Goal: Task Accomplishment & Management: Use online tool/utility

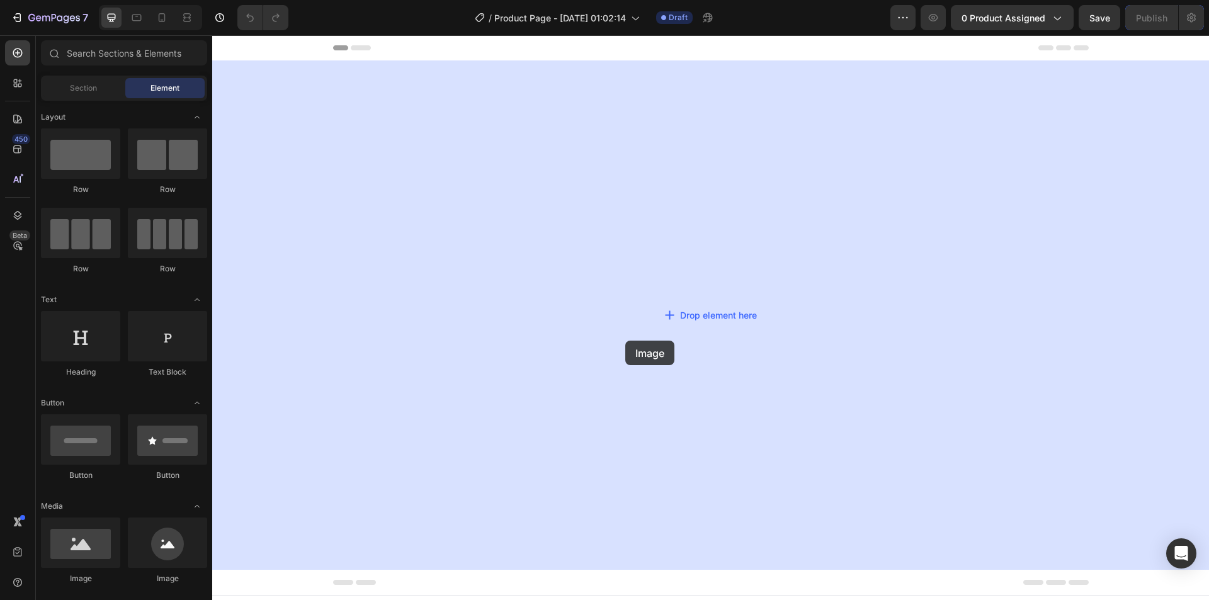
drag, startPoint x: 295, startPoint y: 585, endPoint x: 669, endPoint y: 385, distance: 423.5
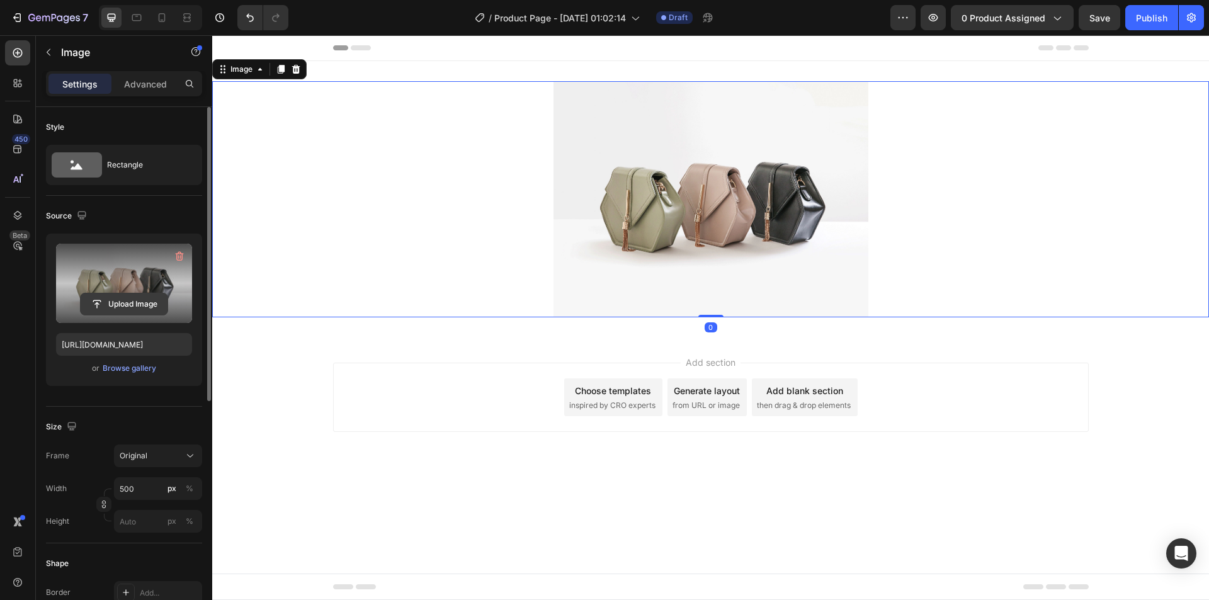
drag, startPoint x: 128, startPoint y: 285, endPoint x: 132, endPoint y: 293, distance: 8.8
click at [132, 293] on div "Upload Image" at bounding box center [124, 283] width 136 height 79
click at [134, 299] on input "file" at bounding box center [124, 304] width 87 height 21
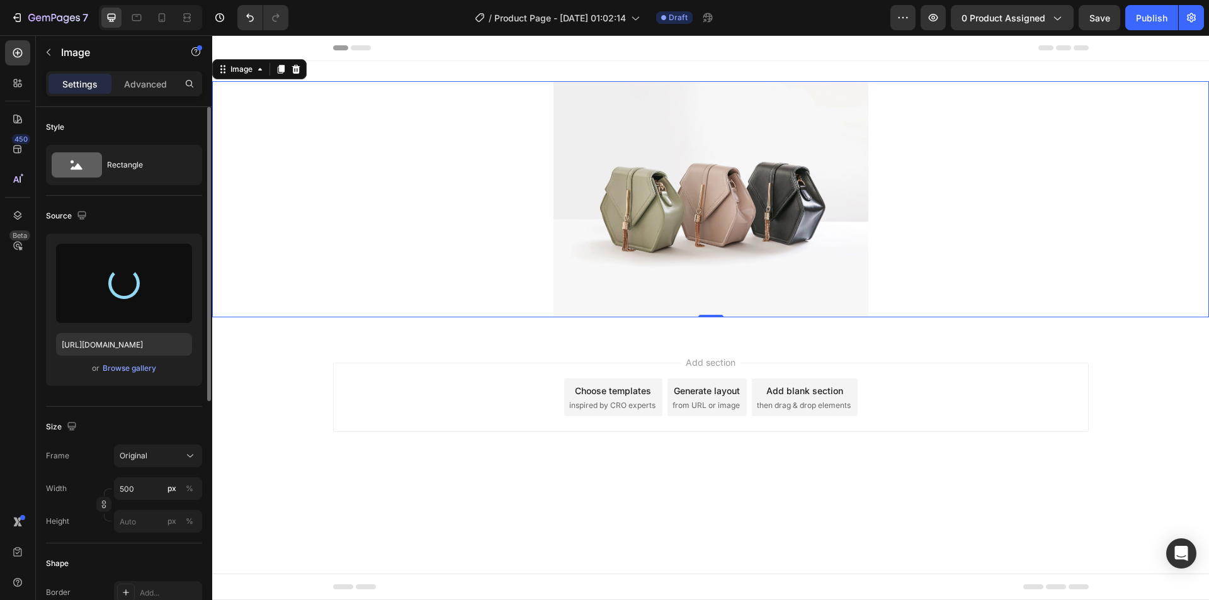
type input "[URL][DOMAIN_NAME]"
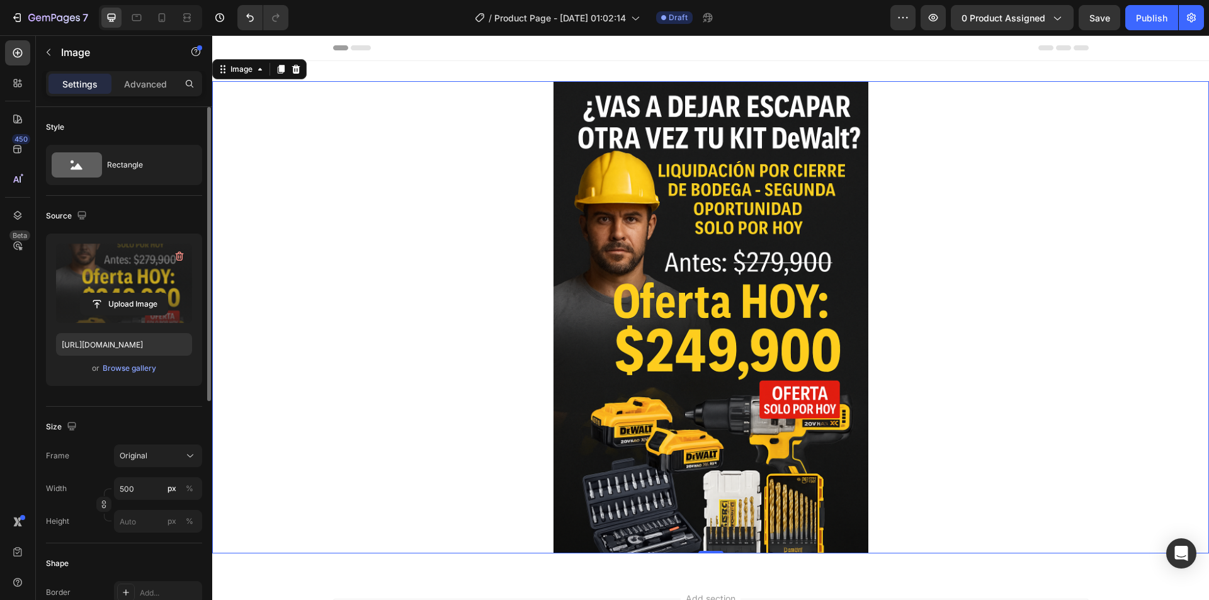
click at [277, 68] on icon at bounding box center [281, 69] width 10 height 10
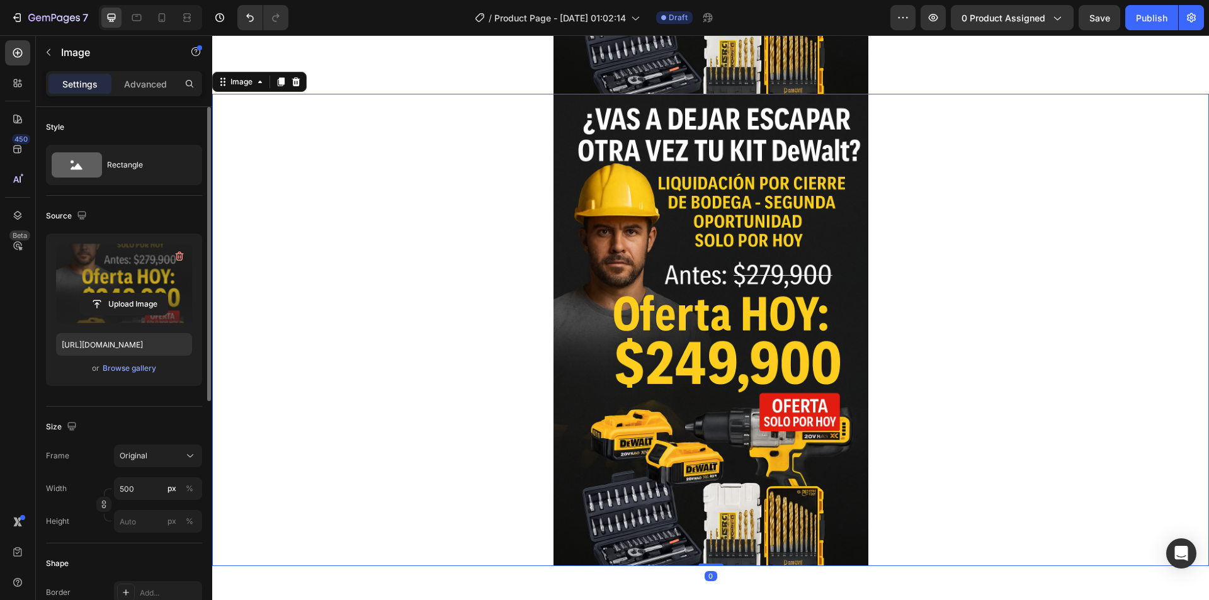
scroll to position [474, 0]
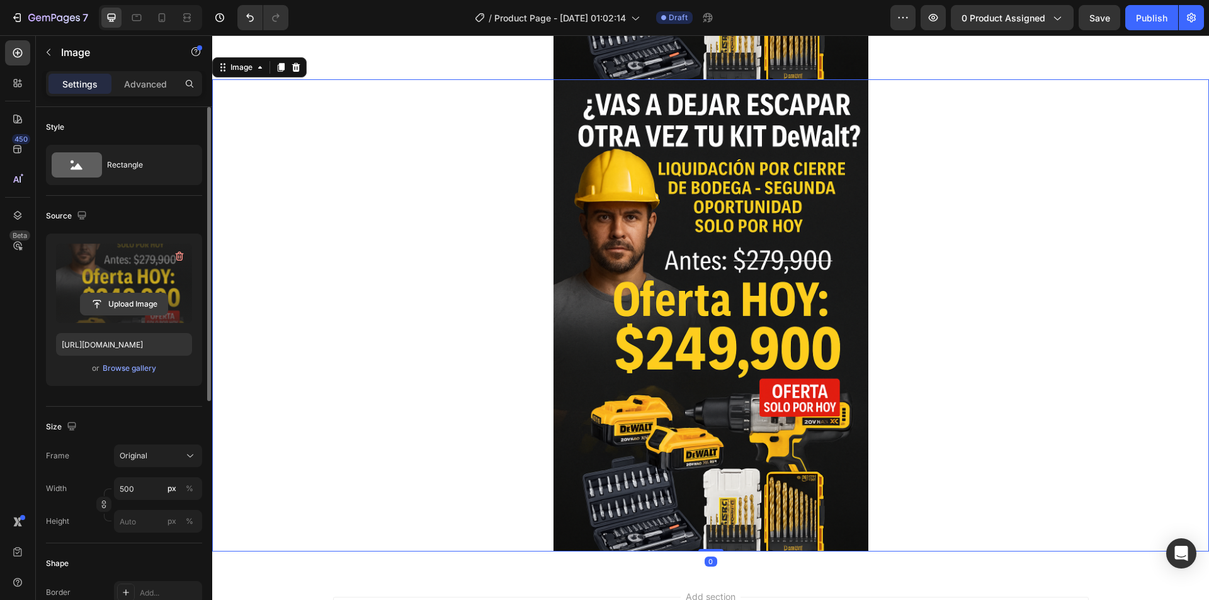
click at [109, 307] on input "file" at bounding box center [124, 304] width 87 height 21
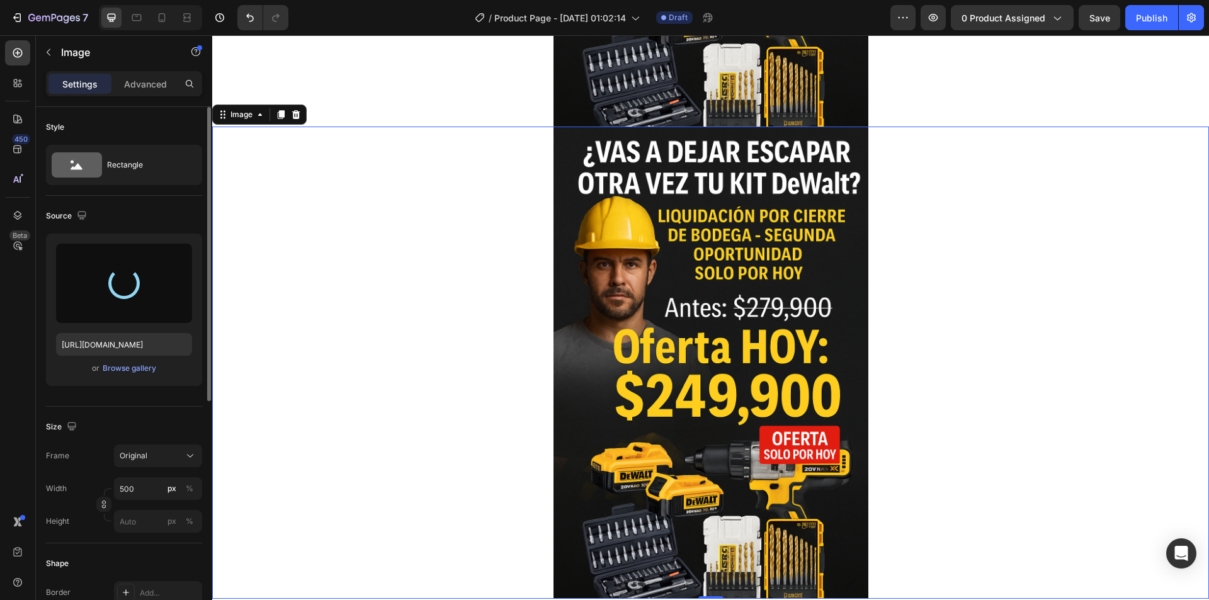
scroll to position [411, 0]
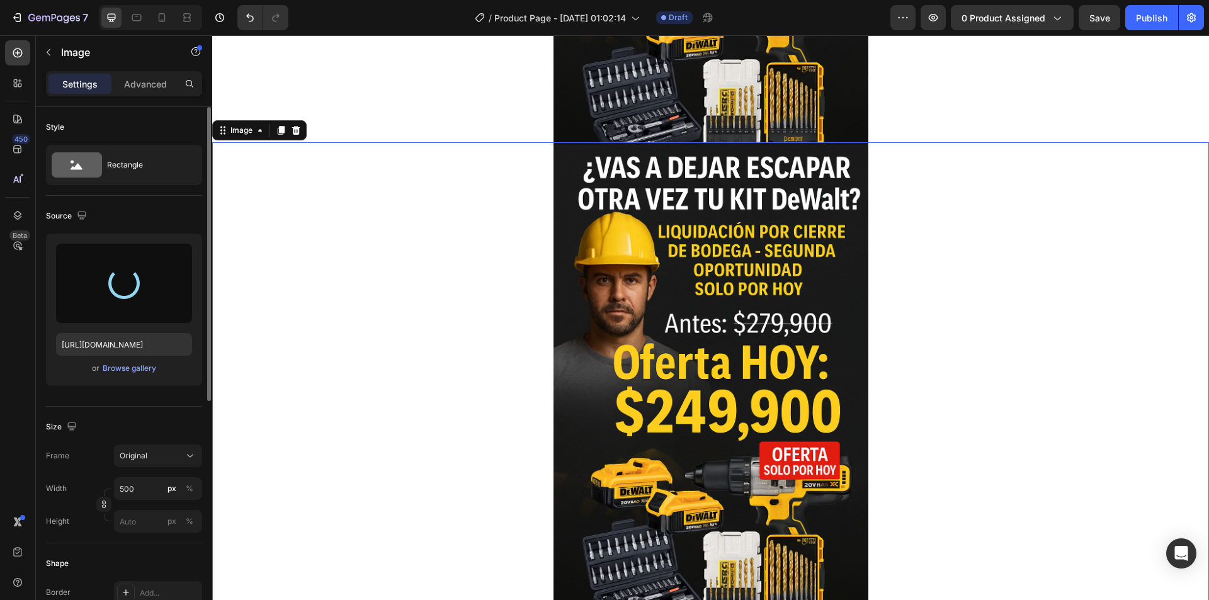
type input "[URL][DOMAIN_NAME]"
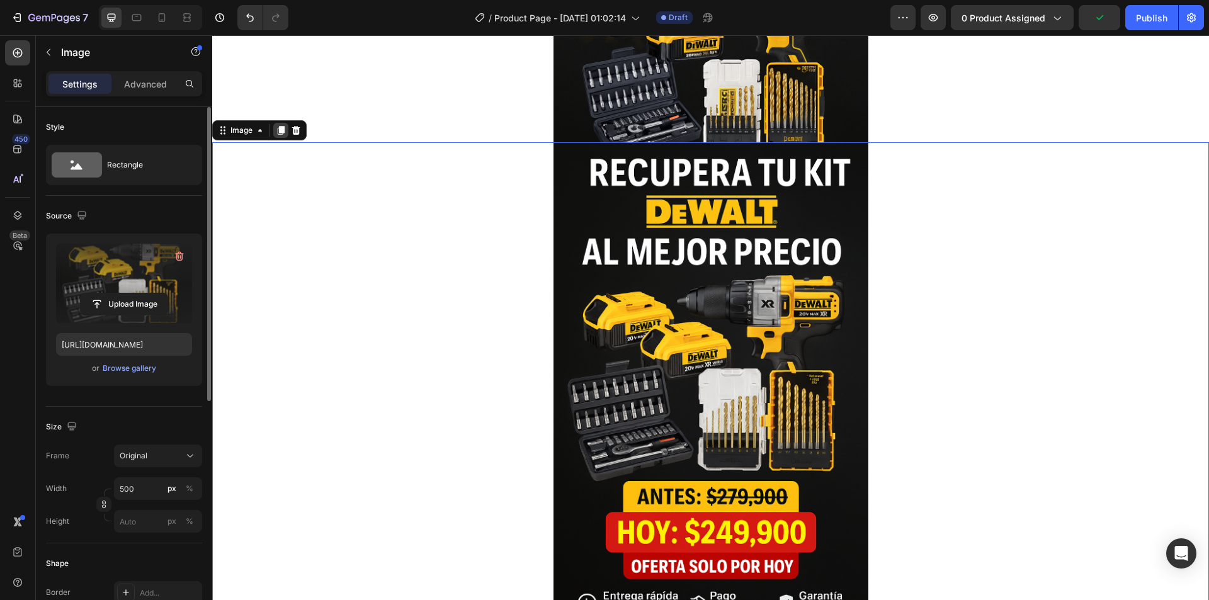
click at [281, 128] on icon at bounding box center [281, 130] width 7 height 9
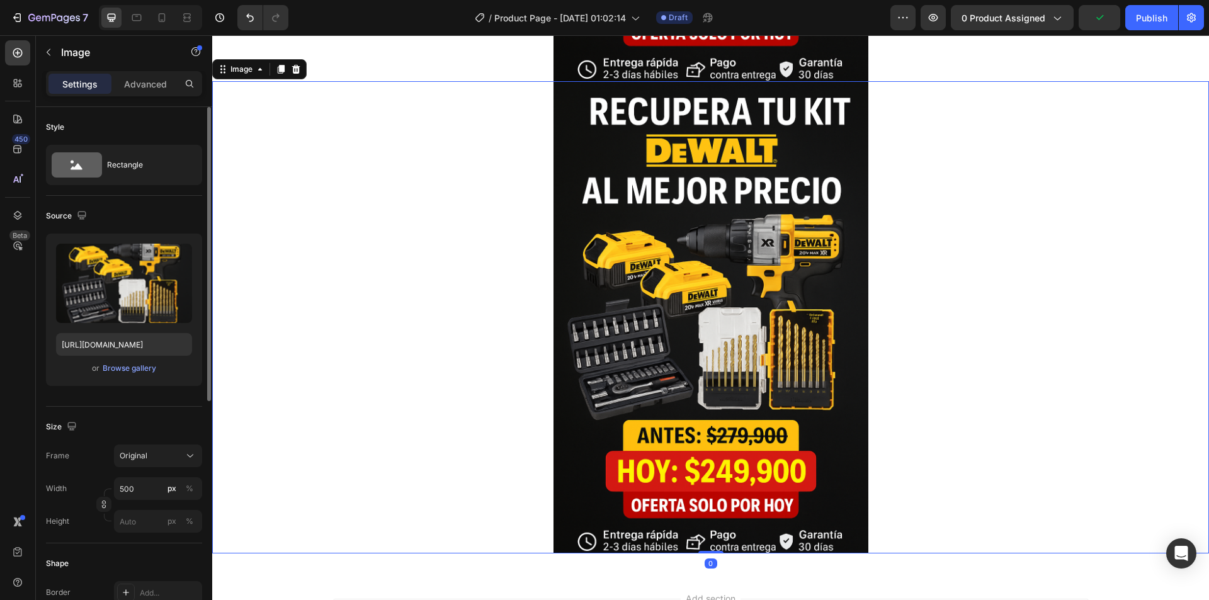
scroll to position [947, 0]
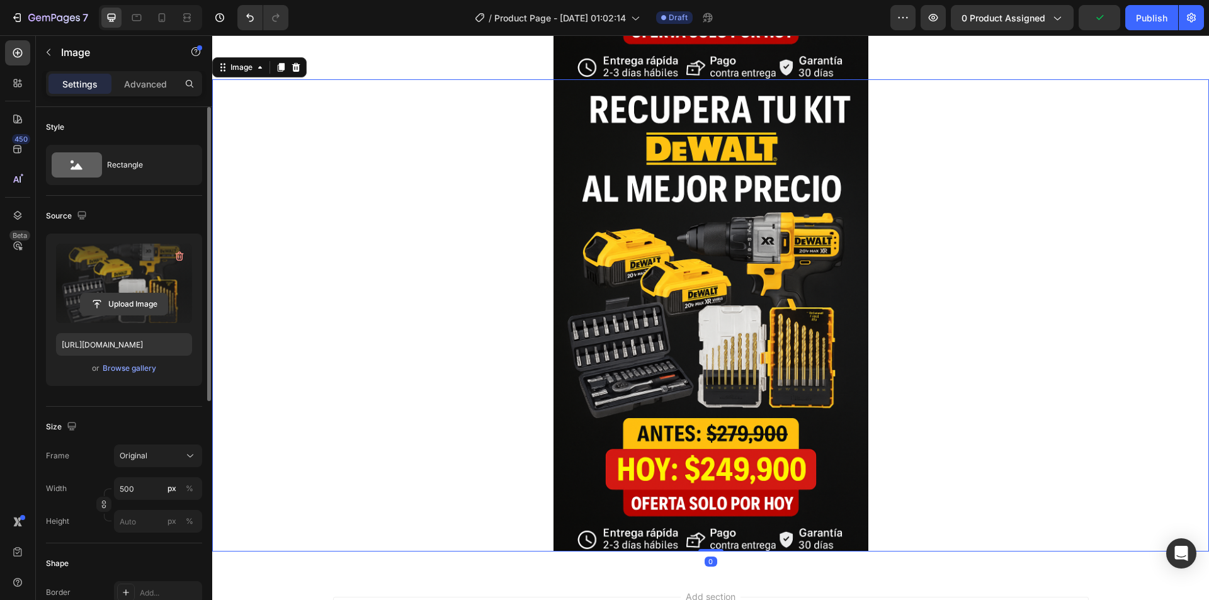
click at [118, 303] on input "file" at bounding box center [124, 304] width 87 height 21
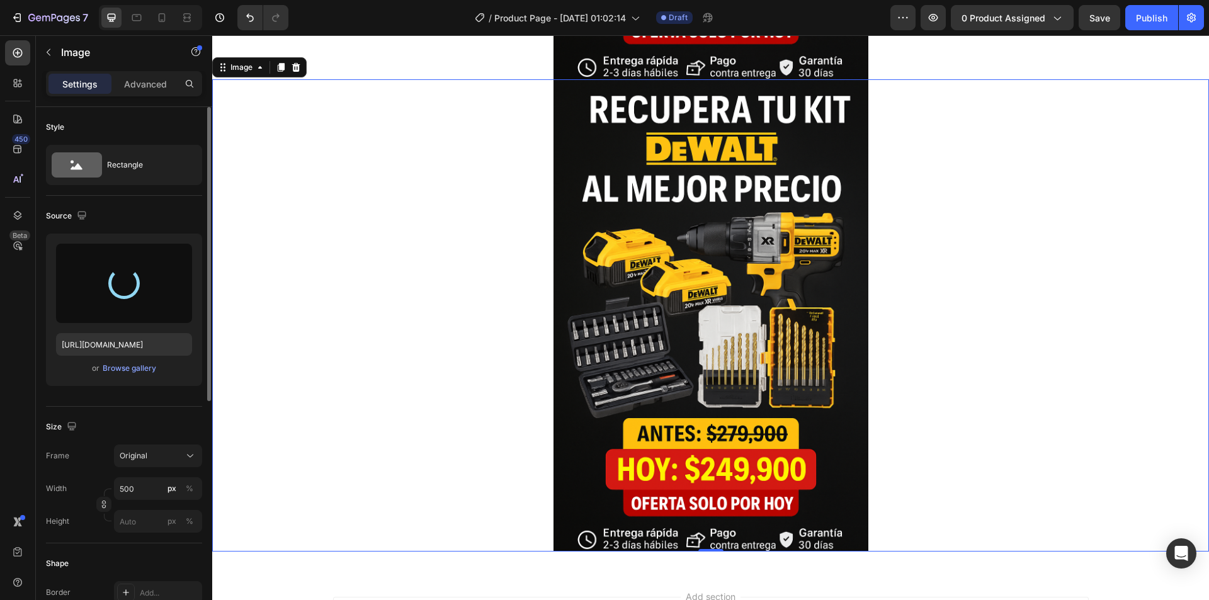
type input "[URL][DOMAIN_NAME]"
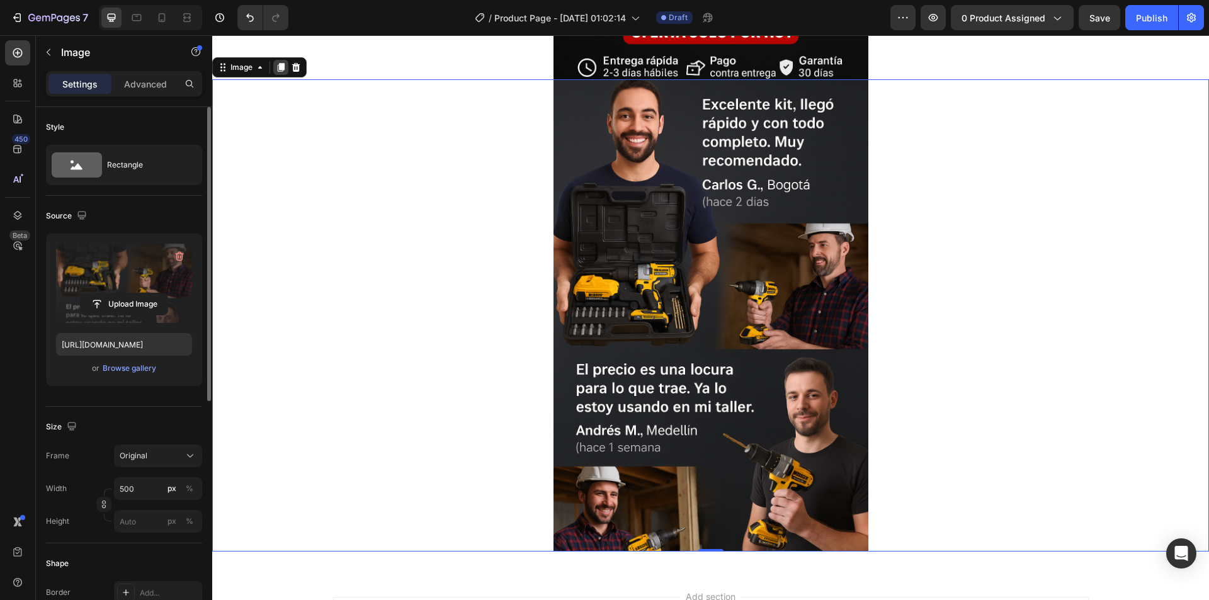
click at [280, 70] on icon at bounding box center [281, 67] width 7 height 9
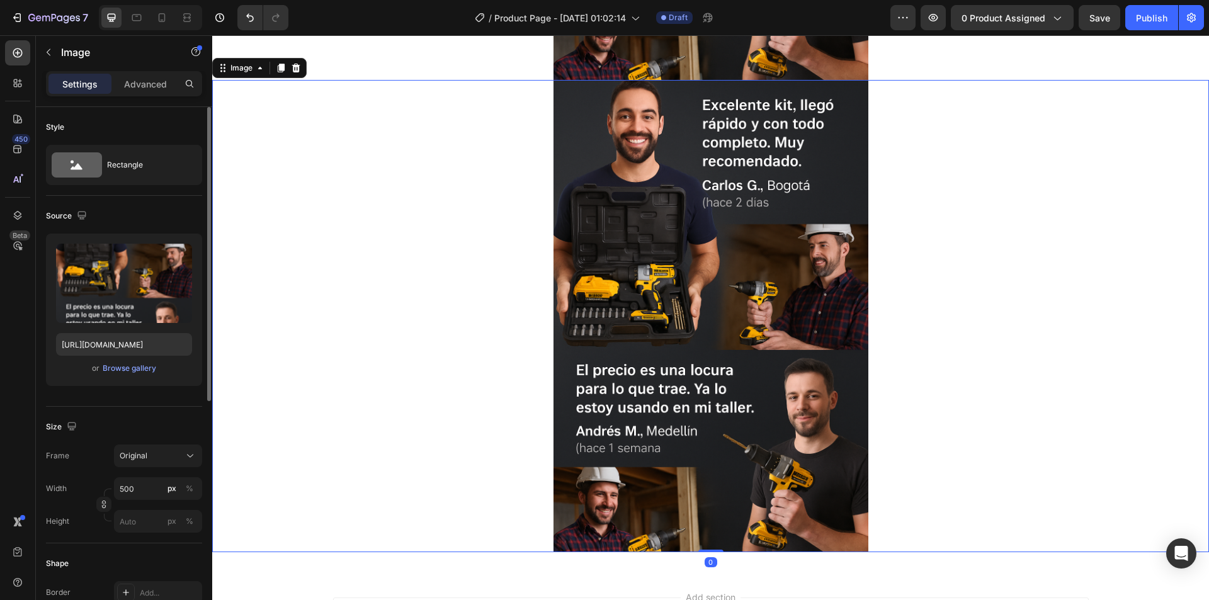
scroll to position [1419, 0]
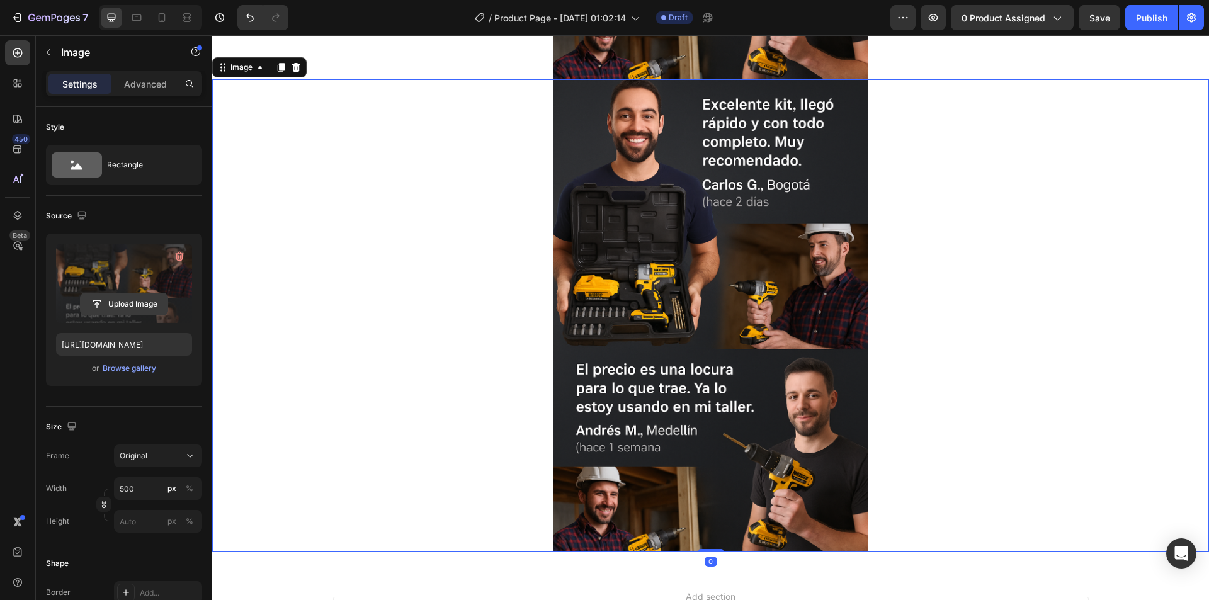
click at [127, 297] on input "file" at bounding box center [124, 304] width 87 height 21
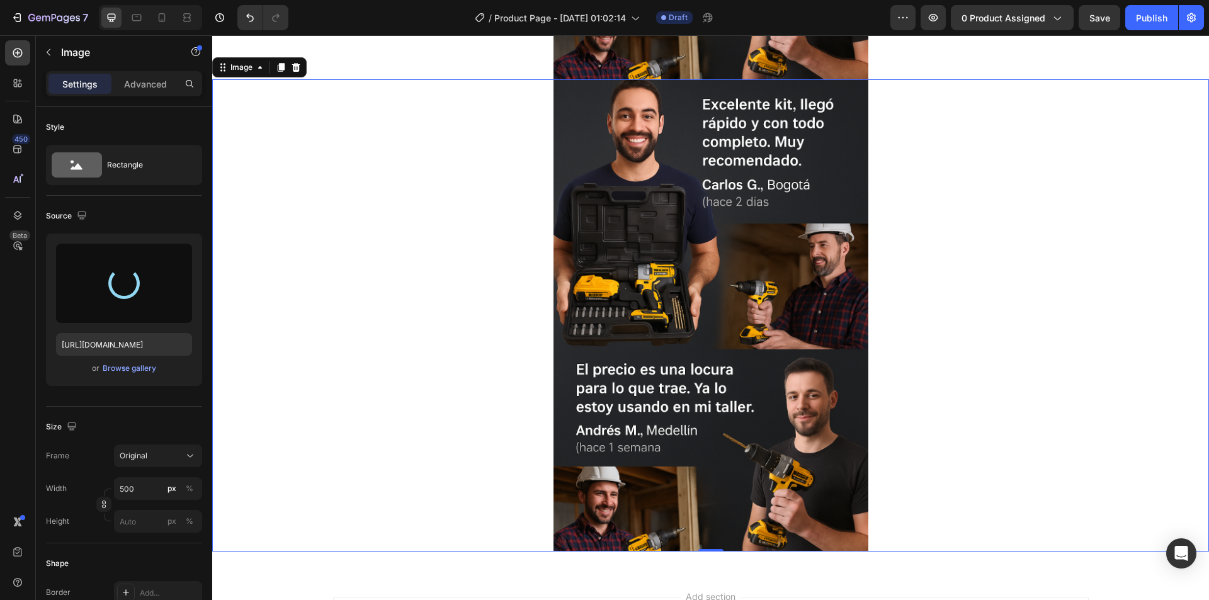
type input "[URL][DOMAIN_NAME]"
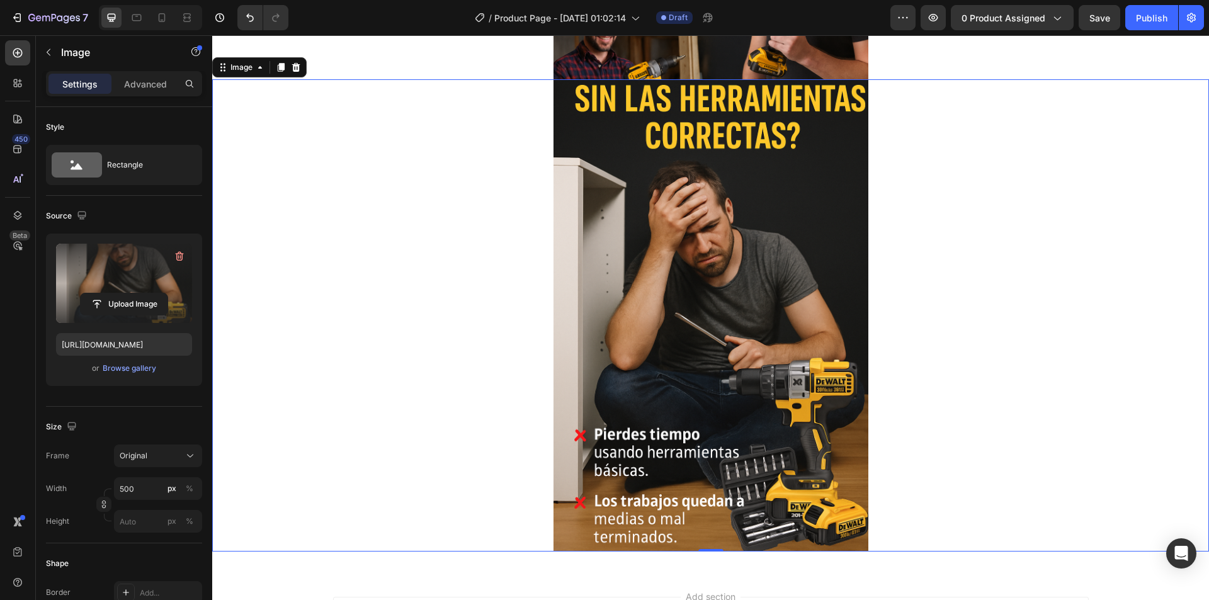
click at [281, 68] on icon at bounding box center [281, 67] width 7 height 9
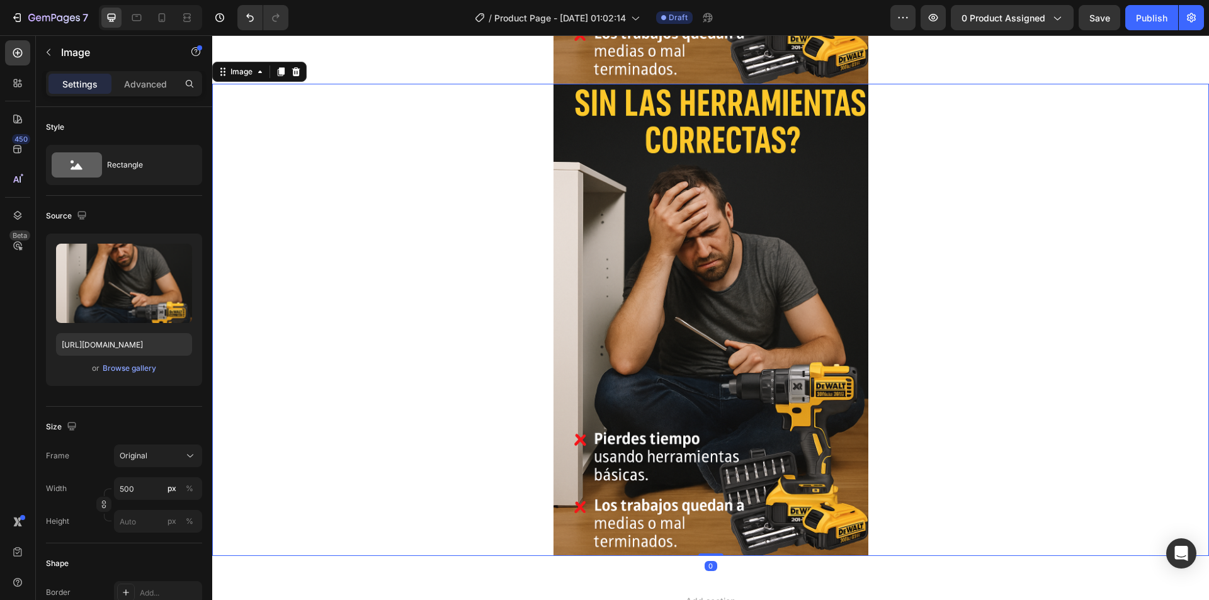
scroll to position [1891, 0]
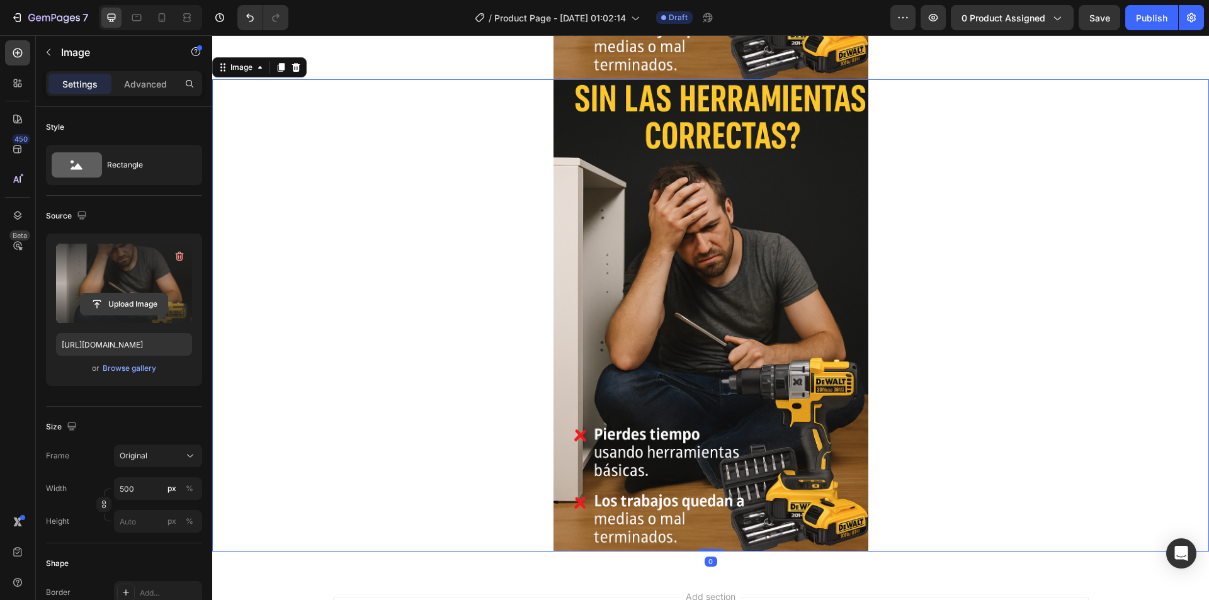
click at [107, 293] on button "Upload Image" at bounding box center [124, 304] width 88 height 23
click at [116, 301] on input "file" at bounding box center [124, 304] width 87 height 21
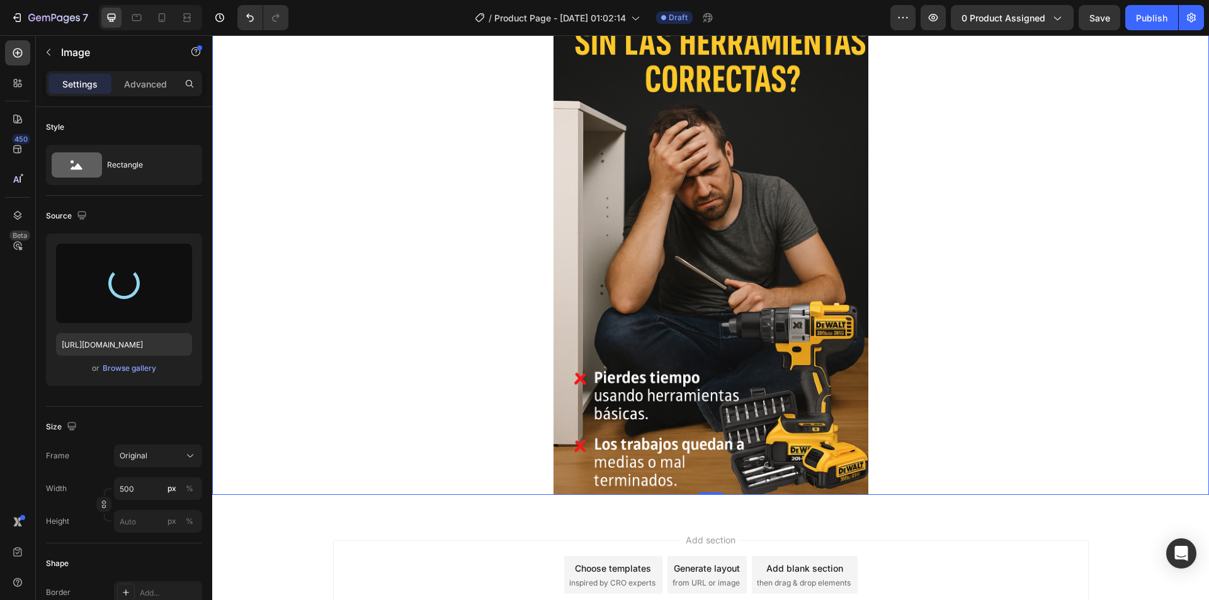
scroll to position [1954, 0]
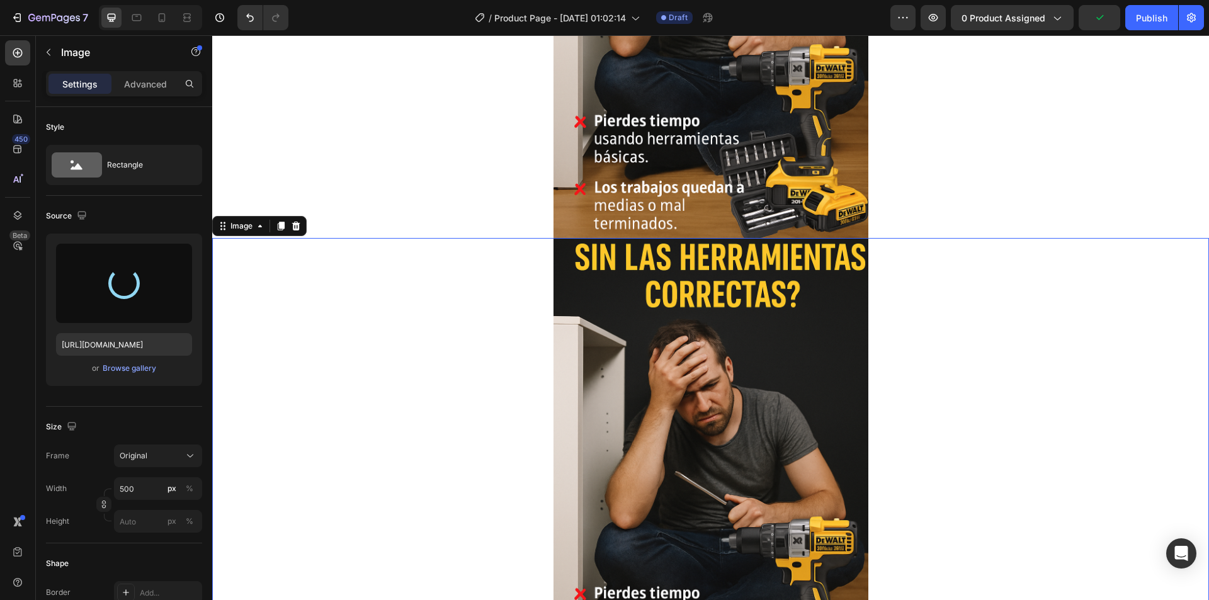
type input "[URL][DOMAIN_NAME]"
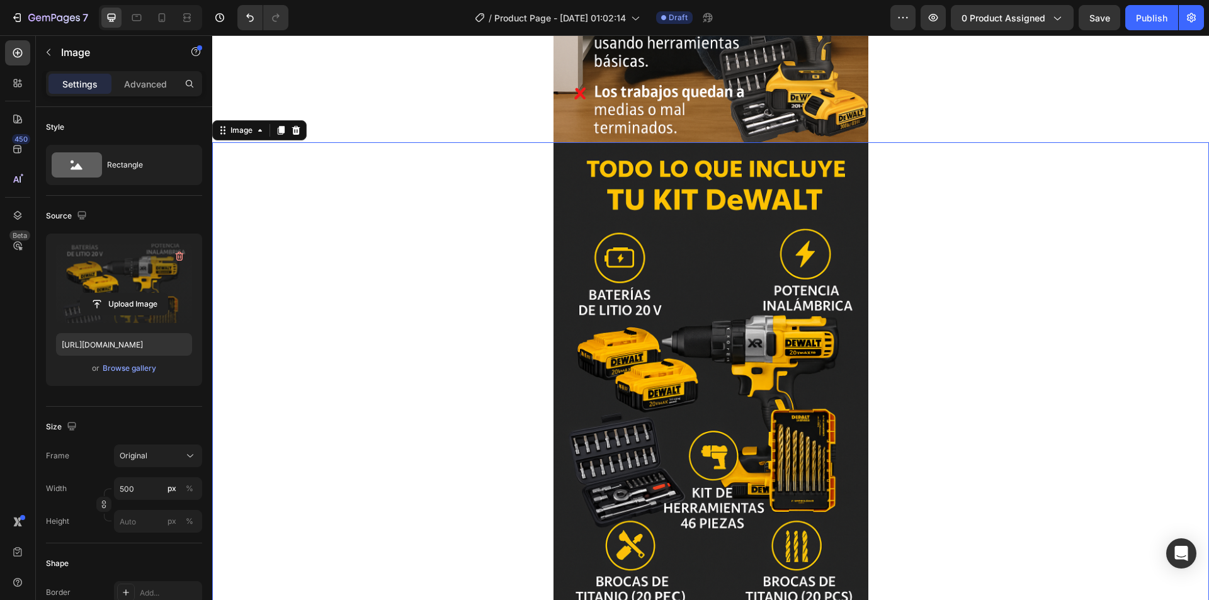
click at [275, 133] on div at bounding box center [280, 130] width 15 height 15
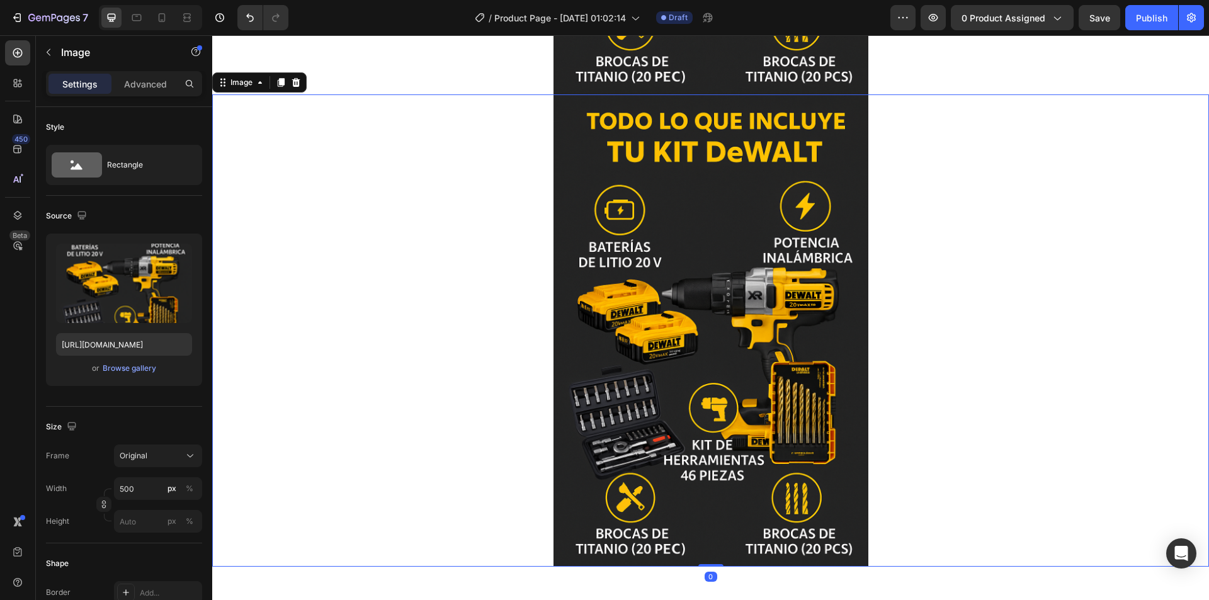
scroll to position [2364, 0]
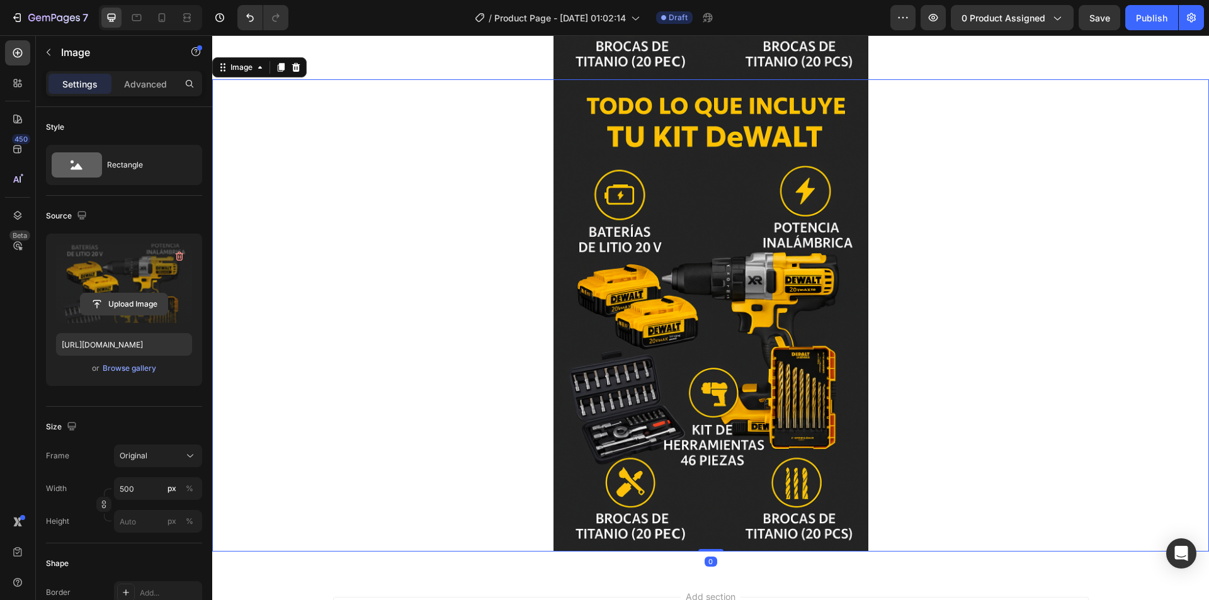
click at [127, 295] on input "file" at bounding box center [124, 304] width 87 height 21
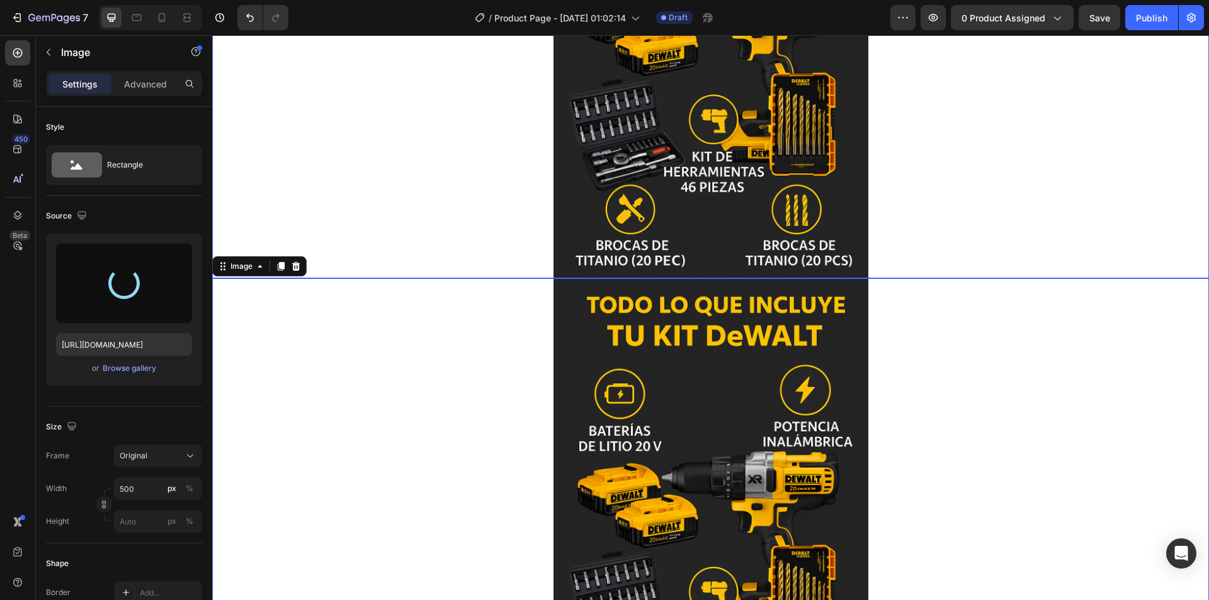
scroll to position [2175, 0]
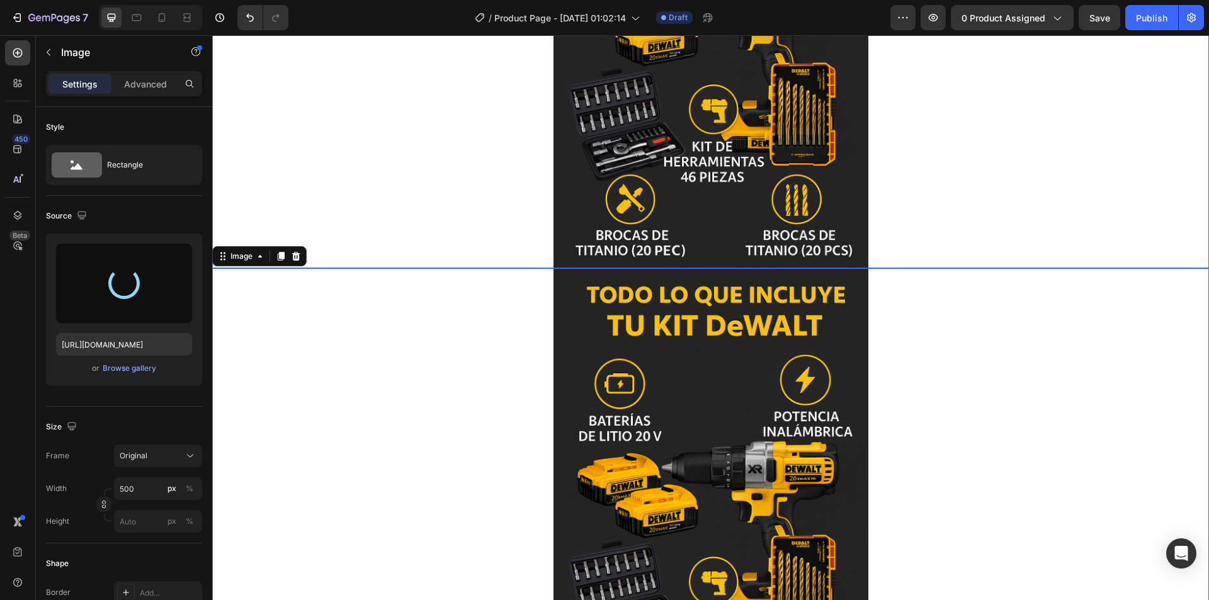
type input "[URL][DOMAIN_NAME]"
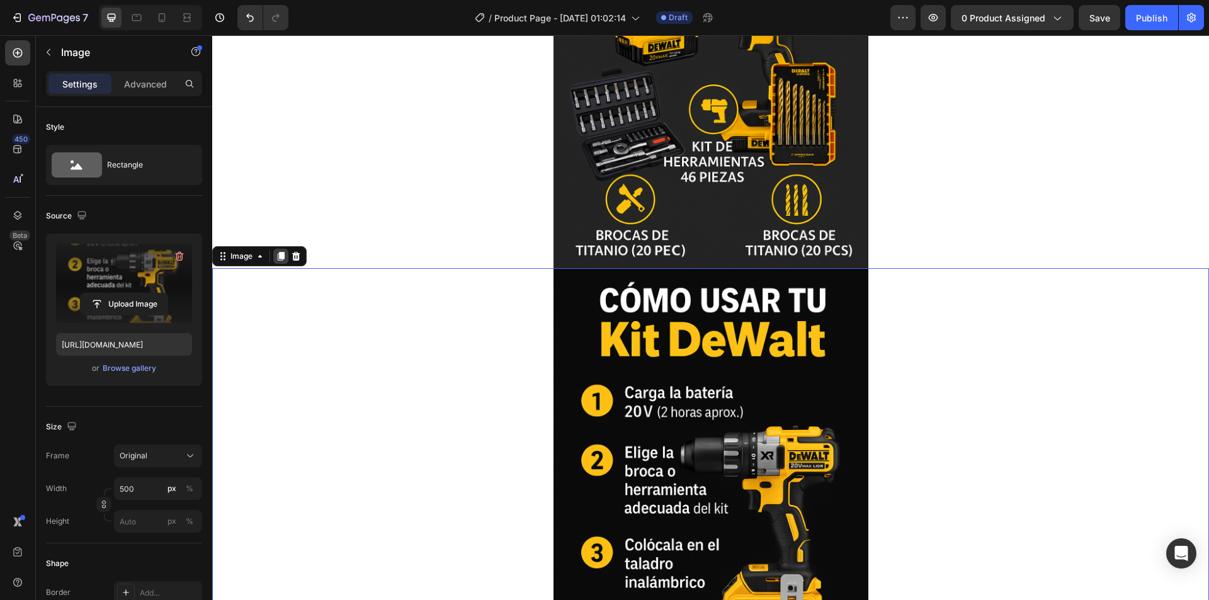
click at [281, 259] on icon at bounding box center [281, 256] width 7 height 9
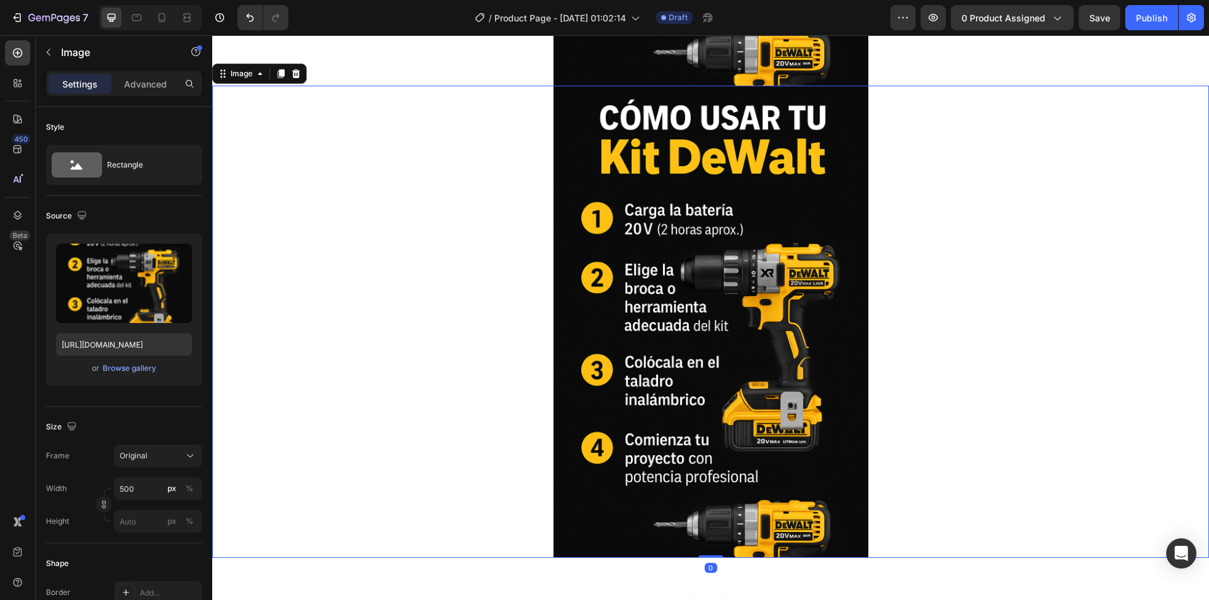
scroll to position [2836, 0]
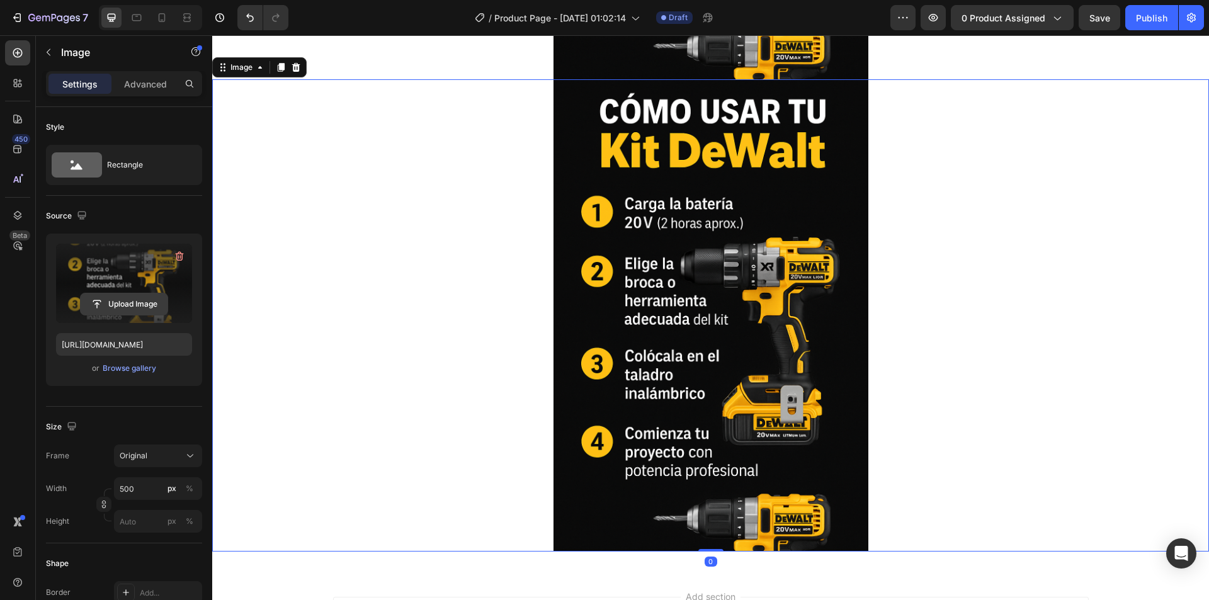
click at [138, 303] on input "file" at bounding box center [124, 304] width 87 height 21
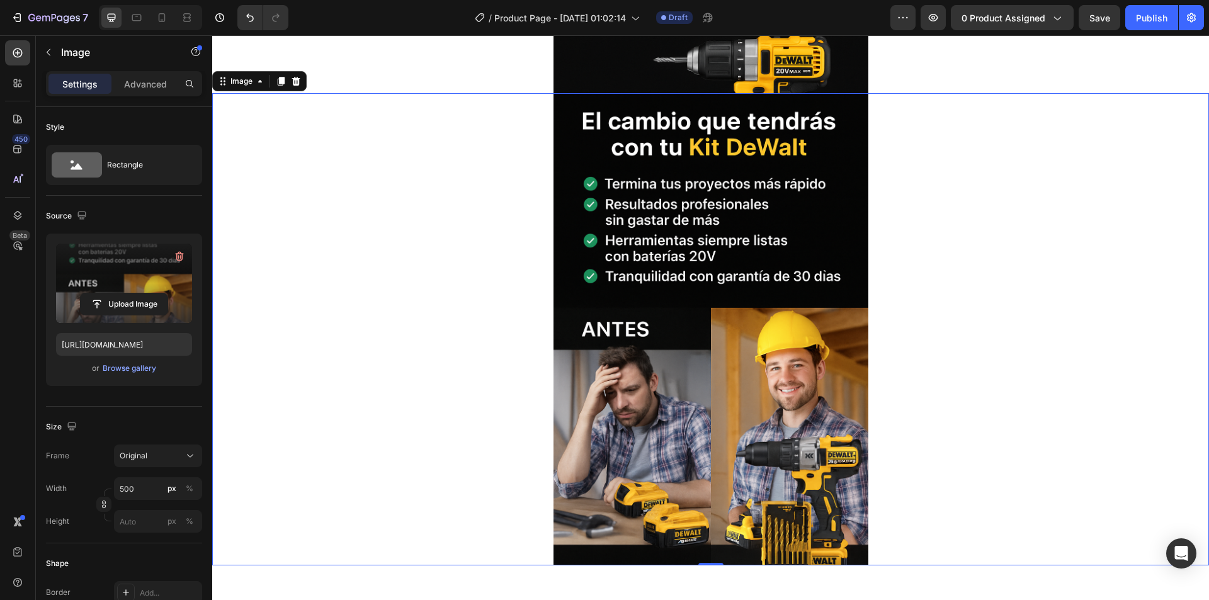
scroll to position [2989, 0]
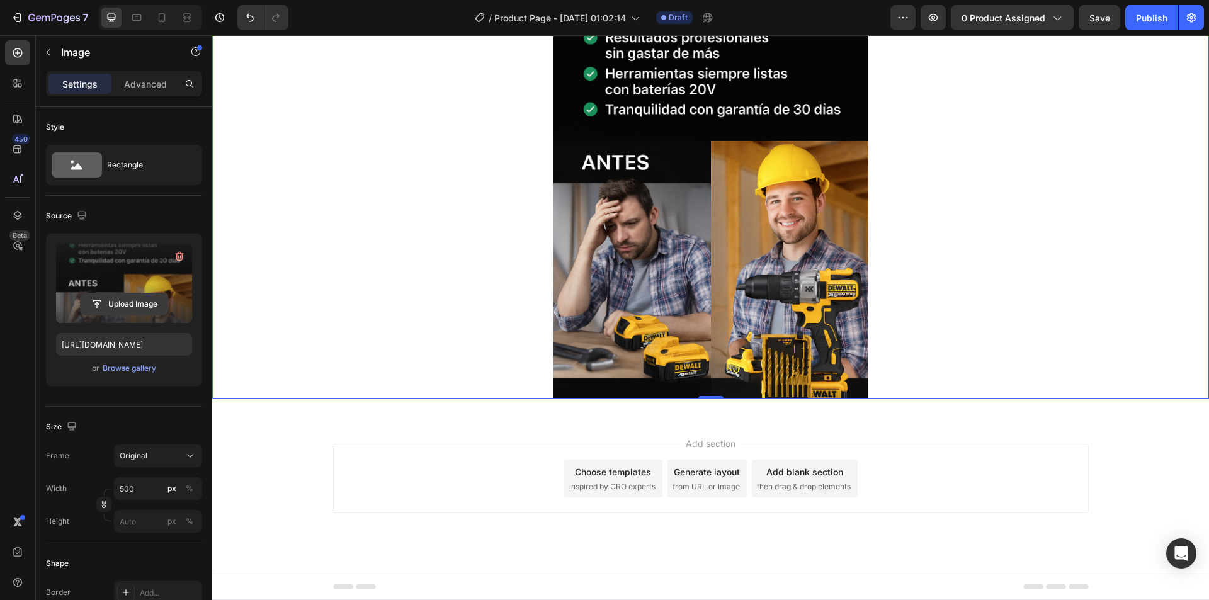
click at [123, 299] on input "file" at bounding box center [124, 304] width 87 height 21
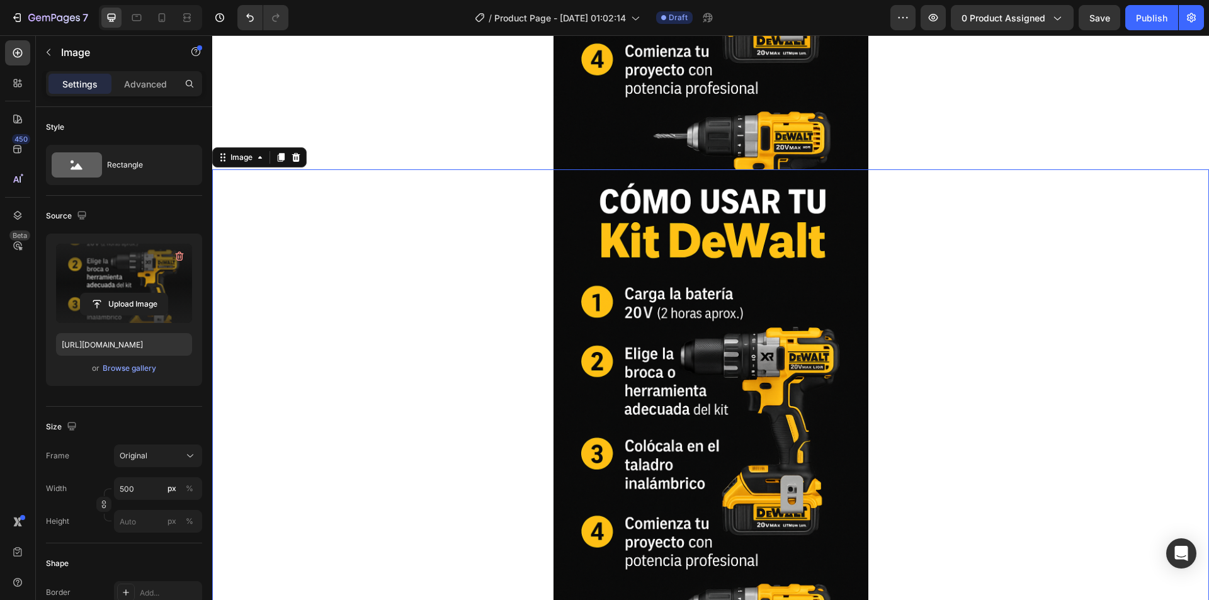
scroll to position [2548, 0]
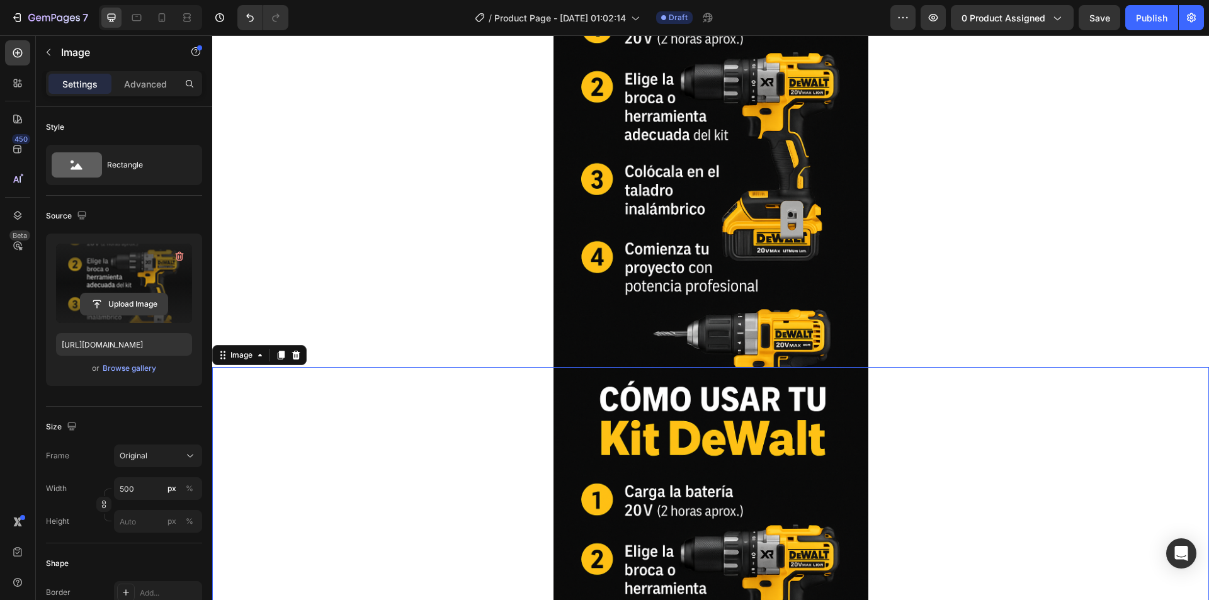
click at [136, 298] on input "file" at bounding box center [124, 304] width 87 height 21
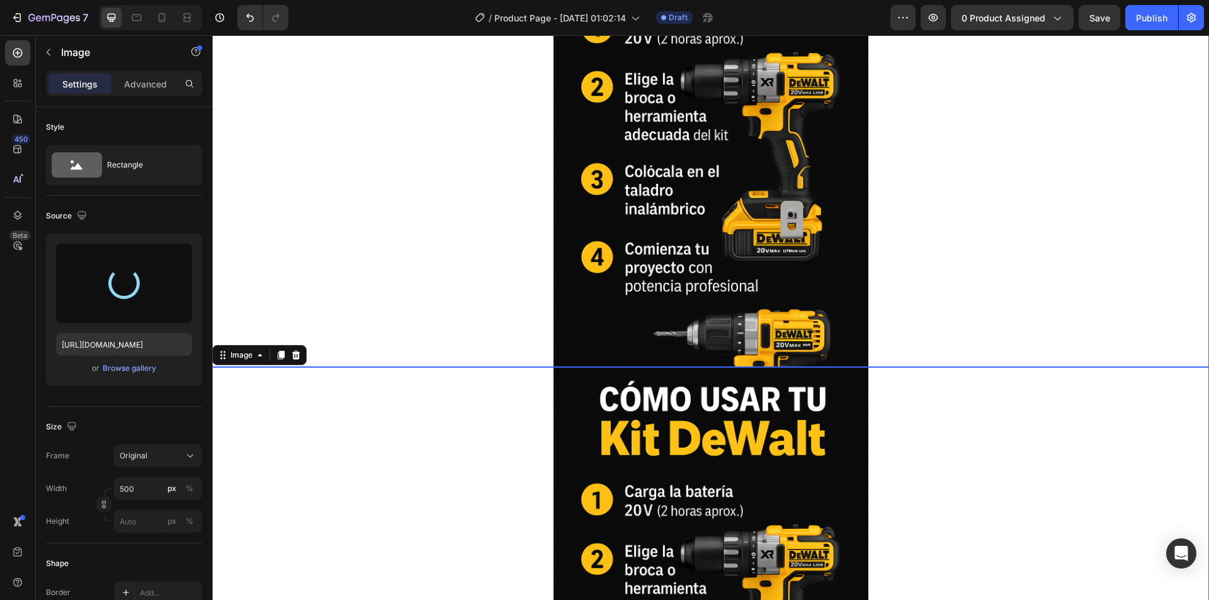
scroll to position [2737, 0]
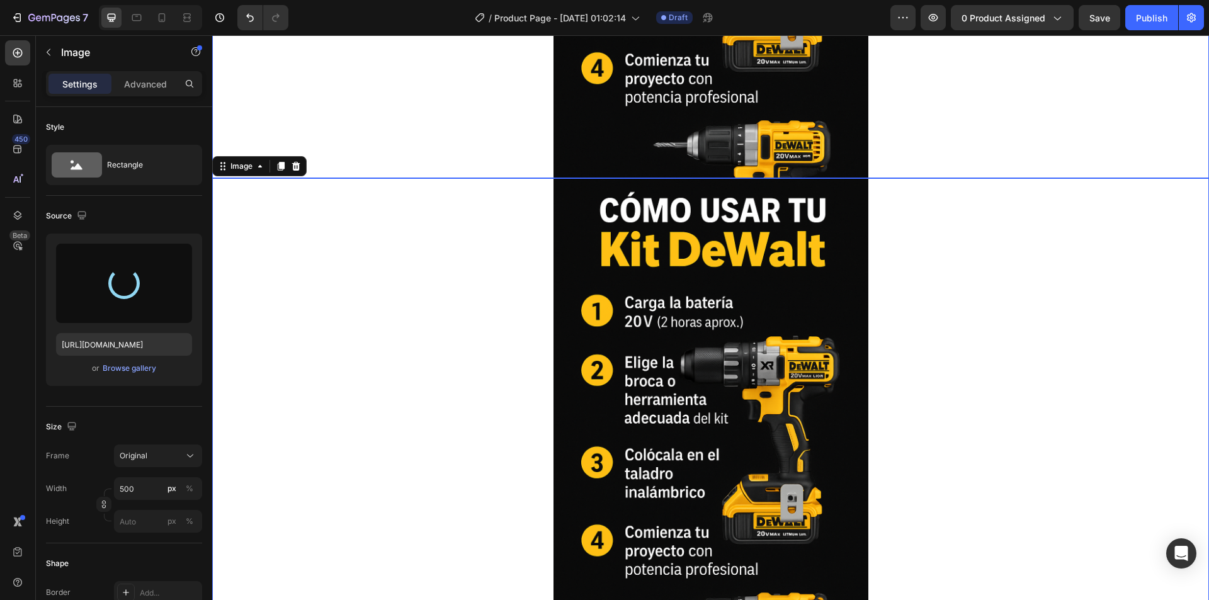
type input "[URL][DOMAIN_NAME]"
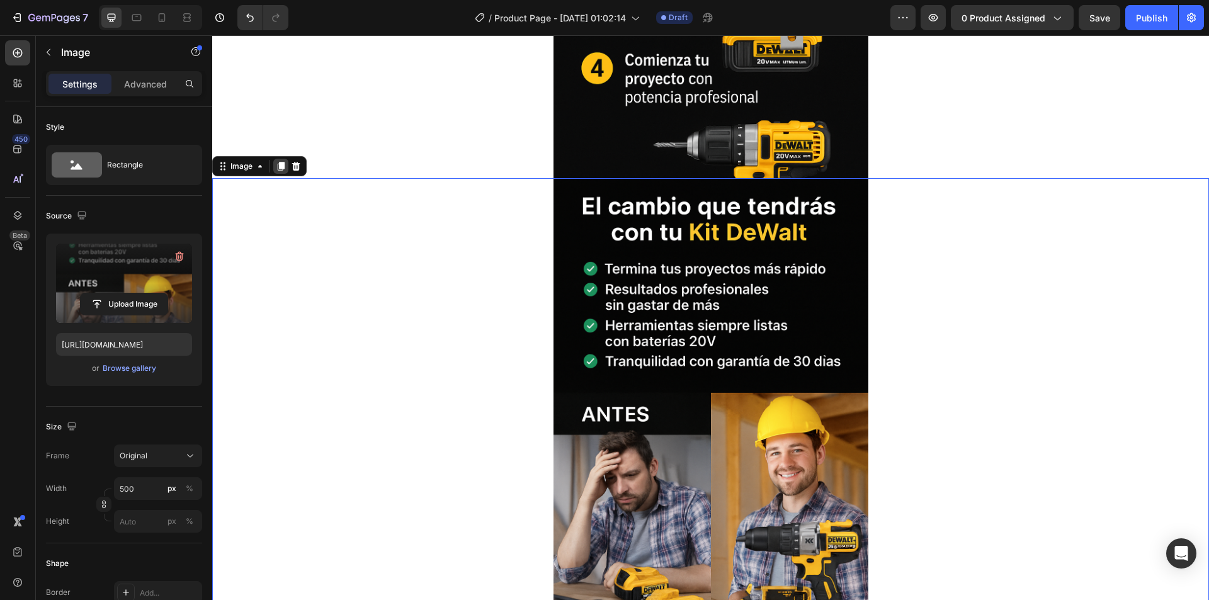
click at [279, 163] on icon at bounding box center [281, 166] width 10 height 10
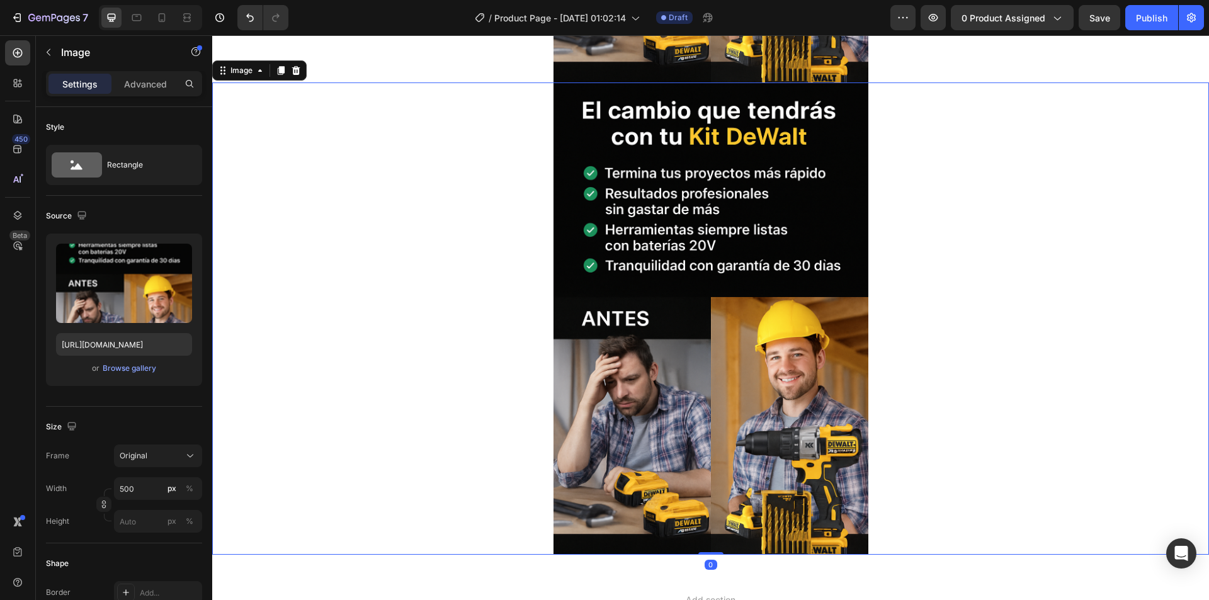
scroll to position [3309, 0]
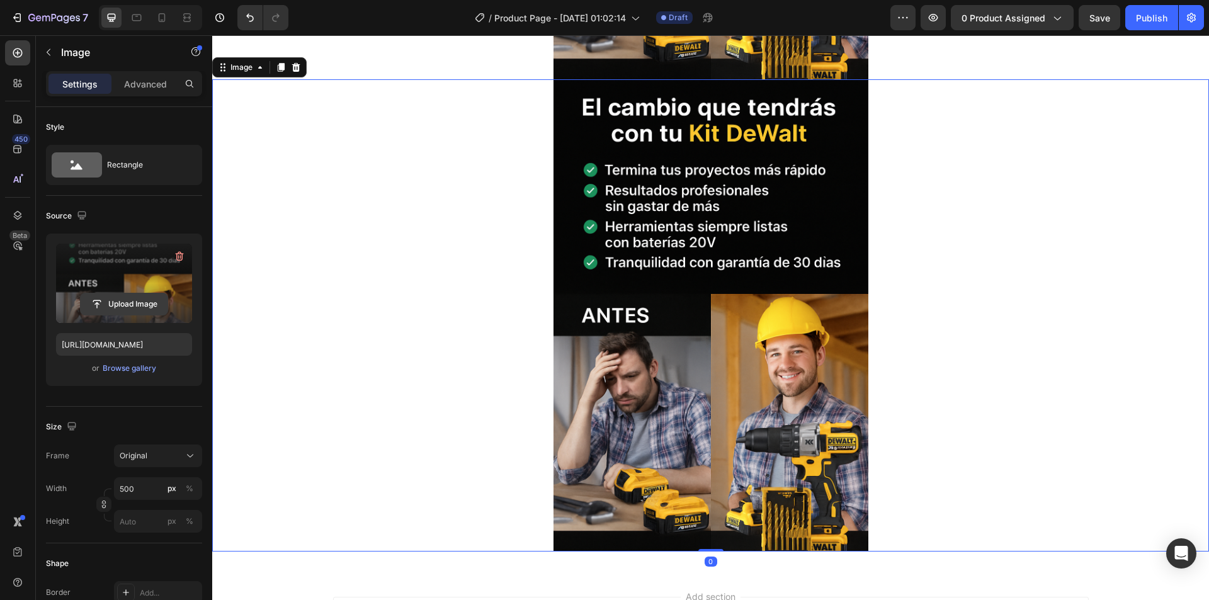
click at [107, 298] on input "file" at bounding box center [124, 304] width 87 height 21
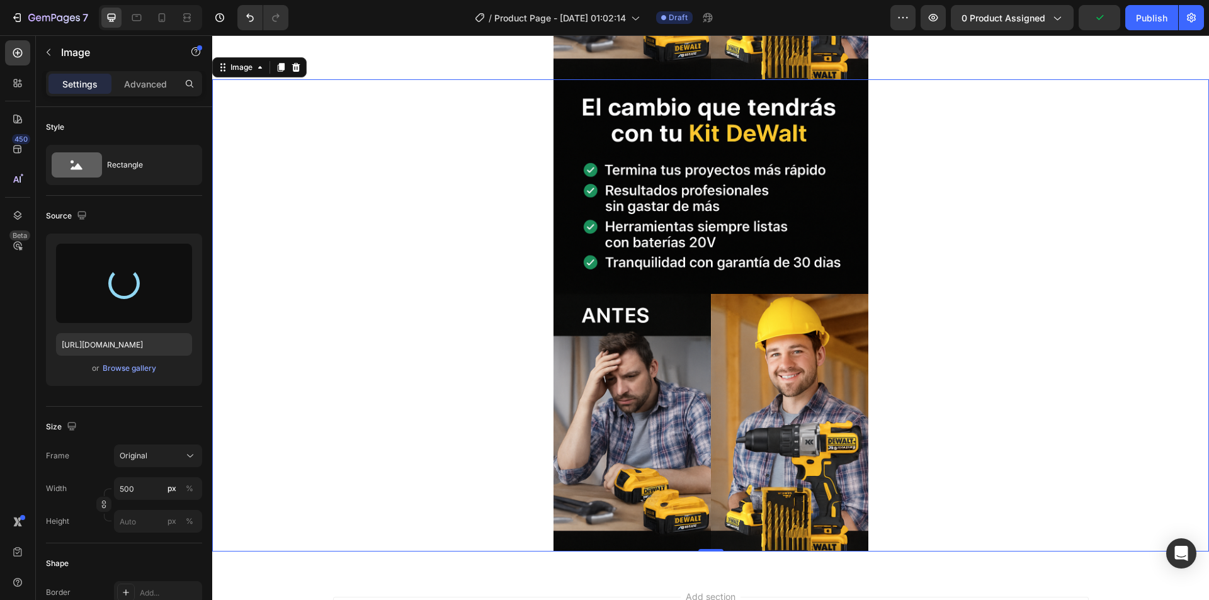
type input "[URL][DOMAIN_NAME]"
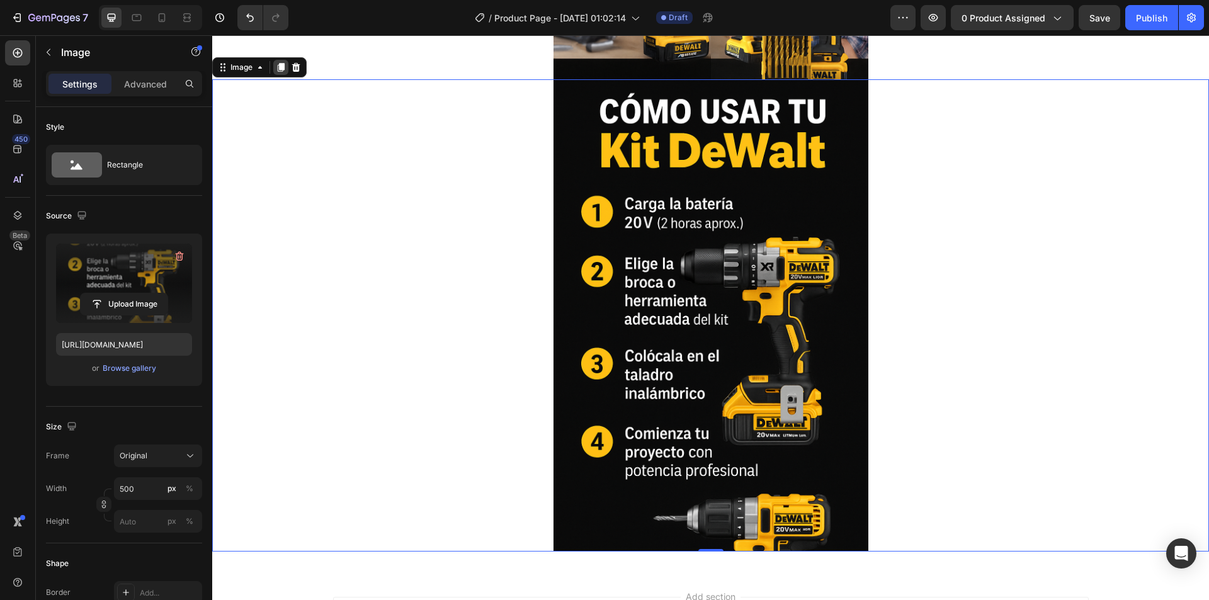
click at [285, 70] on icon at bounding box center [281, 67] width 7 height 9
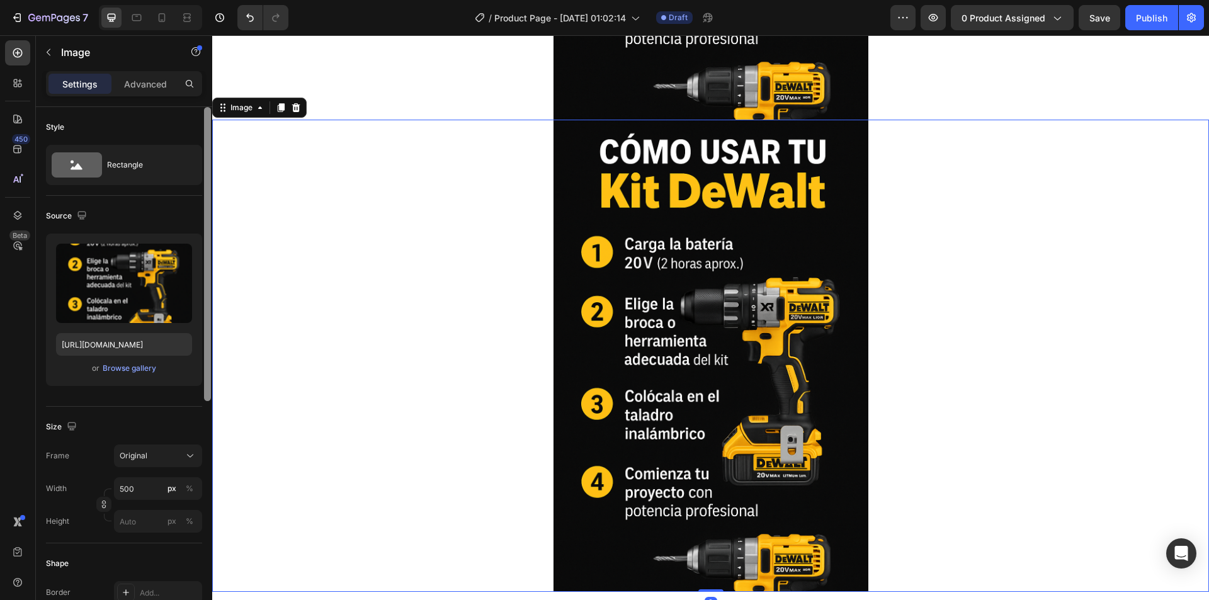
scroll to position [3781, 0]
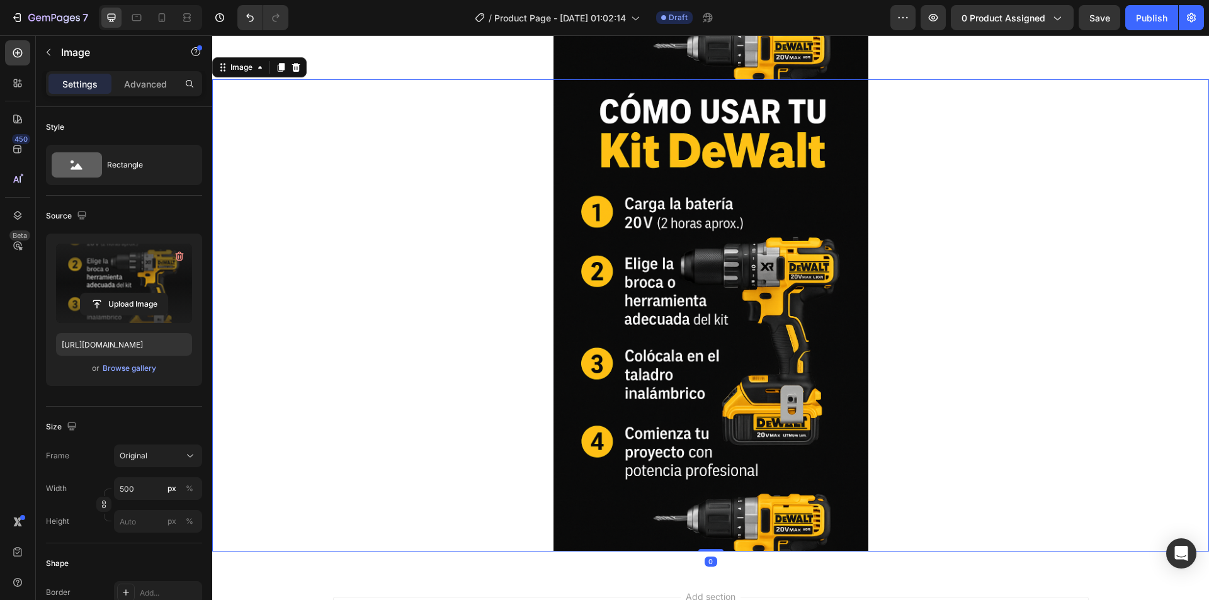
click at [104, 288] on label at bounding box center [124, 283] width 136 height 79
click at [104, 294] on input "file" at bounding box center [124, 304] width 87 height 21
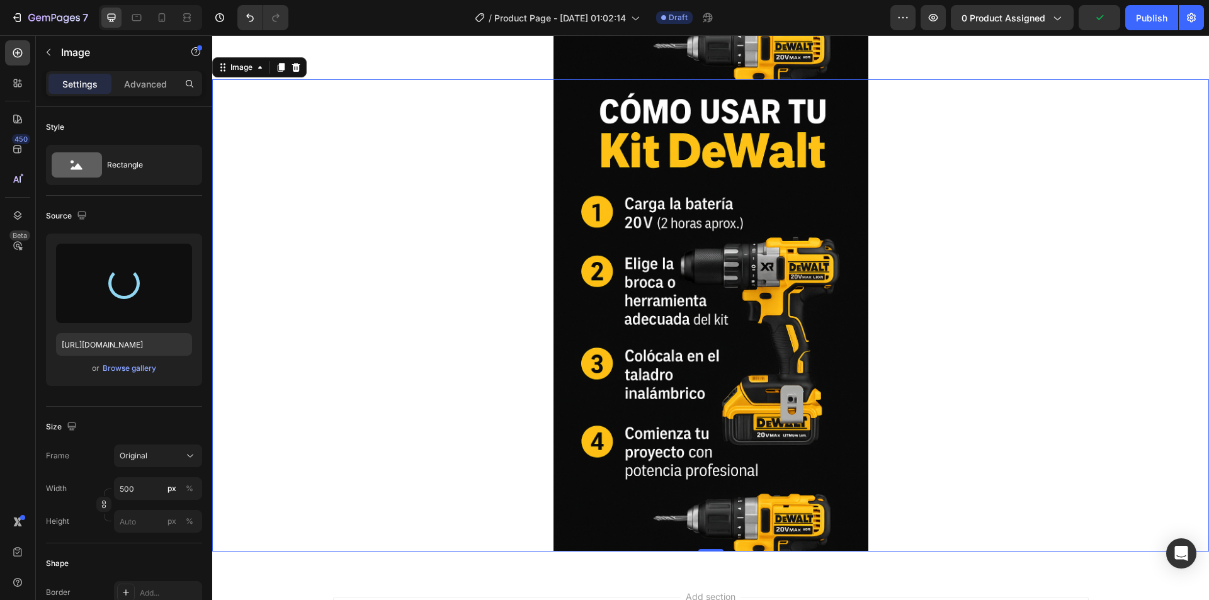
type input "[URL][DOMAIN_NAME]"
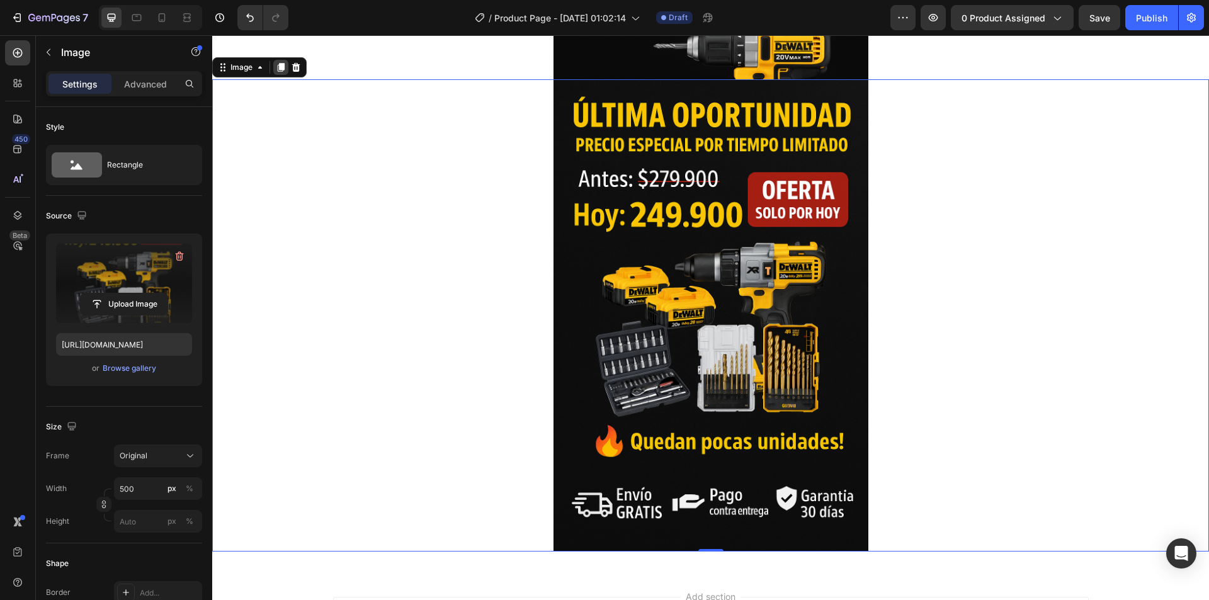
click at [281, 70] on icon at bounding box center [281, 67] width 7 height 9
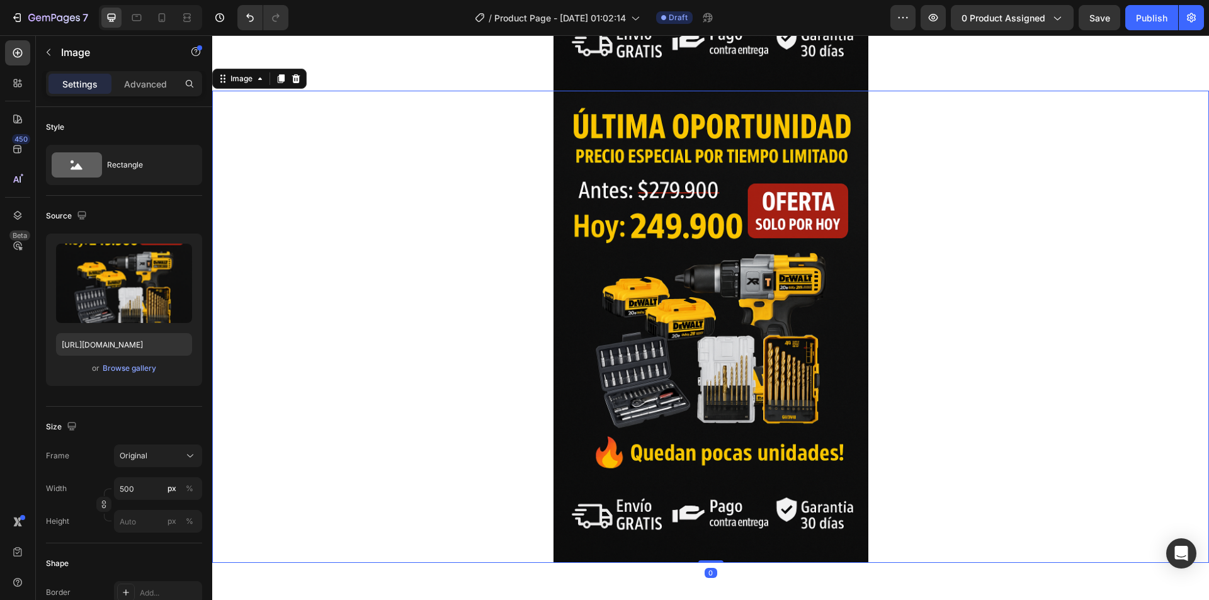
scroll to position [4253, 0]
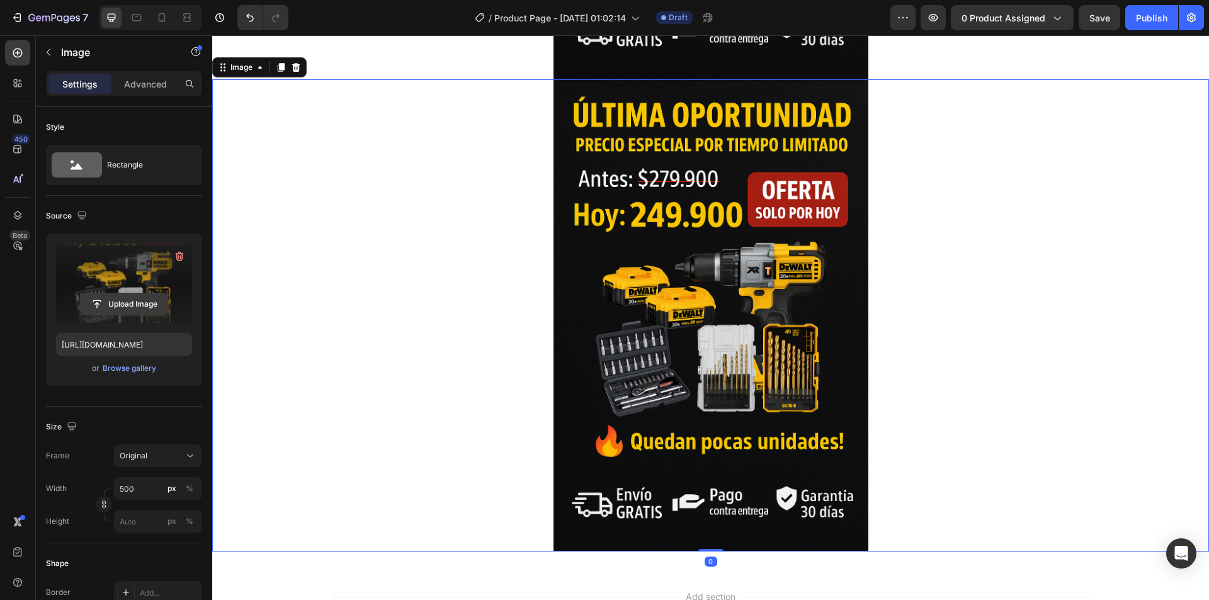
click at [130, 296] on input "file" at bounding box center [124, 304] width 87 height 21
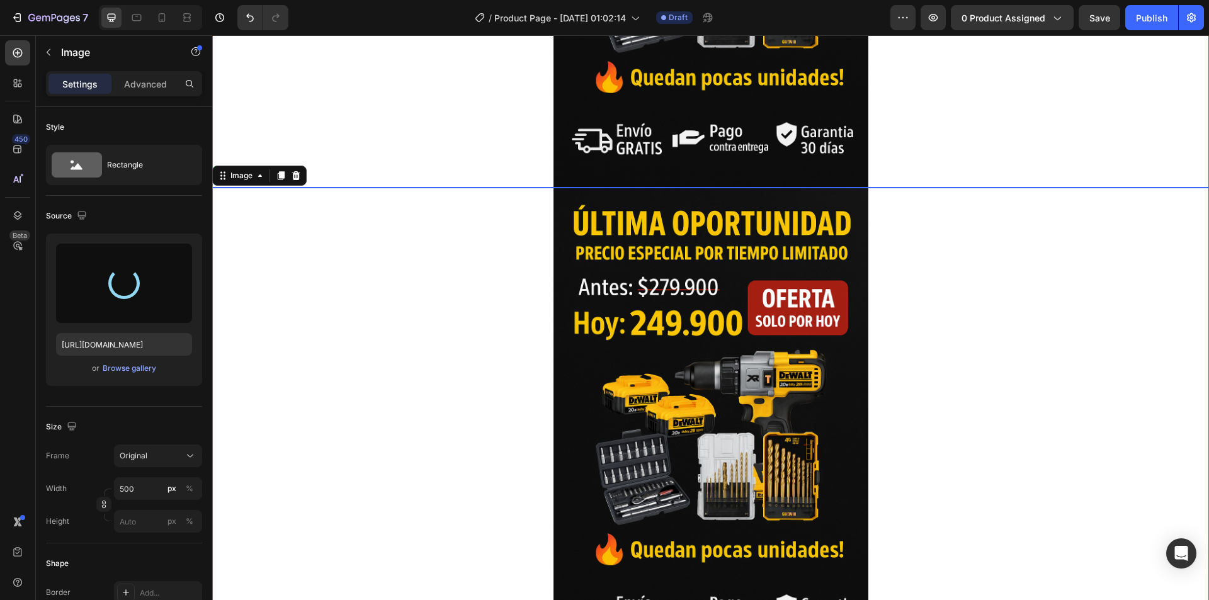
scroll to position [4191, 0]
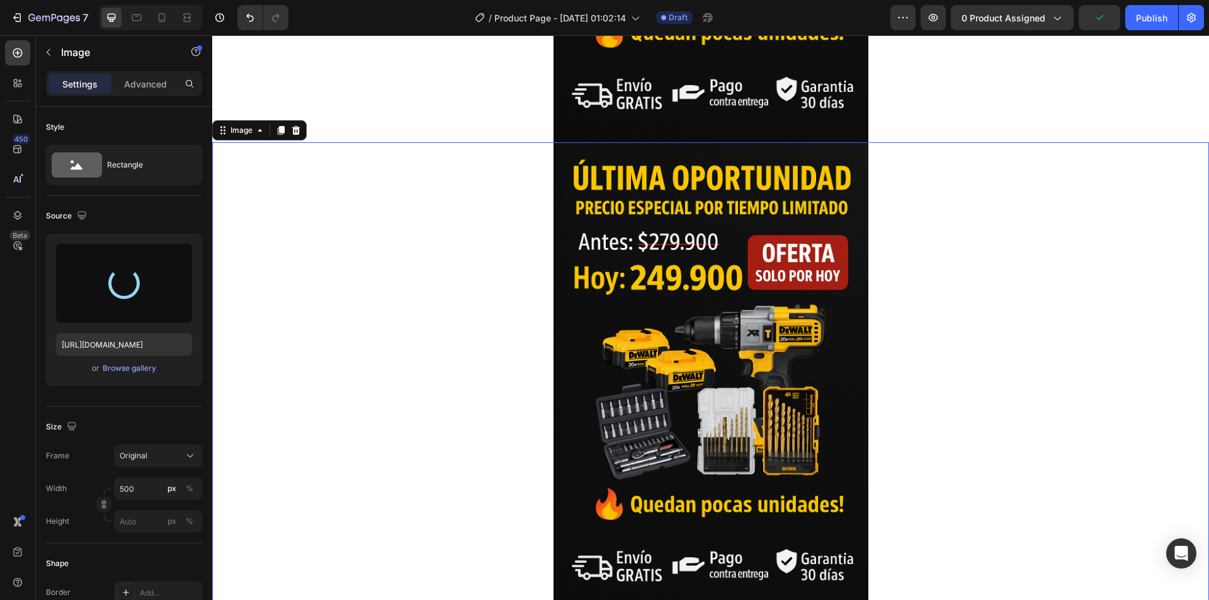
type input "[URL][DOMAIN_NAME]"
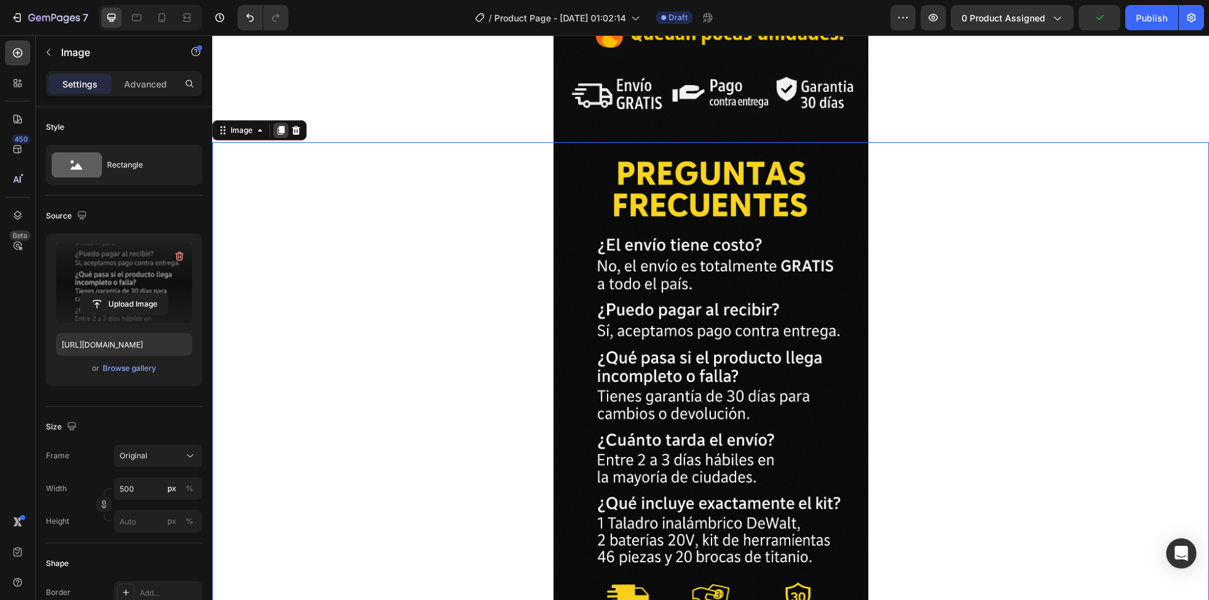
click at [281, 130] on icon at bounding box center [281, 130] width 7 height 9
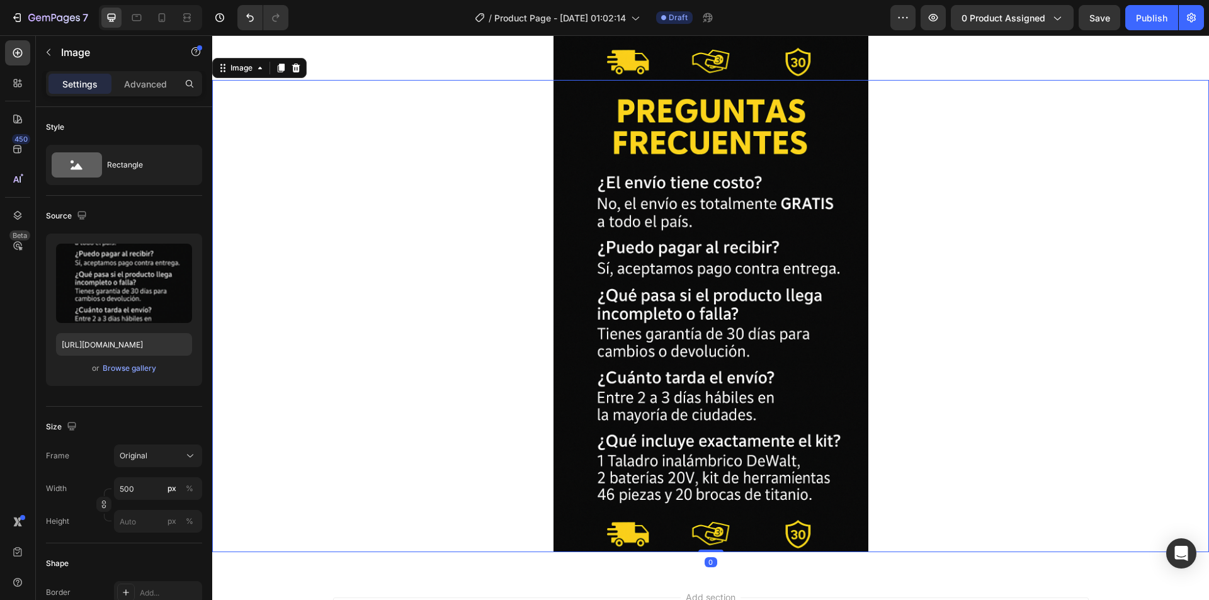
scroll to position [4726, 0]
click at [118, 290] on label at bounding box center [124, 283] width 136 height 79
click at [118, 294] on input "file" at bounding box center [124, 304] width 87 height 21
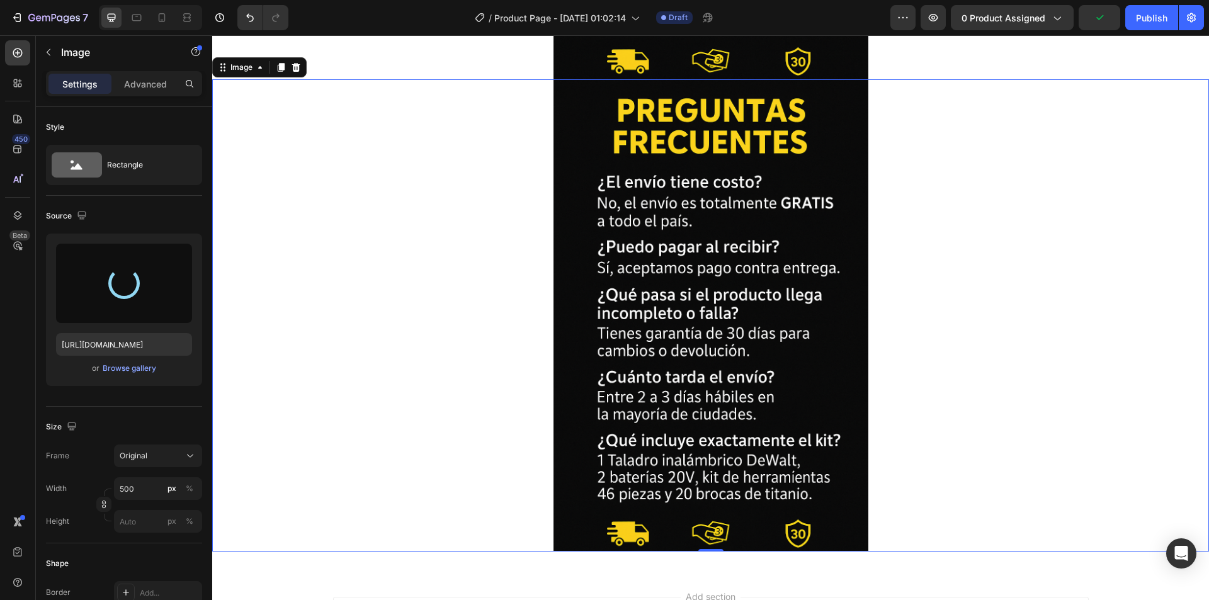
type input "[URL][DOMAIN_NAME]"
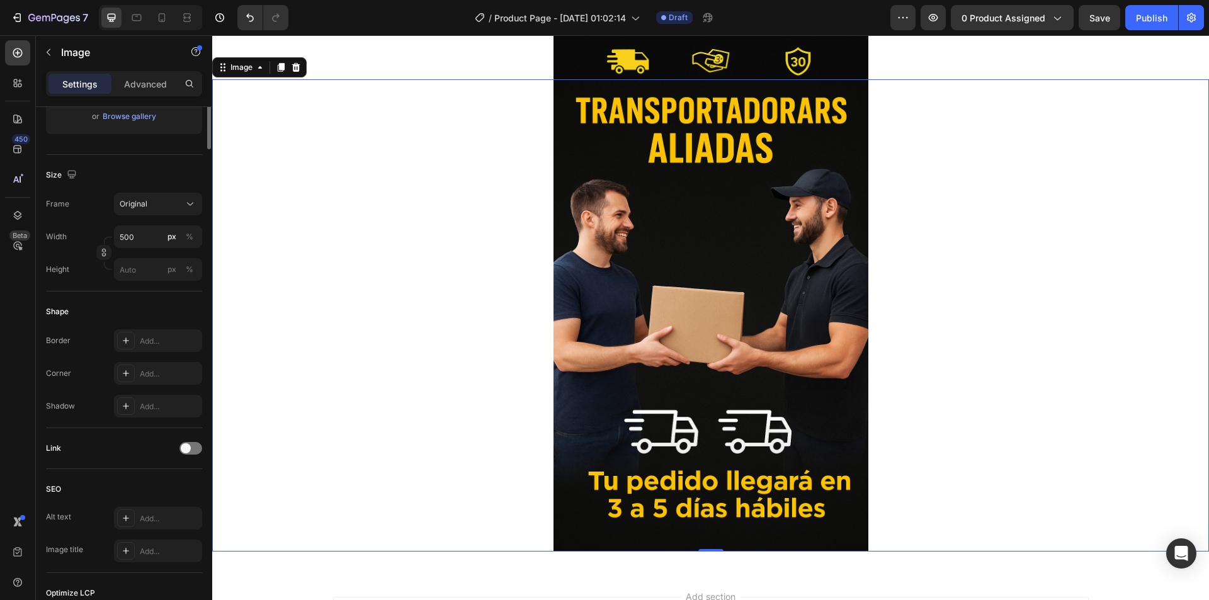
scroll to position [0, 0]
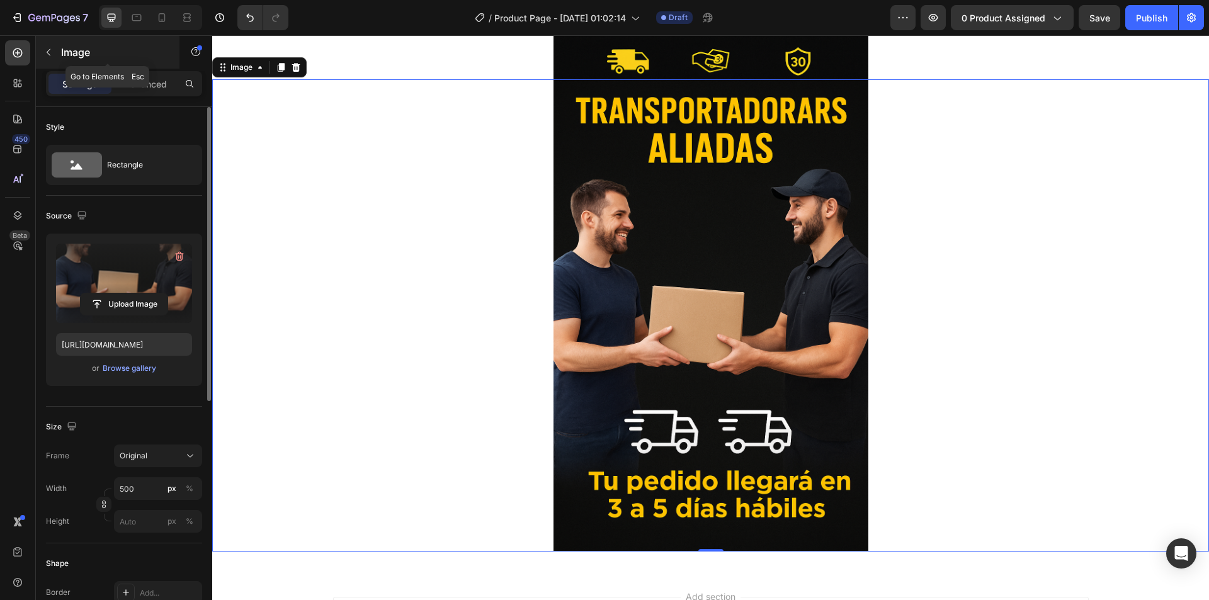
click at [71, 40] on div "Image" at bounding box center [108, 52] width 144 height 33
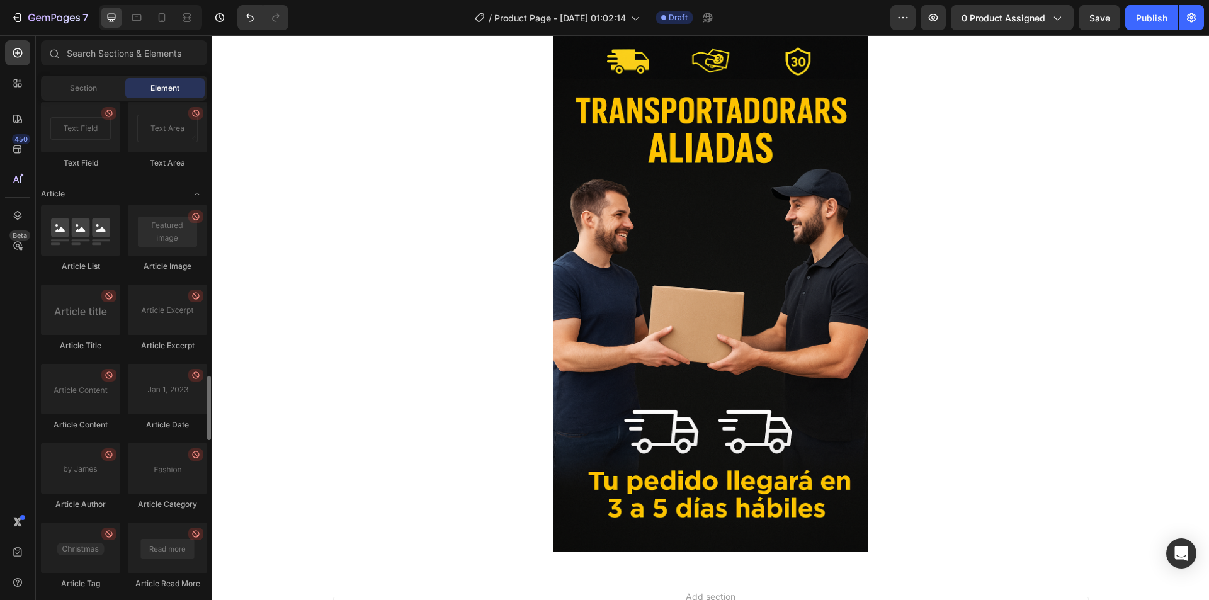
scroll to position [3319, 0]
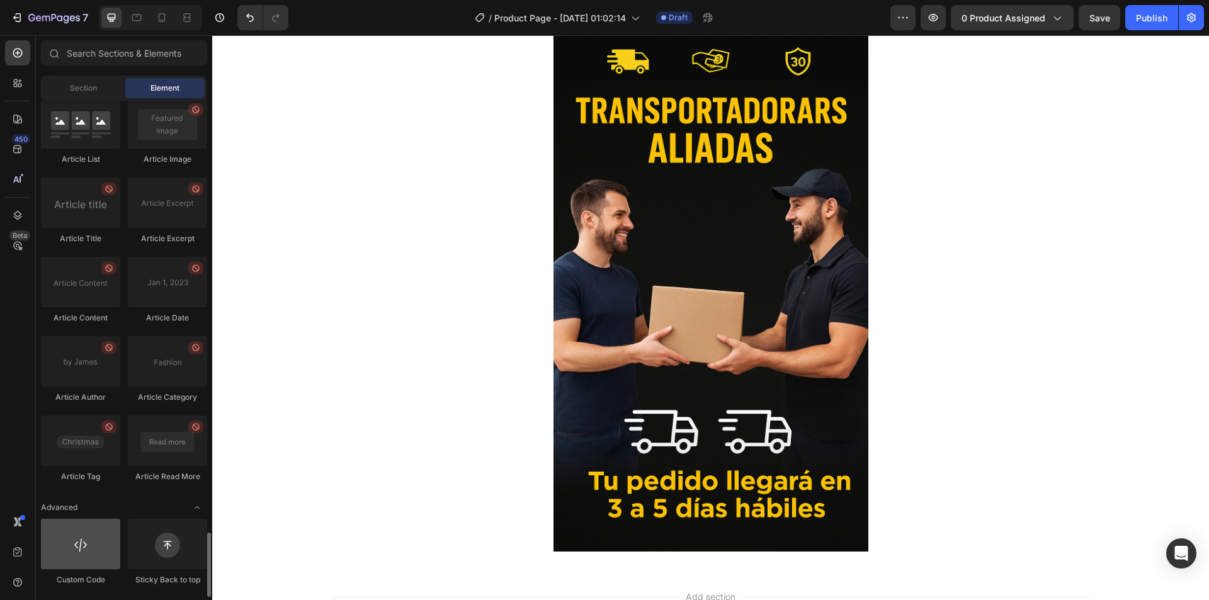
click at [73, 537] on div at bounding box center [80, 544] width 79 height 50
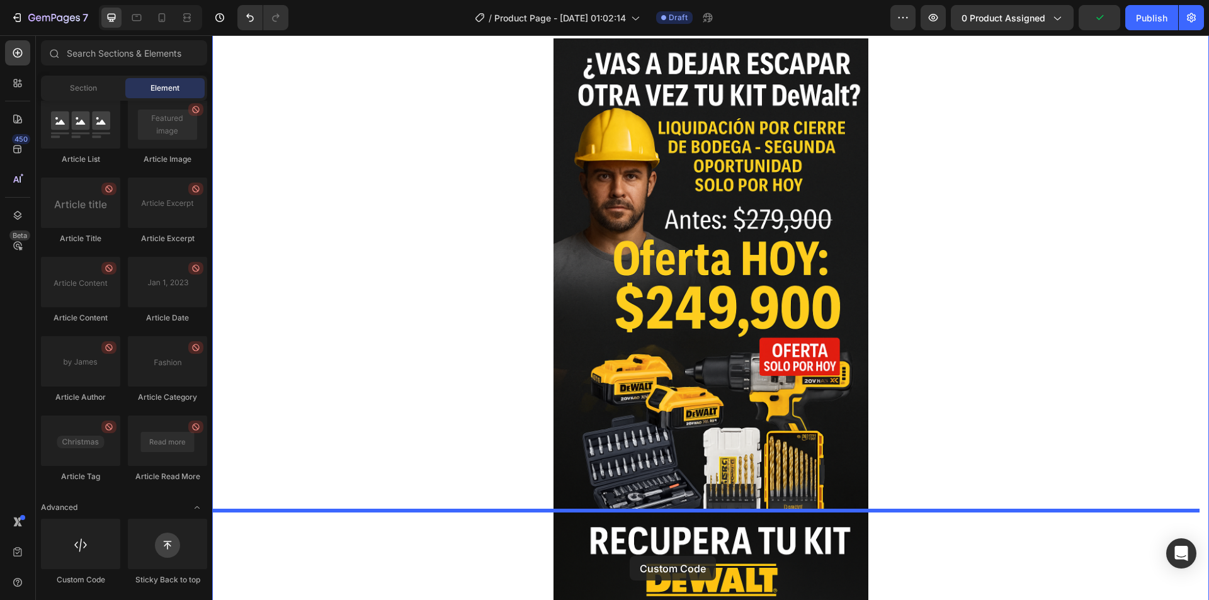
scroll to position [63, 0]
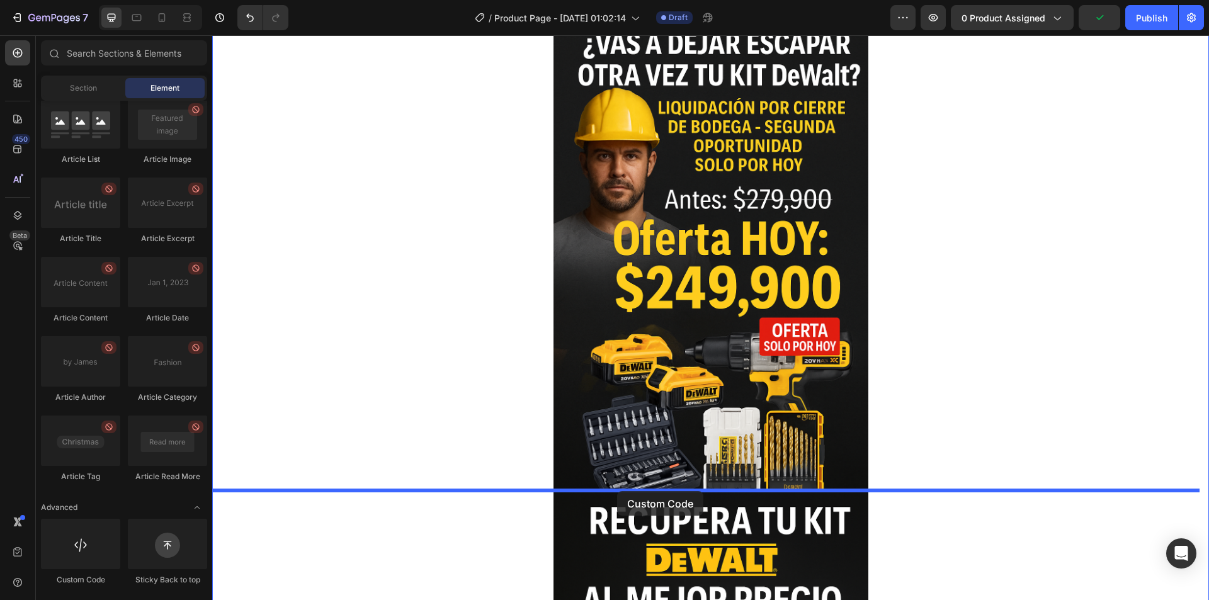
drag, startPoint x: 285, startPoint y: 573, endPoint x: 617, endPoint y: 491, distance: 341.7
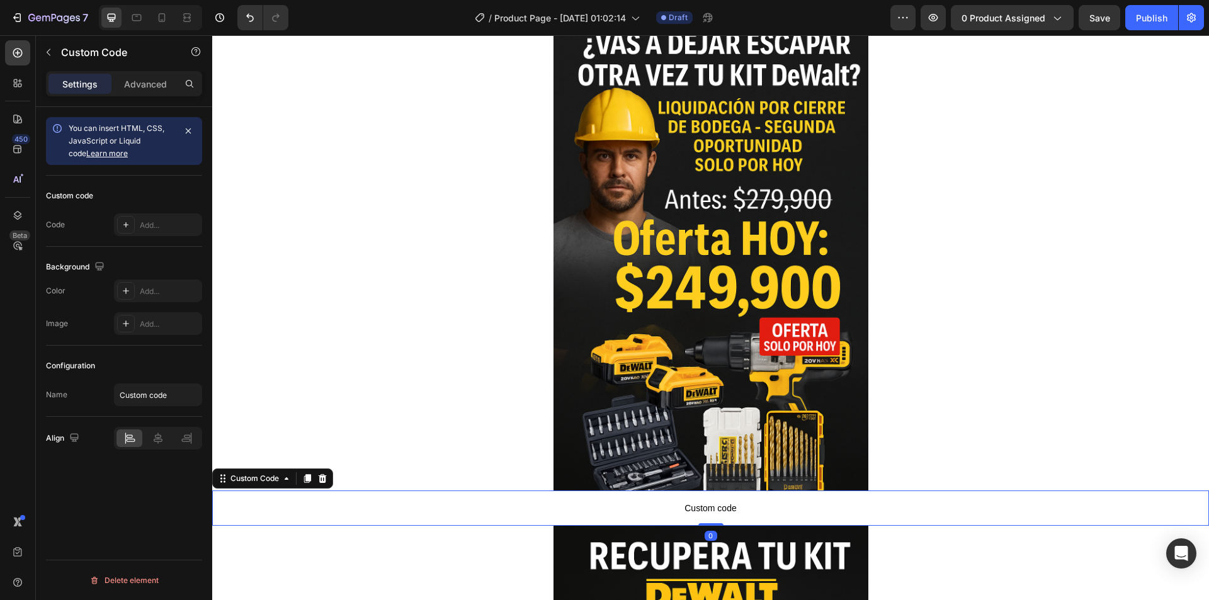
click at [621, 506] on span "Custom code" at bounding box center [710, 508] width 997 height 15
click at [164, 229] on div "Add..." at bounding box center [169, 225] width 59 height 11
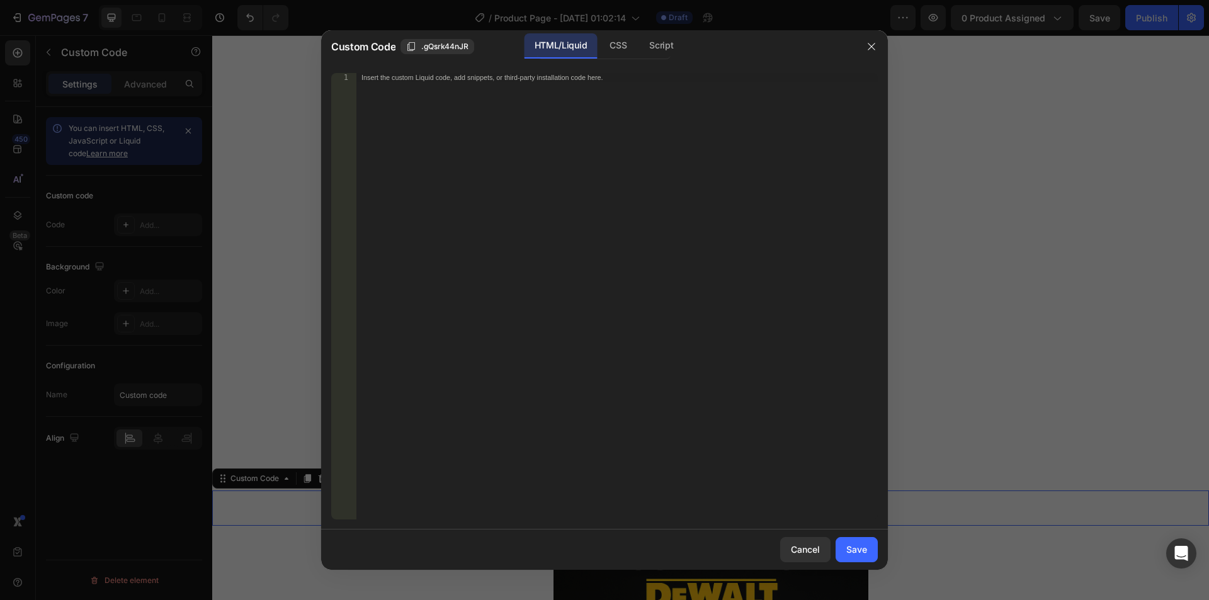
click at [414, 161] on div "Insert the custom Liquid code, add snippets, or third-party installation code h…" at bounding box center [618, 305] width 522 height 464
paste textarea "<div id="_rsi-cod-form-embed-custom-hook"></div>"
type textarea "<div id="_rsi-cod-form-embed-custom-hook"></div>"
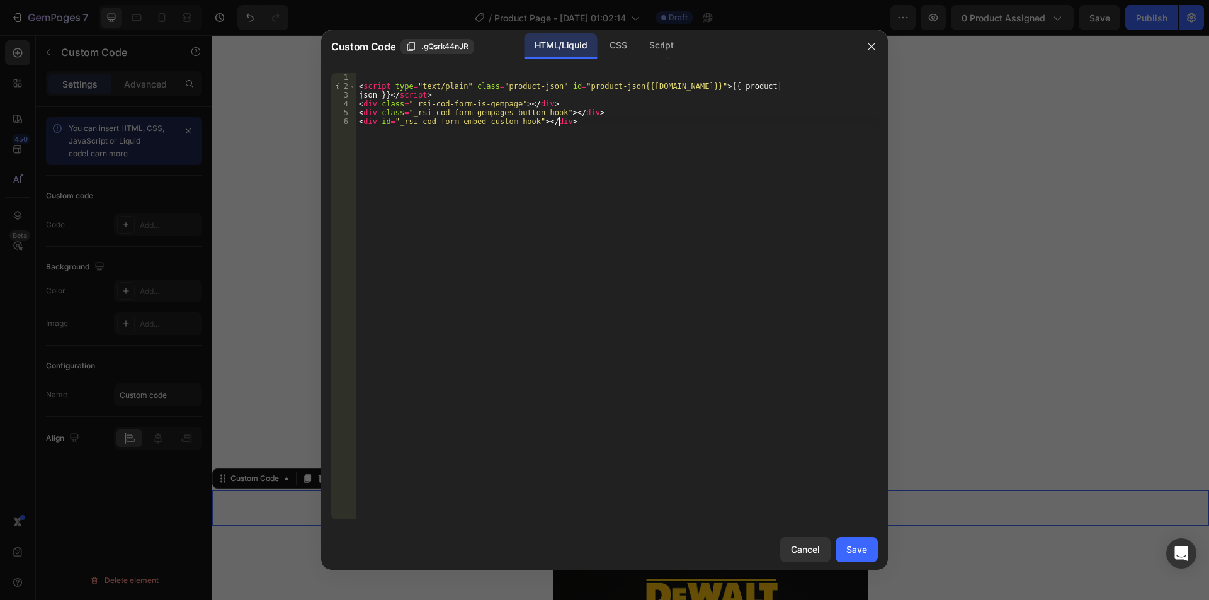
click at [360, 81] on div "< script type = "text/plain" class = "product-json" id = "product-json{{[DOMAIN…" at bounding box center [618, 305] width 522 height 464
click at [358, 87] on div "< script type = "text/plain" class = "product-json" id = "product-json{{[DOMAIN…" at bounding box center [618, 305] width 522 height 464
type textarea "<script type="text/plain" class="product-json" id="product-json{{[DOMAIN_NAME]}…"
click at [853, 547] on div "Save" at bounding box center [857, 549] width 21 height 13
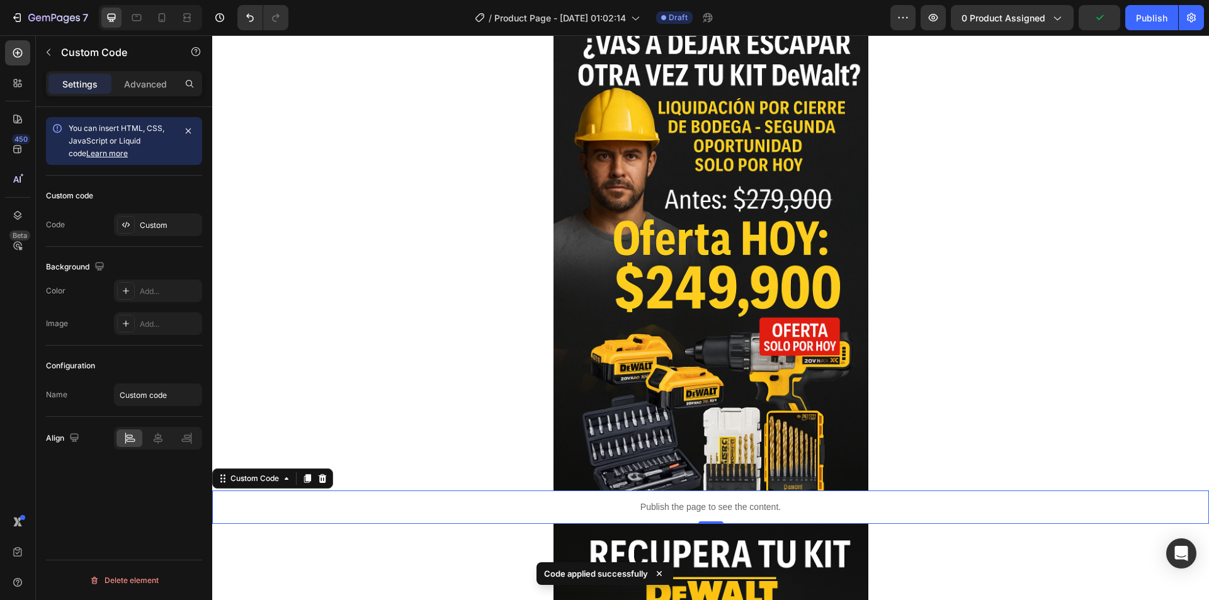
drag, startPoint x: 305, startPoint y: 483, endPoint x: 312, endPoint y: 486, distance: 7.6
click at [305, 482] on icon at bounding box center [307, 479] width 10 height 10
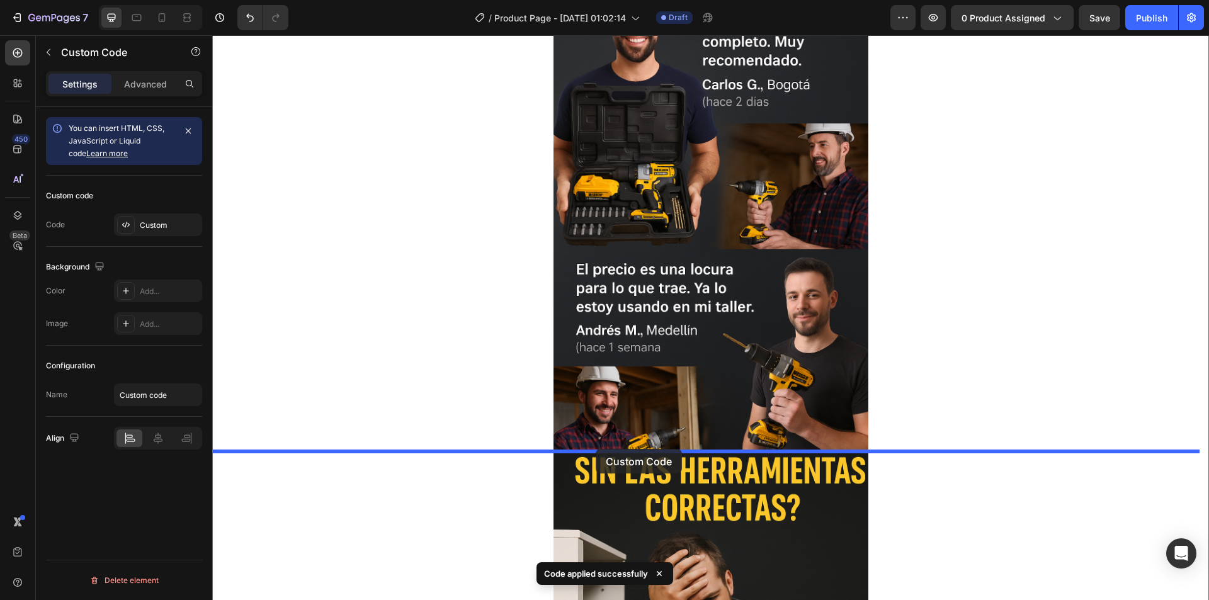
drag, startPoint x: 571, startPoint y: 538, endPoint x: 596, endPoint y: 449, distance: 92.3
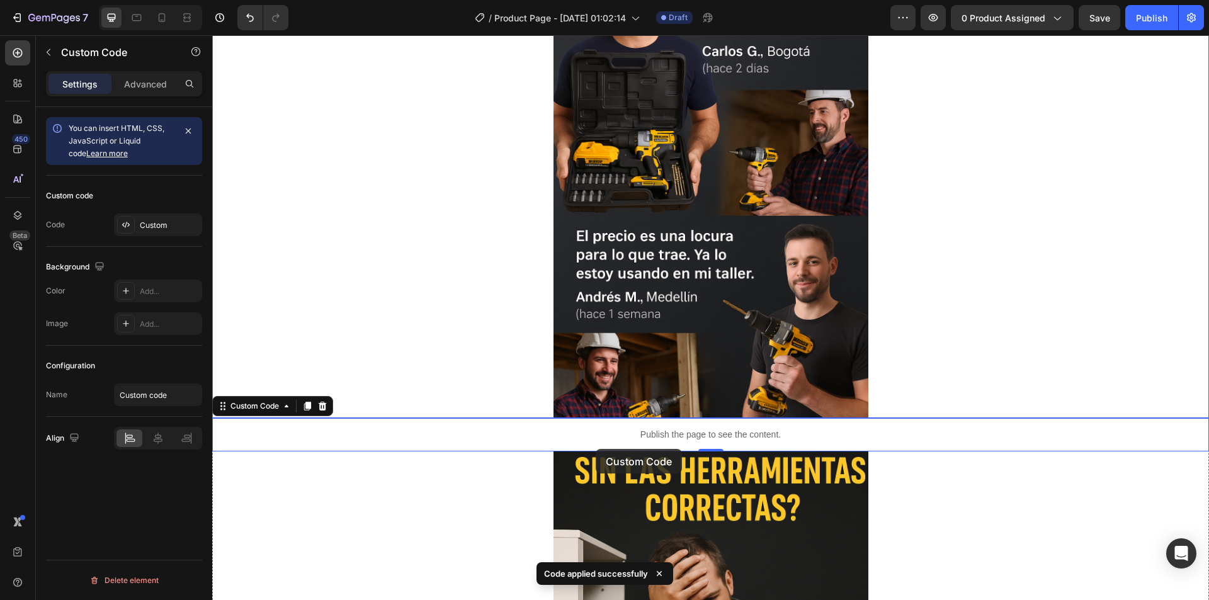
scroll to position [1080, 0]
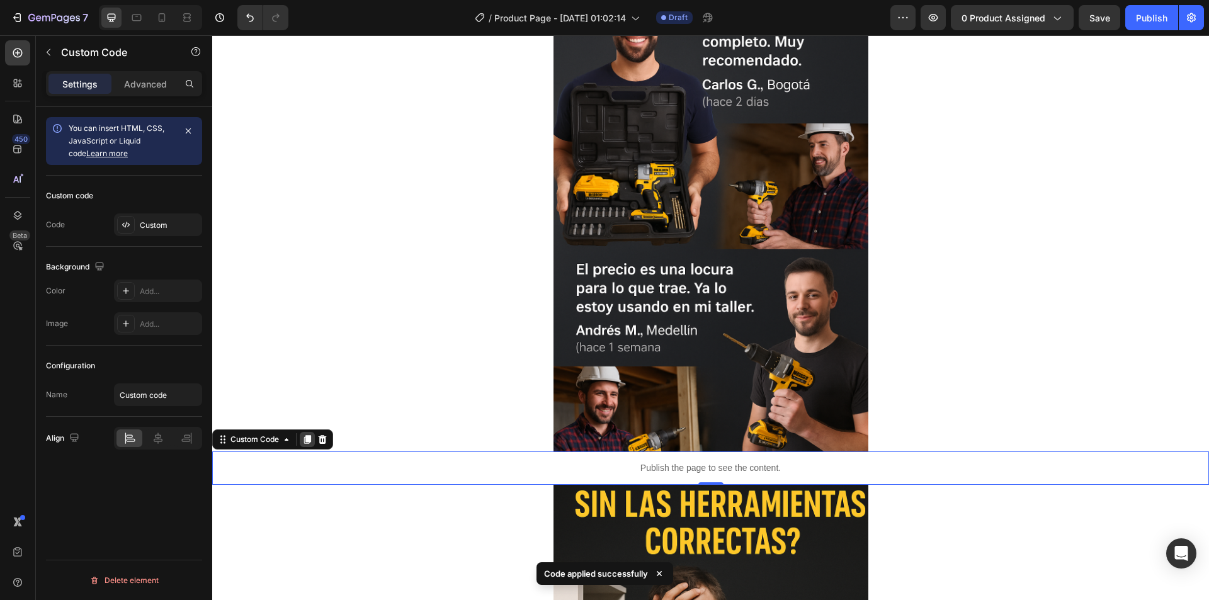
click at [303, 435] on icon at bounding box center [307, 440] width 10 height 10
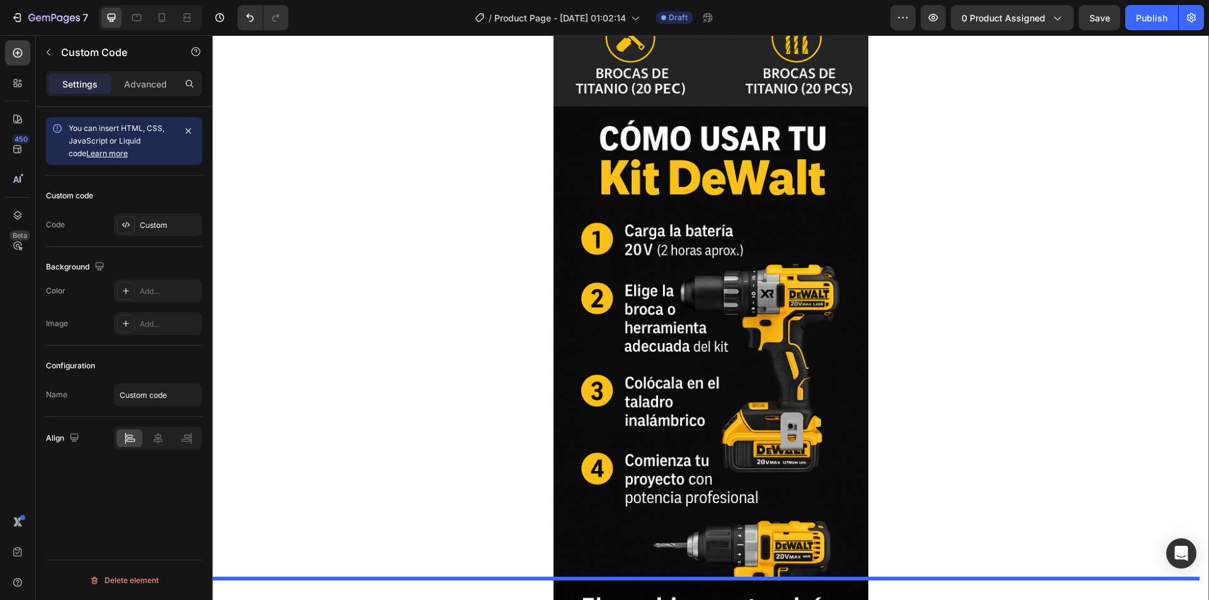
scroll to position [2497, 0]
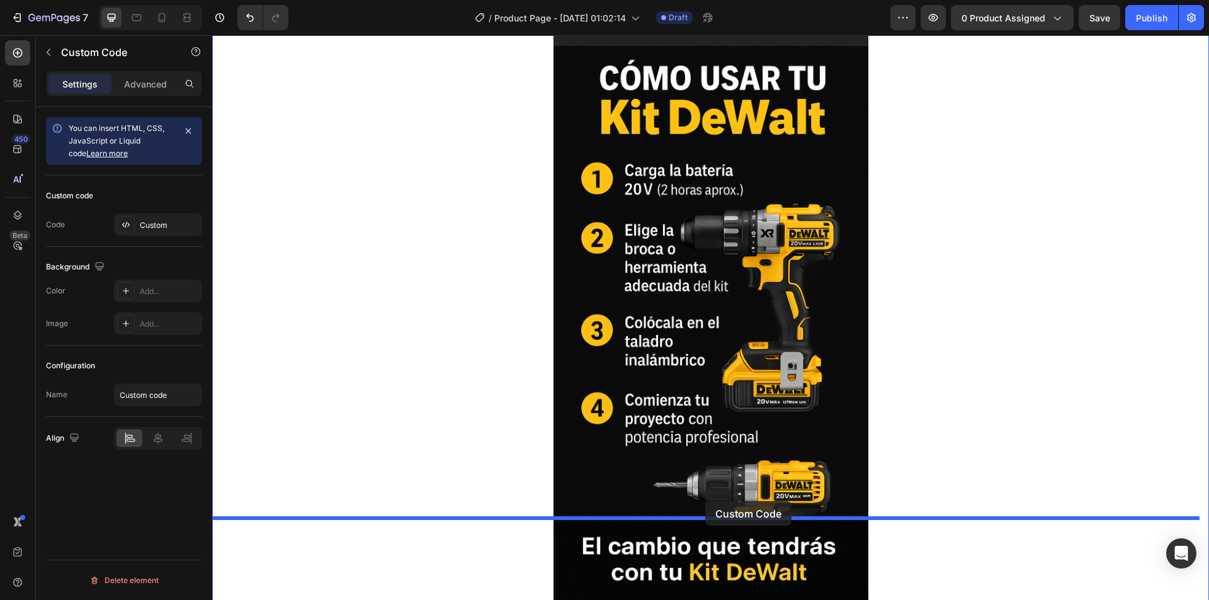
drag, startPoint x: 687, startPoint y: 502, endPoint x: 705, endPoint y: 501, distance: 18.3
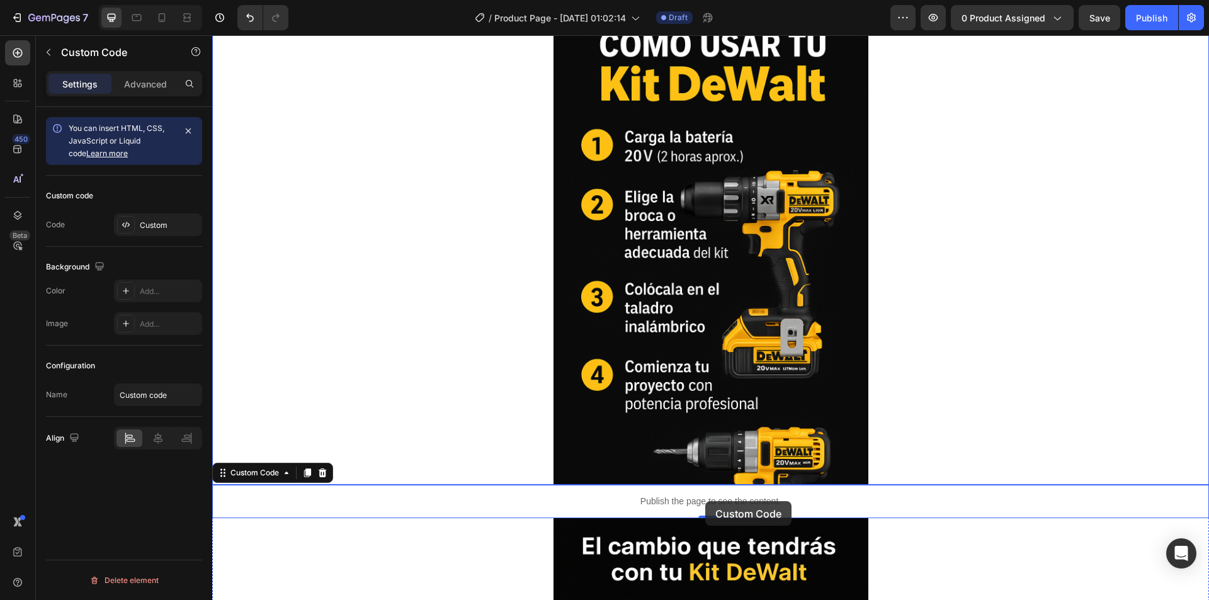
scroll to position [2464, 0]
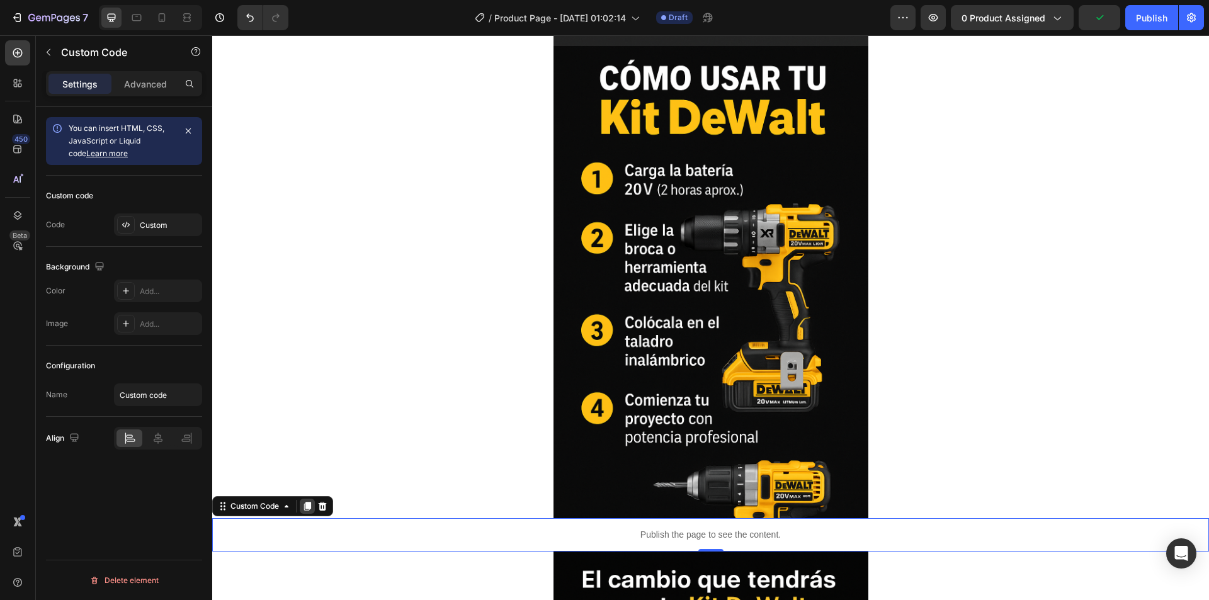
click at [305, 506] on icon at bounding box center [307, 506] width 10 height 10
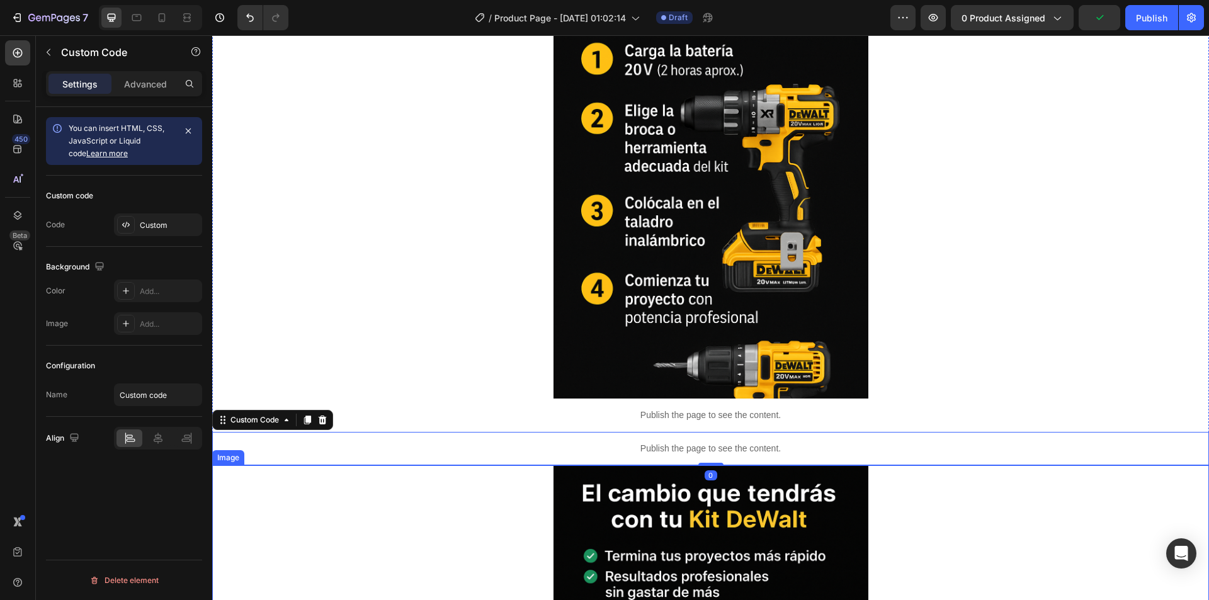
scroll to position [2590, 0]
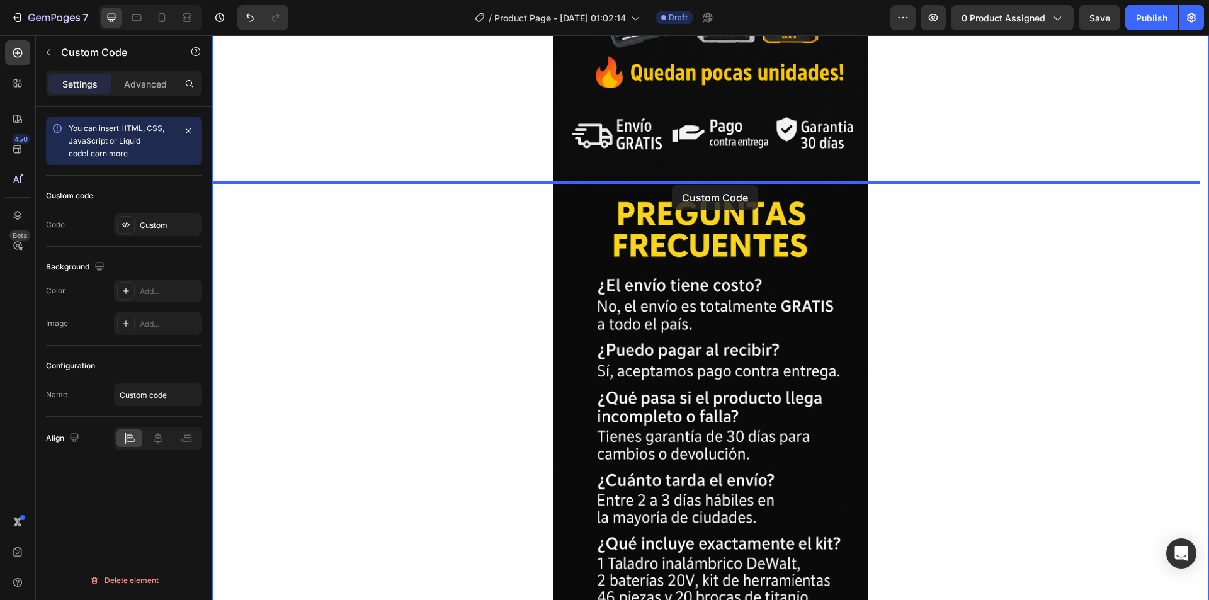
drag, startPoint x: 686, startPoint y: 436, endPoint x: 672, endPoint y: 185, distance: 251.1
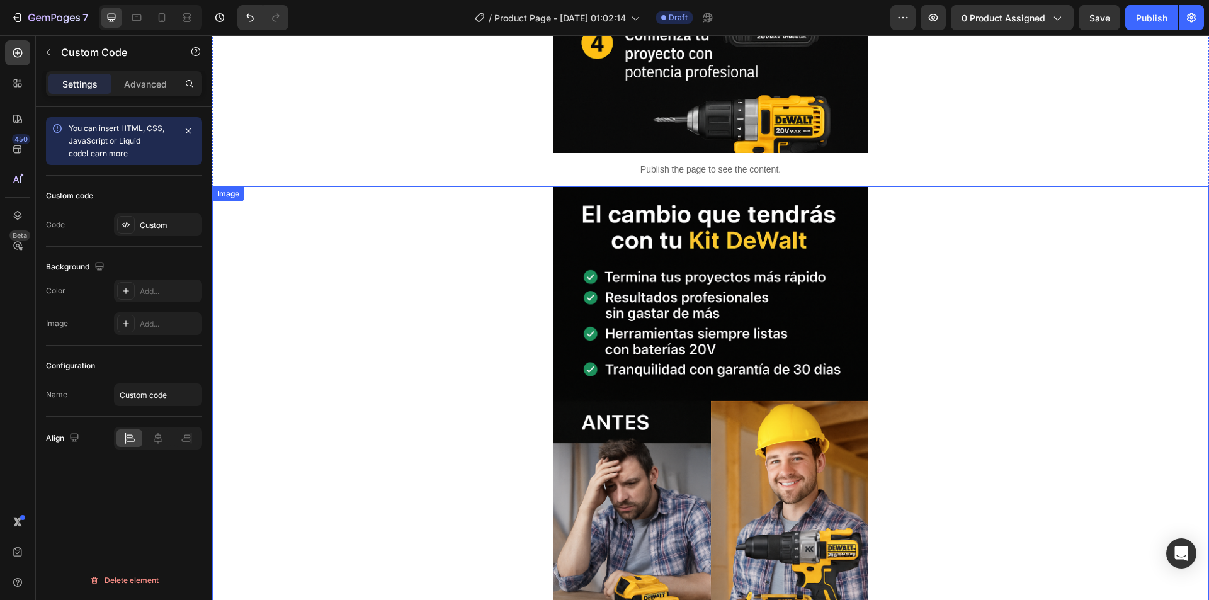
scroll to position [2802, 0]
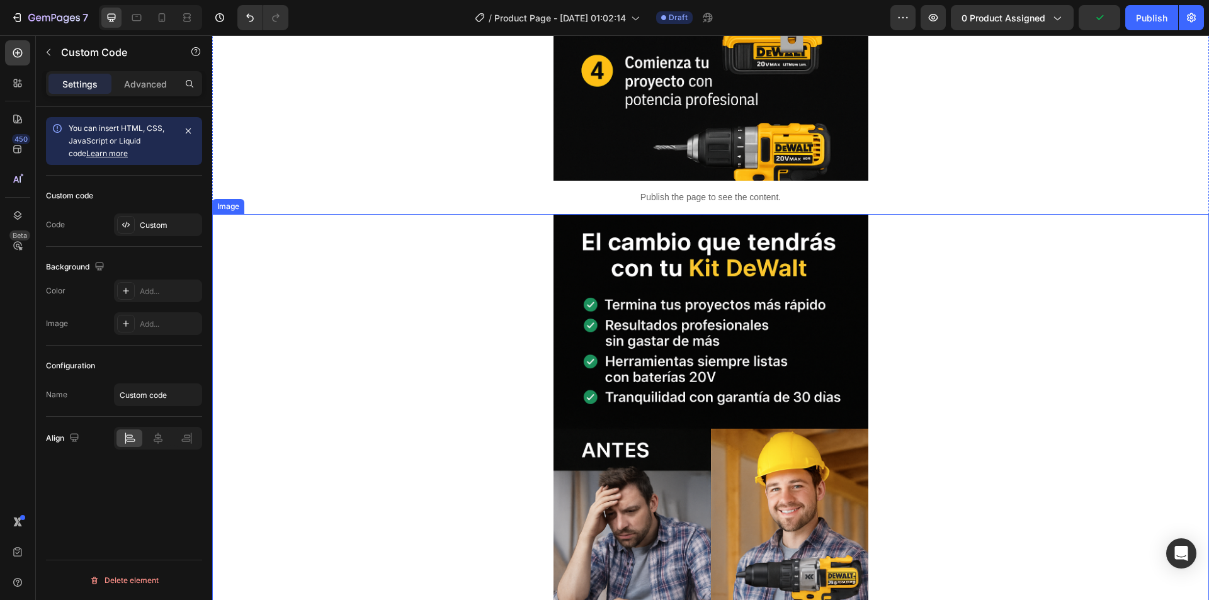
click at [544, 219] on div at bounding box center [710, 450] width 997 height 472
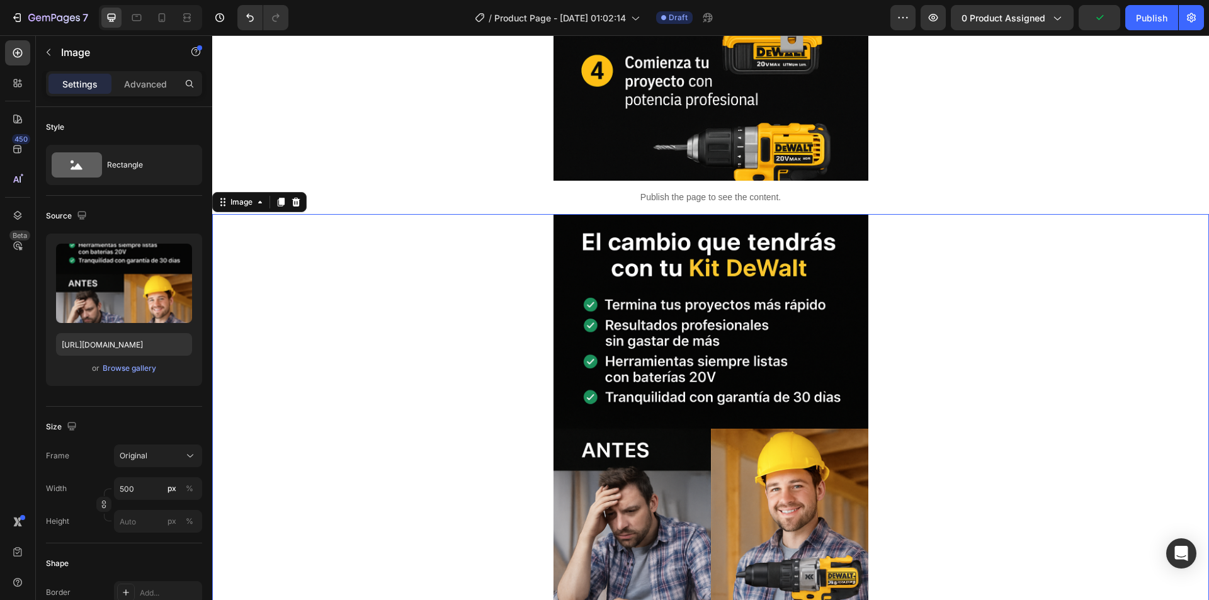
click at [509, 202] on p "Publish the page to see the content." at bounding box center [710, 197] width 997 height 13
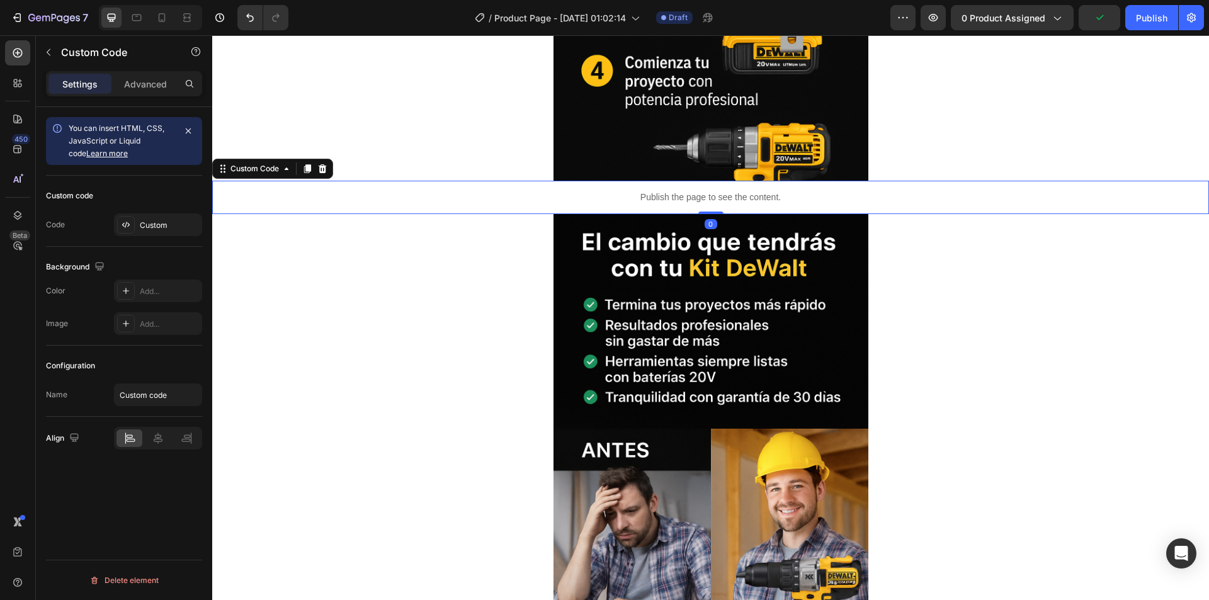
click at [305, 161] on div "Custom Code" at bounding box center [272, 169] width 121 height 20
click at [311, 168] on icon at bounding box center [307, 168] width 7 height 9
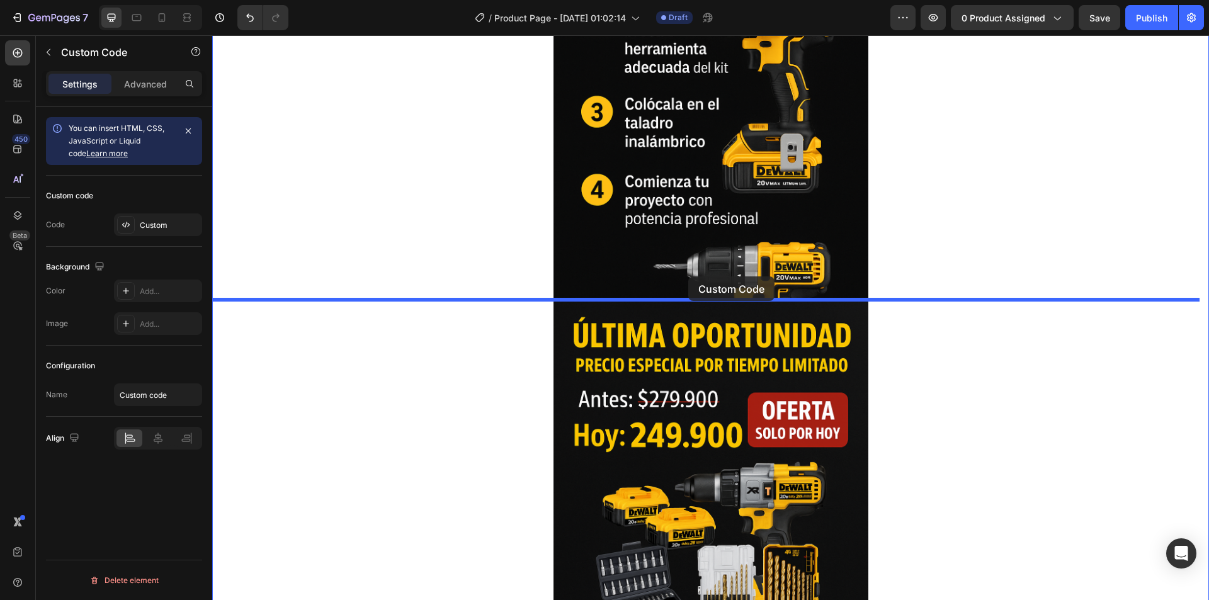
drag, startPoint x: 648, startPoint y: 217, endPoint x: 688, endPoint y: 277, distance: 72.5
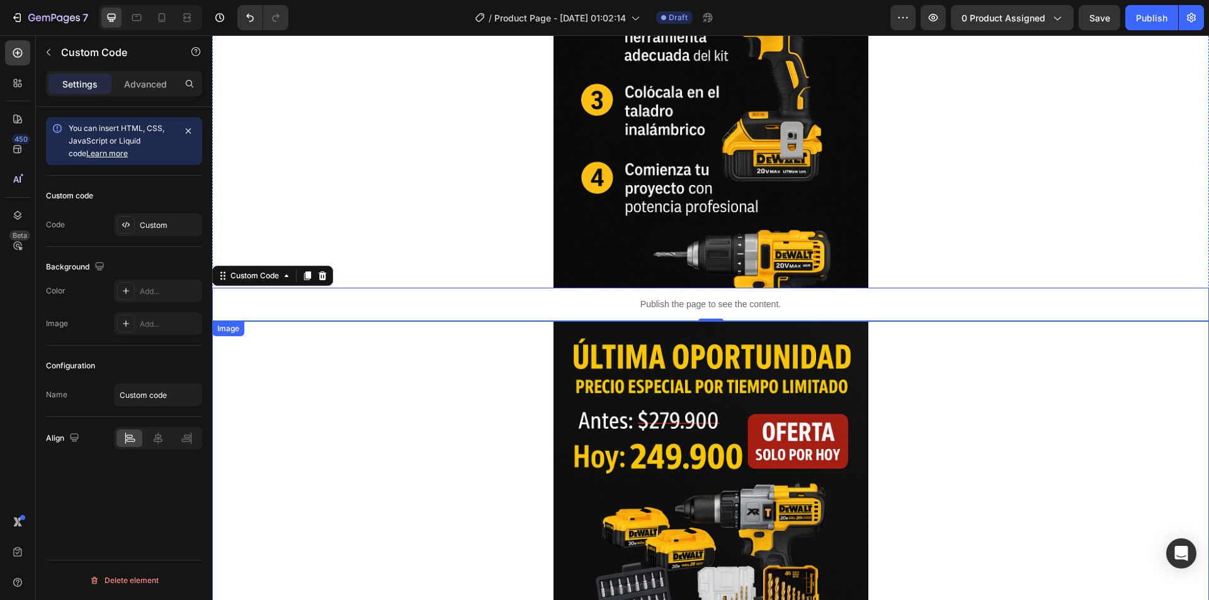
scroll to position [3661, 0]
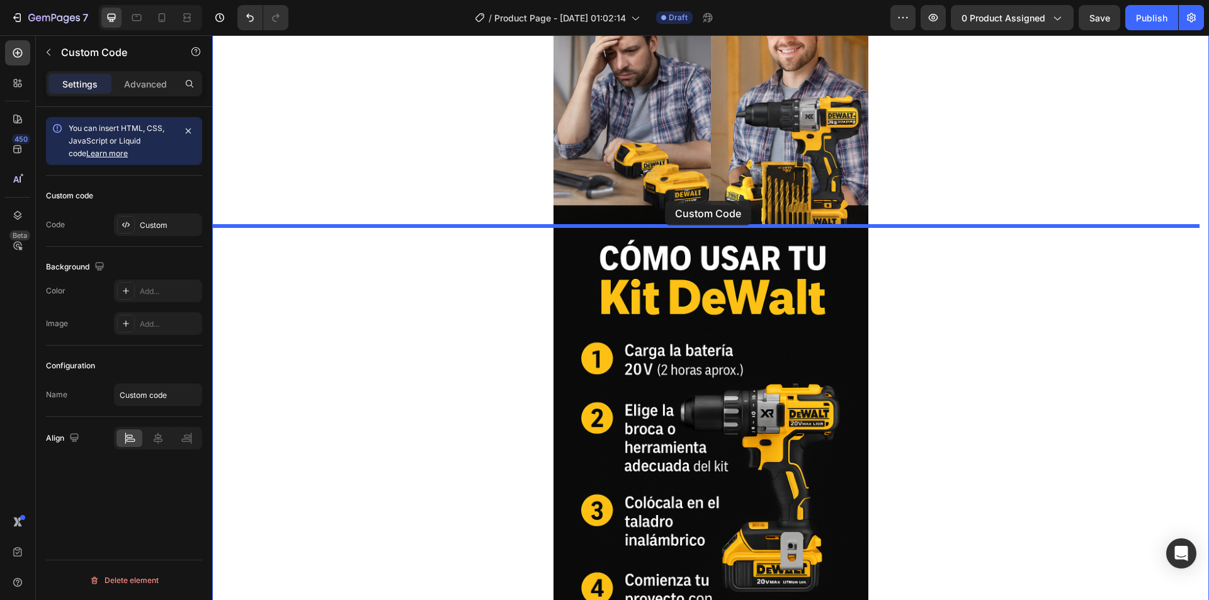
drag, startPoint x: 685, startPoint y: 304, endPoint x: 665, endPoint y: 202, distance: 104.5
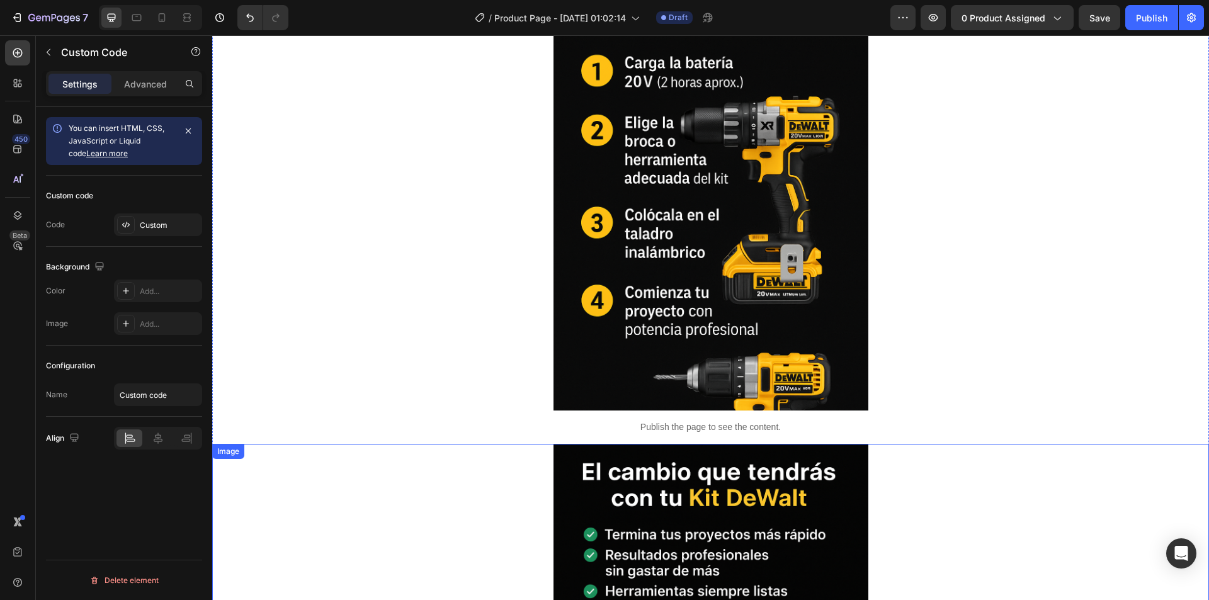
scroll to position [2569, 0]
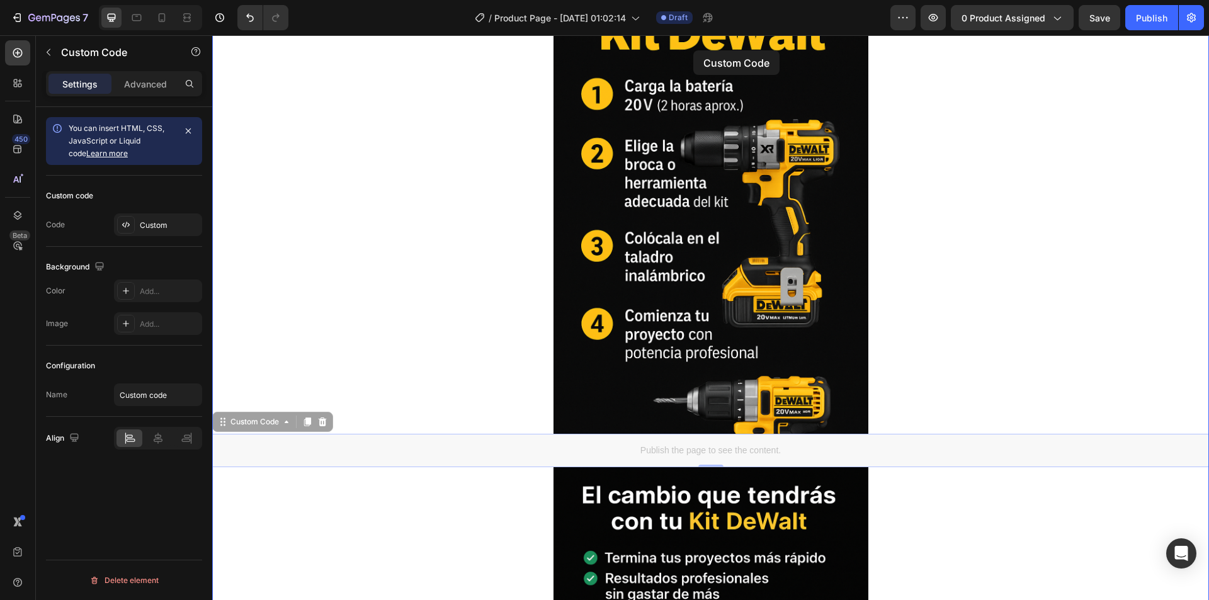
drag, startPoint x: 692, startPoint y: 423, endPoint x: 693, endPoint y: 50, distance: 372.9
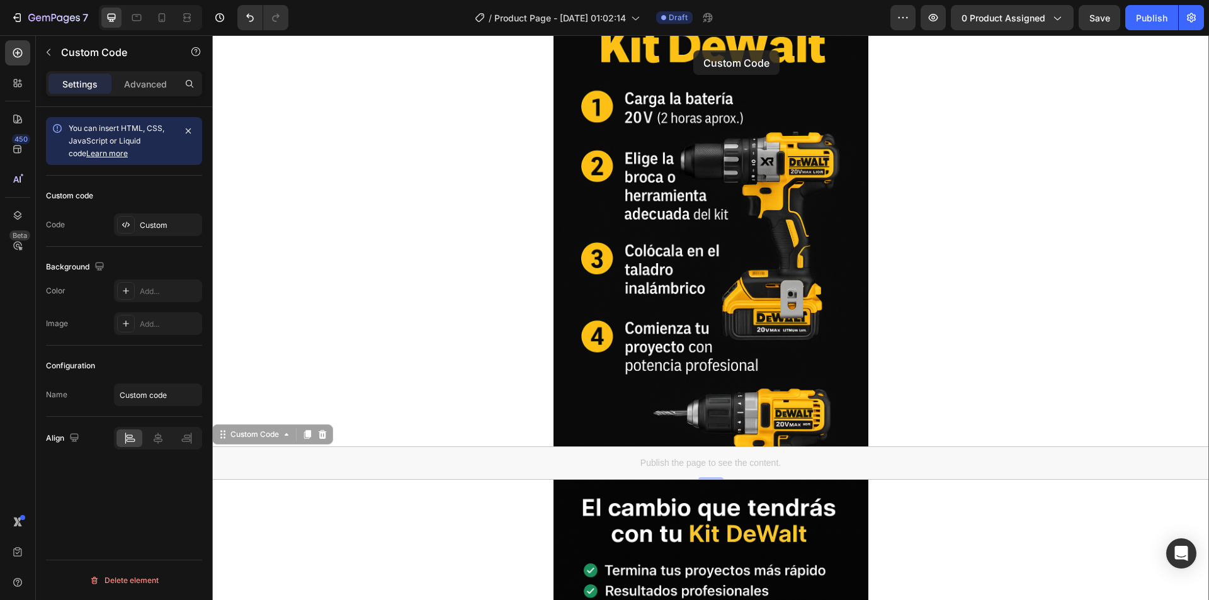
click at [693, 50] on div "Header Image Publish the page to see the content. Custom Code Image Image Publi…" at bounding box center [710, 304] width 997 height 5611
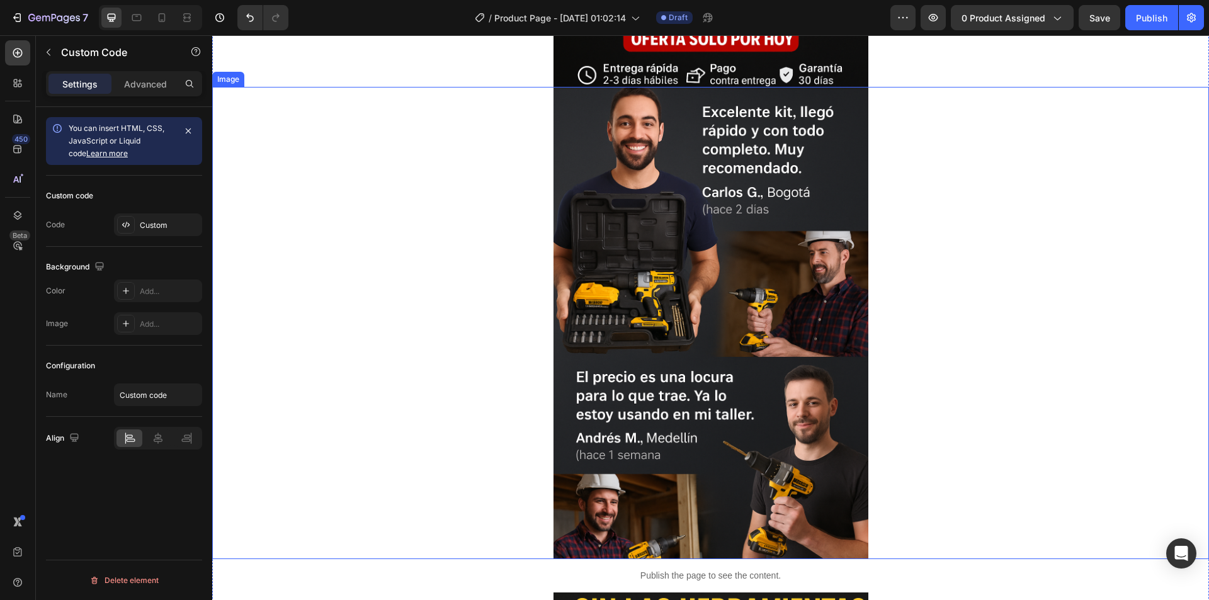
scroll to position [957, 0]
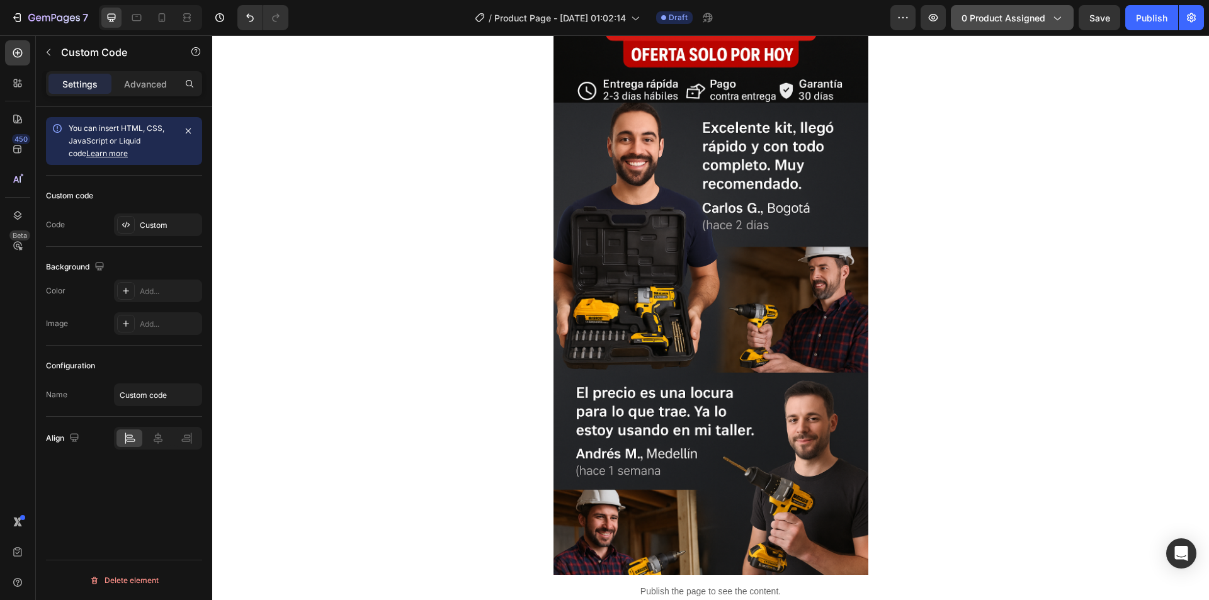
click at [986, 16] on span "0 product assigned" at bounding box center [1004, 17] width 84 height 13
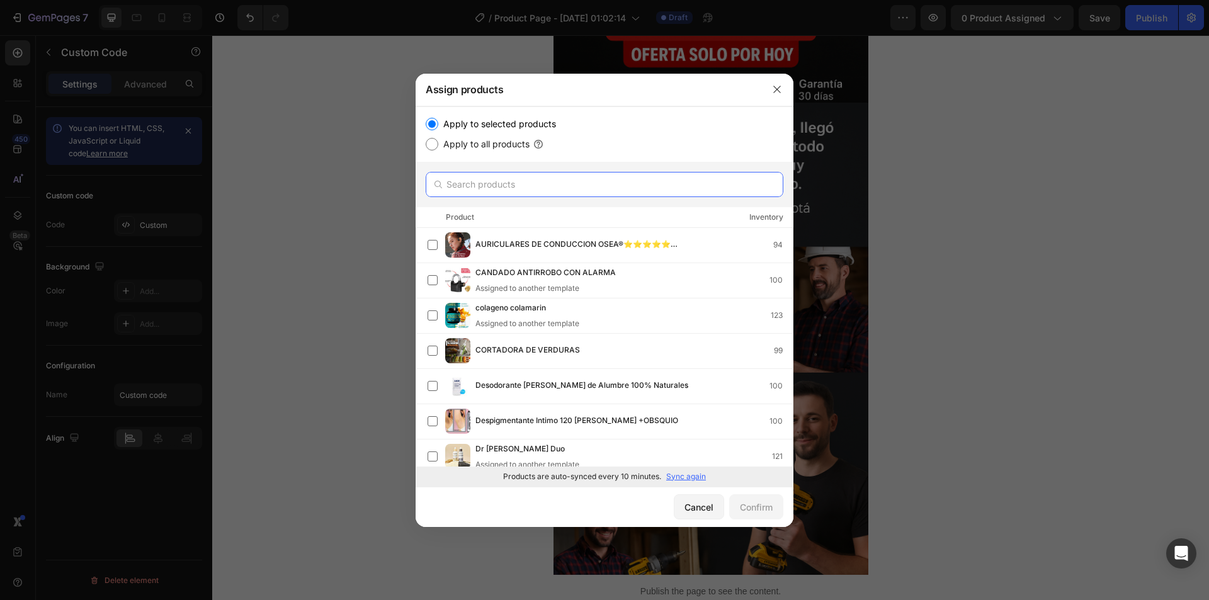
click at [510, 186] on input "text" at bounding box center [605, 184] width 358 height 25
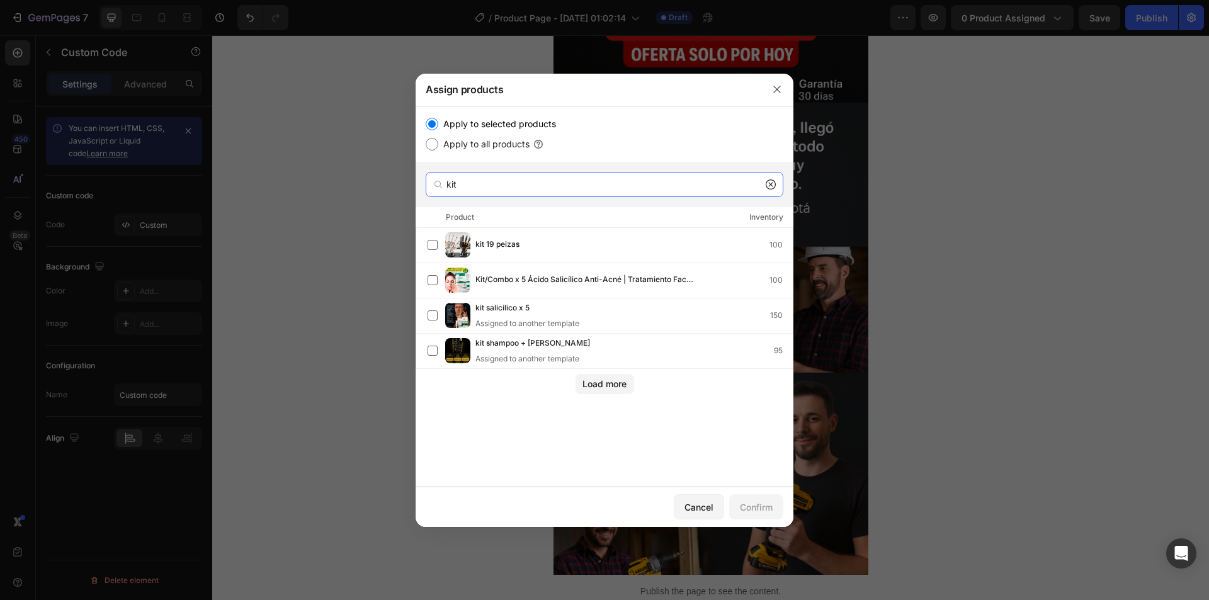
type input "kit"
click at [772, 187] on icon at bounding box center [771, 185] width 10 height 10
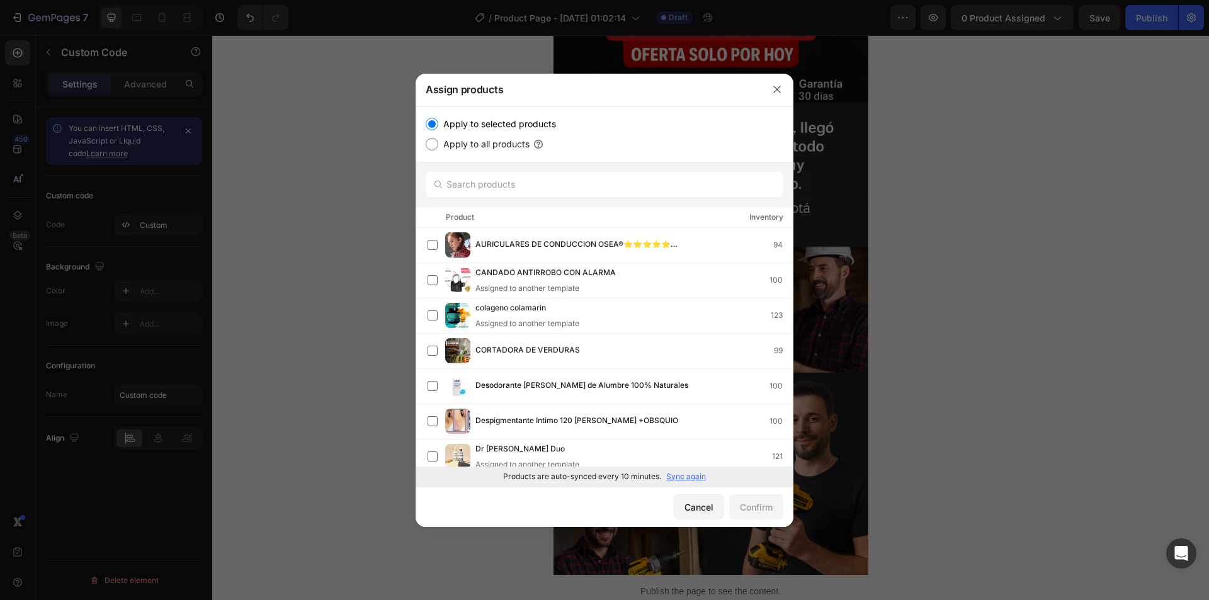
click at [685, 474] on p "Sync again" at bounding box center [686, 476] width 40 height 11
click at [509, 186] on input "text" at bounding box center [605, 184] width 358 height 25
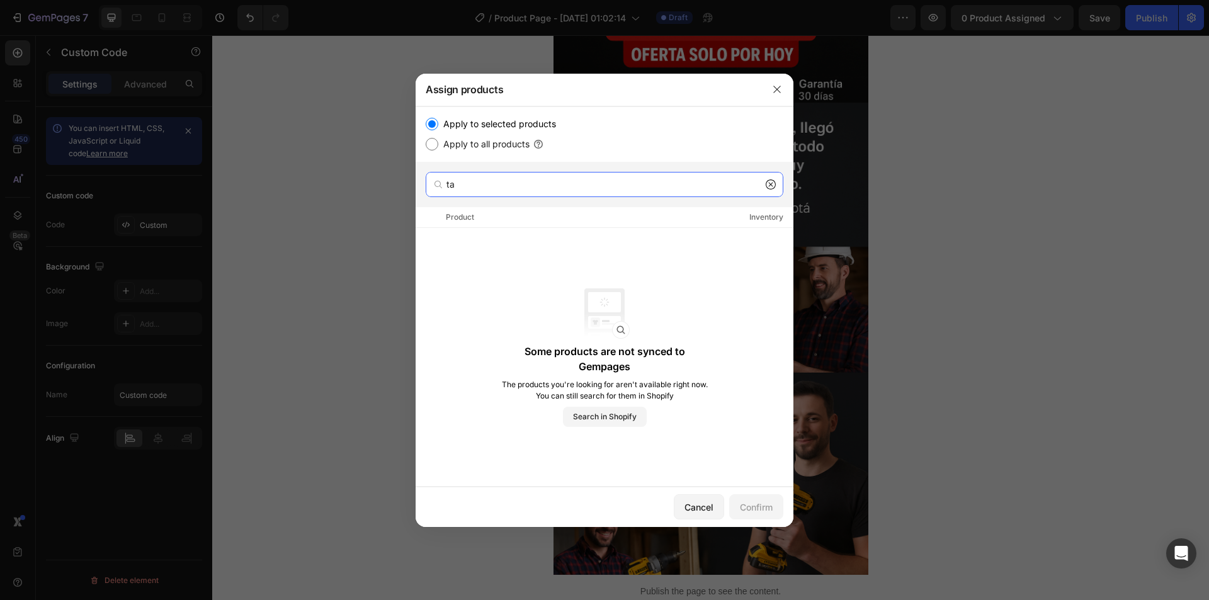
type input "t"
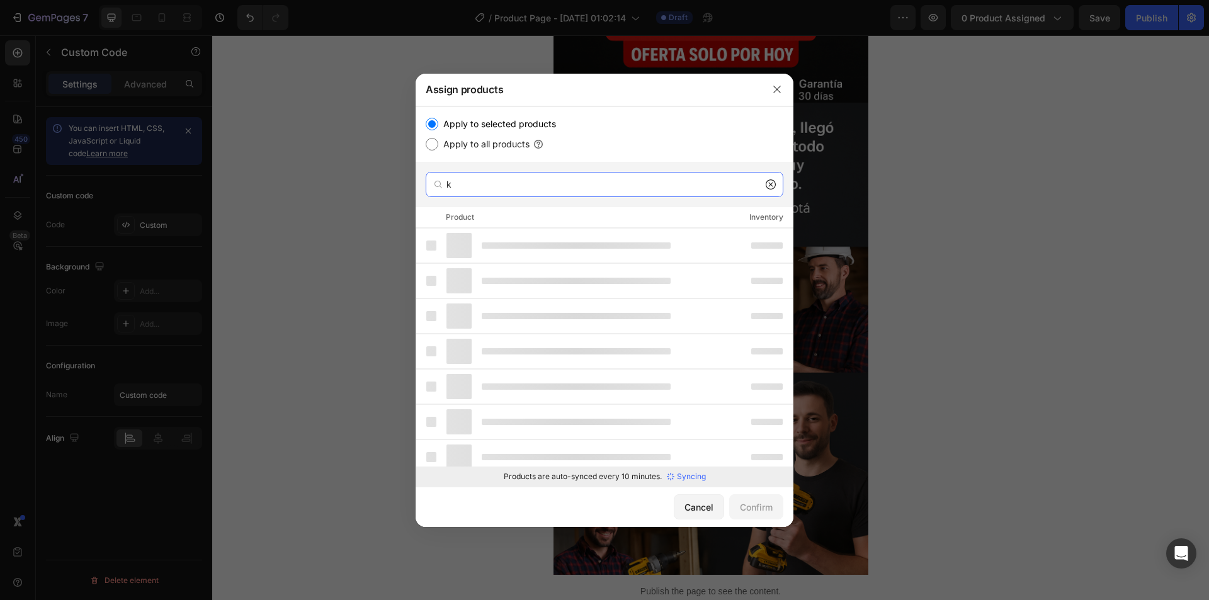
type input "ki"
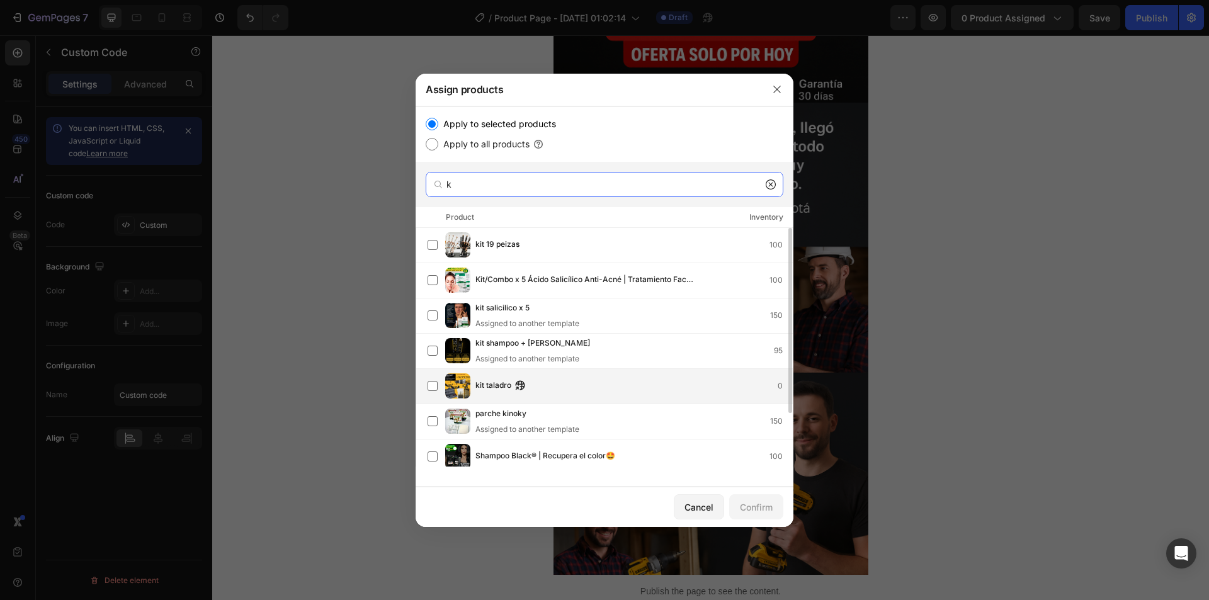
type input "k"
click at [498, 374] on div "kit taladro 0" at bounding box center [610, 386] width 365 height 25
click at [748, 502] on div "Confirm" at bounding box center [756, 507] width 33 height 13
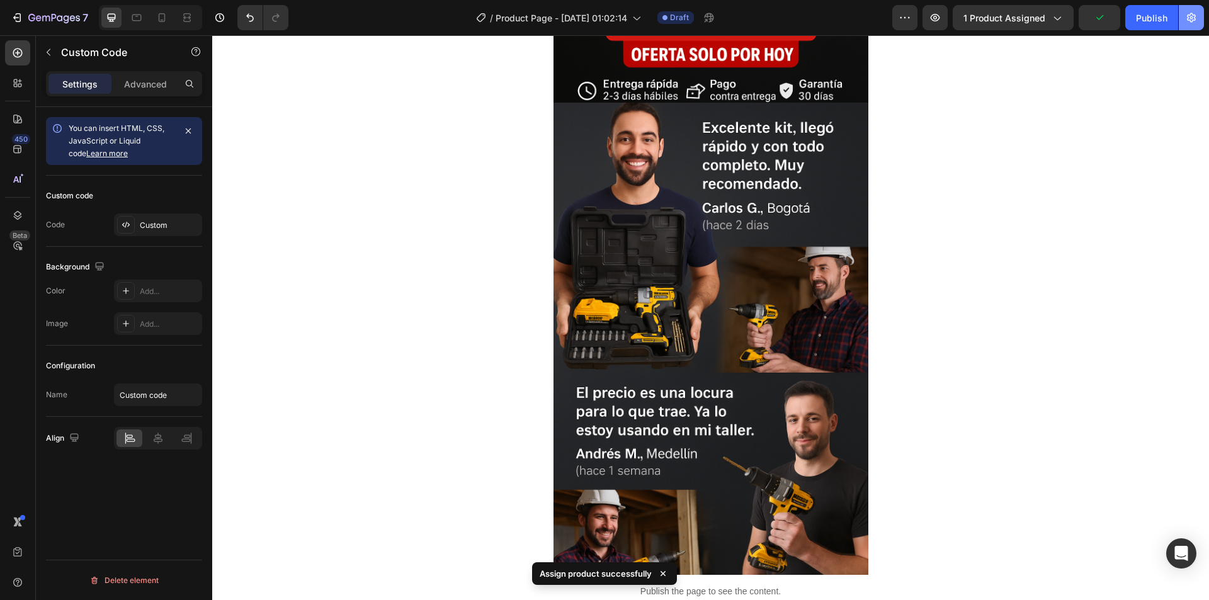
click at [1184, 6] on button "button" at bounding box center [1191, 17] width 25 height 25
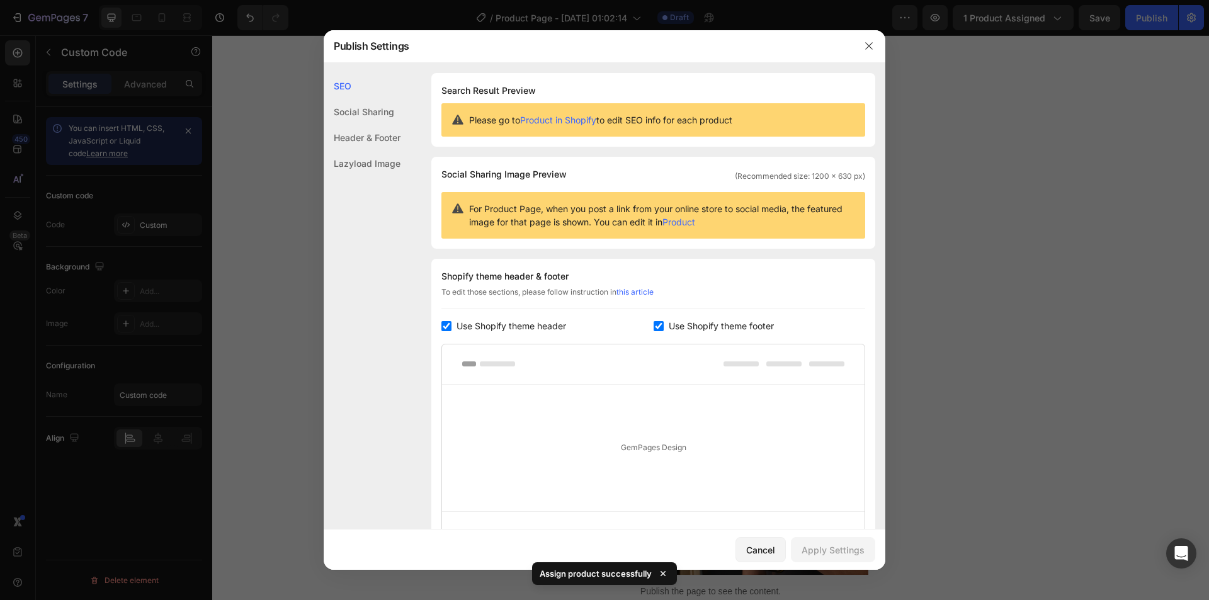
click at [456, 321] on label "Use Shopify theme header" at bounding box center [509, 326] width 115 height 15
checkbox input "false"
click at [656, 321] on input "checkbox" at bounding box center [659, 326] width 10 height 10
checkbox input "false"
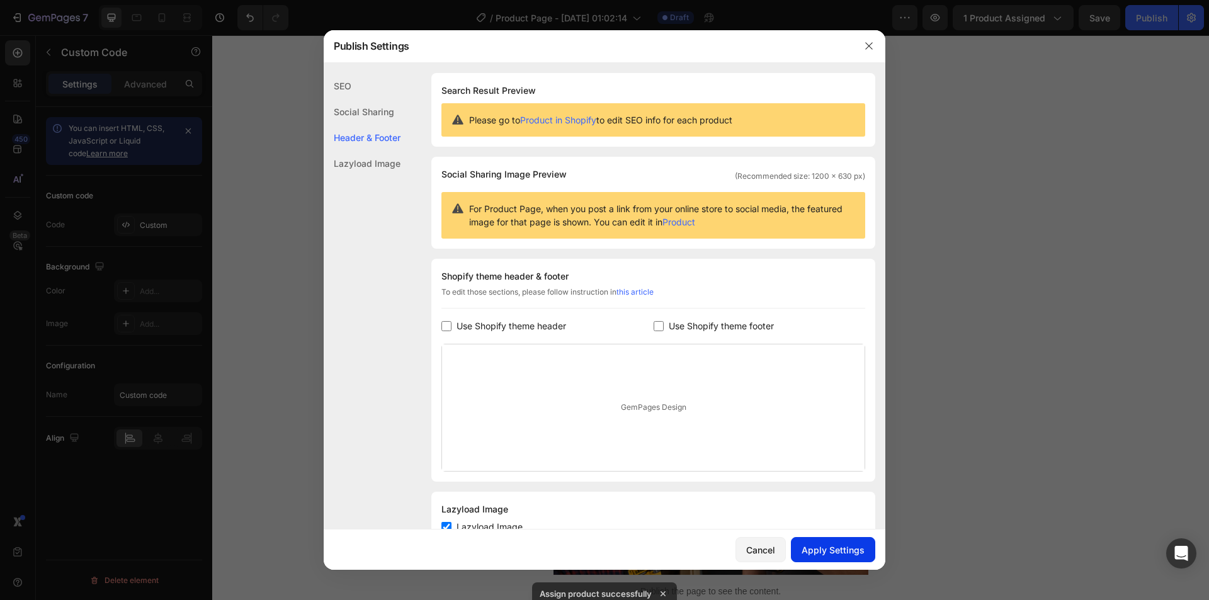
click at [845, 542] on button "Apply Settings" at bounding box center [833, 549] width 84 height 25
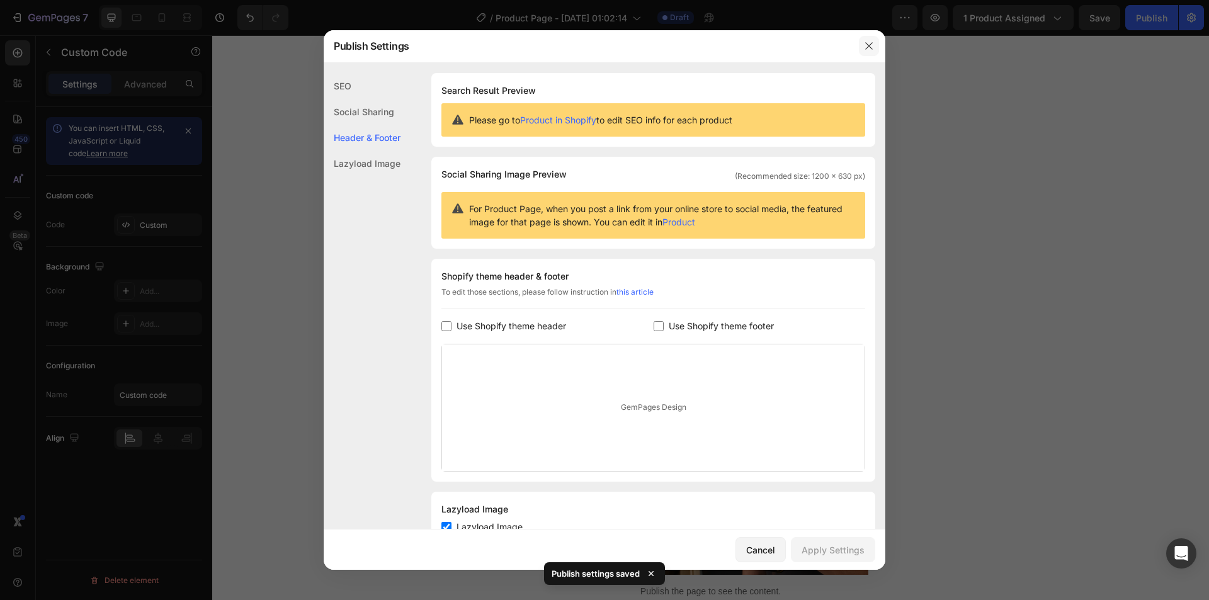
click at [867, 47] on icon "button" at bounding box center [869, 46] width 10 height 10
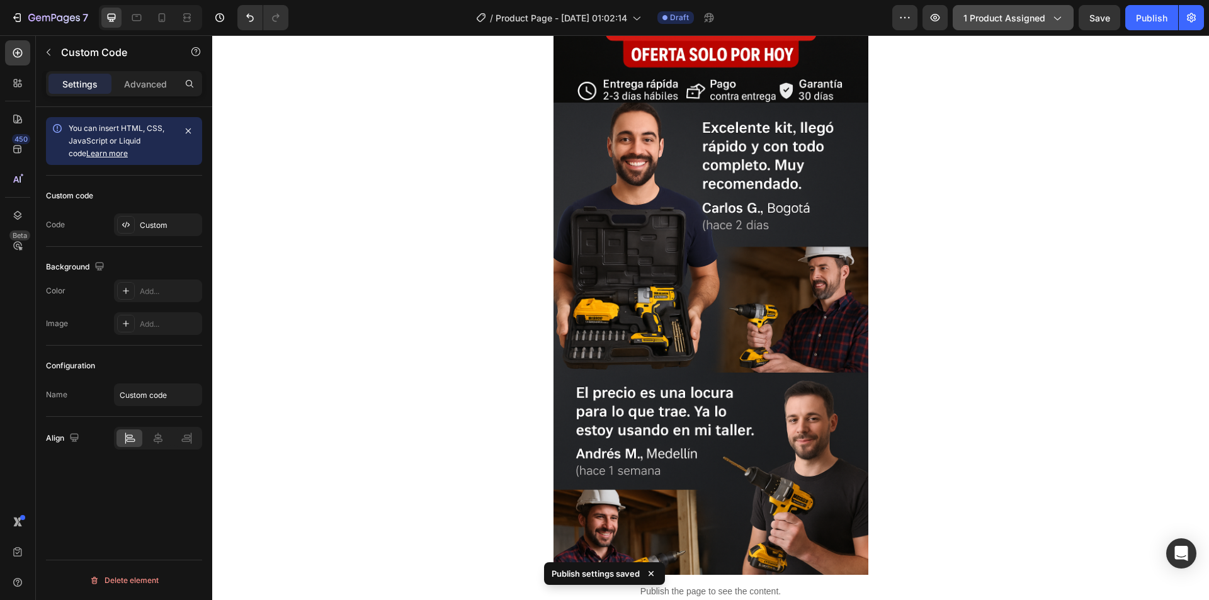
click at [1048, 16] on div "1 product assigned" at bounding box center [1014, 17] width 100 height 13
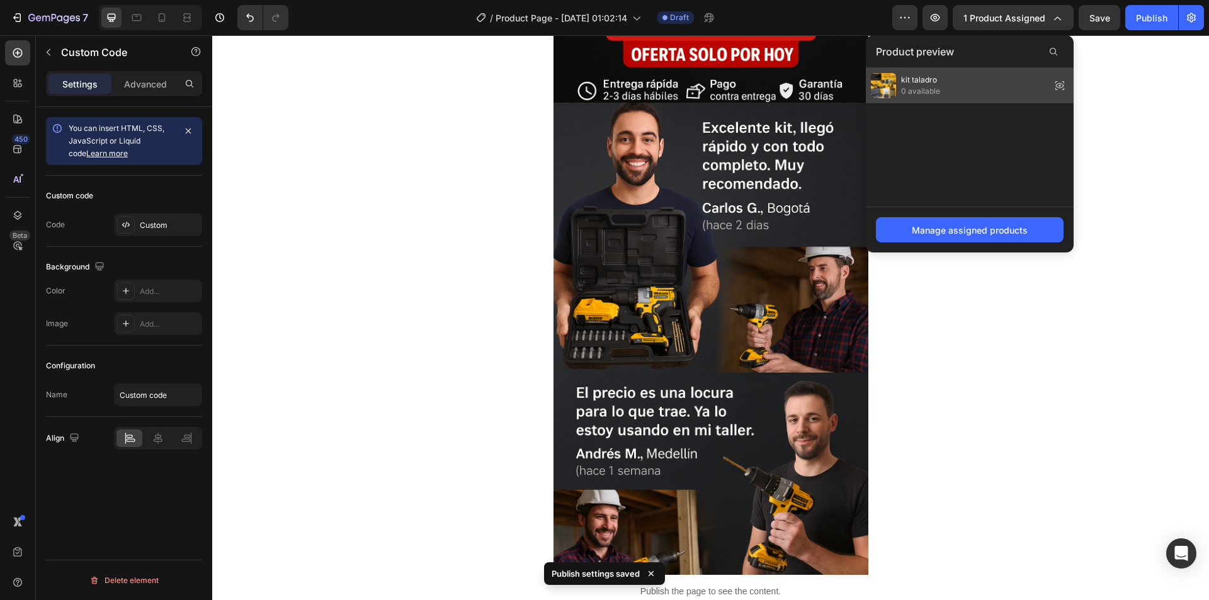
click at [945, 82] on div "kit taladro 0 available" at bounding box center [970, 85] width 208 height 35
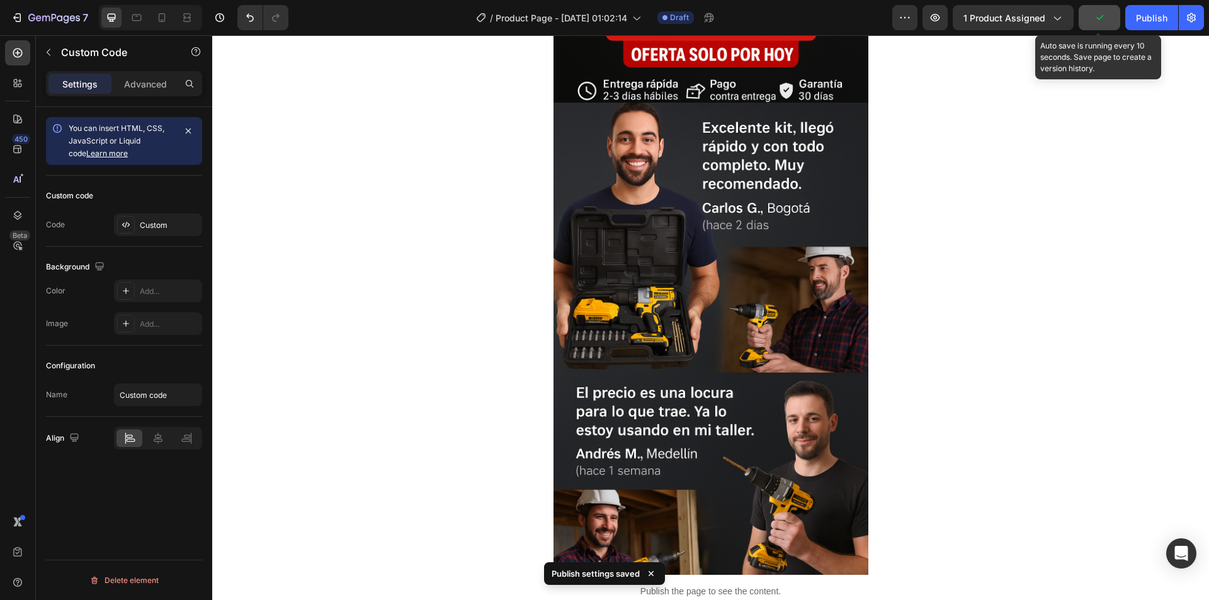
click at [1080, 20] on button "button" at bounding box center [1100, 17] width 42 height 25
click at [1102, 19] on icon "button" at bounding box center [1099, 17] width 13 height 13
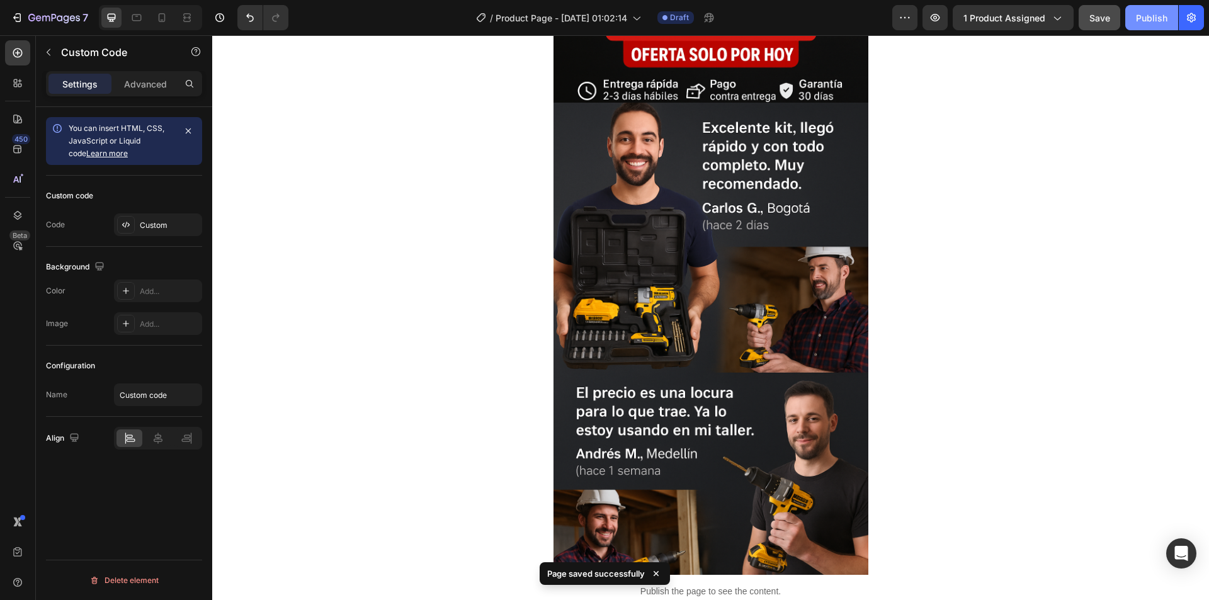
click at [1144, 20] on div "Publish" at bounding box center [1151, 17] width 31 height 13
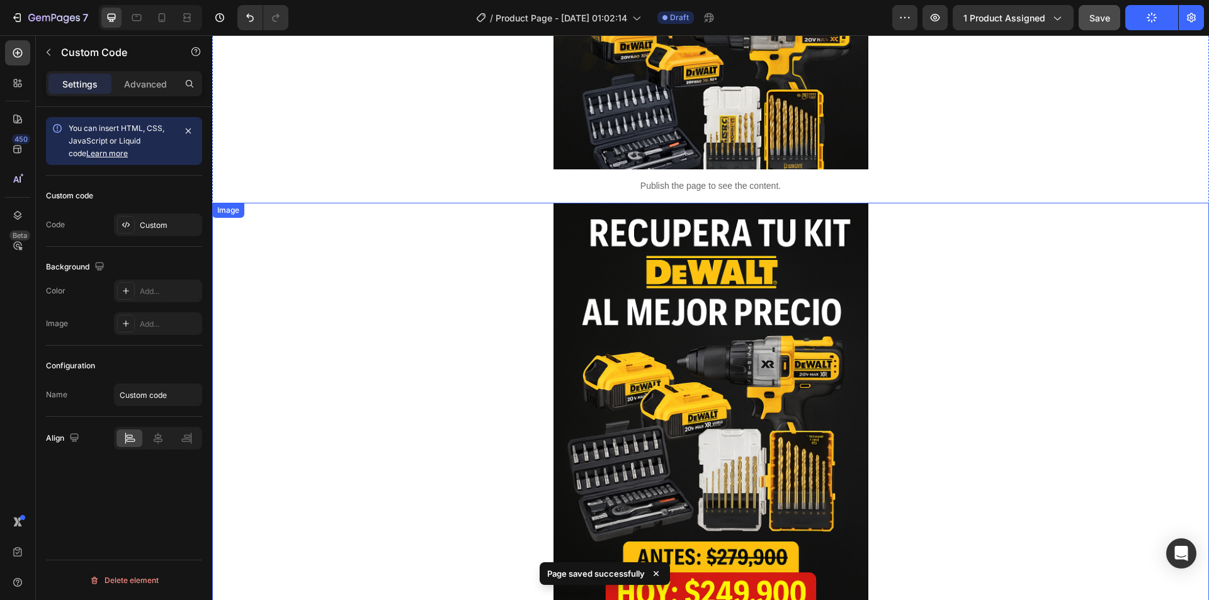
scroll to position [138, 0]
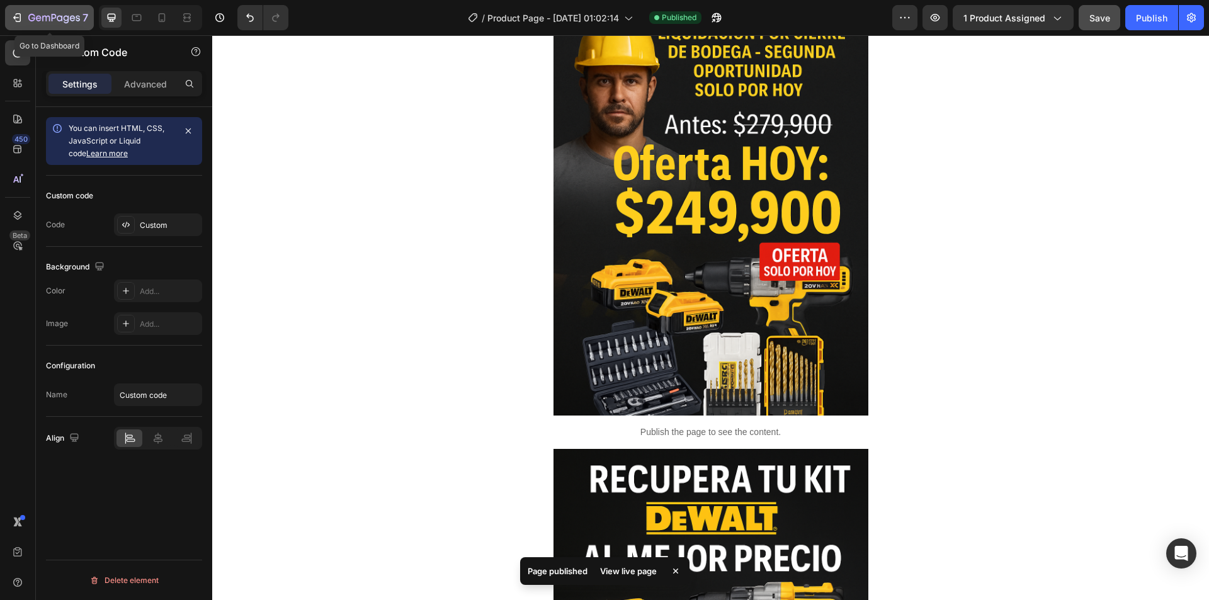
click at [56, 13] on div "7" at bounding box center [58, 17] width 60 height 15
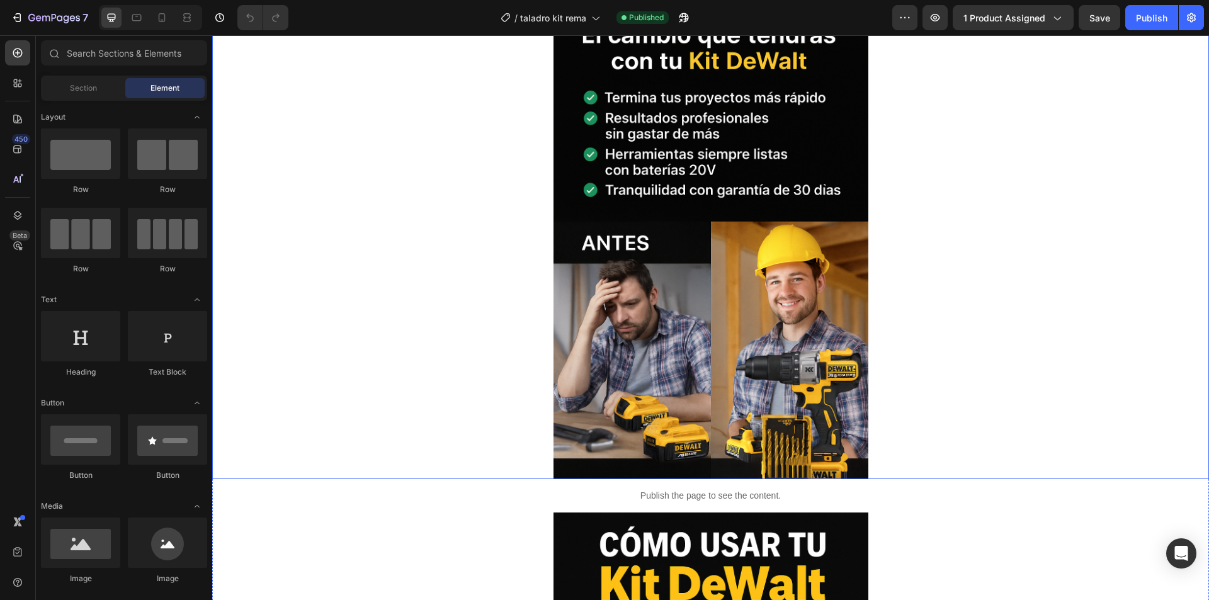
scroll to position [3275, 0]
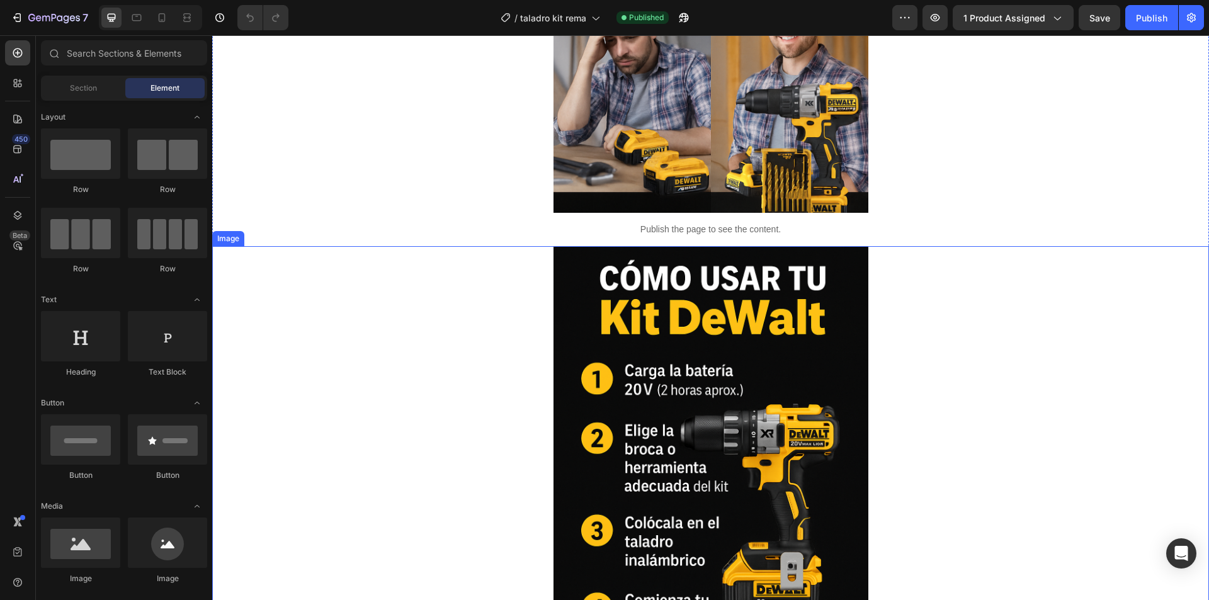
click at [732, 346] on img at bounding box center [711, 482] width 315 height 472
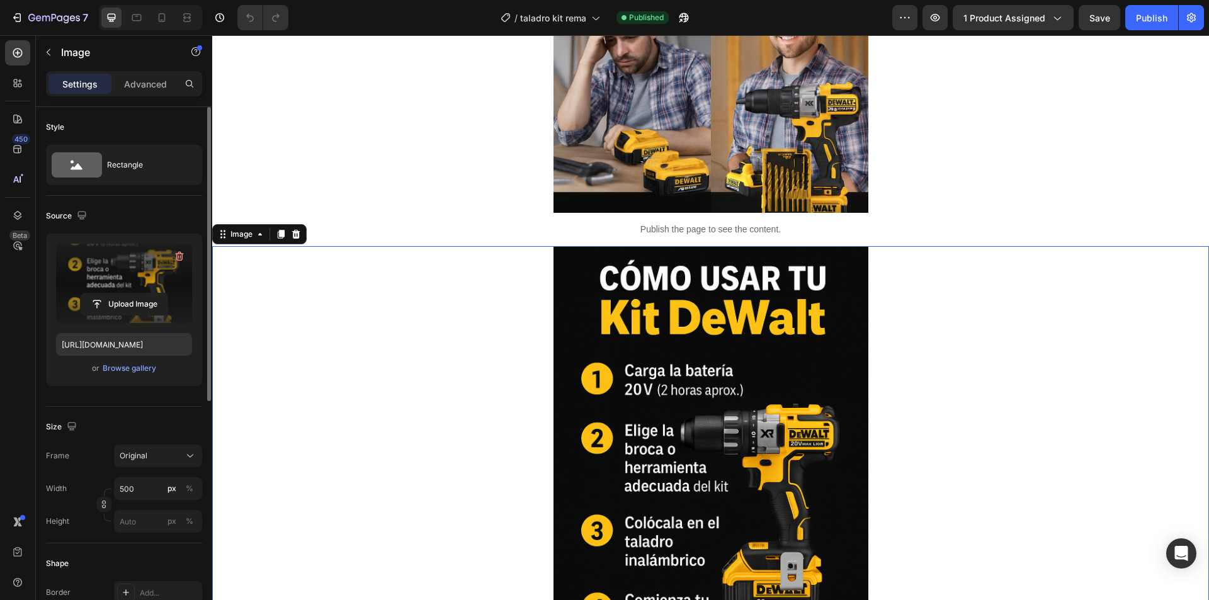
click at [108, 287] on label at bounding box center [124, 283] width 136 height 79
click at [108, 294] on input "file" at bounding box center [124, 304] width 87 height 21
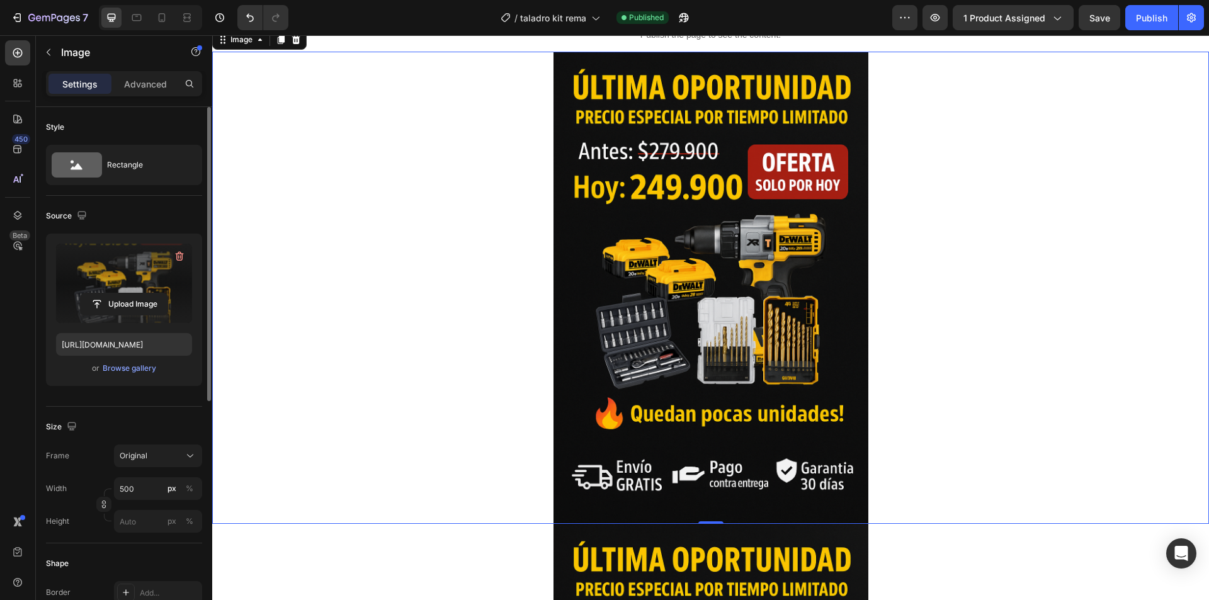
scroll to position [3464, 0]
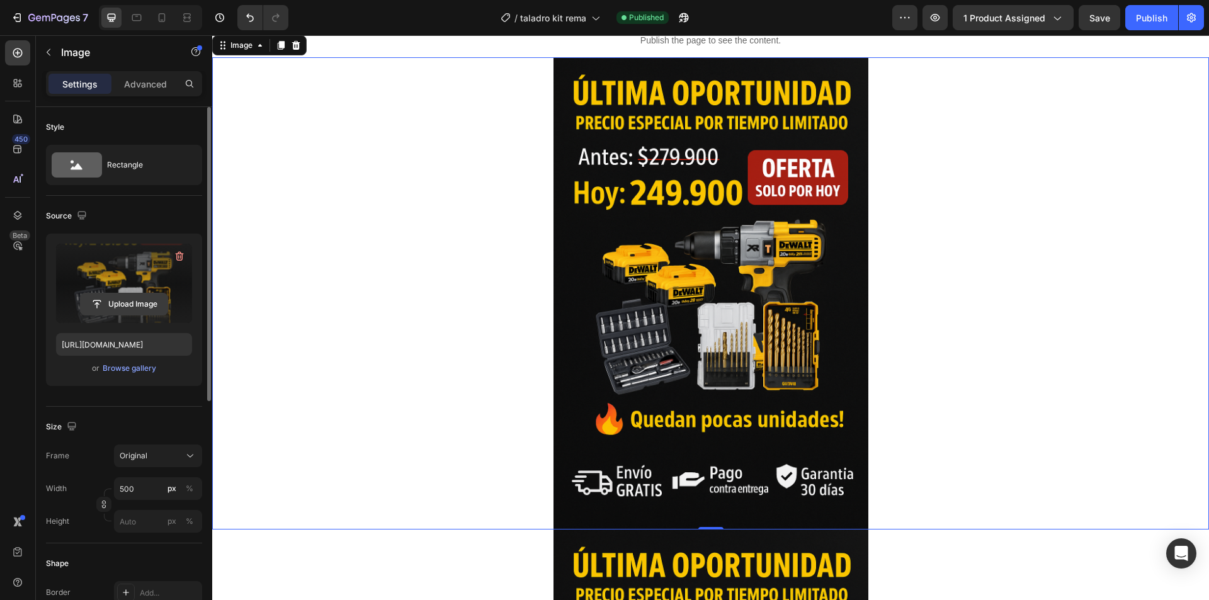
click at [137, 294] on input "file" at bounding box center [124, 304] width 87 height 21
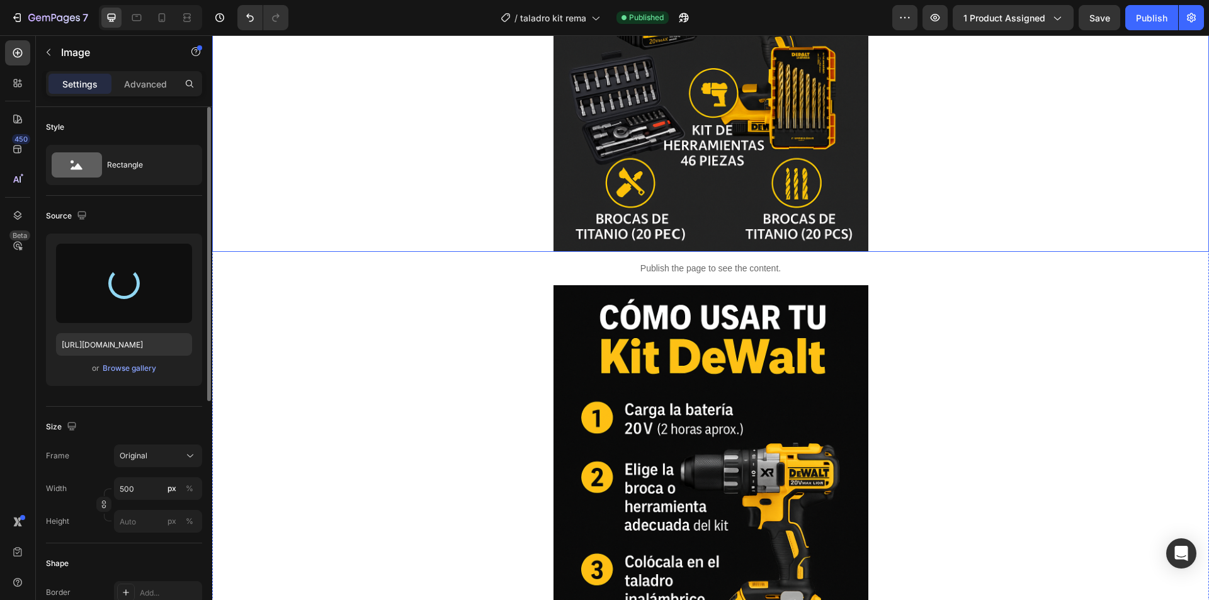
type input "[URL][DOMAIN_NAME]"
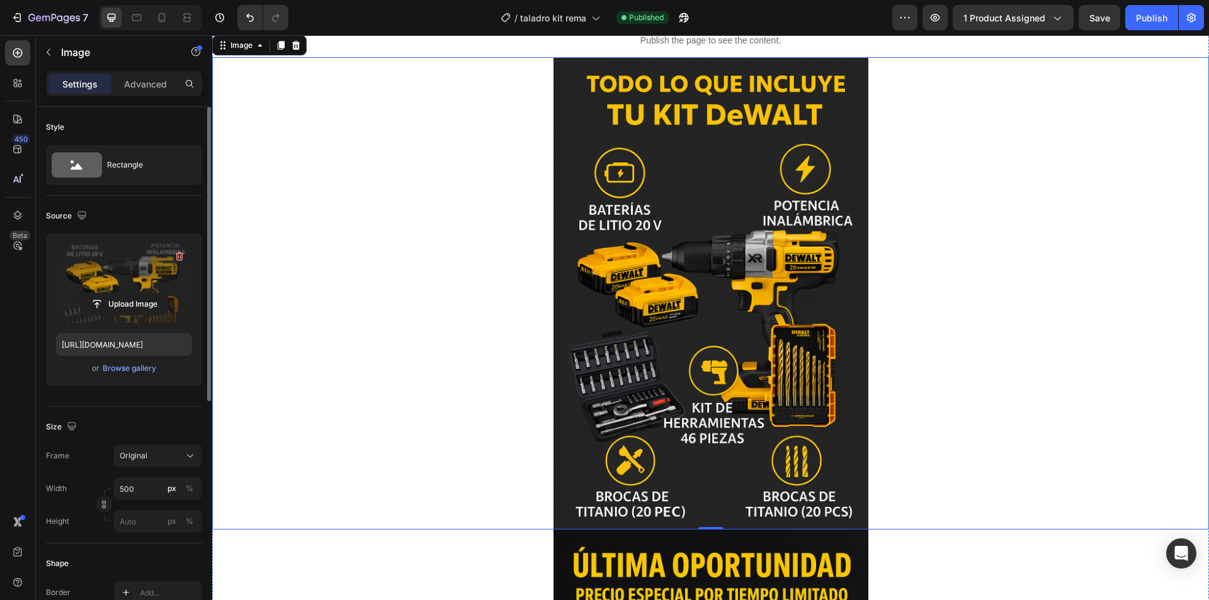
click at [691, 207] on img at bounding box center [711, 293] width 315 height 472
click at [297, 43] on icon at bounding box center [296, 45] width 10 height 10
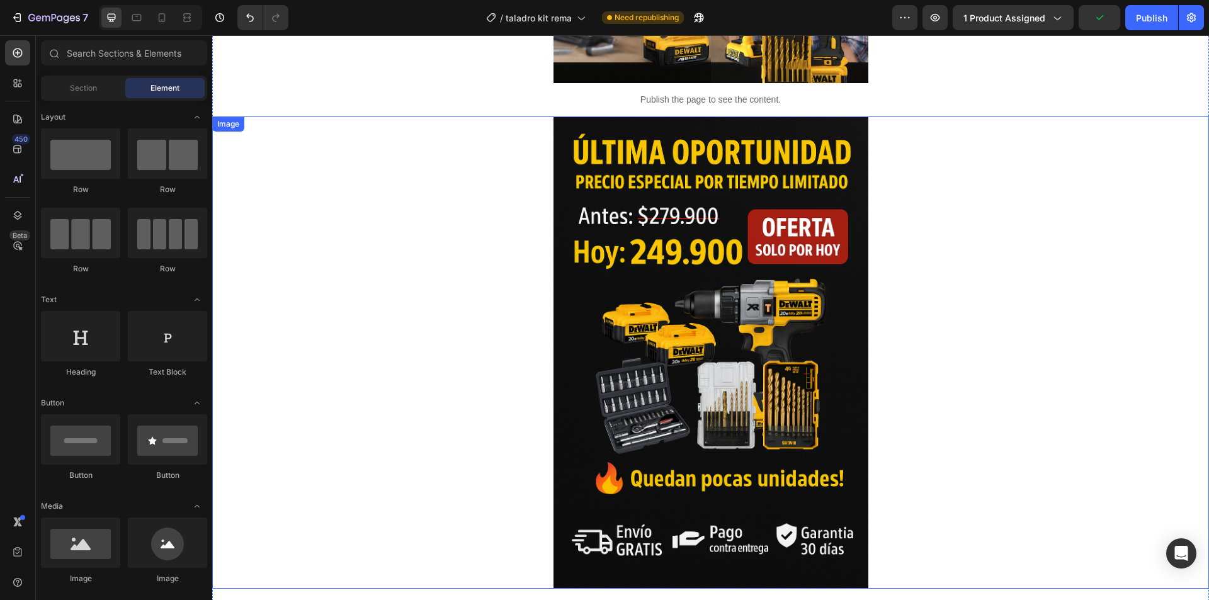
scroll to position [3275, 0]
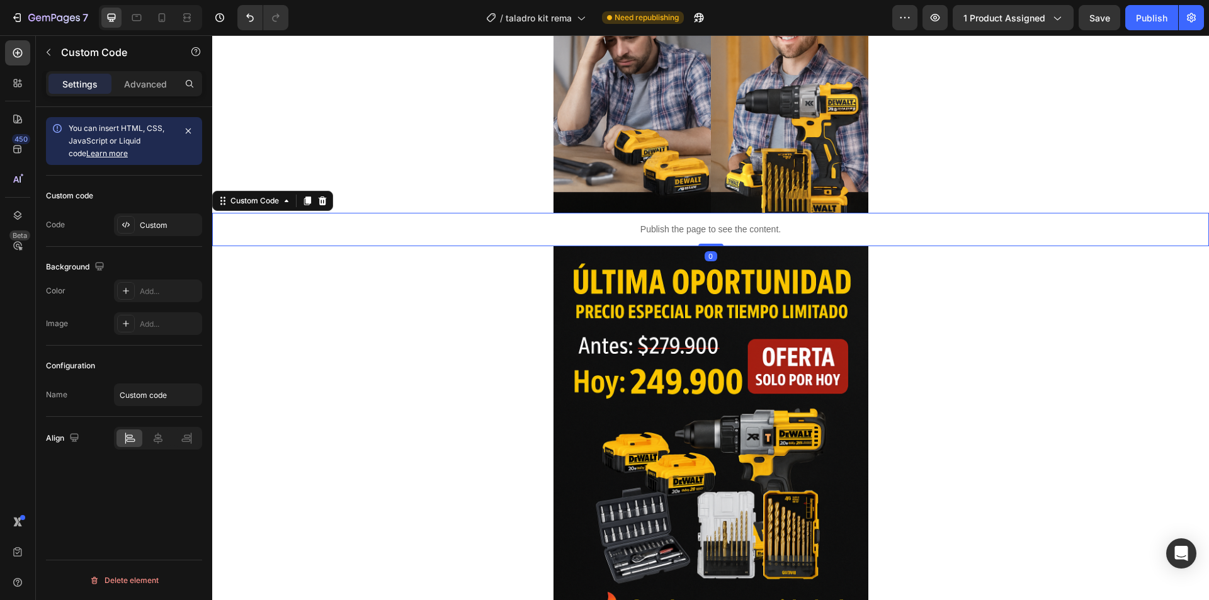
click at [651, 217] on div "Publish the page to see the content." at bounding box center [710, 229] width 997 height 33
click at [321, 200] on icon at bounding box center [323, 201] width 8 height 9
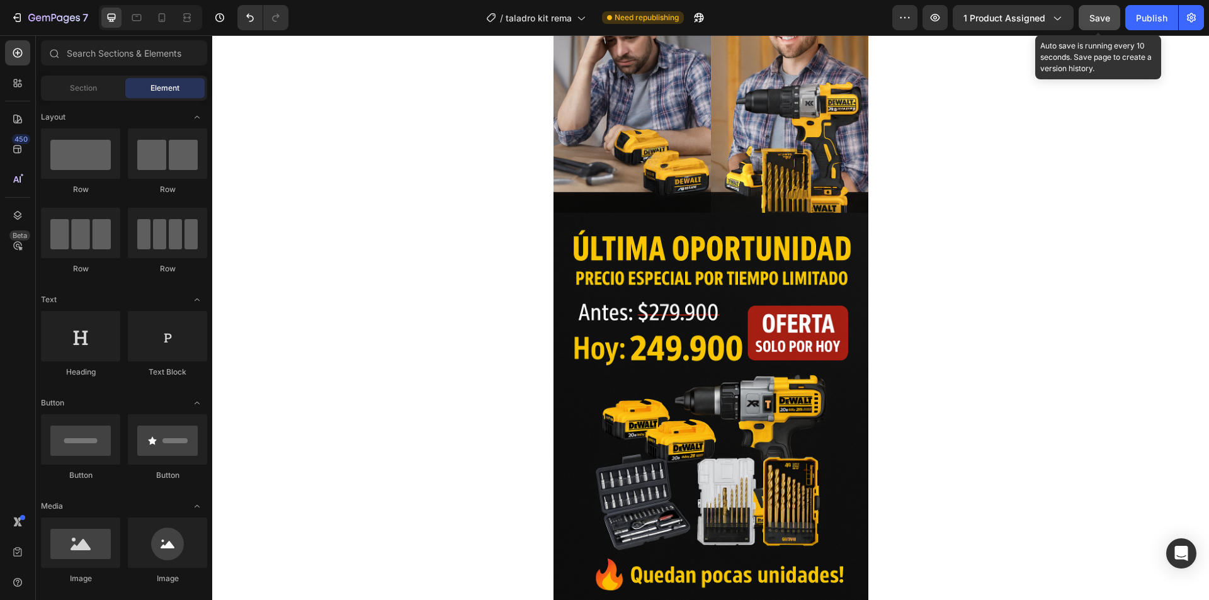
click at [1099, 9] on button "Save" at bounding box center [1100, 17] width 42 height 25
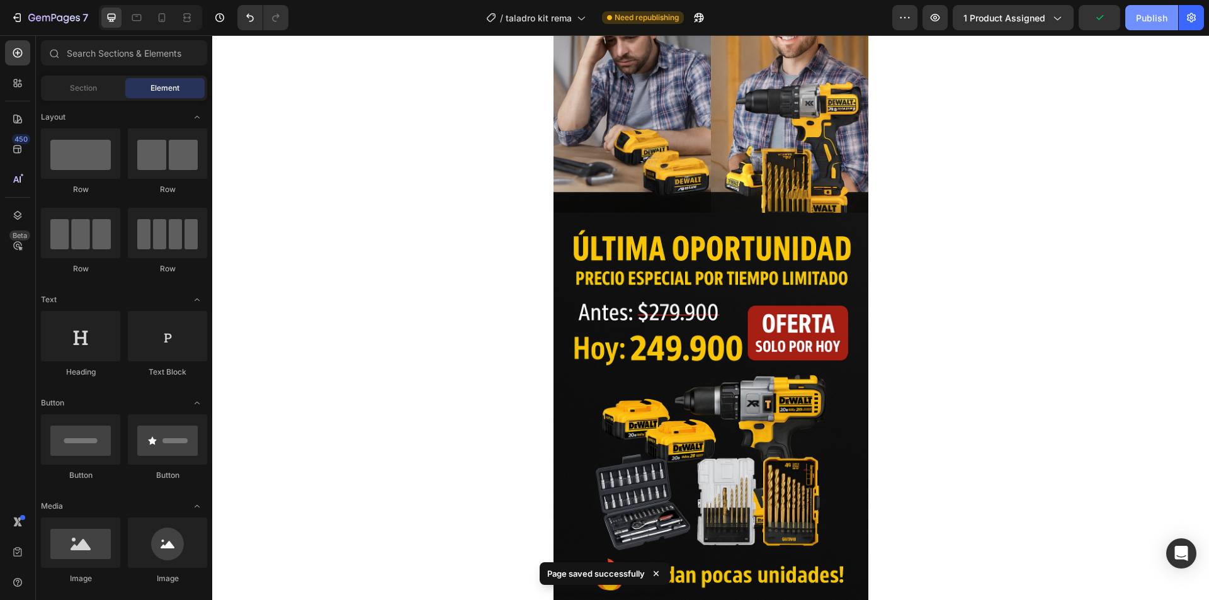
click at [1159, 13] on div "Publish" at bounding box center [1151, 17] width 31 height 13
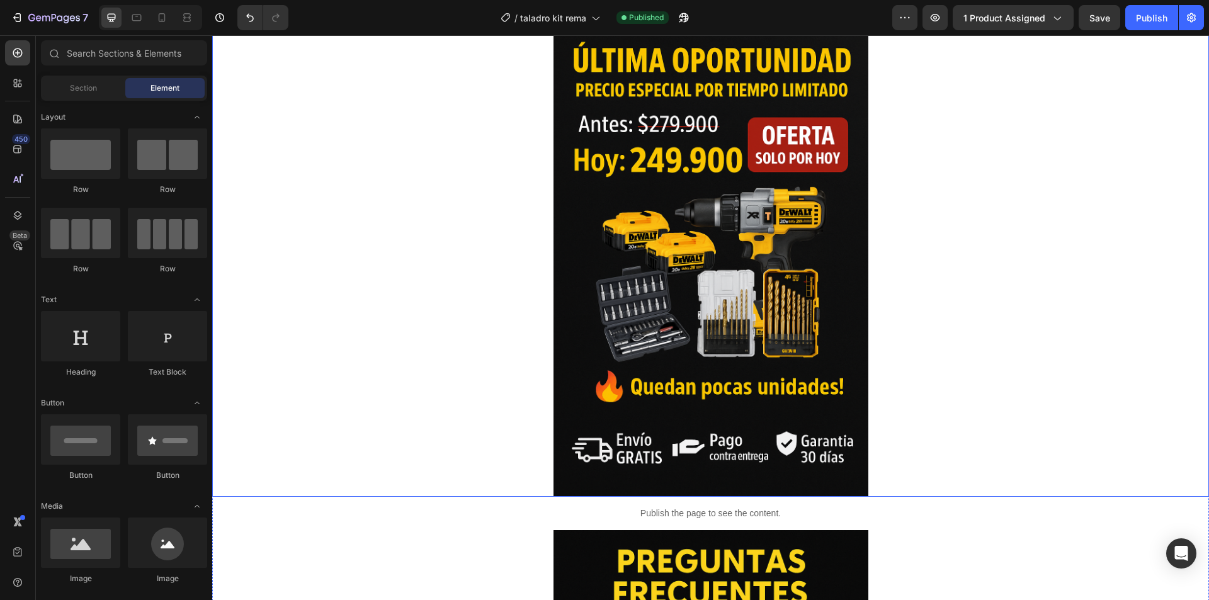
scroll to position [3464, 0]
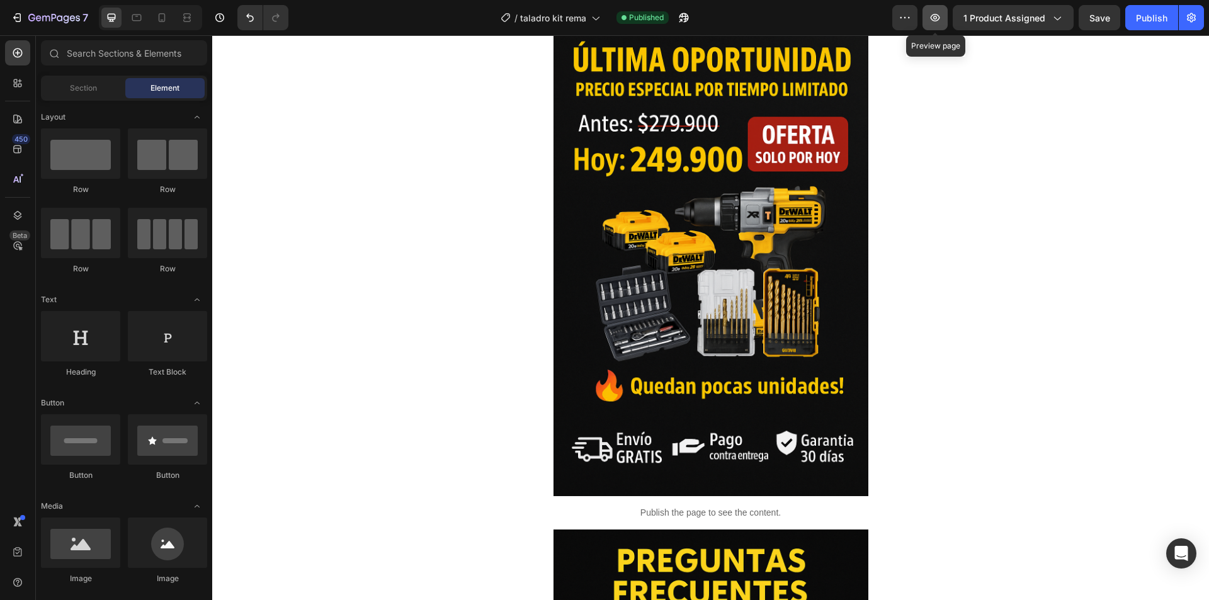
click at [942, 13] on icon "button" at bounding box center [935, 17] width 13 height 13
click at [1151, 23] on div "Publish" at bounding box center [1151, 17] width 31 height 13
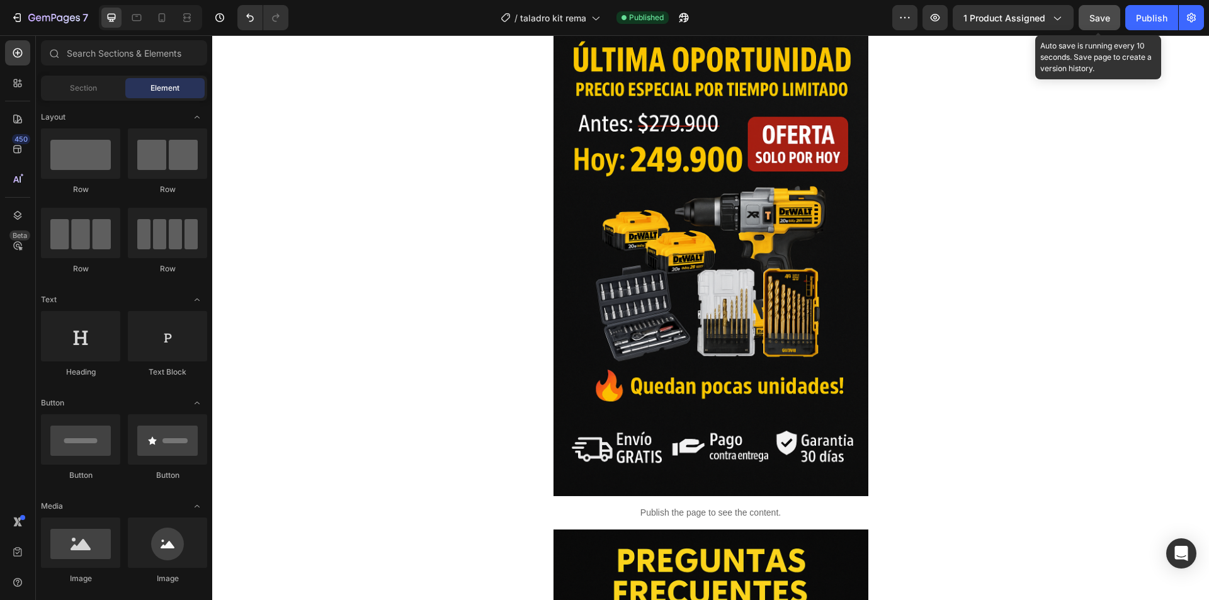
click at [1113, 24] on button "Save" at bounding box center [1100, 17] width 42 height 25
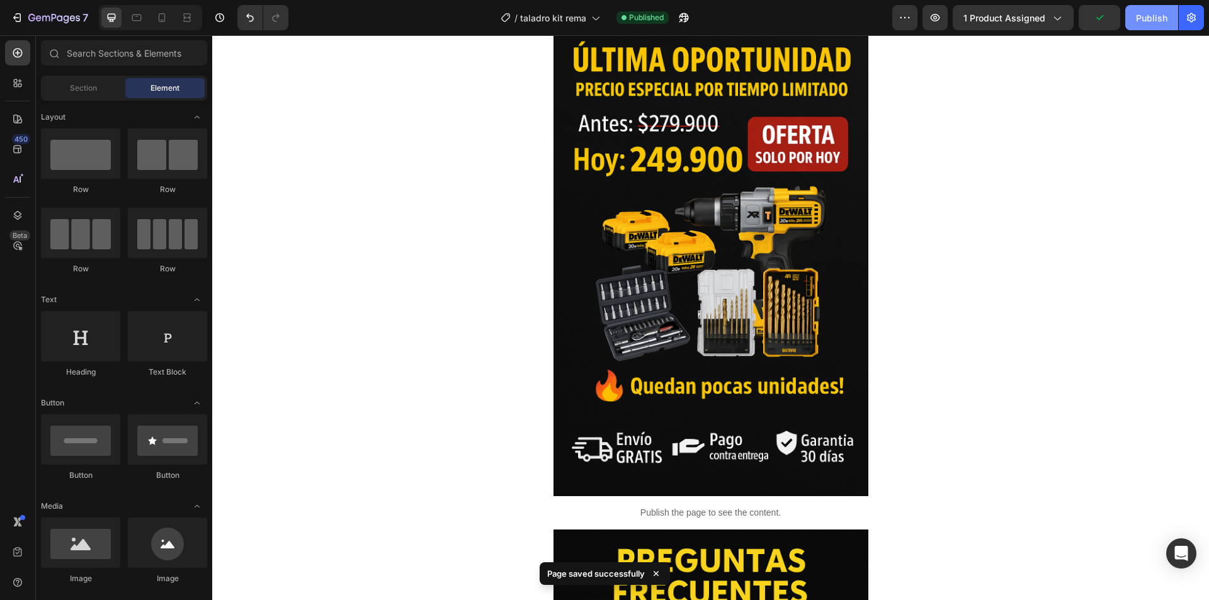
click at [1146, 20] on div "Publish" at bounding box center [1151, 17] width 31 height 13
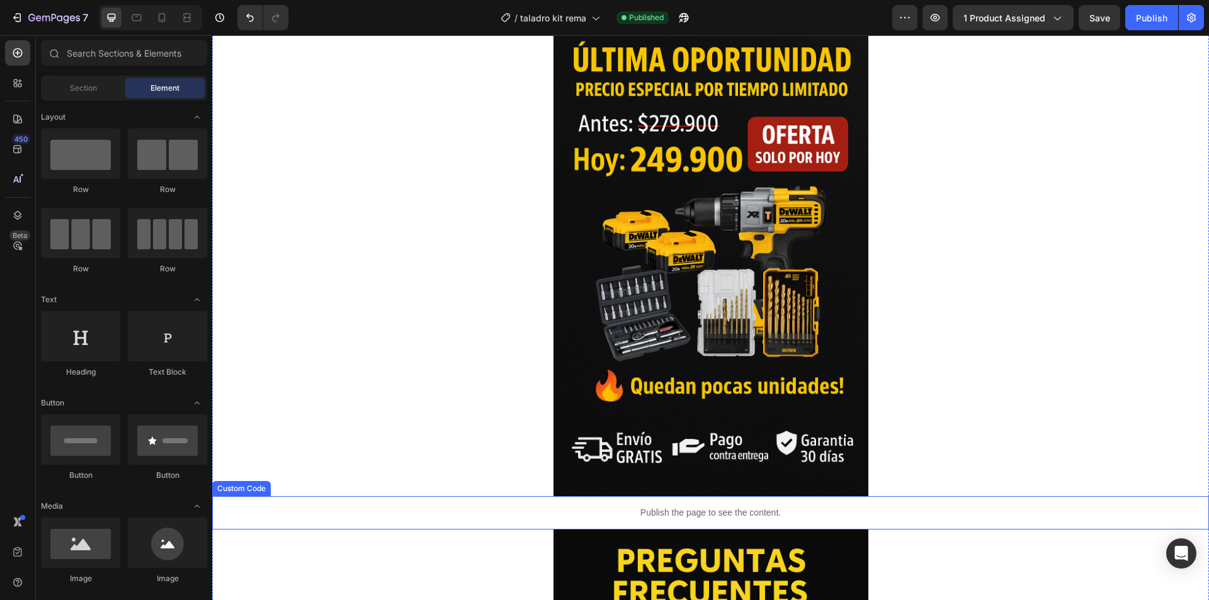
click at [583, 510] on p "Publish the page to see the content." at bounding box center [710, 512] width 997 height 13
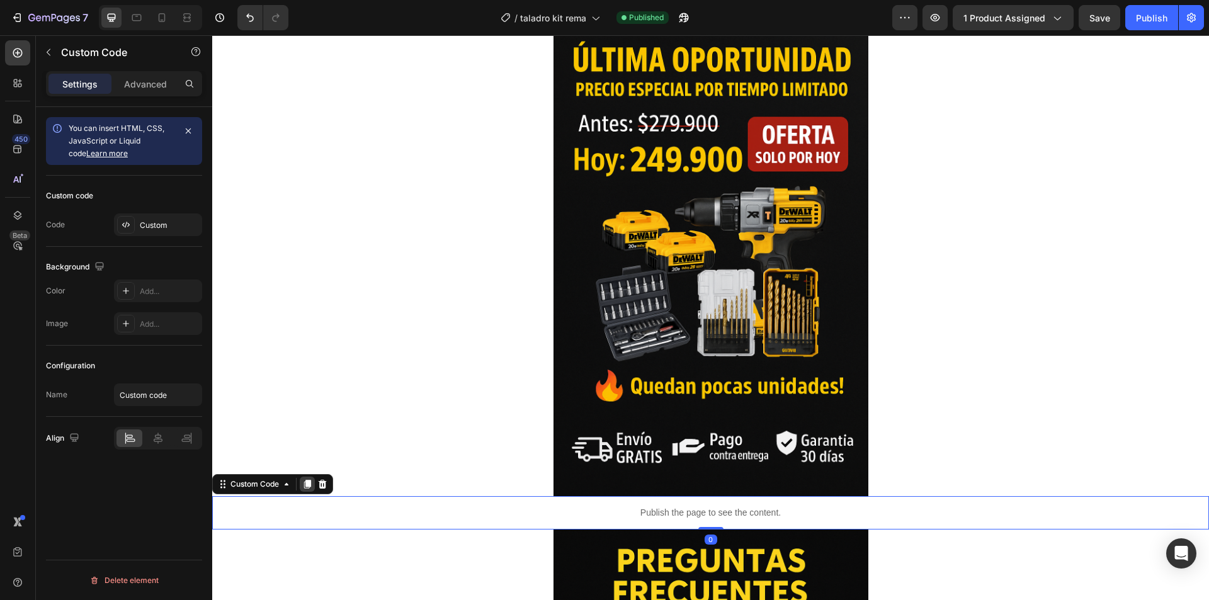
click at [307, 487] on icon at bounding box center [307, 484] width 10 height 10
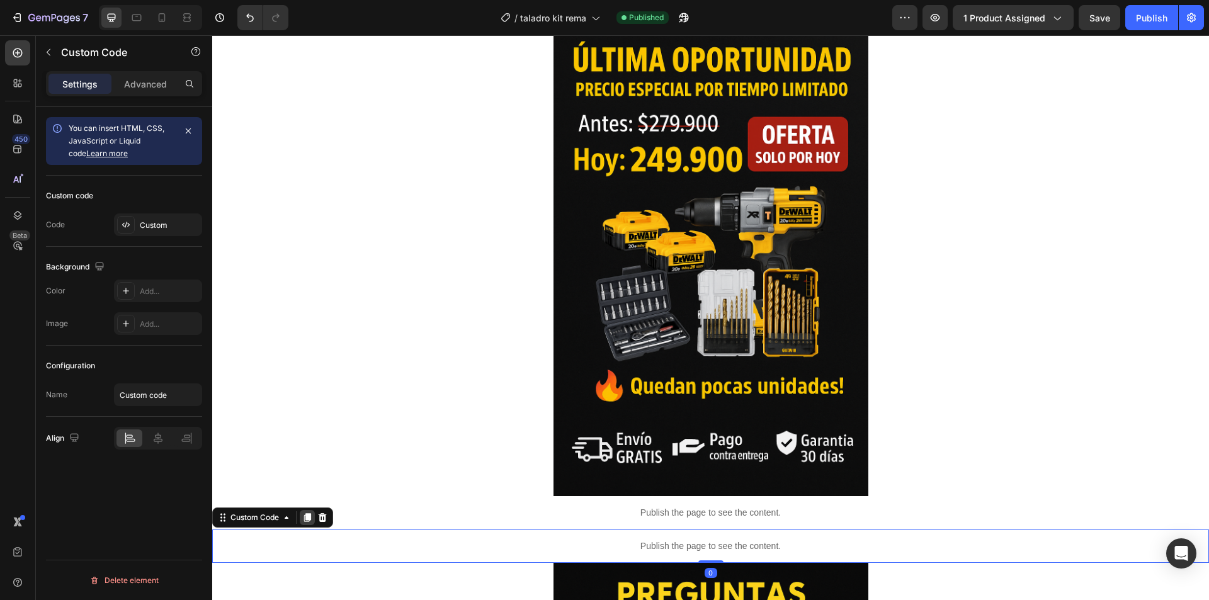
click at [304, 522] on icon at bounding box center [307, 518] width 10 height 10
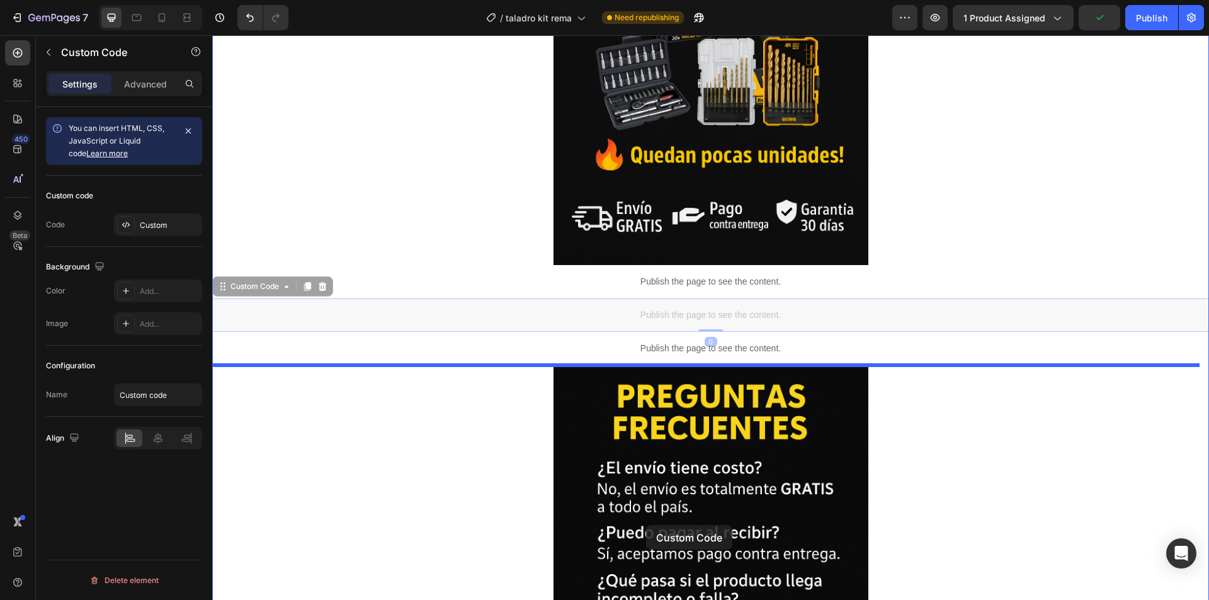
scroll to position [3709, 0]
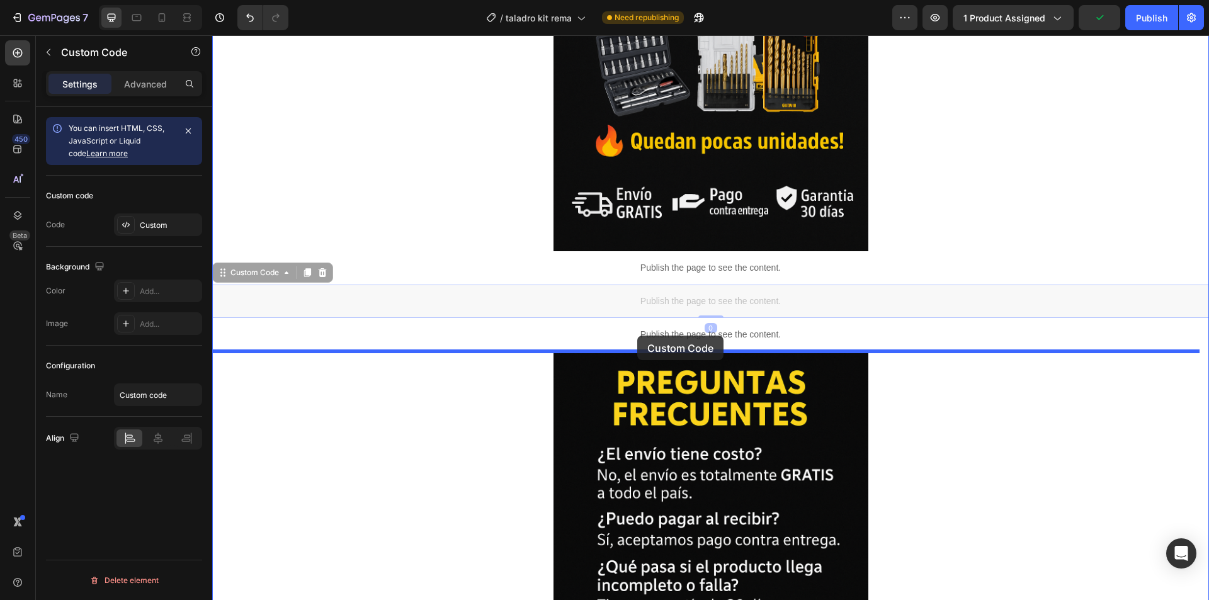
drag, startPoint x: 662, startPoint y: 239, endPoint x: 636, endPoint y: 336, distance: 101.2
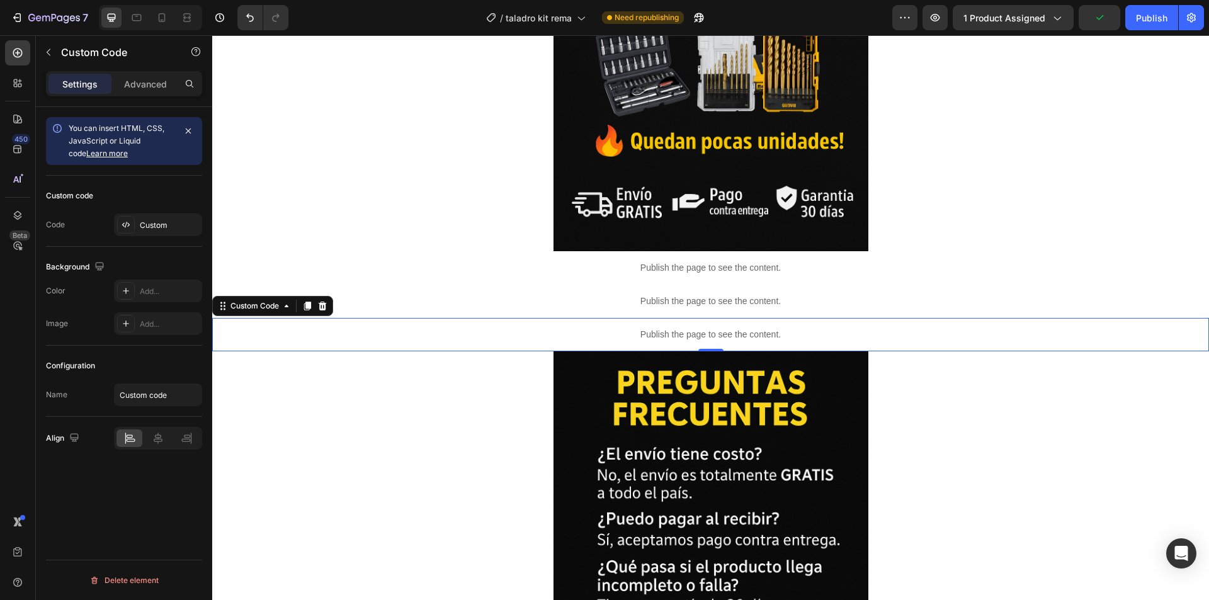
click at [325, 300] on div at bounding box center [322, 306] width 15 height 15
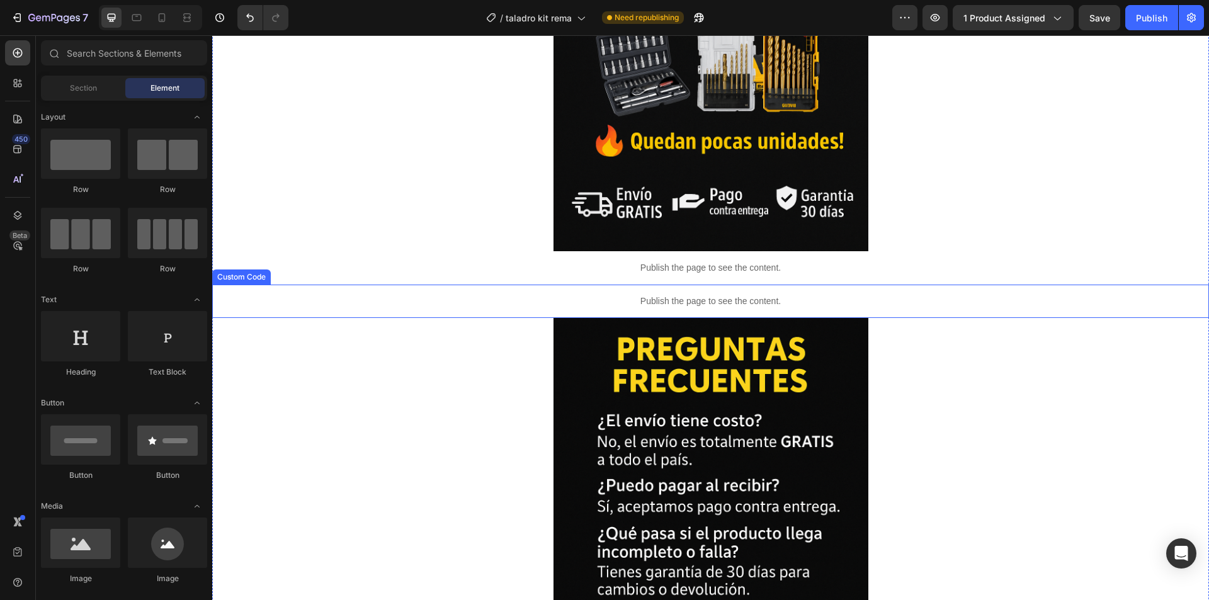
click at [339, 294] on div "Publish the page to see the content." at bounding box center [710, 301] width 997 height 33
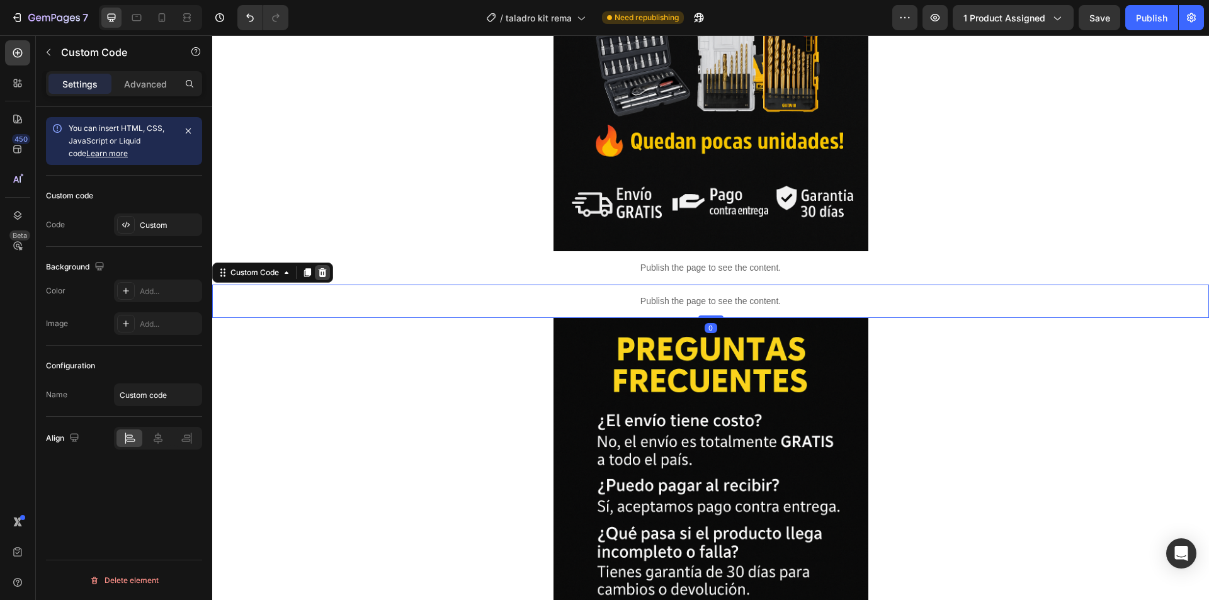
click at [326, 270] on icon at bounding box center [323, 272] width 8 height 9
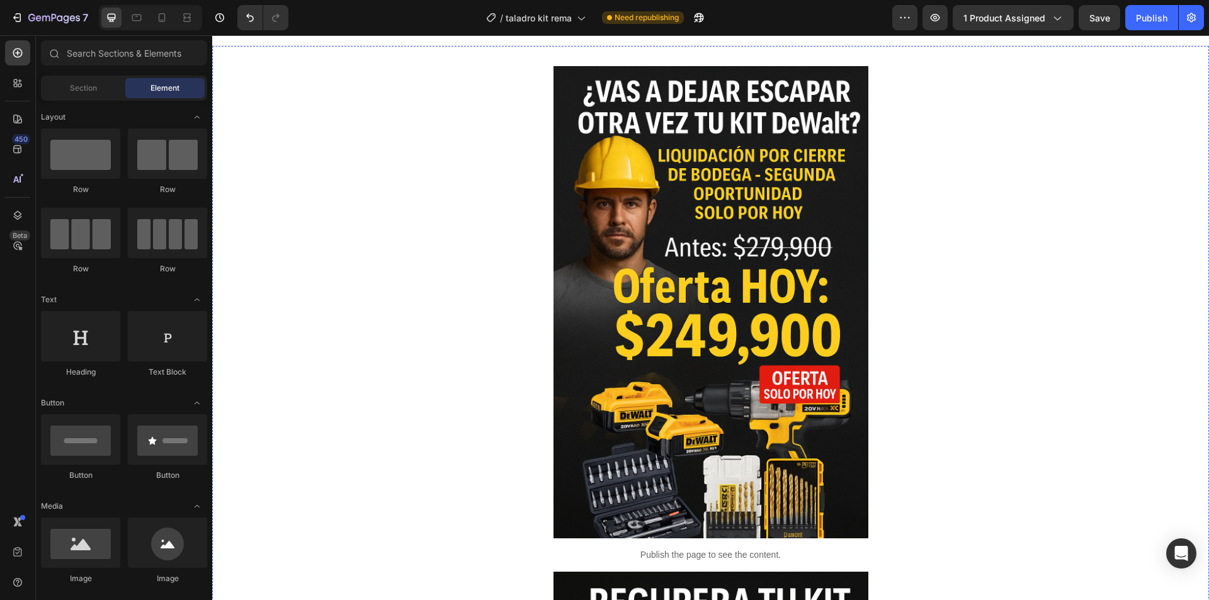
scroll to position [0, 0]
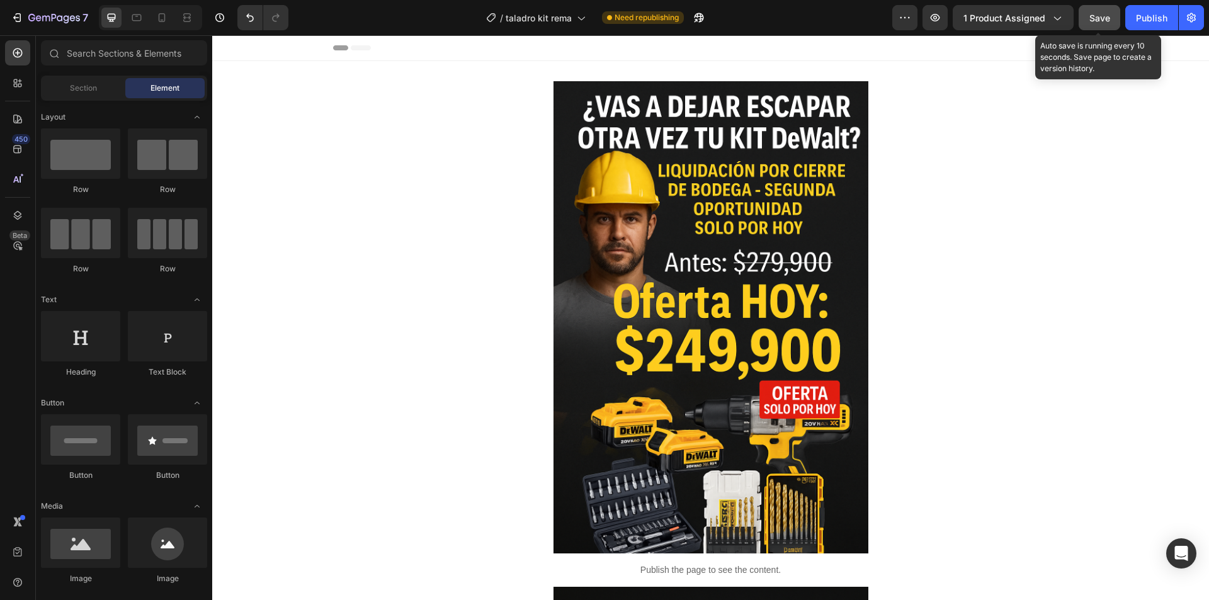
click at [1101, 18] on span "Save" at bounding box center [1100, 18] width 21 height 11
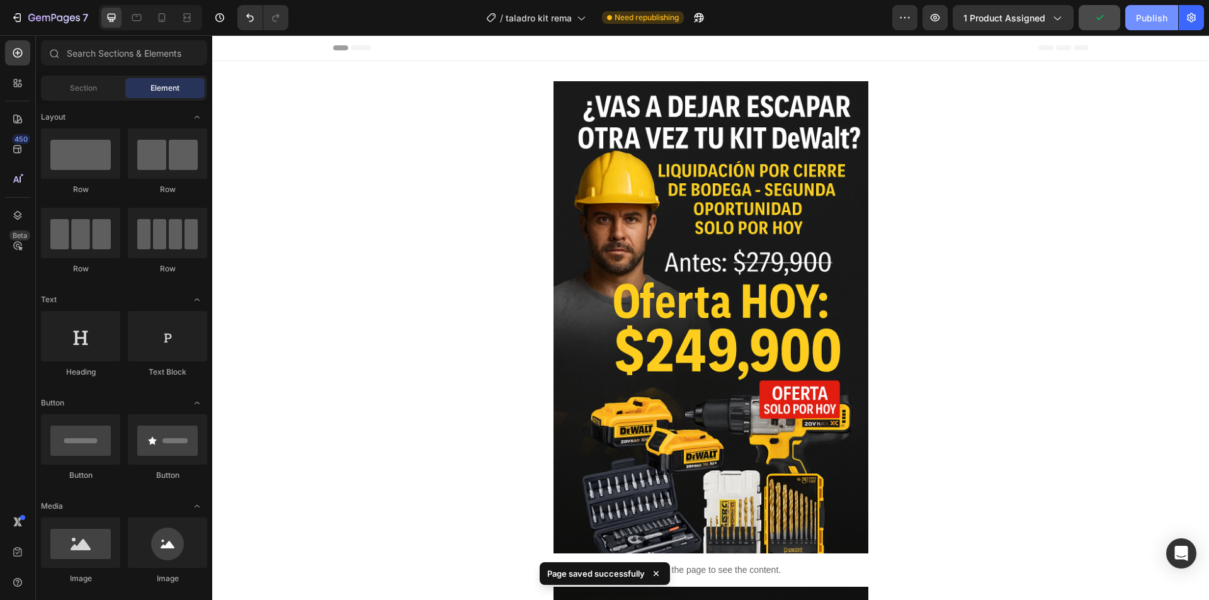
click at [1146, 13] on div "Publish" at bounding box center [1151, 17] width 31 height 13
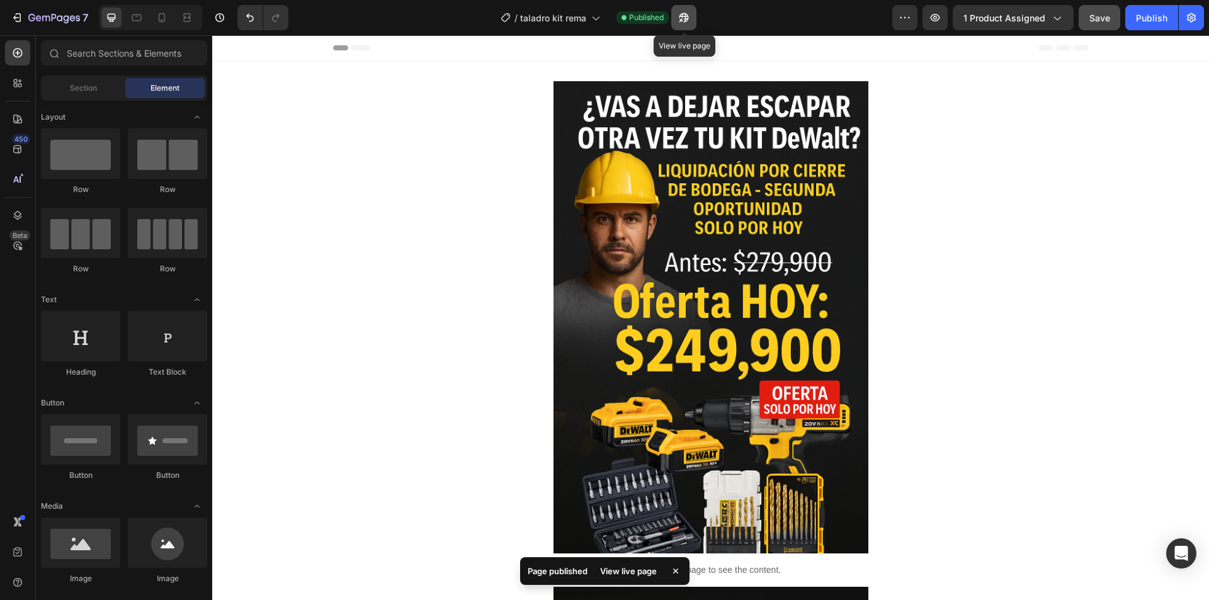
click at [678, 16] on icon "button" at bounding box center [684, 17] width 13 height 13
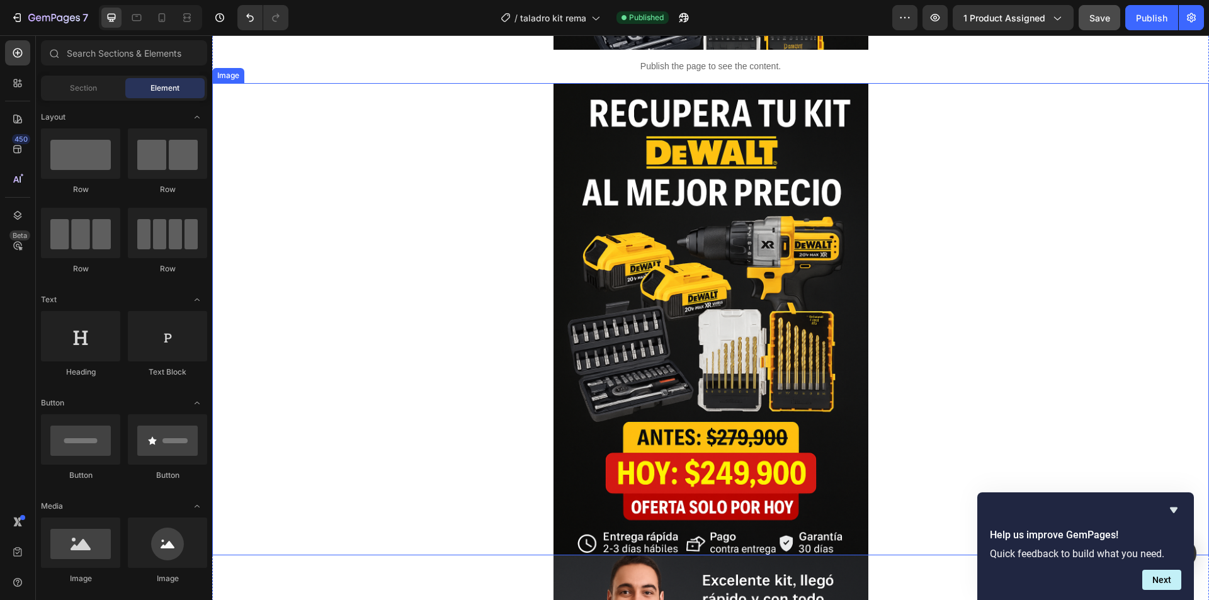
scroll to position [567, 0]
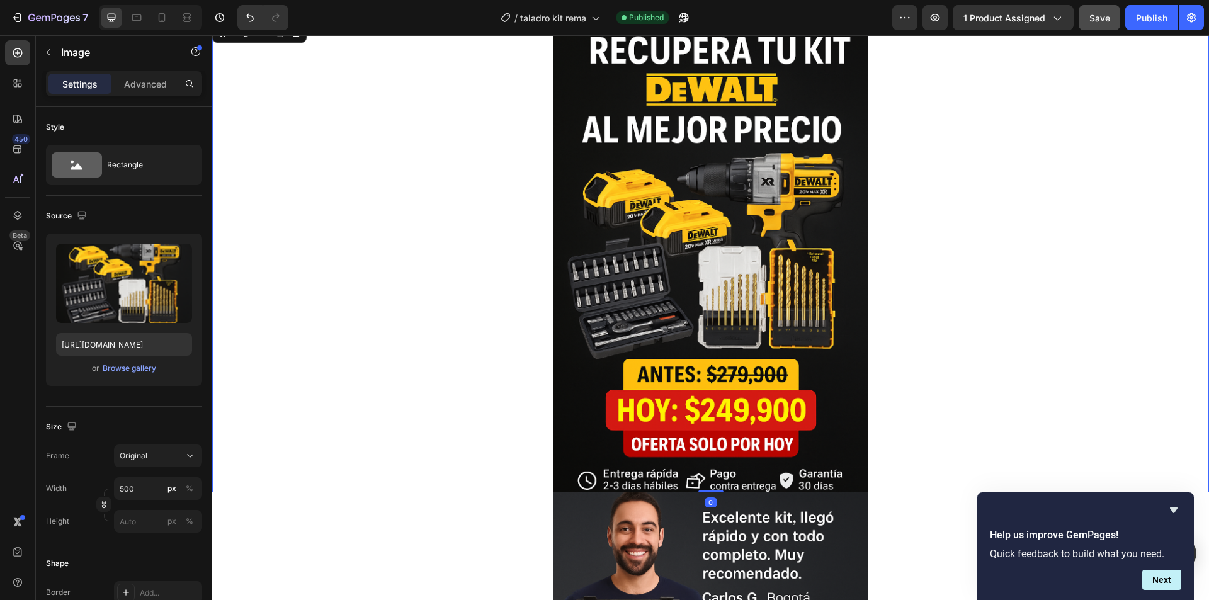
click at [425, 224] on div at bounding box center [710, 256] width 997 height 472
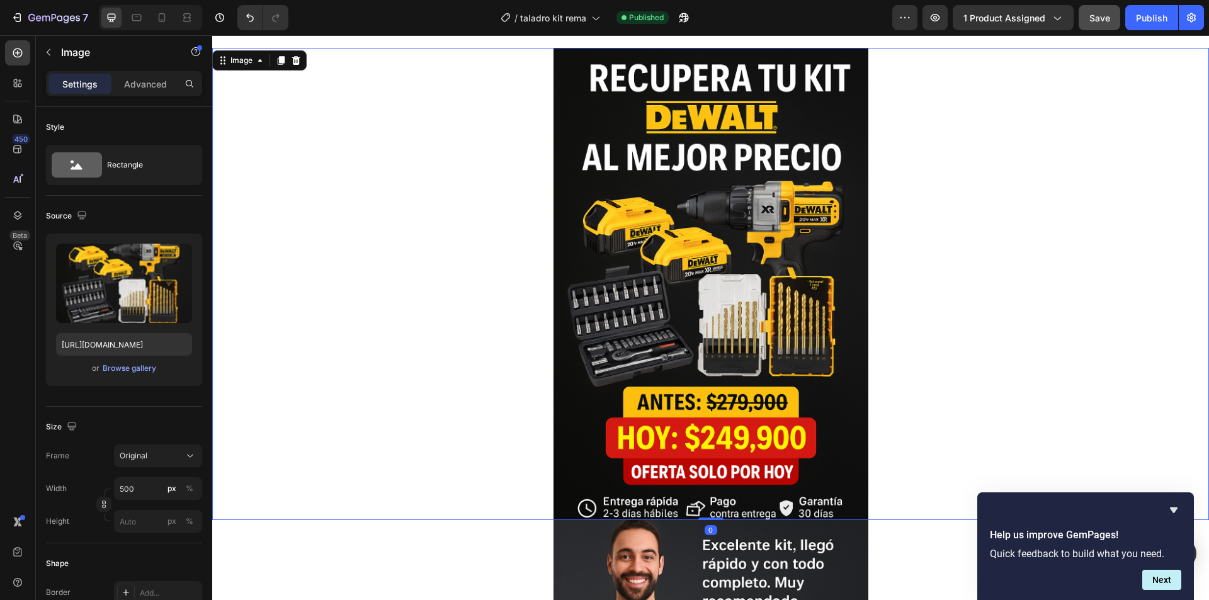
scroll to position [504, 0]
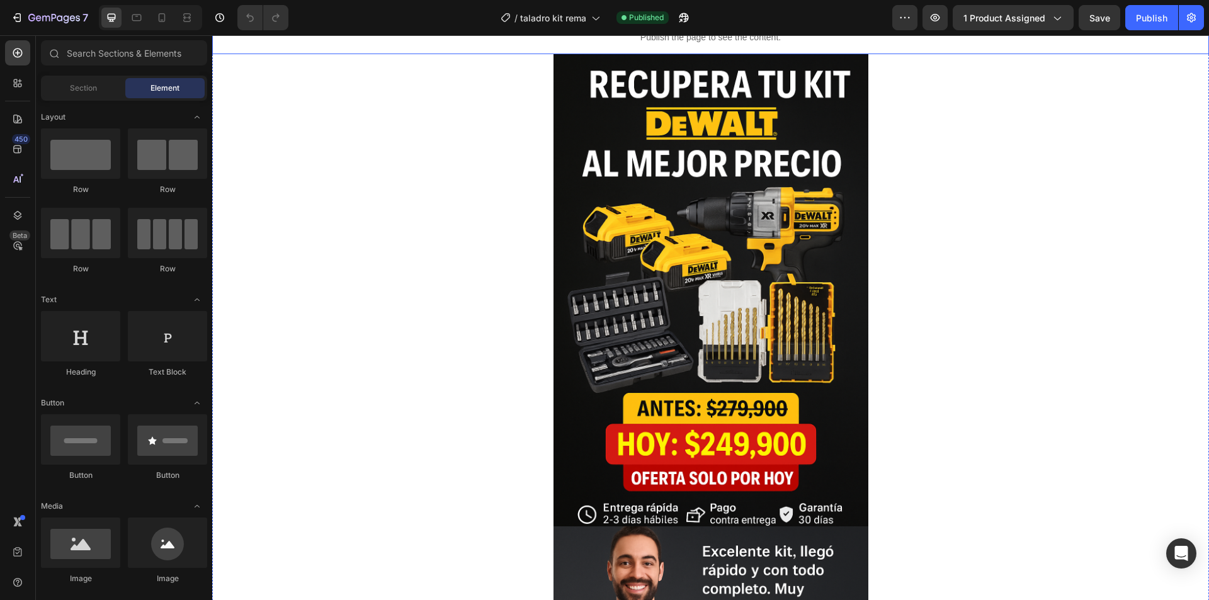
scroll to position [252, 0]
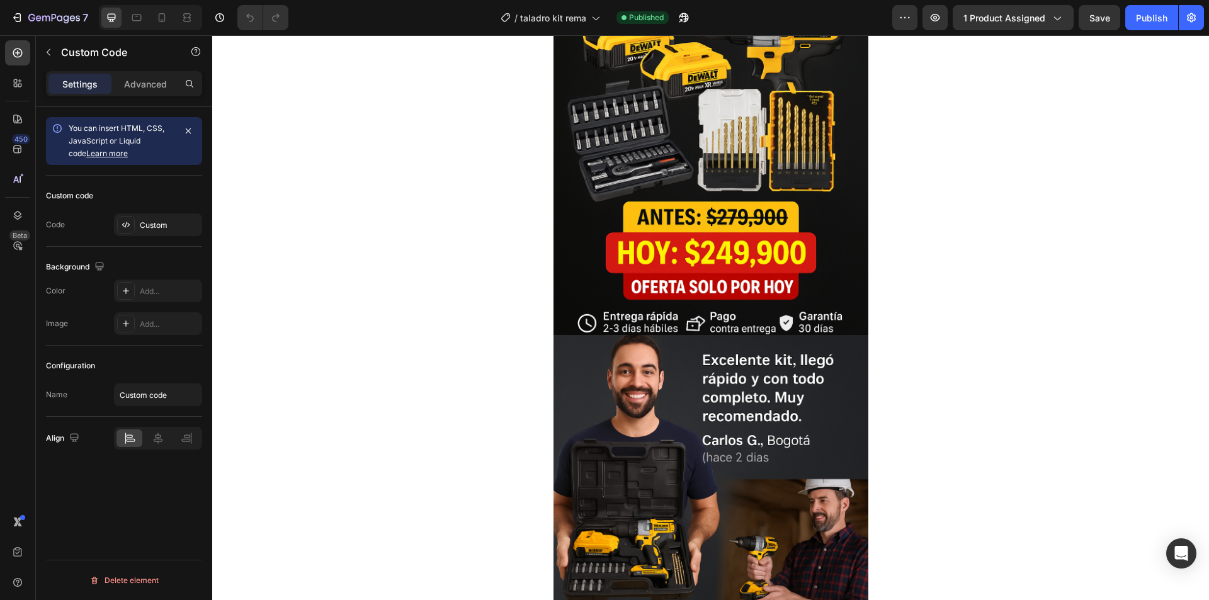
click at [163, 241] on div "Custom code Code Custom" at bounding box center [124, 211] width 156 height 71
click at [151, 222] on div "Custom" at bounding box center [169, 225] width 59 height 11
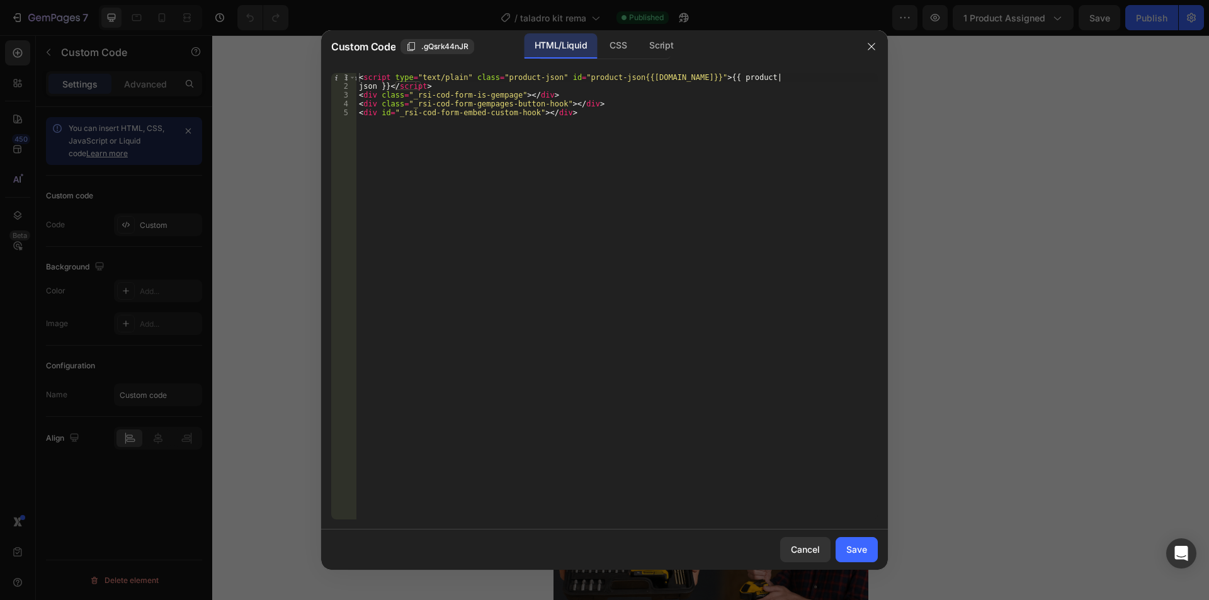
type textarea "<div id="_rsi-cod-form-embed-custom-hook"></div>"
click at [565, 138] on div "< script type = "text/plain" class = "product-json" id = "product-json{{[DOMAIN…" at bounding box center [618, 305] width 522 height 464
click at [853, 555] on div "Save" at bounding box center [857, 549] width 21 height 13
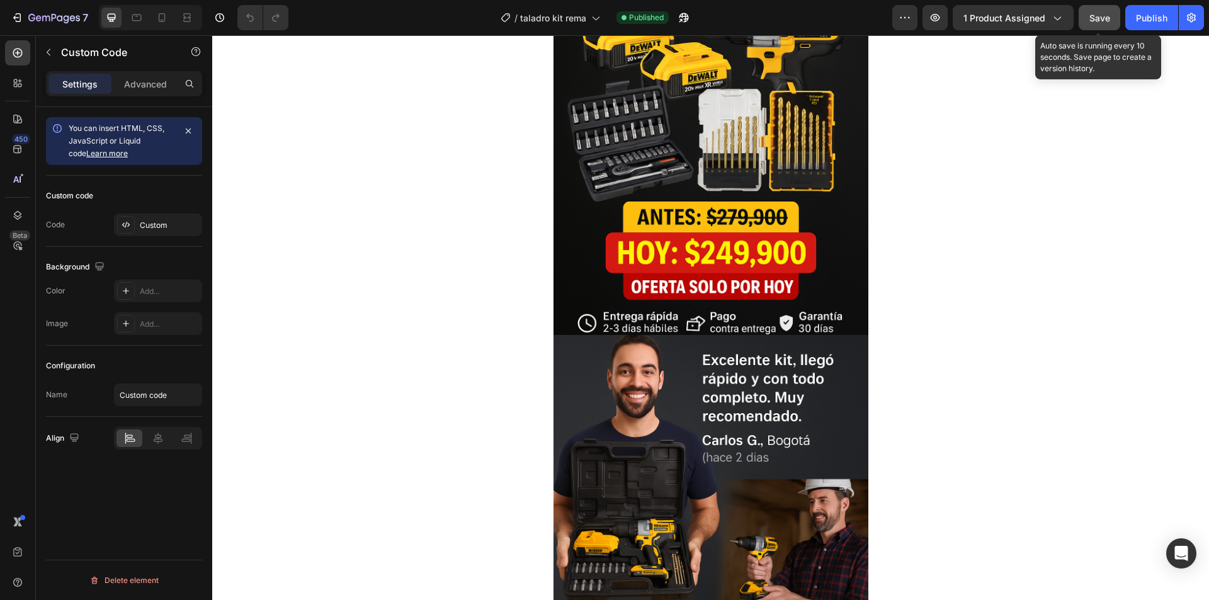
click at [1088, 14] on button "Save" at bounding box center [1100, 17] width 42 height 25
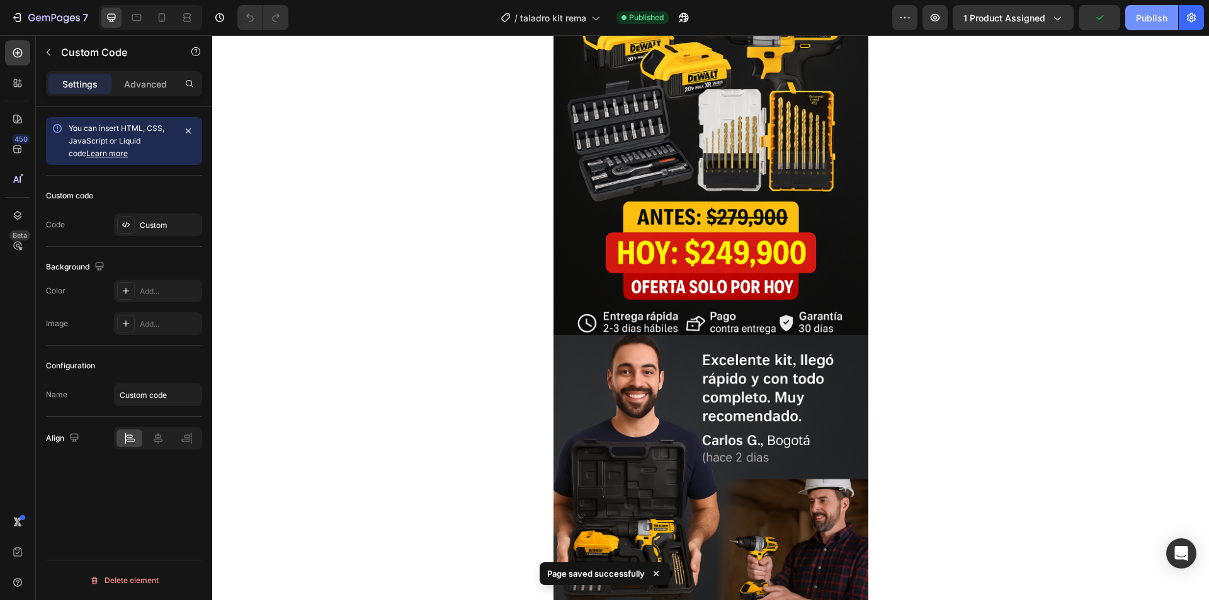
click at [1152, 20] on div "Publish" at bounding box center [1151, 17] width 31 height 13
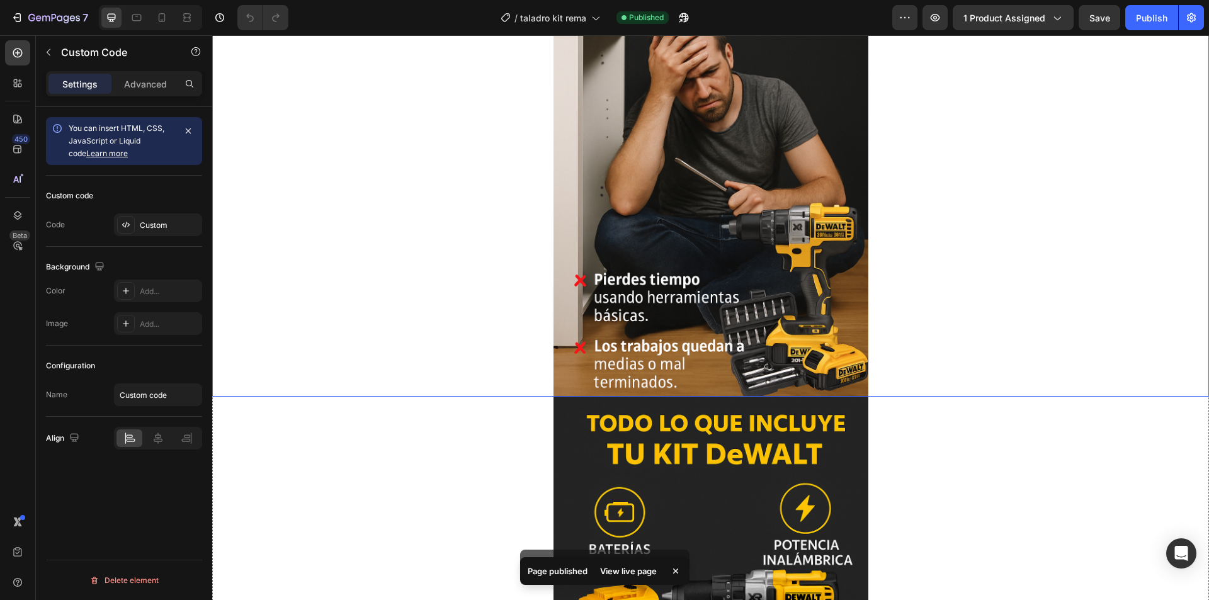
scroll to position [1386, 0]
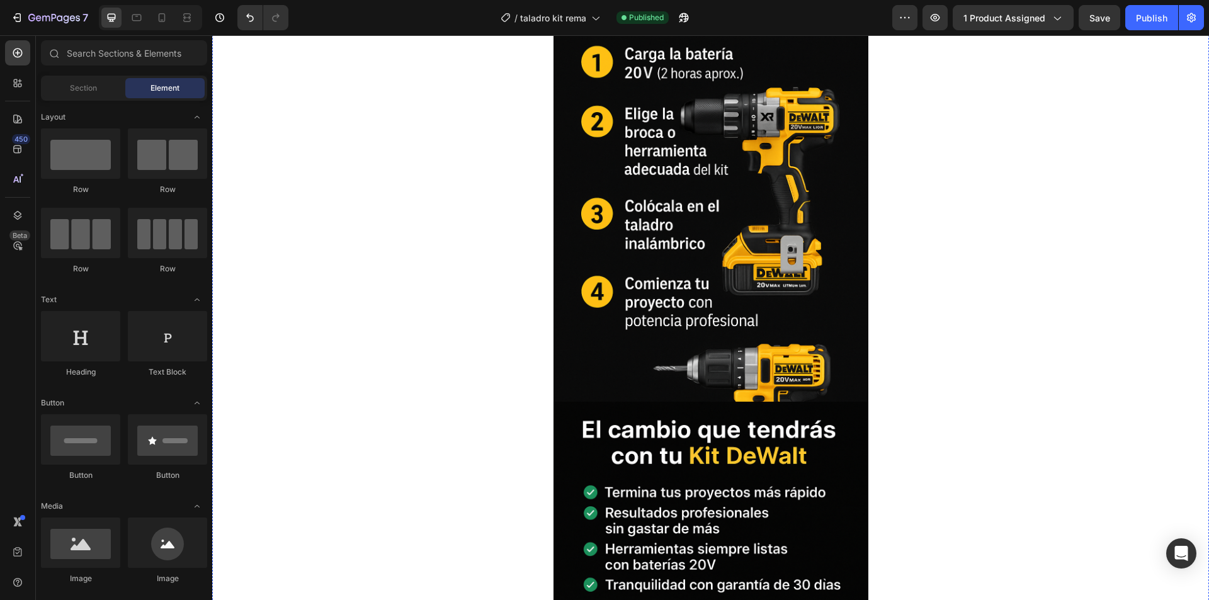
scroll to position [2331, 0]
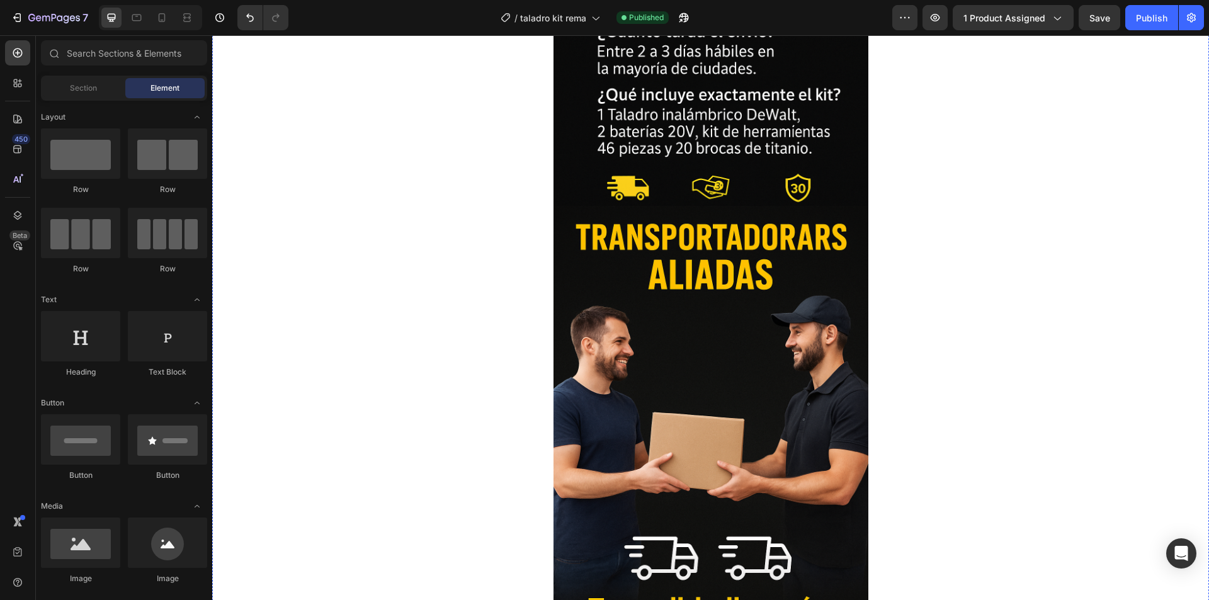
scroll to position [3716, 0]
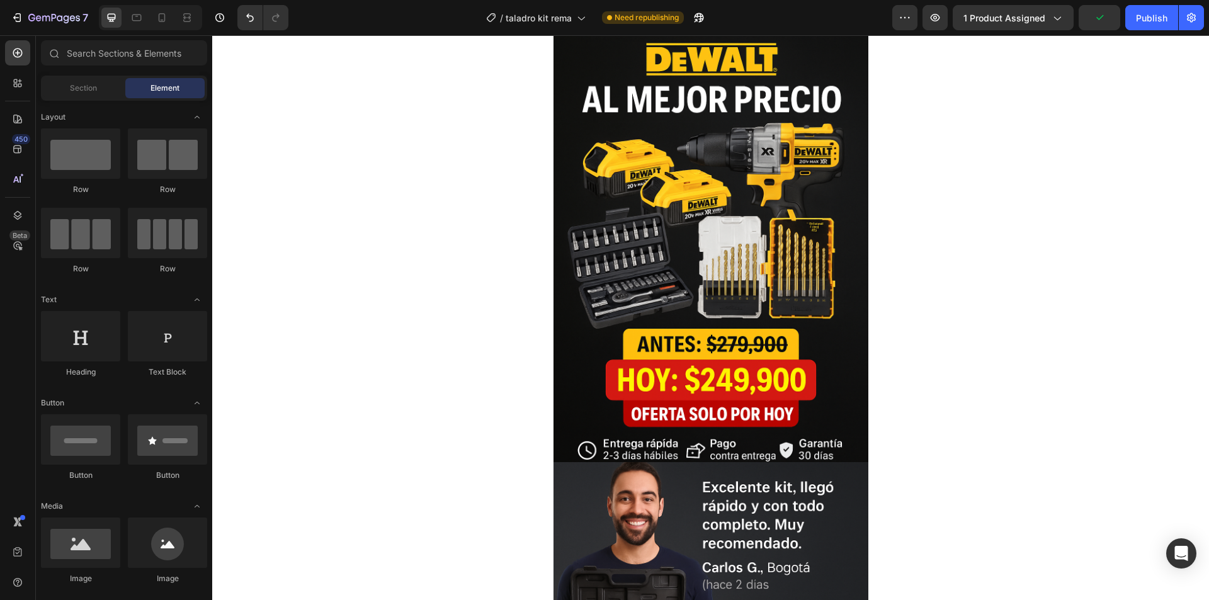
scroll to position [0, 0]
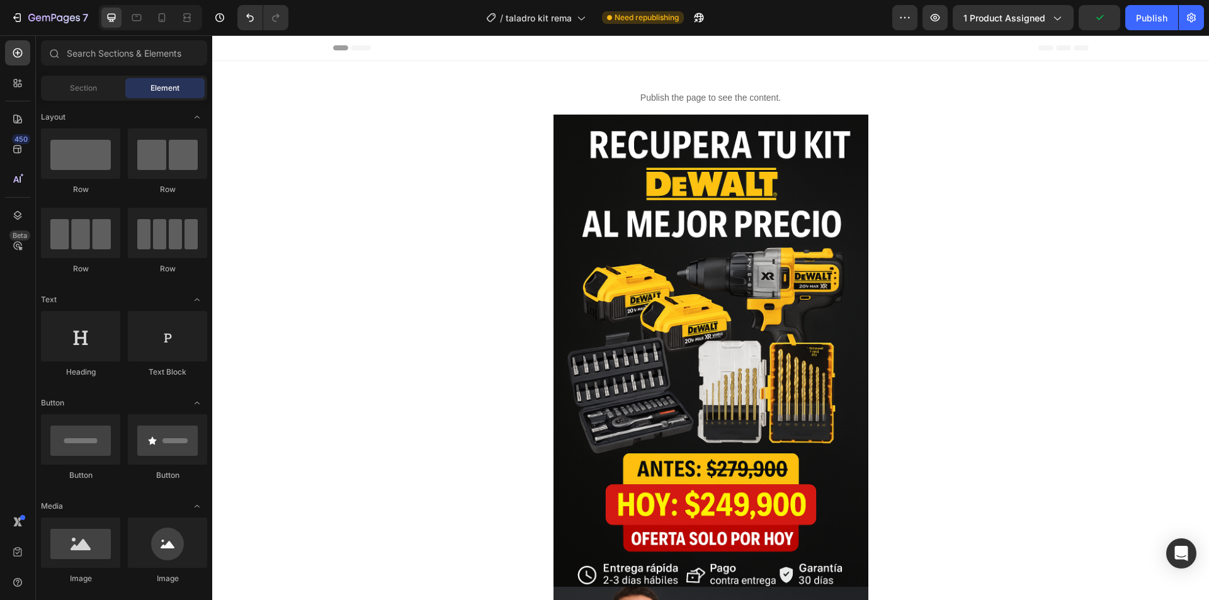
drag, startPoint x: 1204, startPoint y: 330, endPoint x: 1401, endPoint y: 68, distance: 327.5
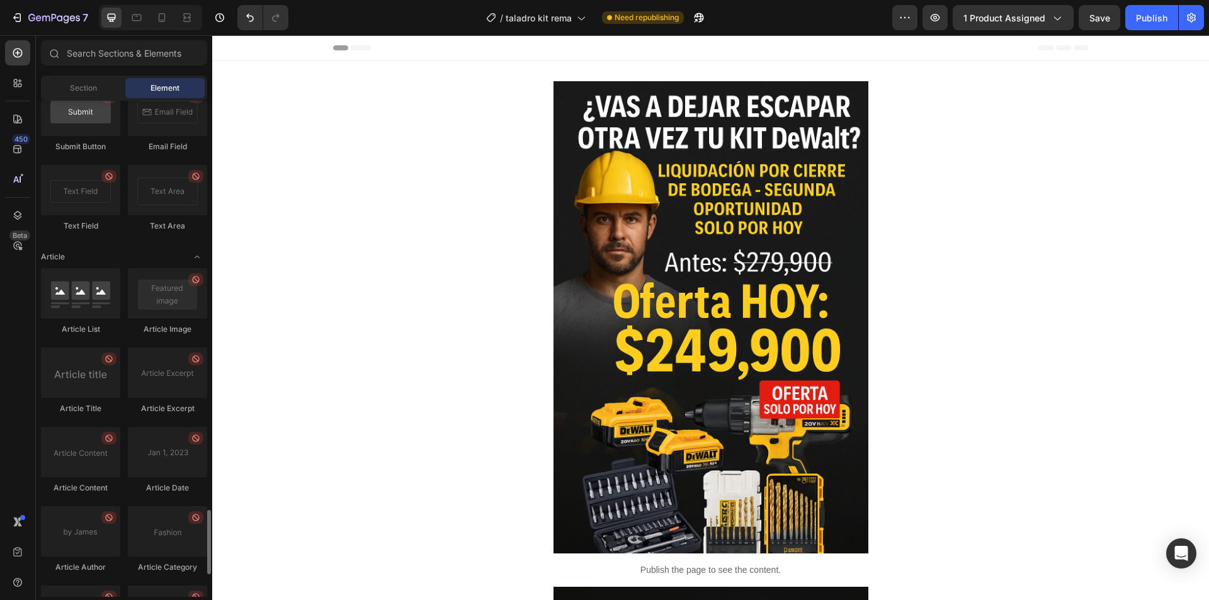
scroll to position [3319, 0]
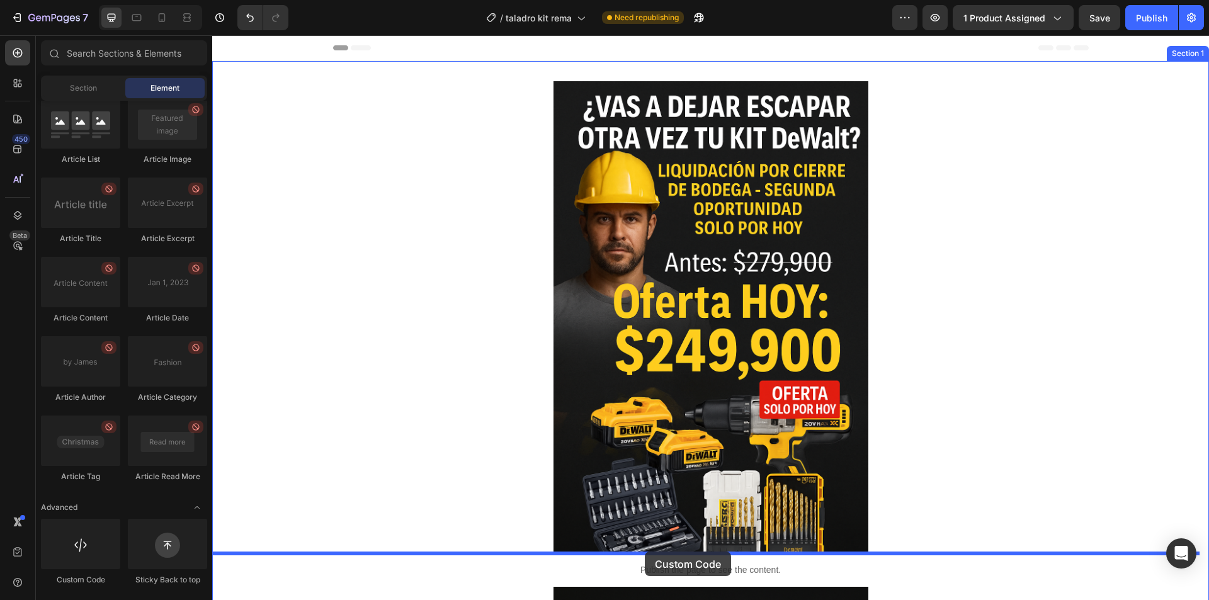
drag, startPoint x: 304, startPoint y: 575, endPoint x: 645, endPoint y: 552, distance: 341.6
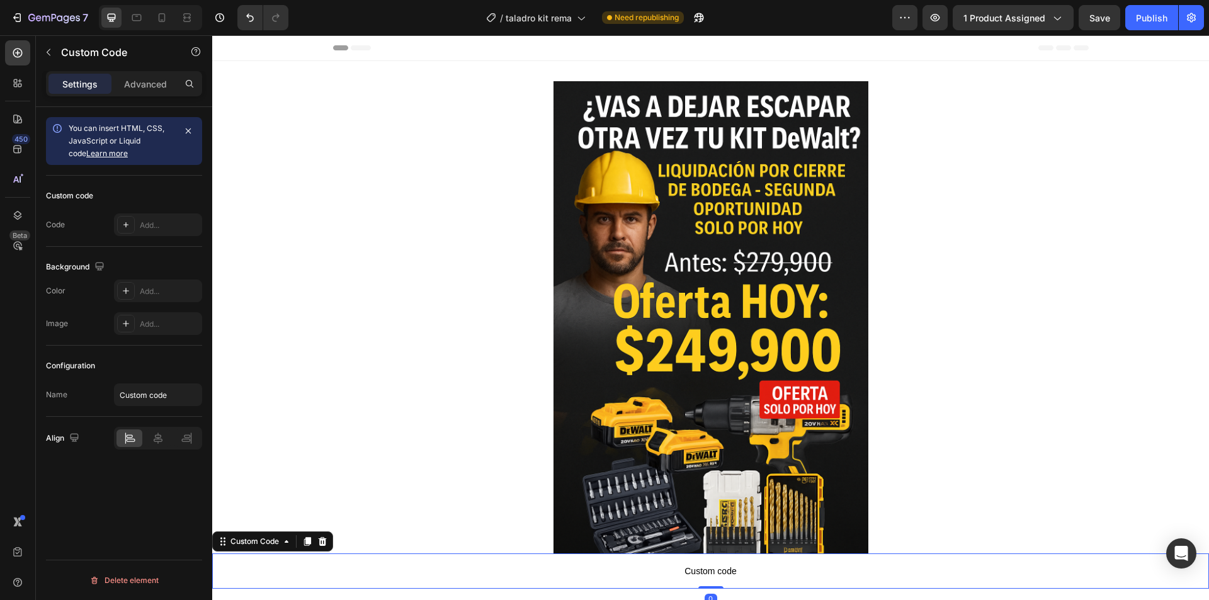
click at [415, 568] on span "Custom code" at bounding box center [710, 571] width 997 height 15
click at [140, 220] on div "Add..." at bounding box center [169, 225] width 59 height 11
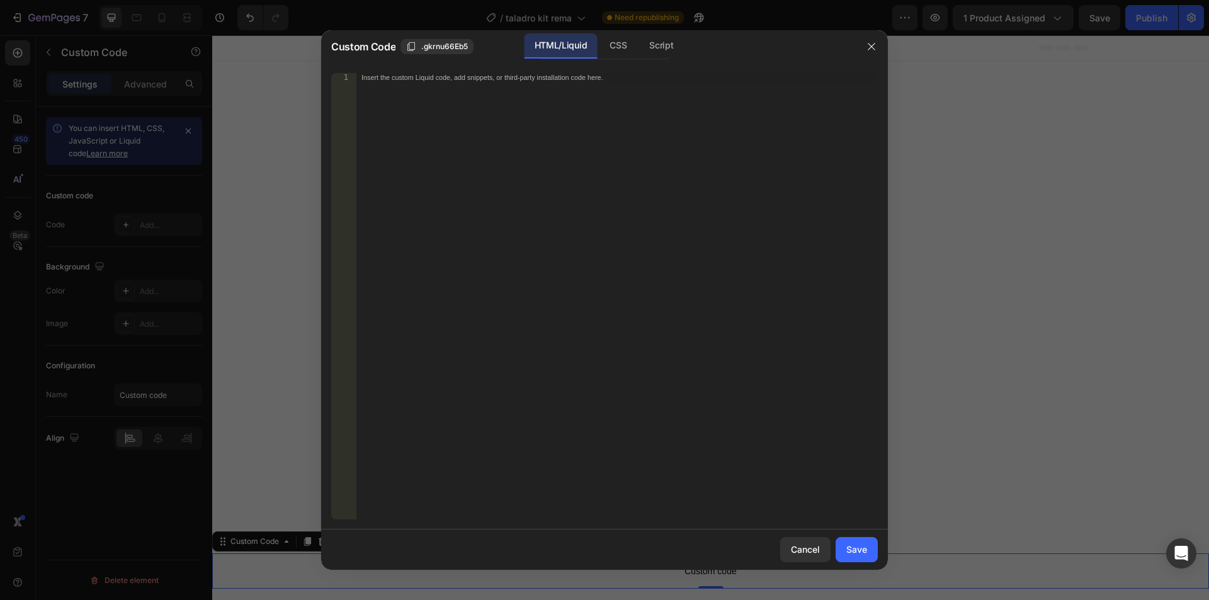
click at [474, 135] on div "Insert the custom Liquid code, add snippets, or third-party installation code h…" at bounding box center [618, 305] width 522 height 464
paste textarea "<div id="_rsi-cod-form-embed-custom-hook"></div>"
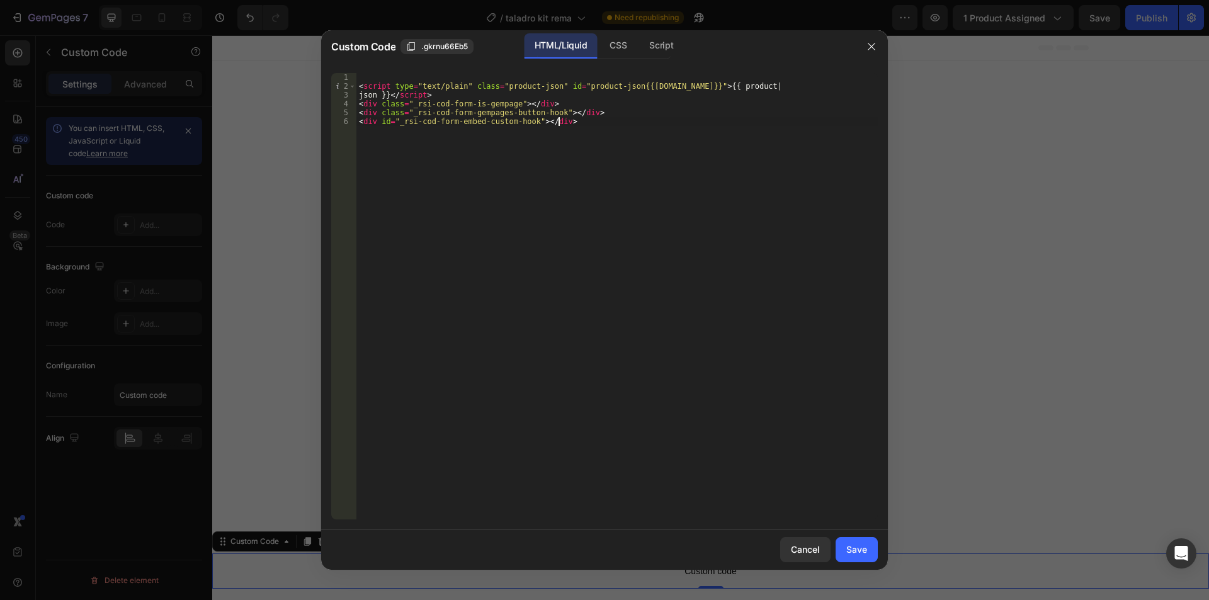
click at [358, 88] on div "< script type = "text/plain" class = "product-json" id = "product-json{{[DOMAIN…" at bounding box center [618, 305] width 522 height 464
type textarea "<script type="text/plain" class="product-json" id="product-json{{[DOMAIN_NAME]}…"
click at [843, 549] on button "Save" at bounding box center [857, 549] width 42 height 25
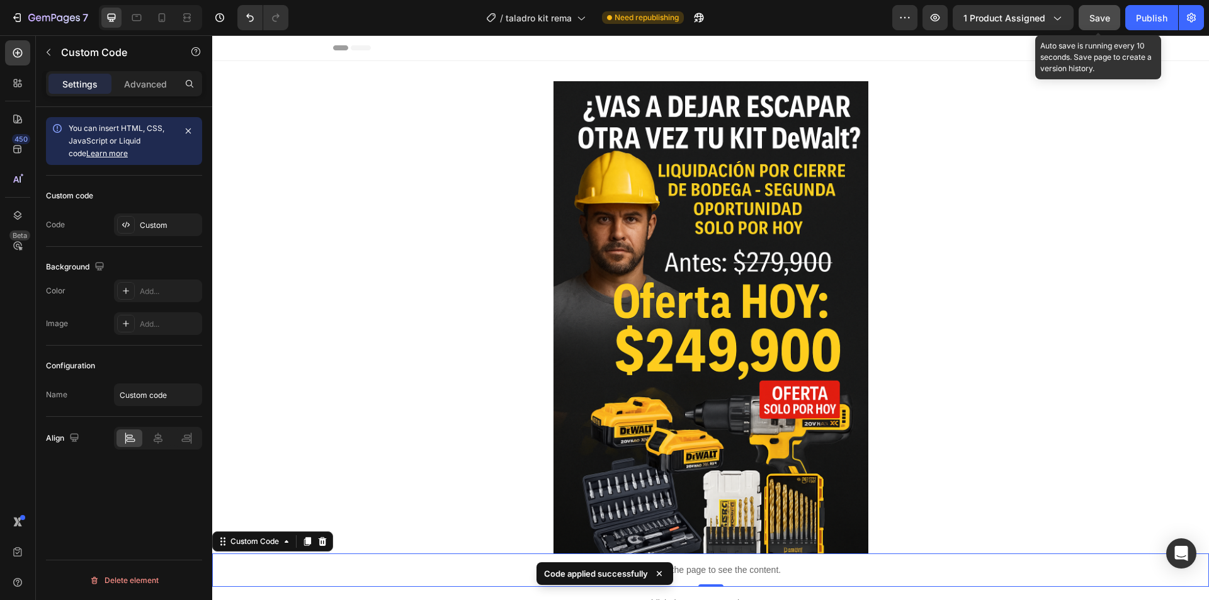
click at [1097, 14] on span "Save" at bounding box center [1100, 18] width 21 height 11
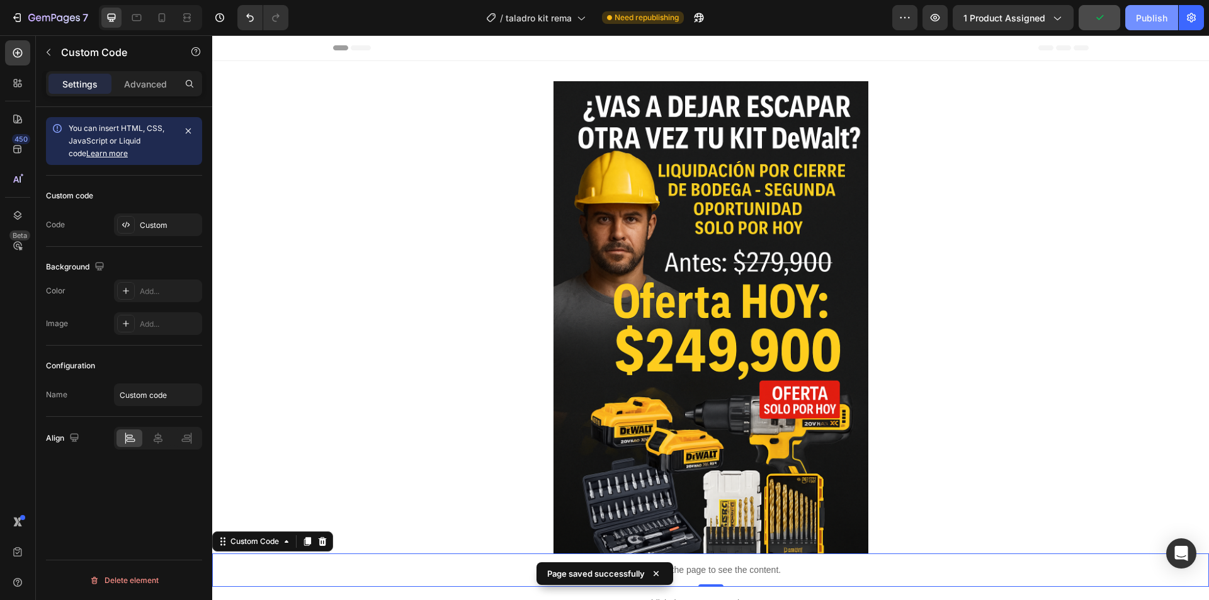
click at [1159, 17] on div "Publish" at bounding box center [1151, 17] width 31 height 13
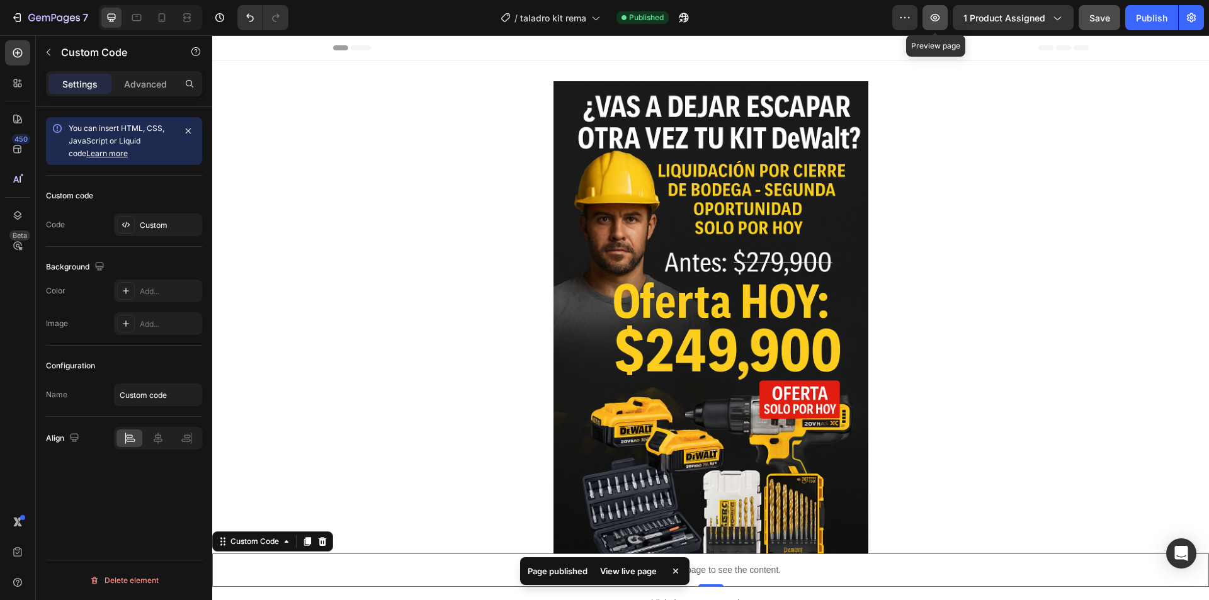
click at [938, 21] on icon "button" at bounding box center [935, 17] width 13 height 13
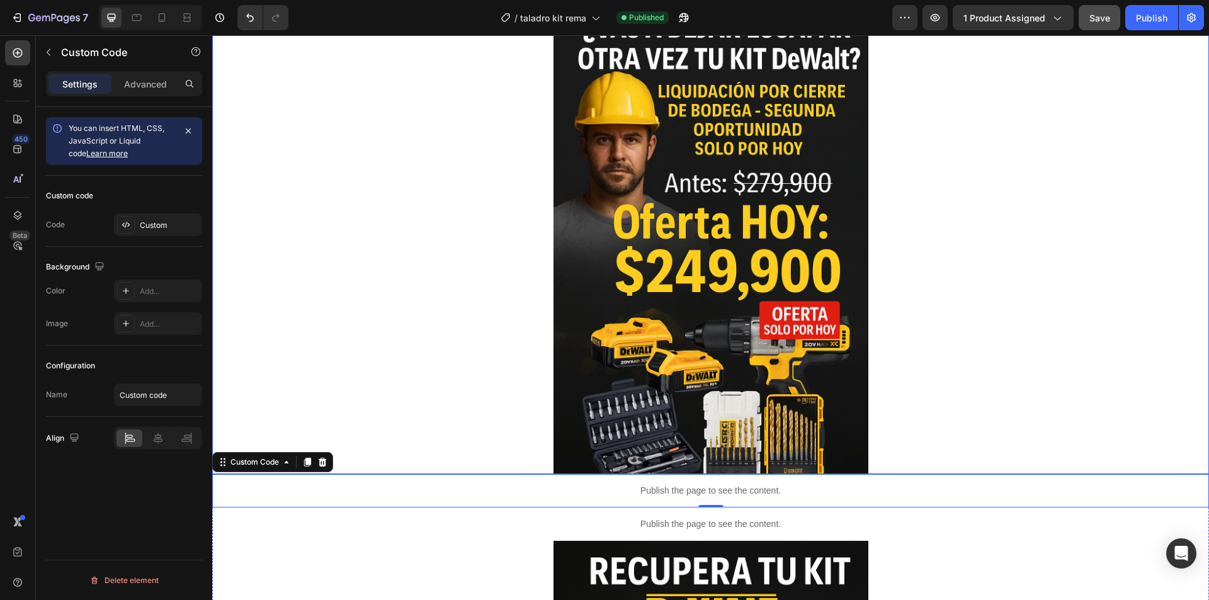
scroll to position [315, 0]
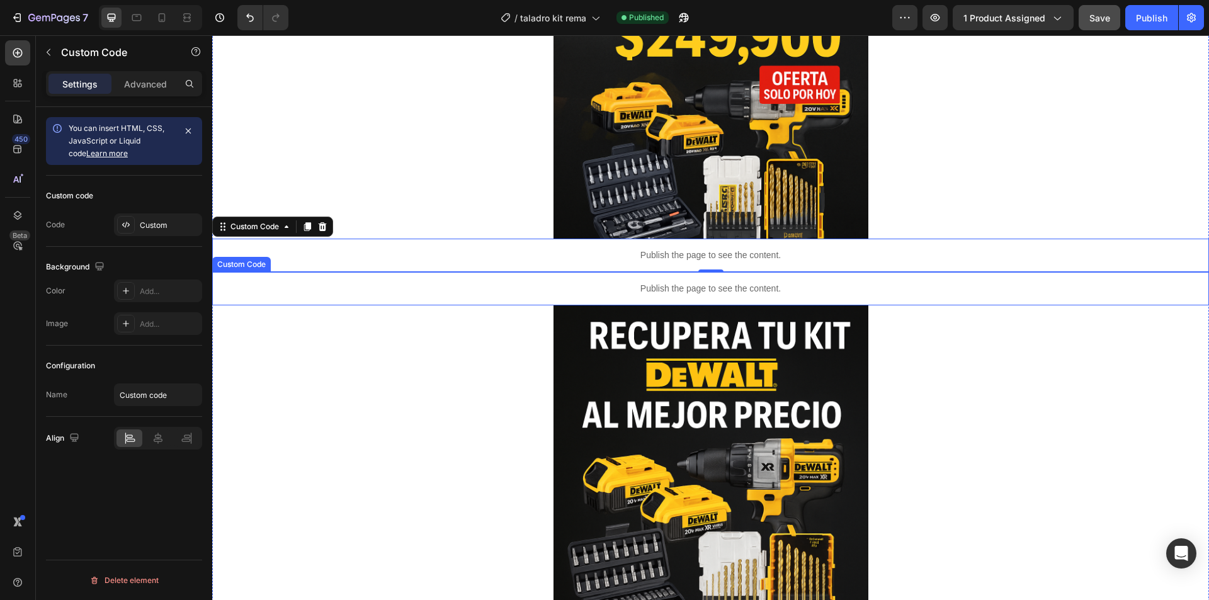
click at [630, 277] on div "Publish the page to see the content." at bounding box center [710, 288] width 997 height 33
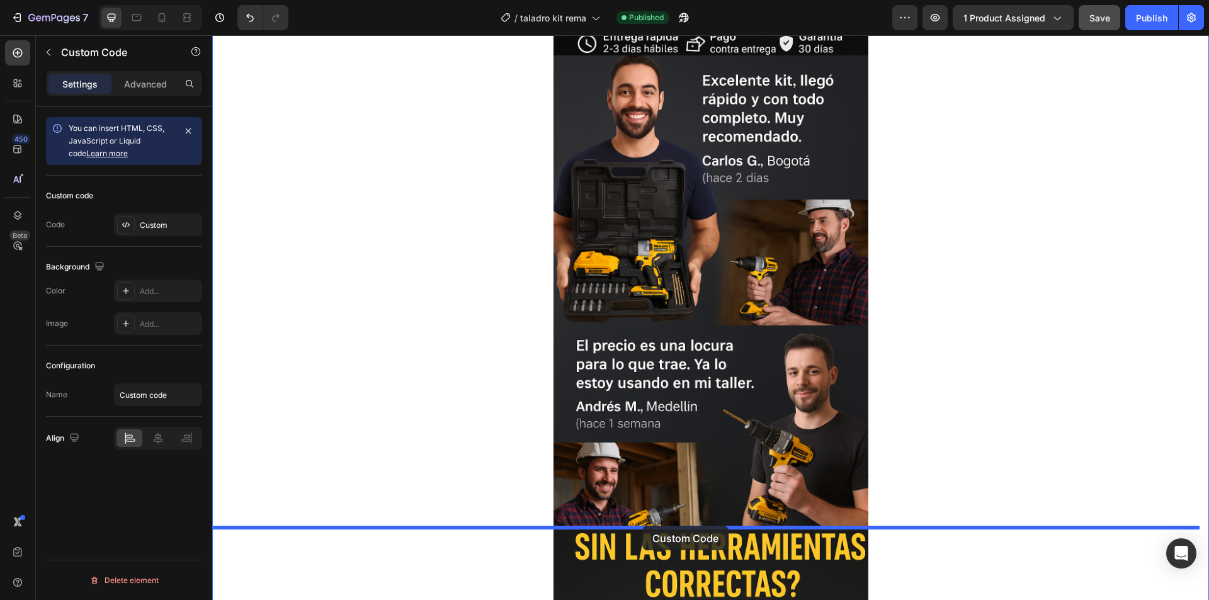
drag, startPoint x: 632, startPoint y: 290, endPoint x: 642, endPoint y: 526, distance: 235.8
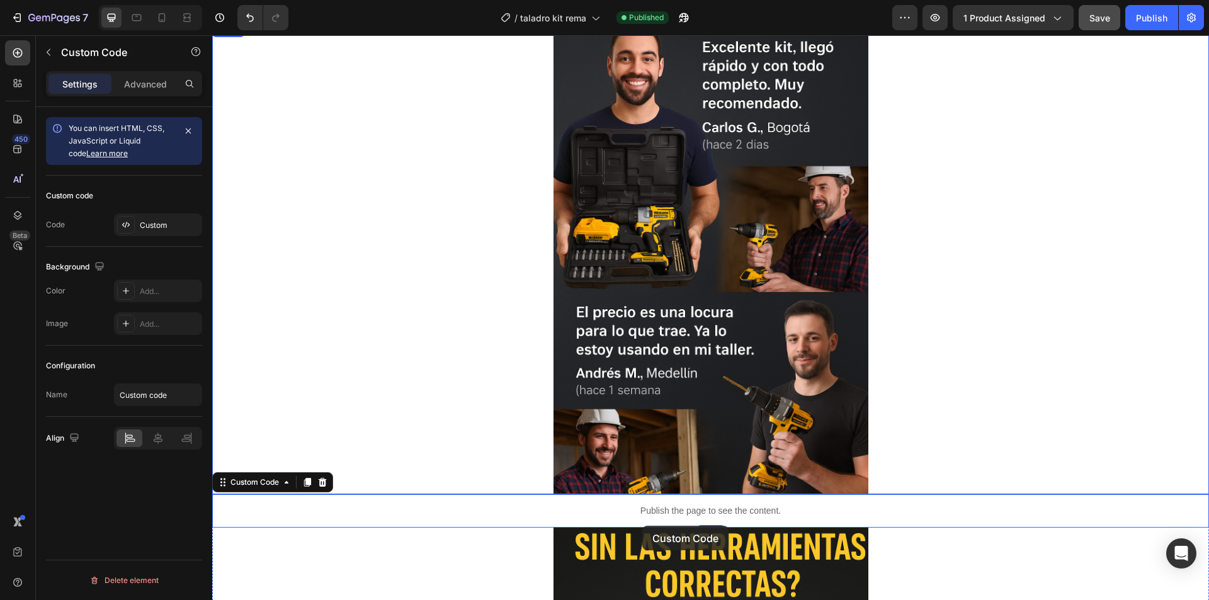
scroll to position [1004, 0]
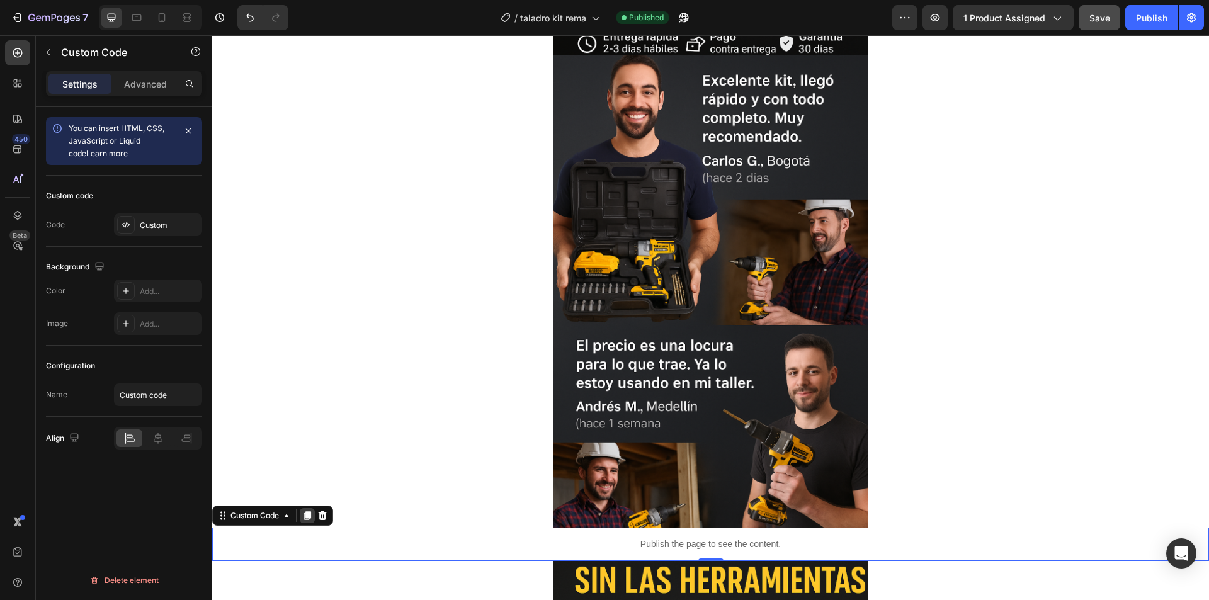
click at [307, 519] on icon at bounding box center [307, 516] width 10 height 10
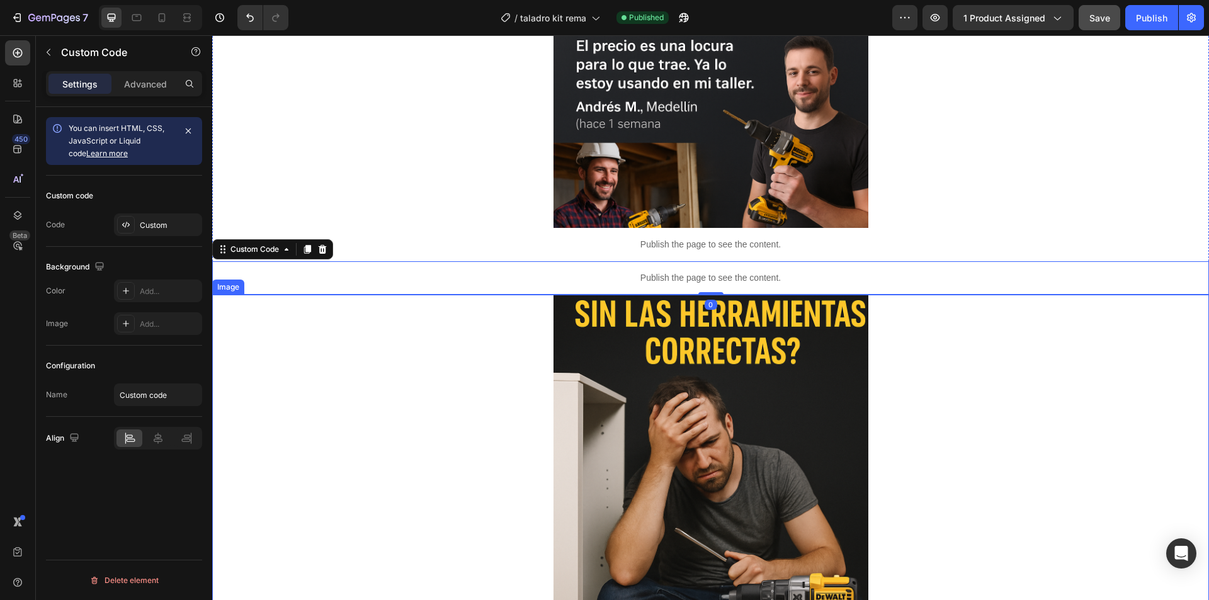
scroll to position [1319, 0]
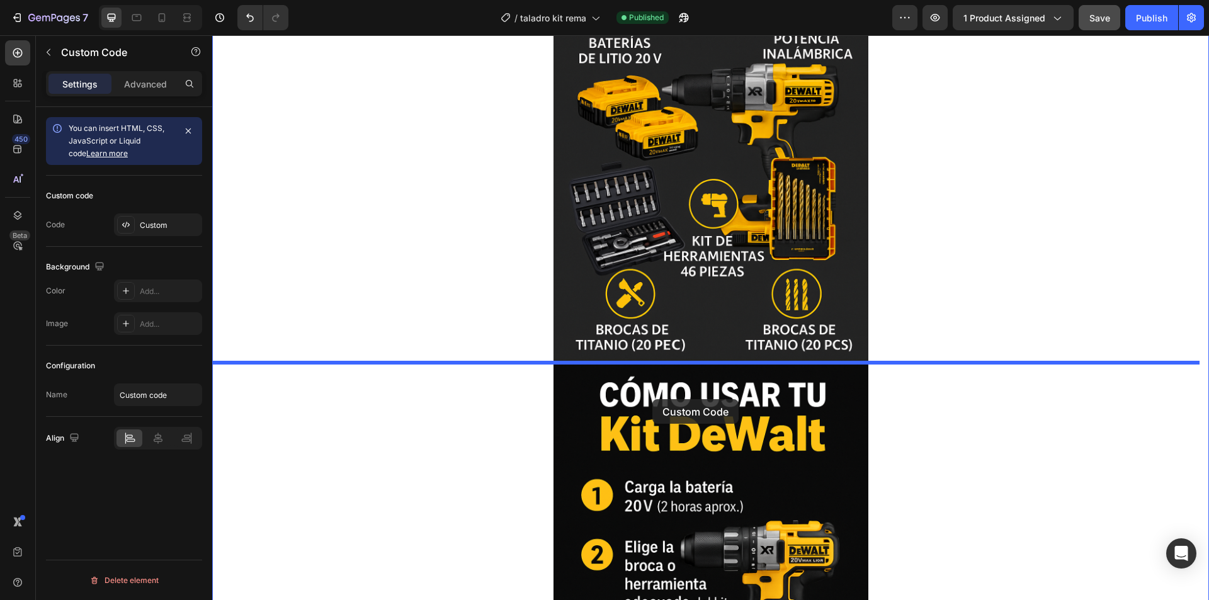
drag, startPoint x: 676, startPoint y: 252, endPoint x: 659, endPoint y: 368, distance: 117.9
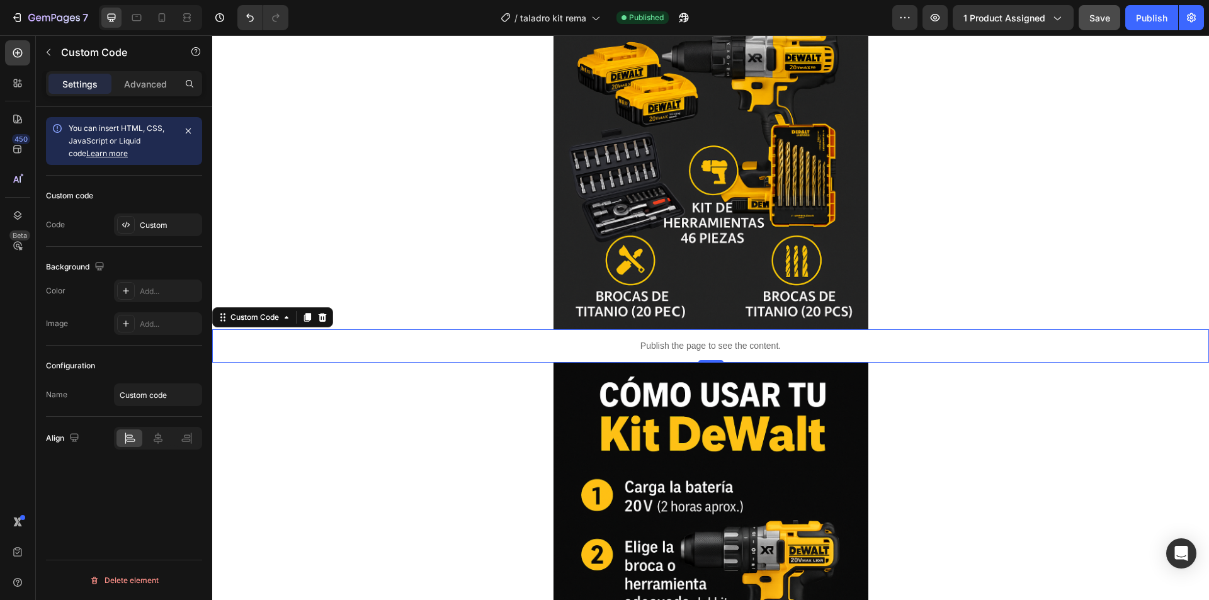
scroll to position [2147, 0]
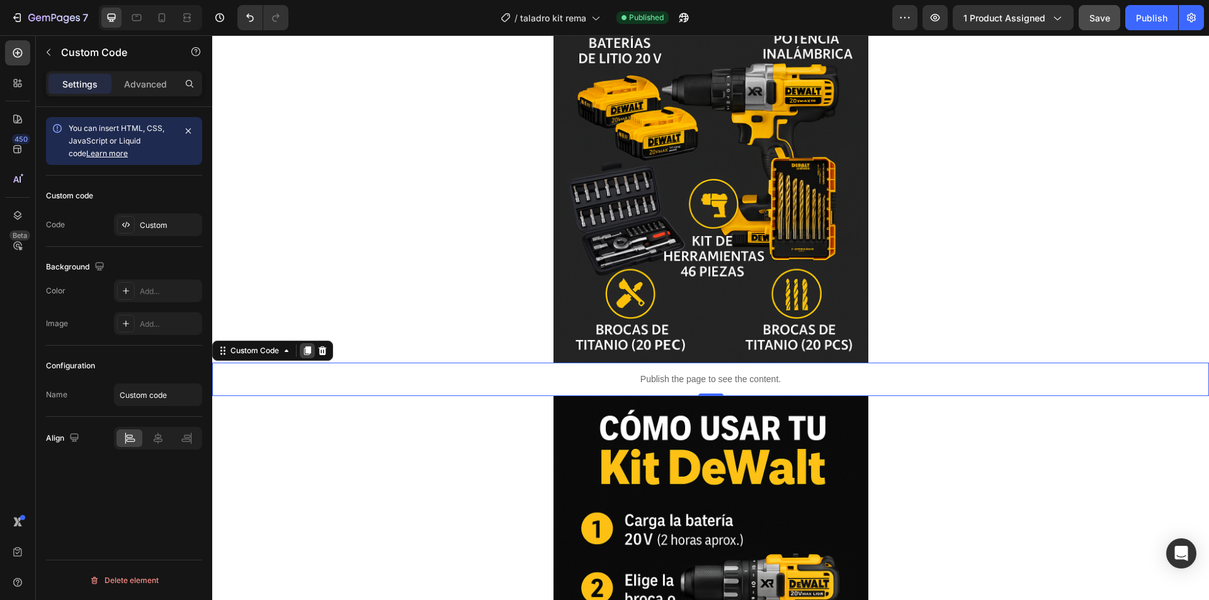
click at [305, 349] on icon at bounding box center [307, 350] width 7 height 9
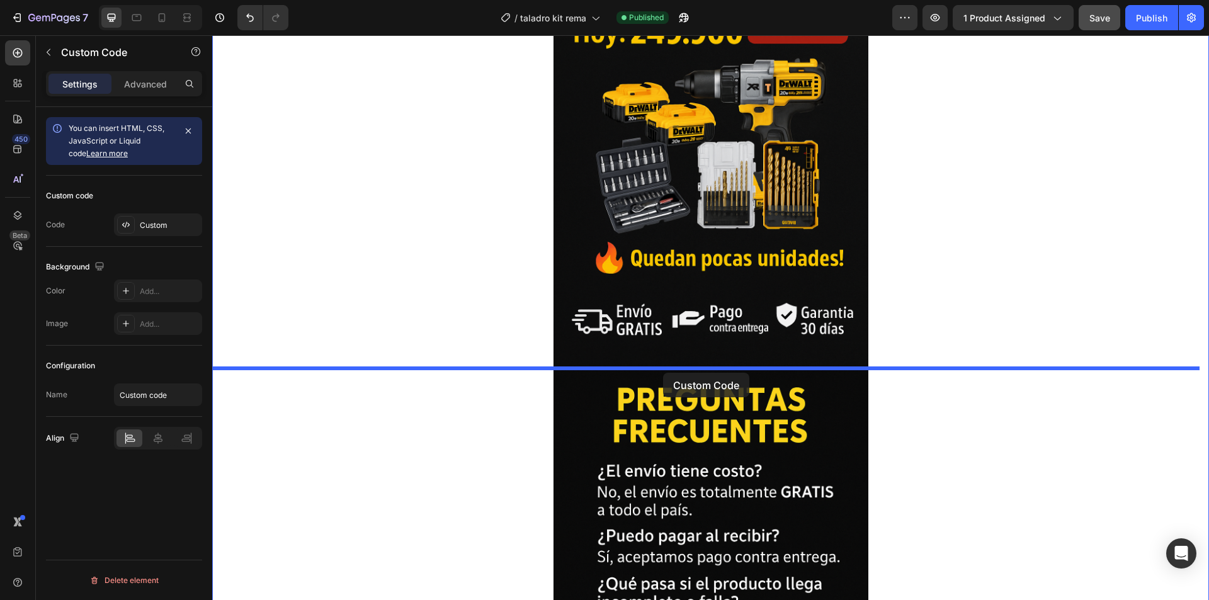
drag, startPoint x: 686, startPoint y: 396, endPoint x: 663, endPoint y: 373, distance: 32.5
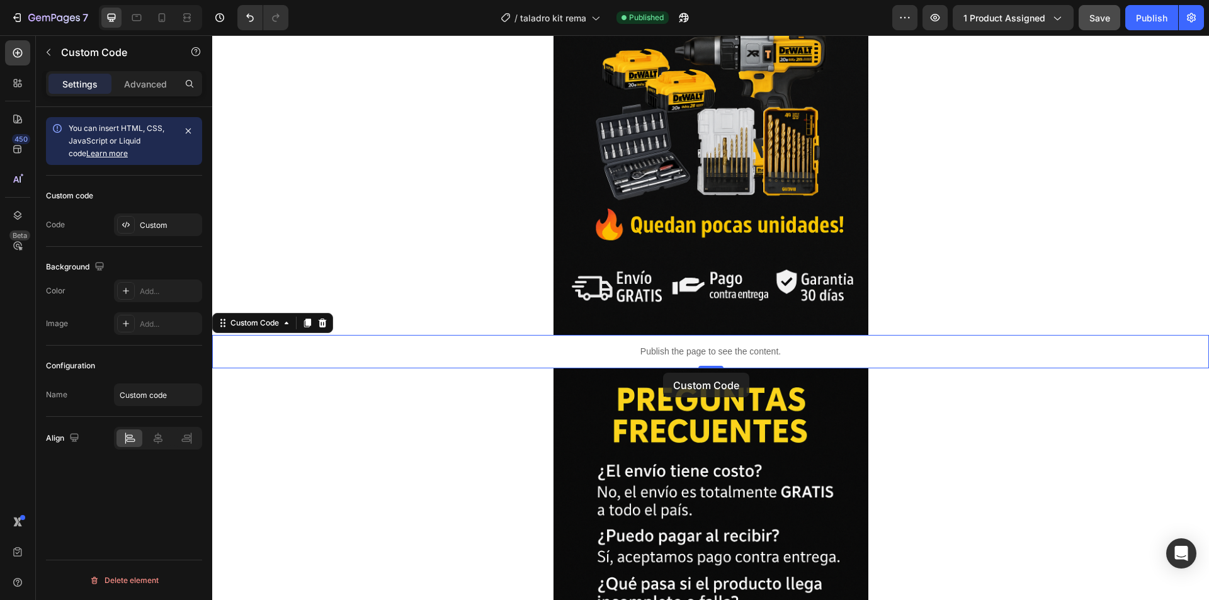
scroll to position [3592, 0]
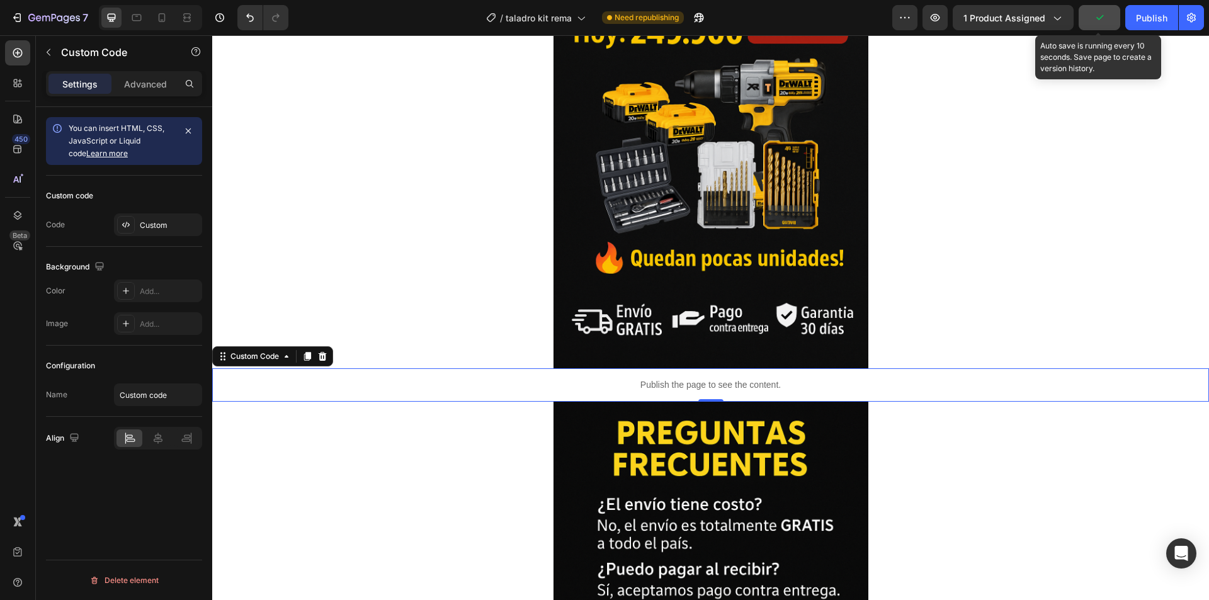
click at [1083, 19] on button "button" at bounding box center [1100, 17] width 42 height 25
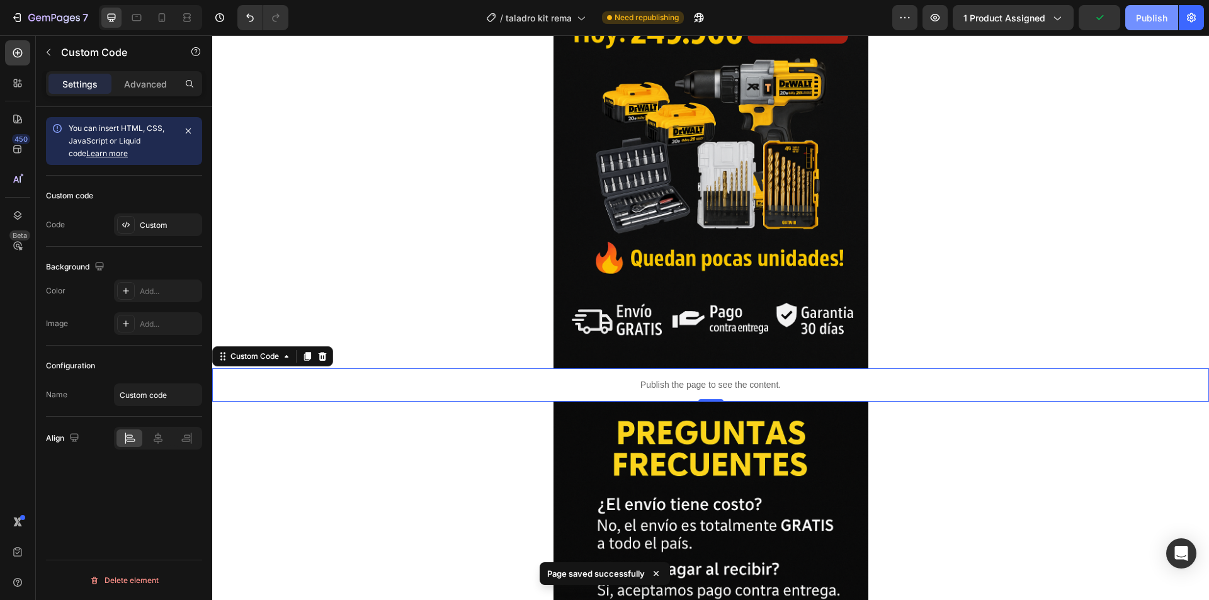
click at [1155, 14] on div "Publish" at bounding box center [1151, 17] width 31 height 13
click at [901, 16] on icon "button" at bounding box center [905, 17] width 13 height 13
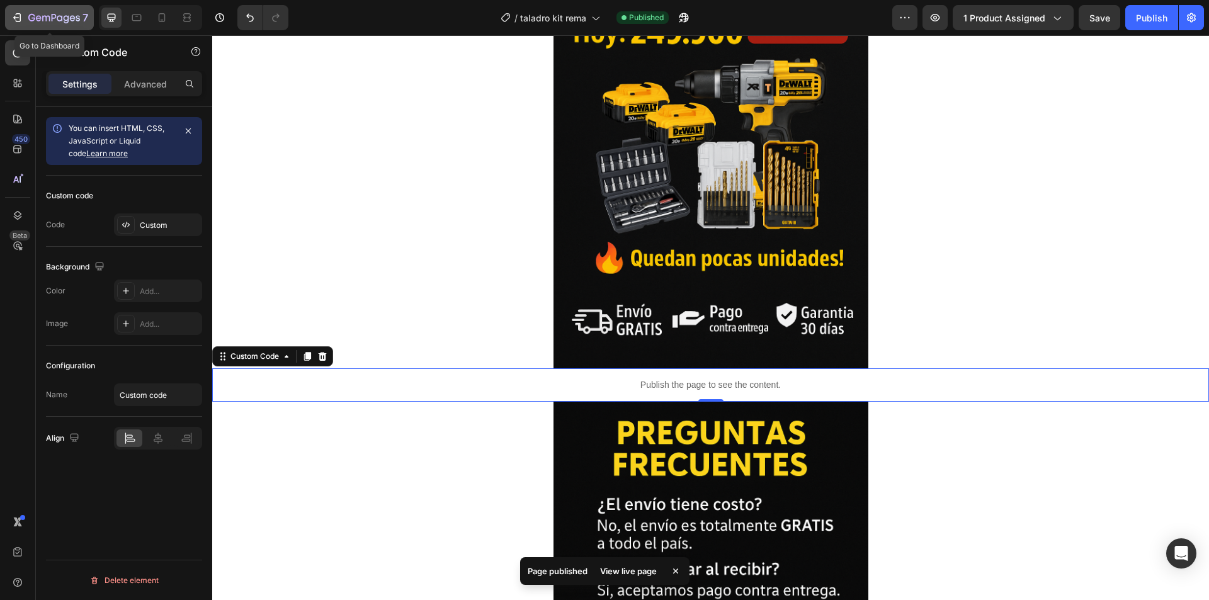
click at [52, 8] on button "7" at bounding box center [49, 17] width 89 height 25
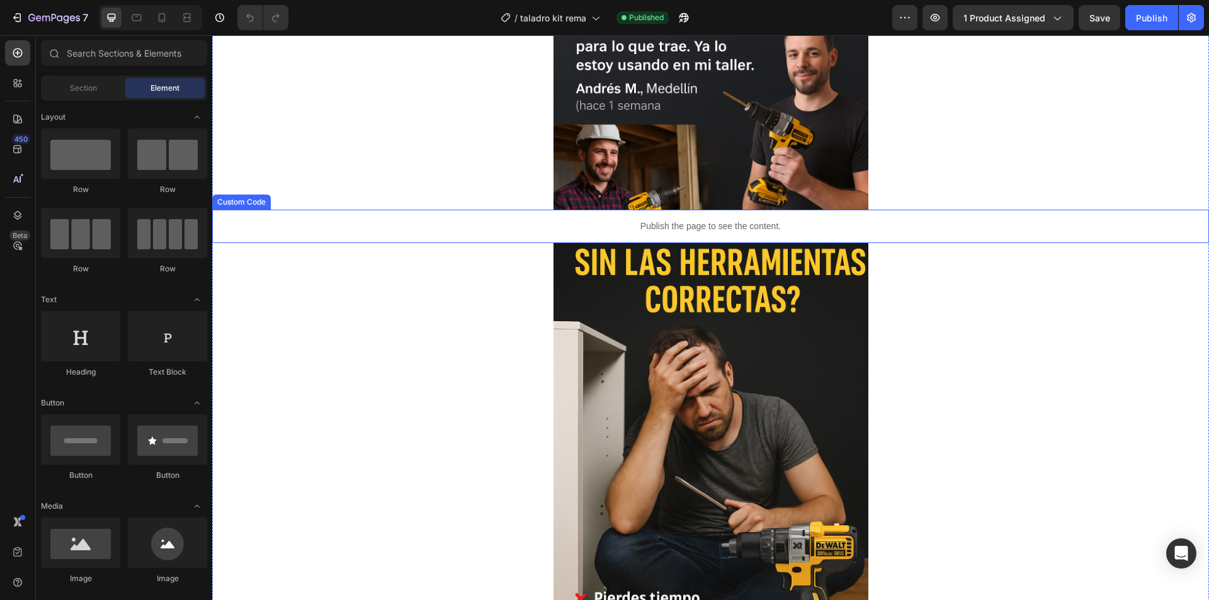
scroll to position [1323, 0]
click at [644, 220] on p "Publish the page to see the content." at bounding box center [710, 225] width 997 height 13
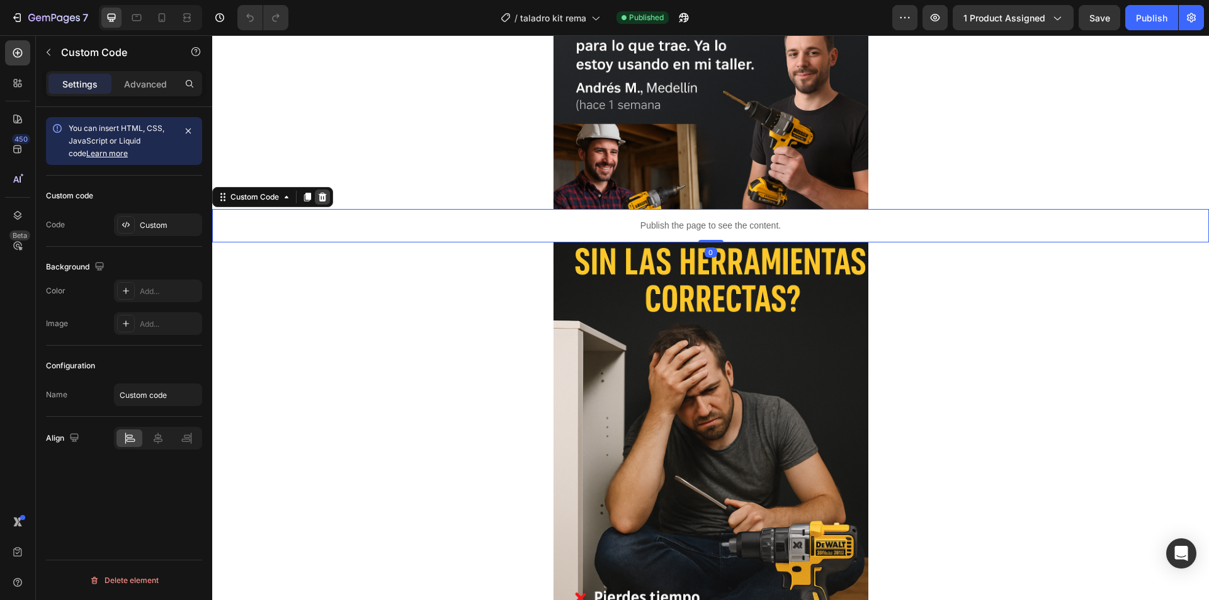
drag, startPoint x: 309, startPoint y: 193, endPoint x: 324, endPoint y: 200, distance: 17.5
click at [324, 200] on div "Custom Code" at bounding box center [272, 197] width 121 height 20
click at [324, 201] on icon at bounding box center [323, 197] width 8 height 9
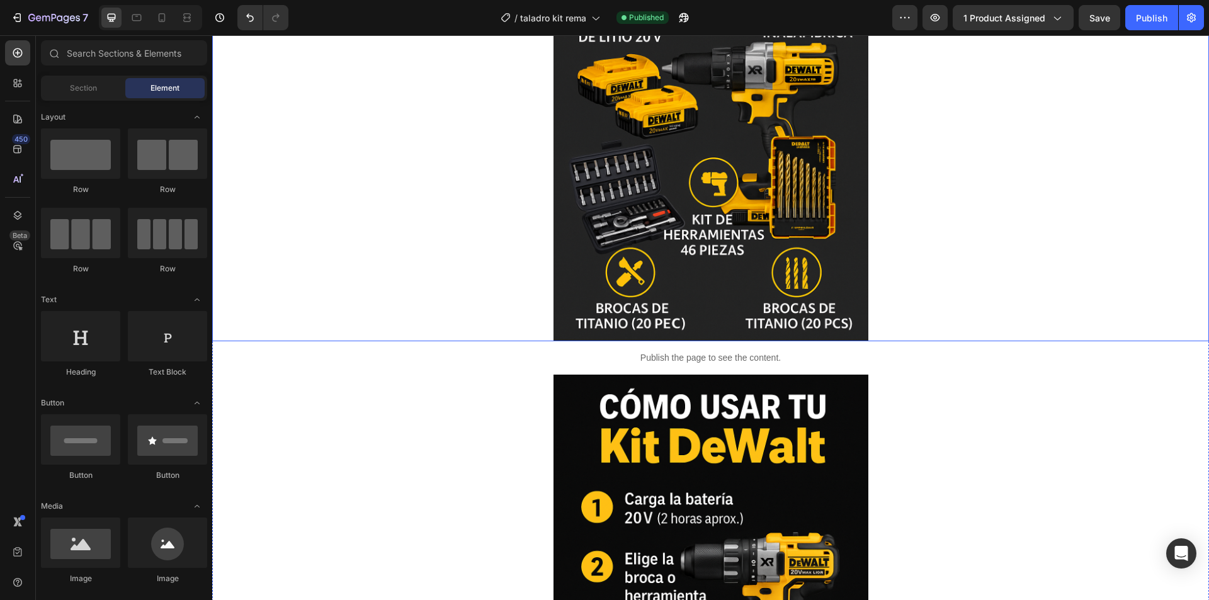
scroll to position [2142, 0]
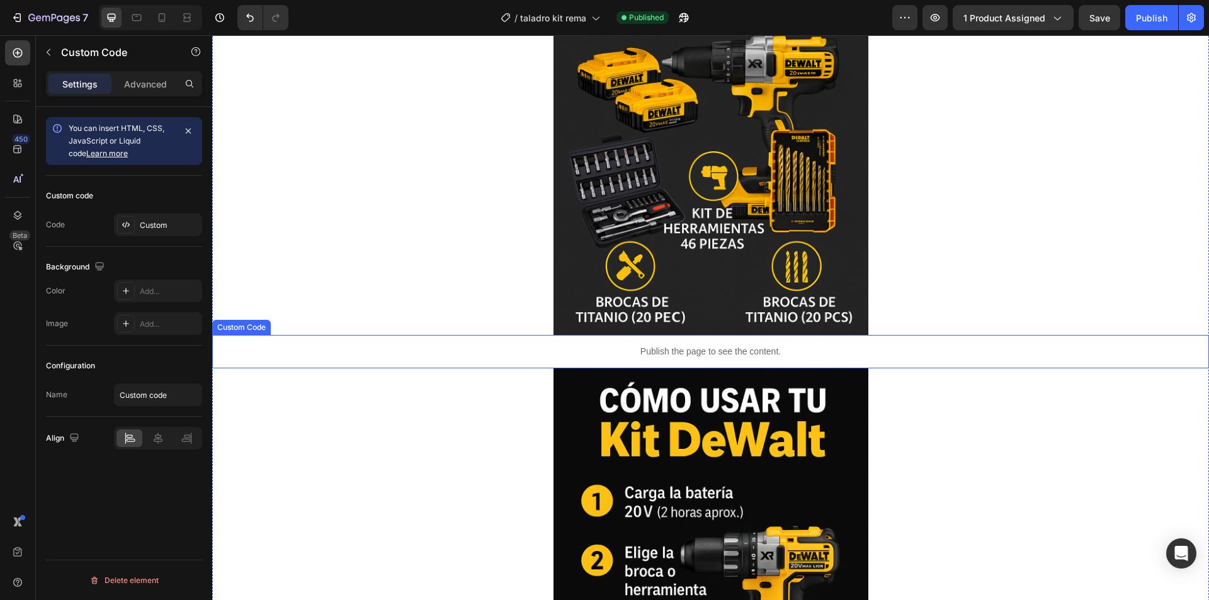
click at [649, 356] on p "Publish the page to see the content." at bounding box center [710, 351] width 997 height 13
click at [321, 326] on icon at bounding box center [323, 323] width 8 height 9
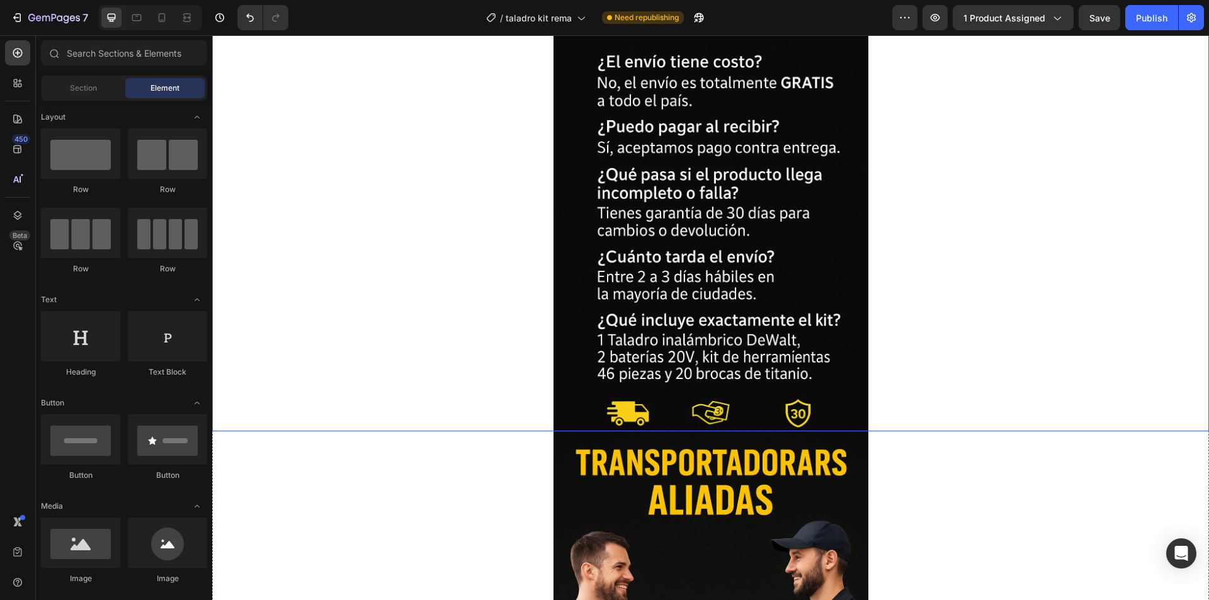
scroll to position [3716, 0]
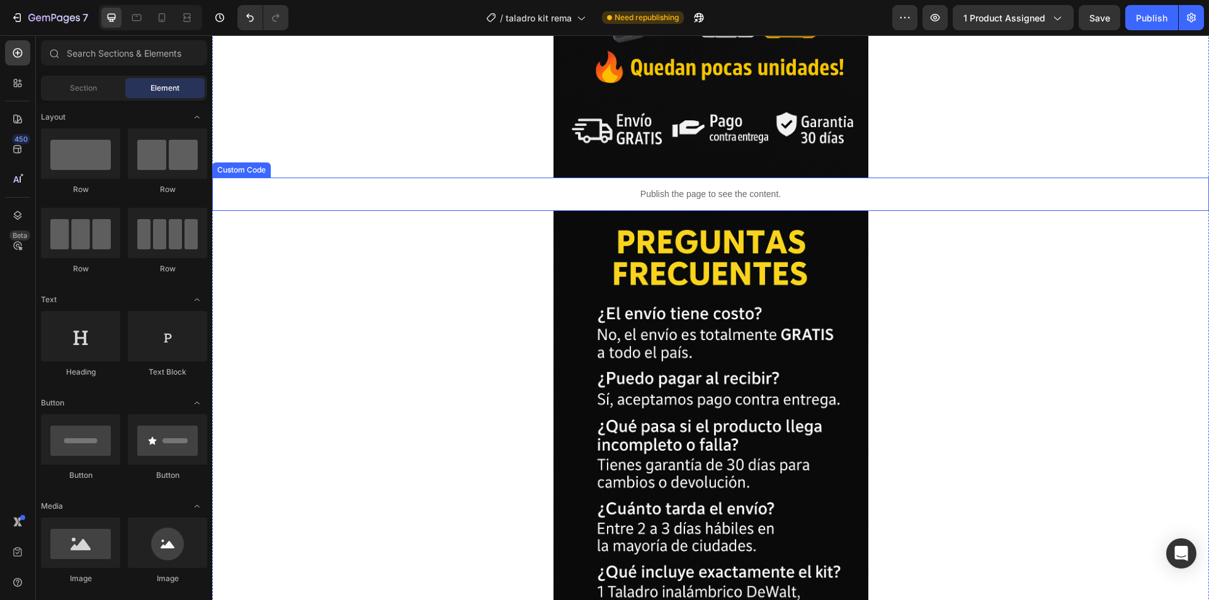
click at [699, 189] on p "Publish the page to see the content." at bounding box center [710, 194] width 997 height 13
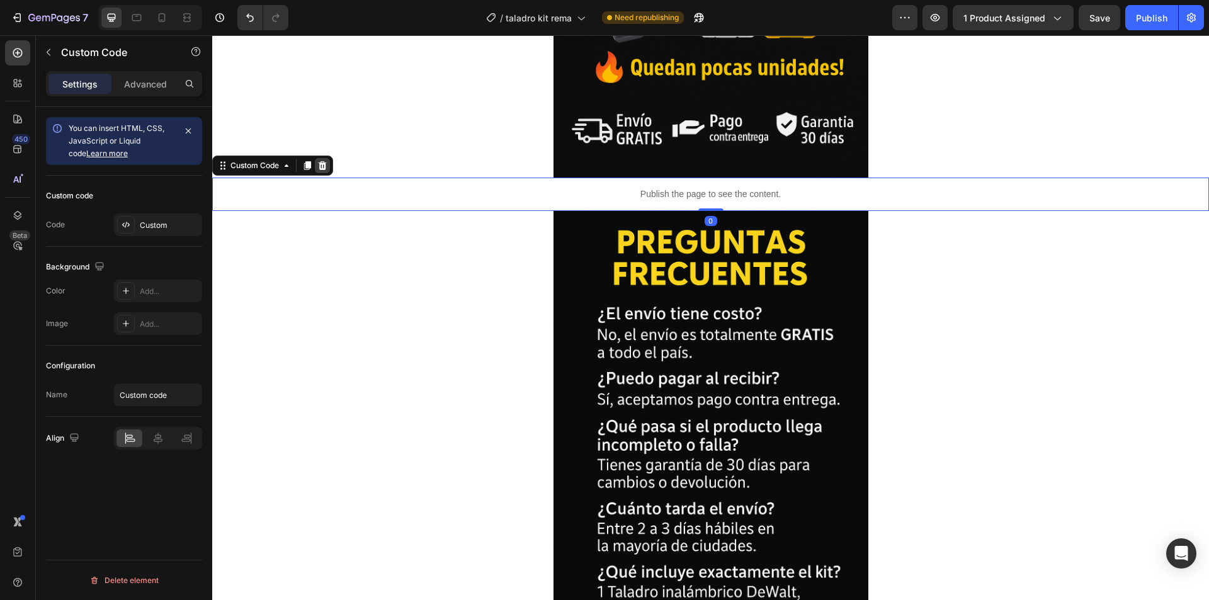
click at [319, 166] on icon at bounding box center [322, 166] width 10 height 10
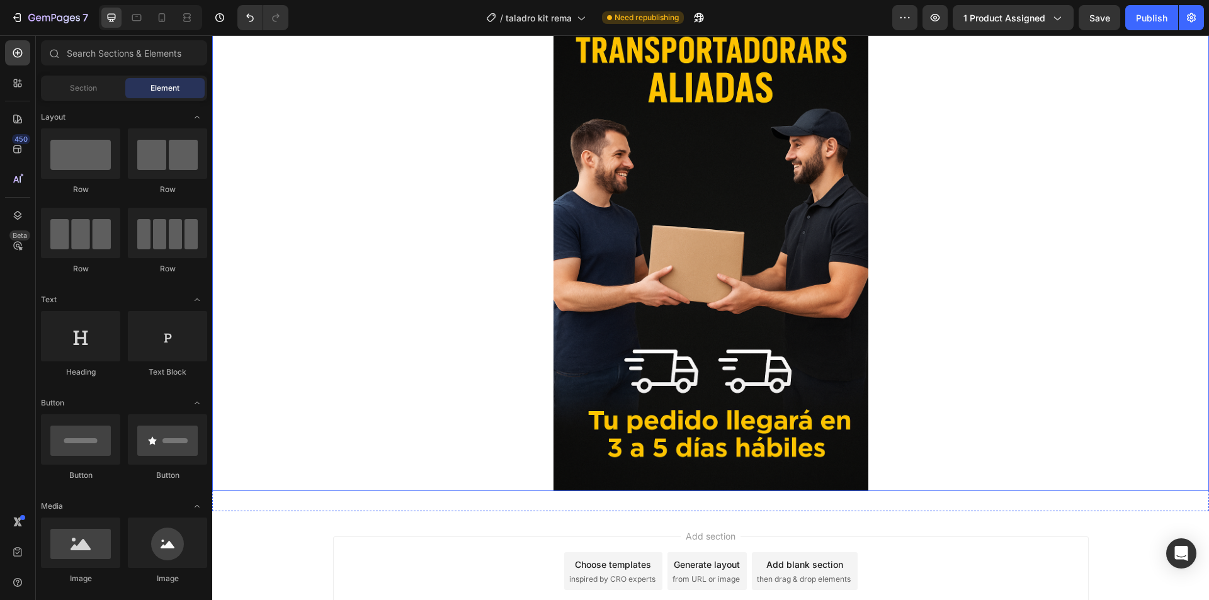
scroll to position [4347, 0]
click at [617, 513] on div "Add section Choose templates inspired by CRO experts Generate layout from URL o…" at bounding box center [710, 574] width 997 height 125
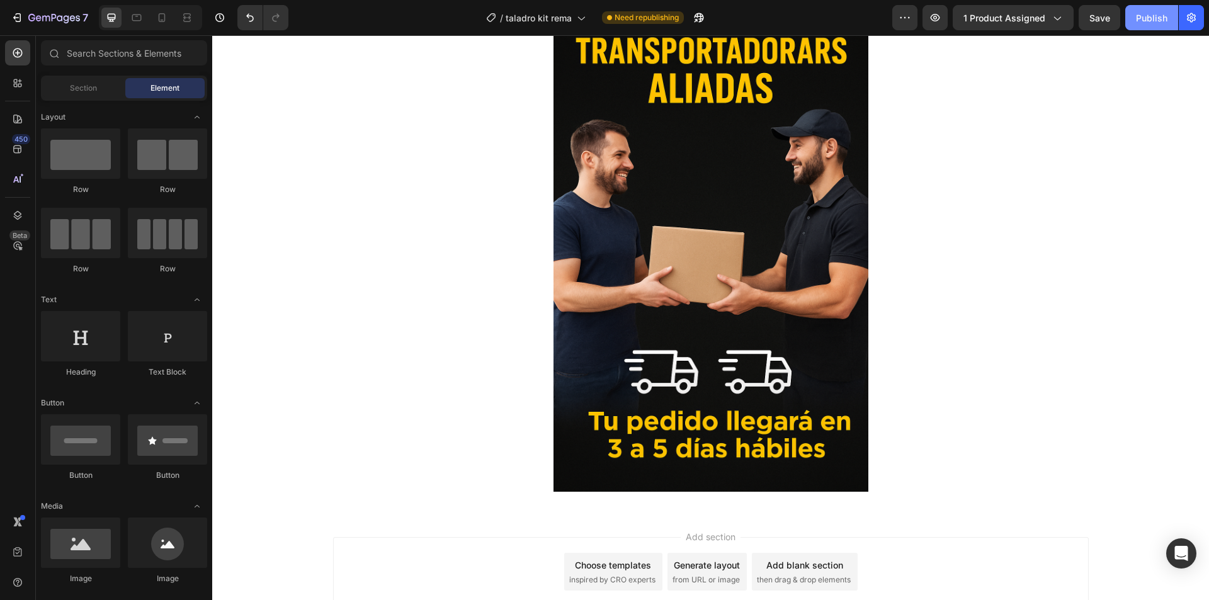
click at [1167, 5] on div "7 Version history / taladro kit rema Need republishing Preview 1 product assign…" at bounding box center [604, 18] width 1209 height 36
click at [1162, 9] on button "Publish" at bounding box center [1152, 17] width 53 height 25
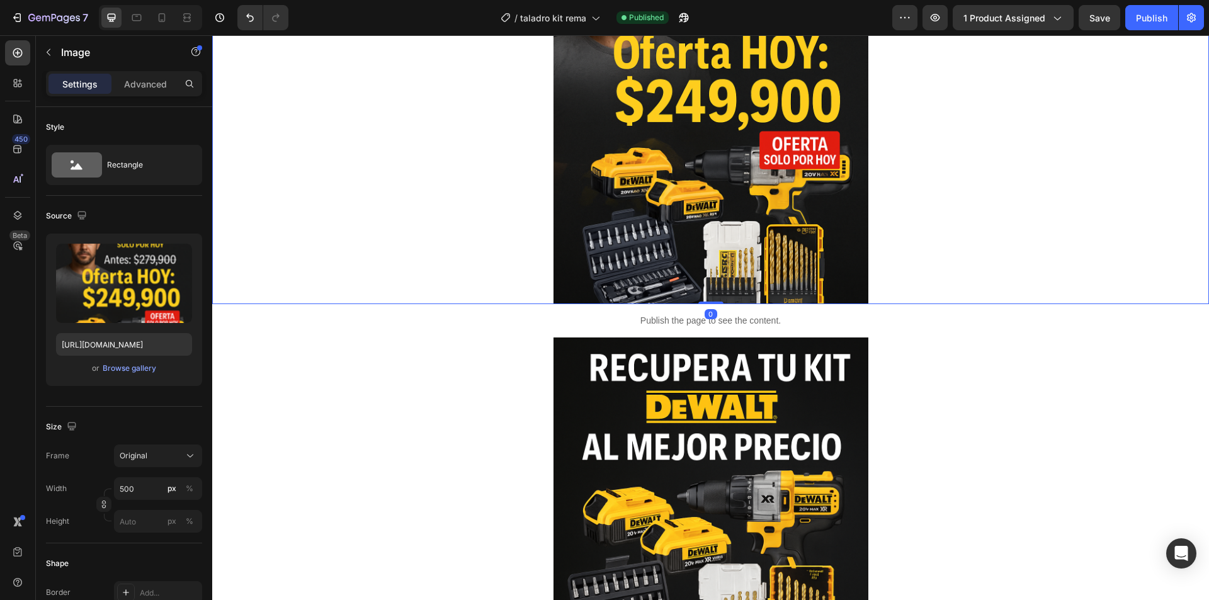
scroll to position [252, 0]
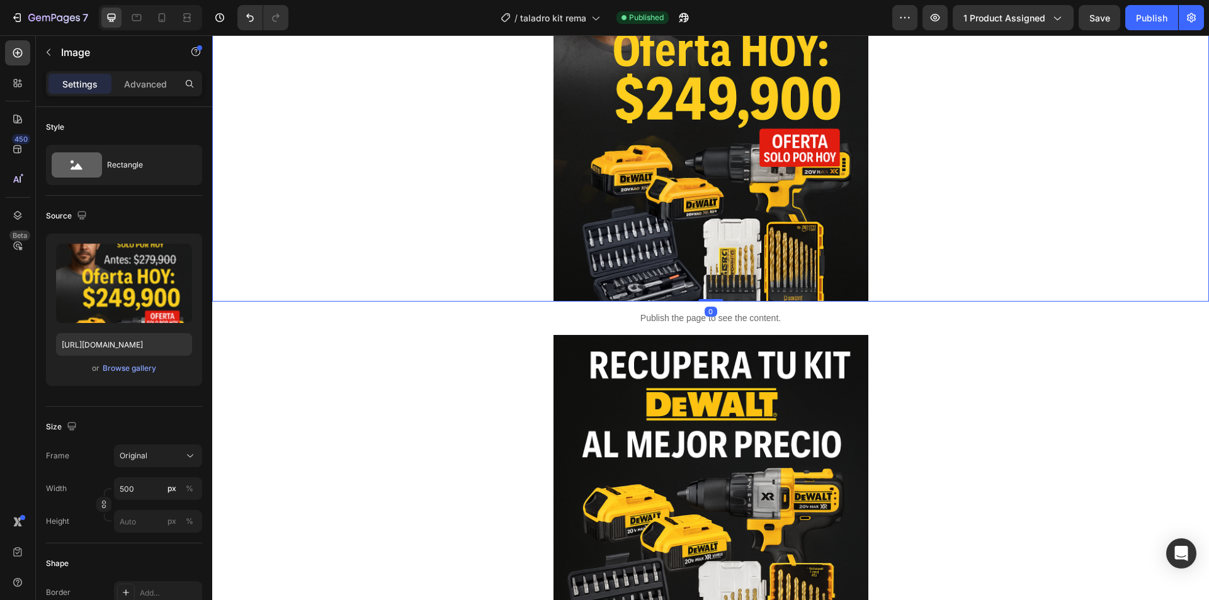
click at [649, 304] on div "Publish the page to see the content." at bounding box center [710, 318] width 997 height 33
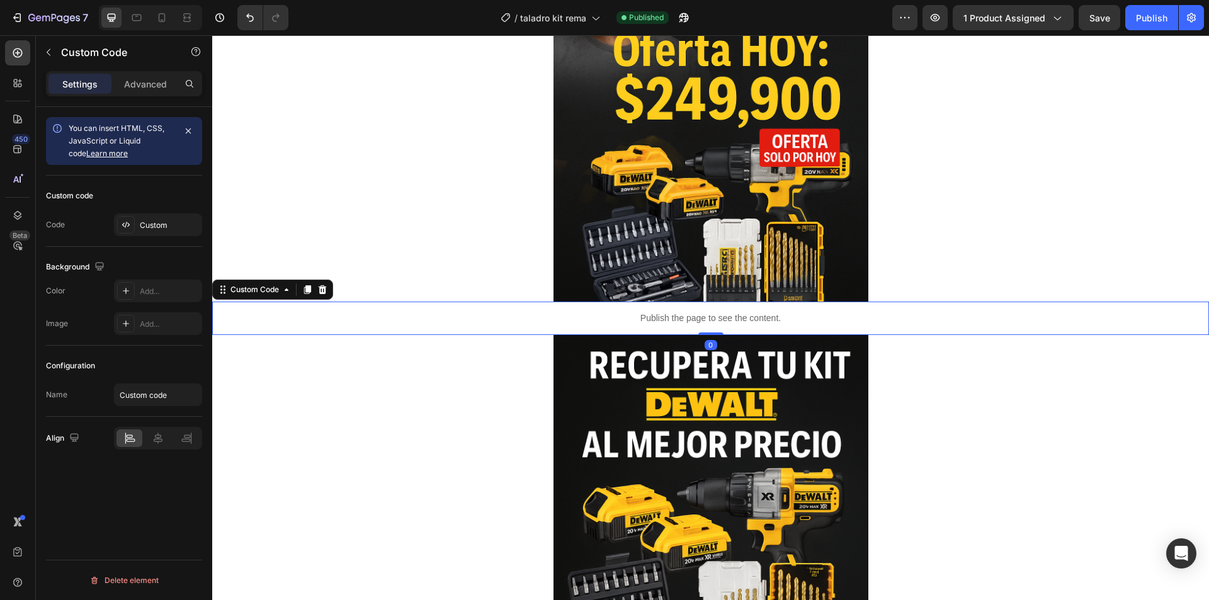
click at [308, 282] on div "Custom Code" at bounding box center [272, 290] width 121 height 20
click at [307, 288] on icon at bounding box center [307, 289] width 7 height 9
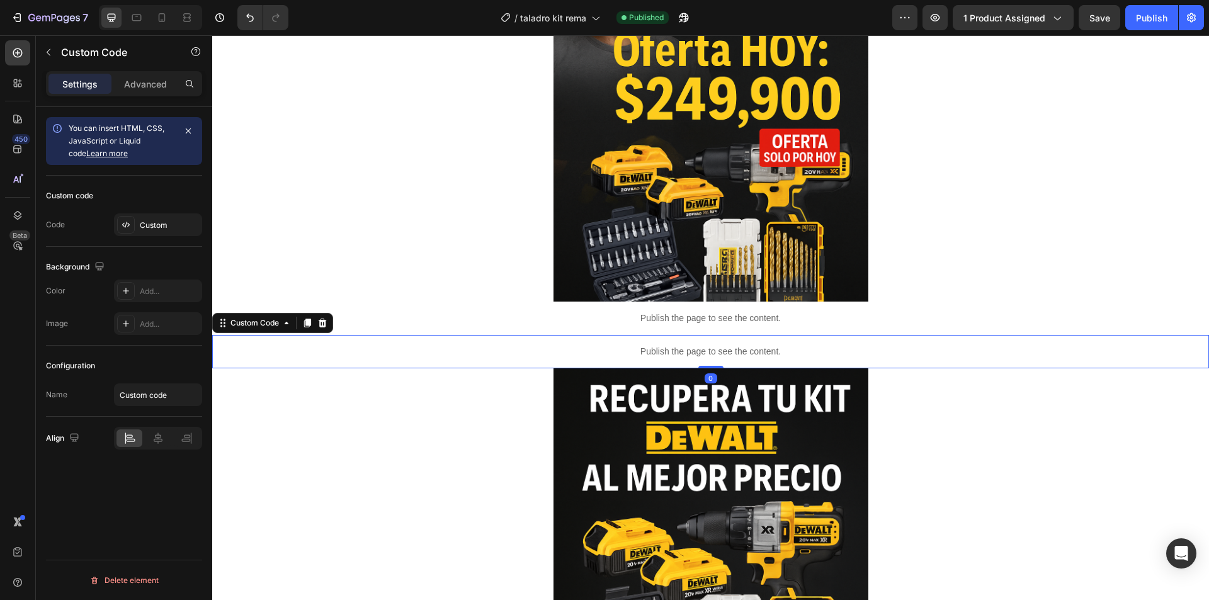
click at [307, 315] on div "Custom Code" at bounding box center [272, 323] width 121 height 20
click at [310, 324] on icon at bounding box center [307, 323] width 7 height 9
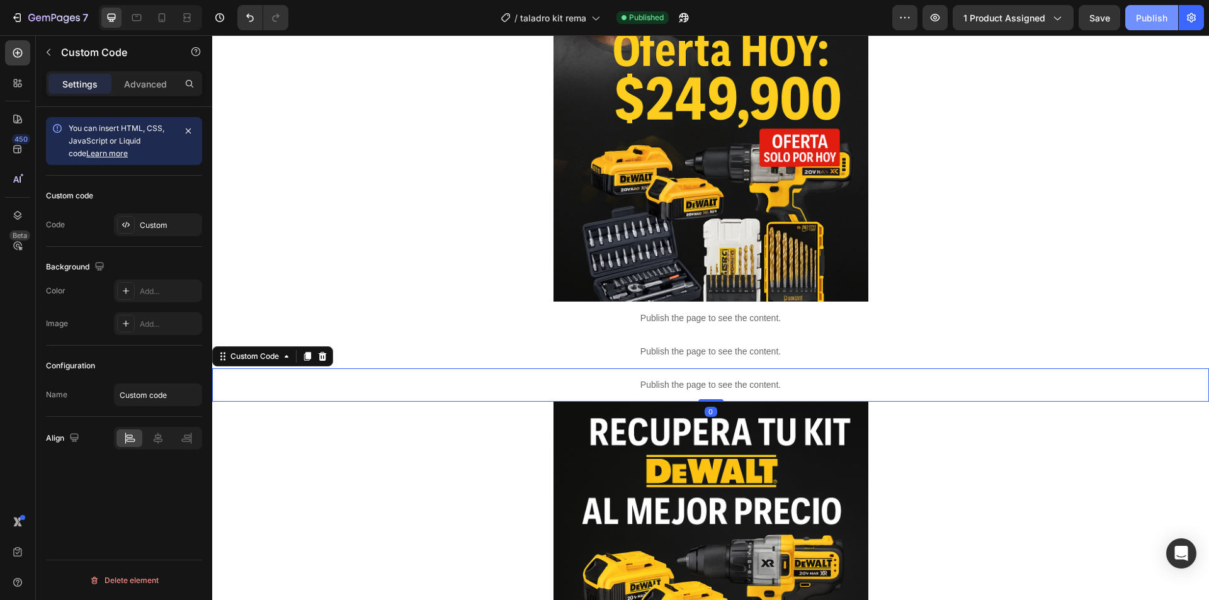
click at [1170, 12] on button "Publish" at bounding box center [1152, 17] width 53 height 25
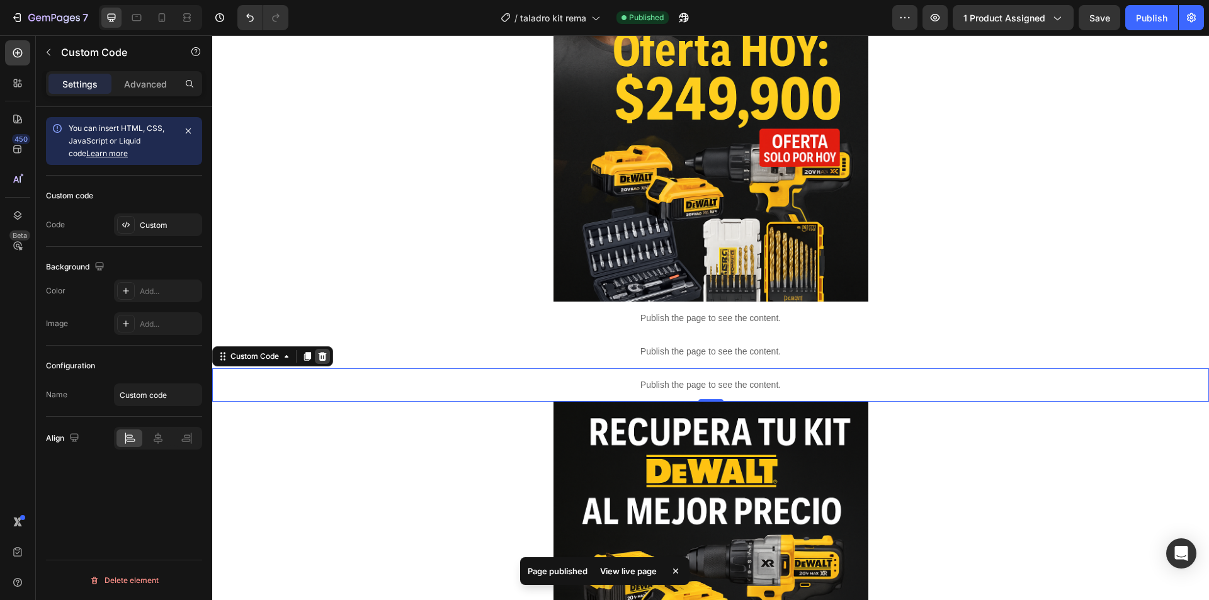
click at [319, 359] on icon at bounding box center [322, 356] width 10 height 10
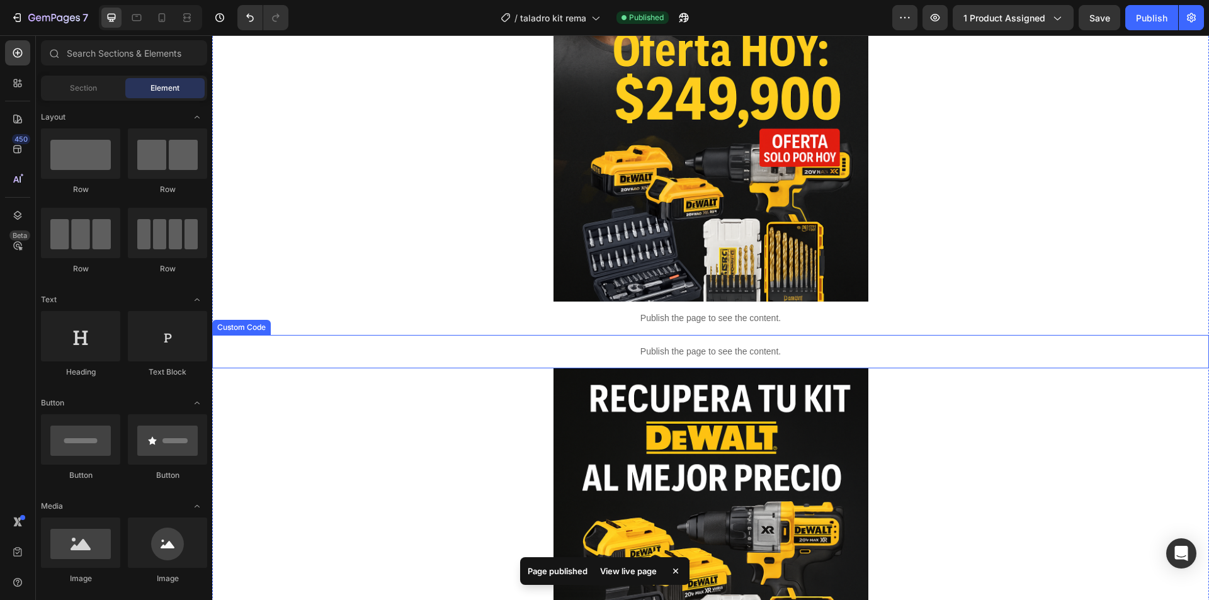
click at [334, 351] on p "Publish the page to see the content." at bounding box center [710, 351] width 997 height 13
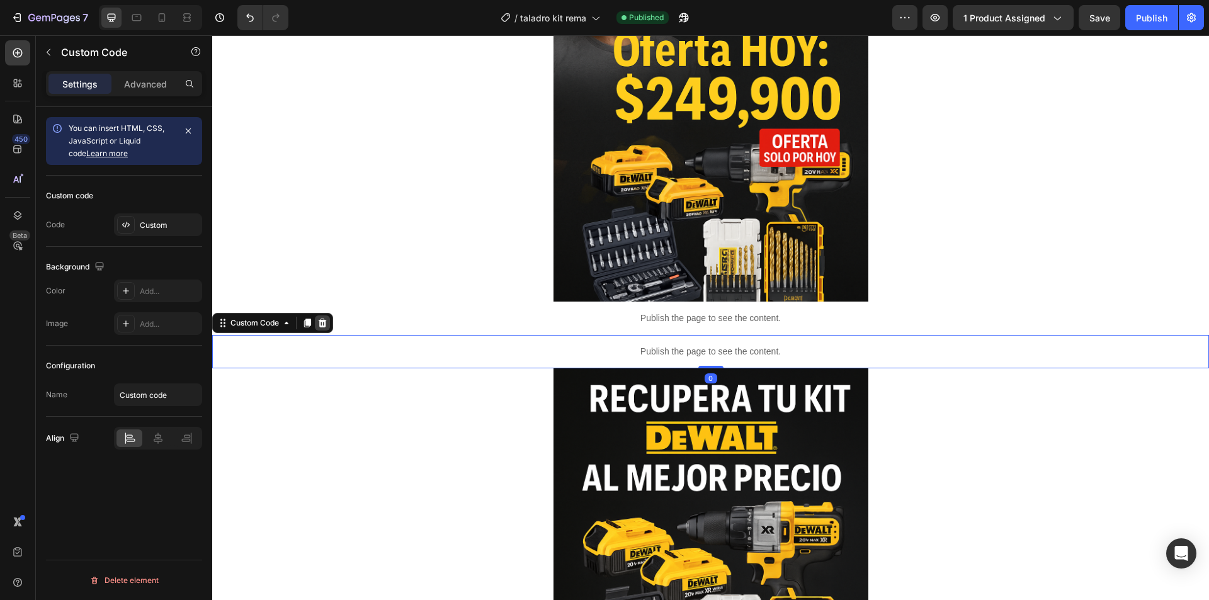
click at [325, 327] on icon at bounding box center [322, 323] width 10 height 10
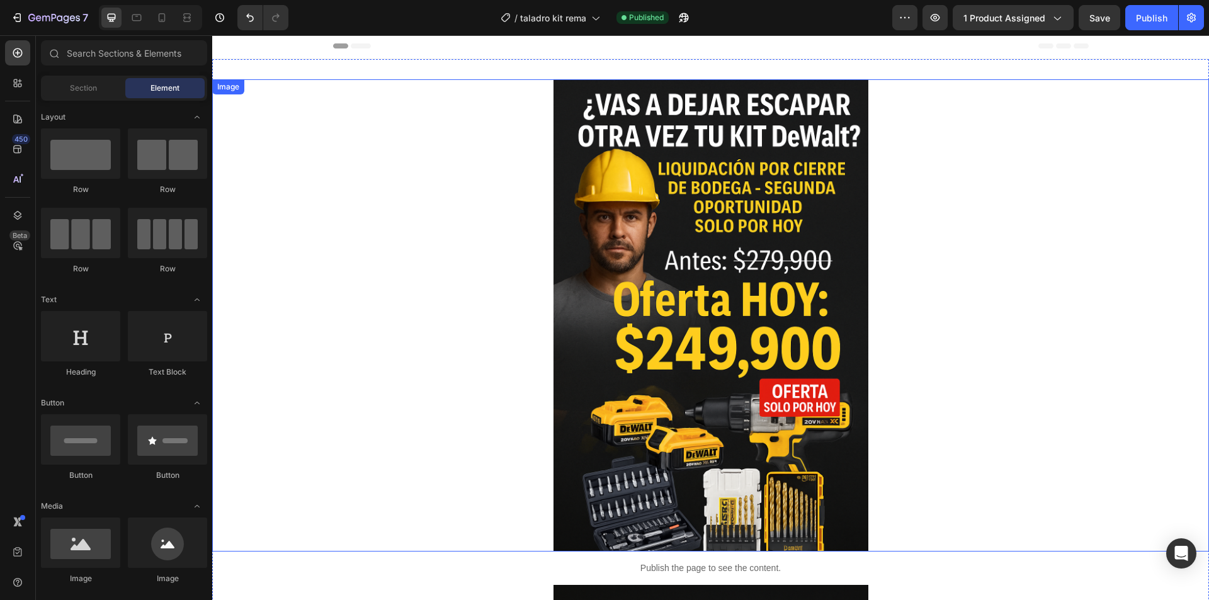
scroll to position [0, 0]
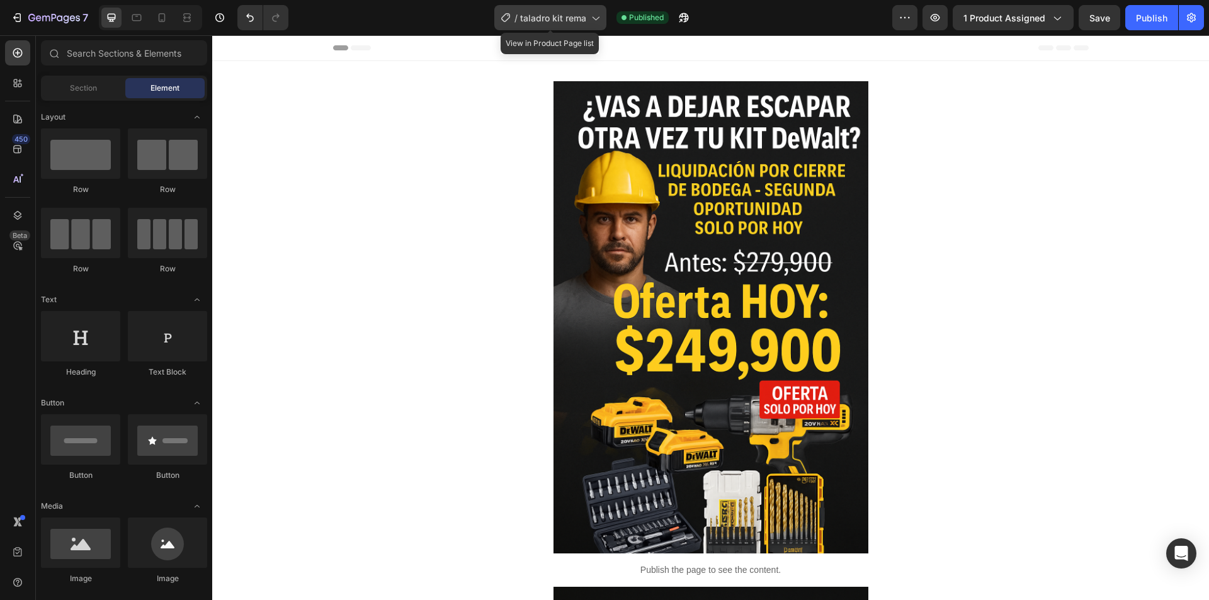
click at [587, 18] on div "/ taladro kit rema" at bounding box center [550, 17] width 112 height 25
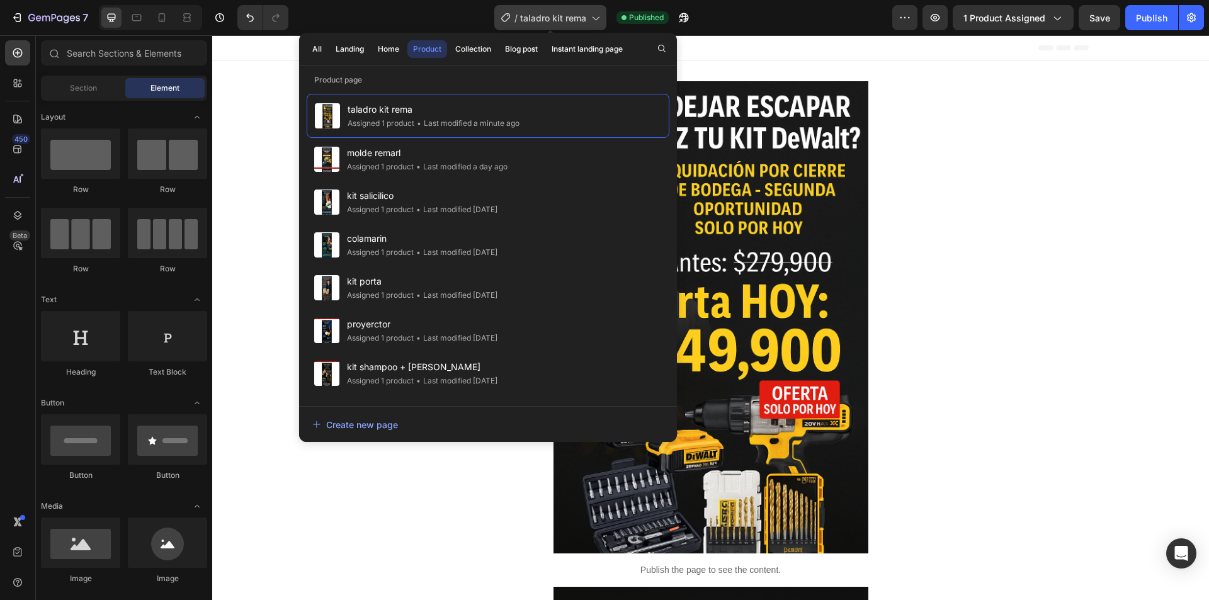
click at [587, 18] on div "/ taladro kit rema" at bounding box center [550, 17] width 112 height 25
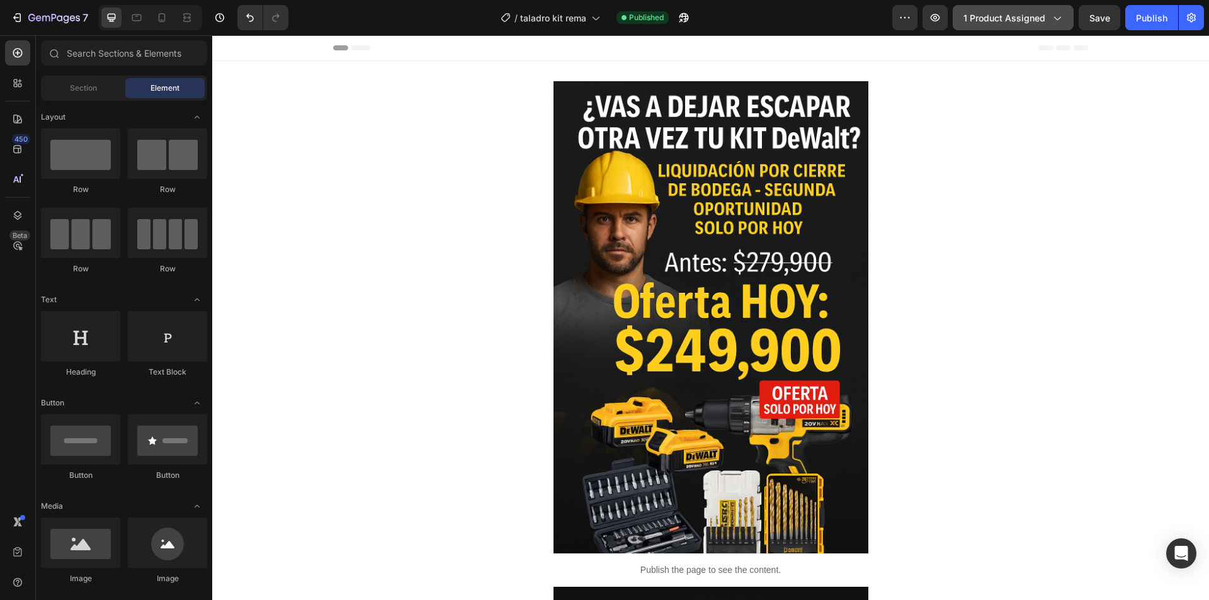
click at [1020, 29] on button "1 product assigned" at bounding box center [1013, 17] width 121 height 25
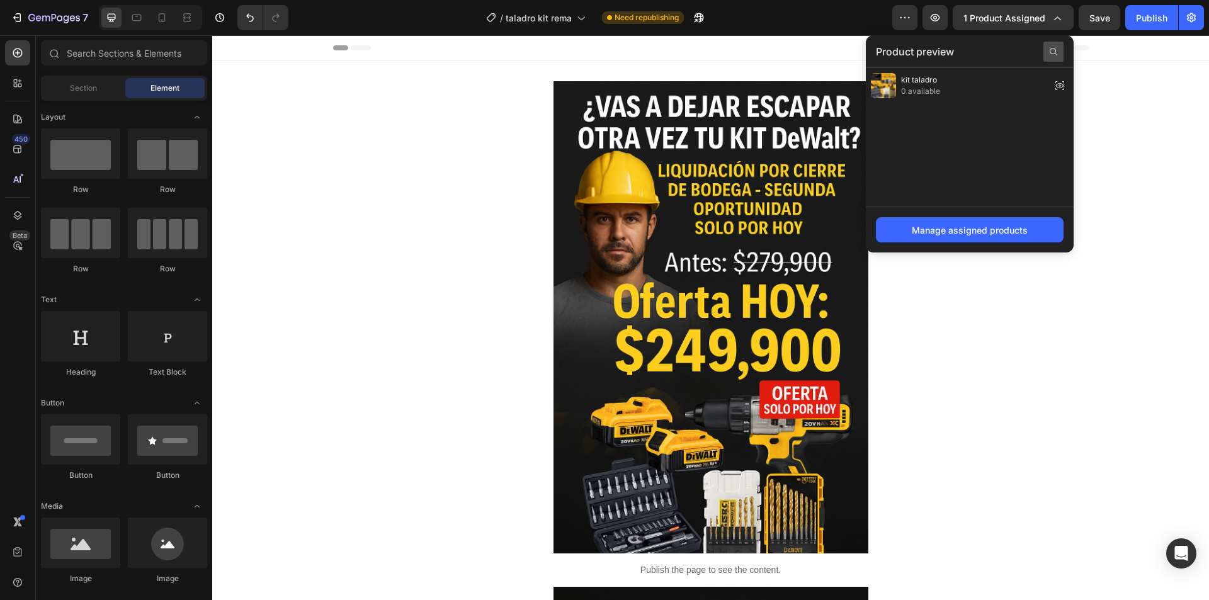
click at [1053, 55] on icon at bounding box center [1054, 52] width 10 height 10
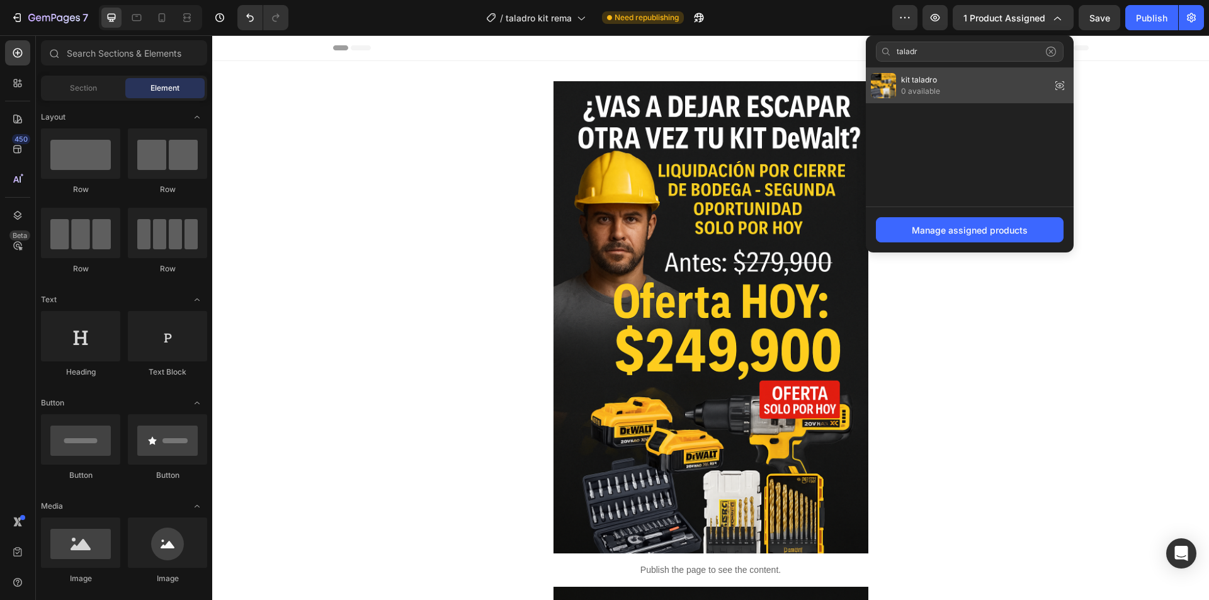
type input "taladr"
click at [998, 88] on div "kit taladro 0 available" at bounding box center [970, 85] width 208 height 35
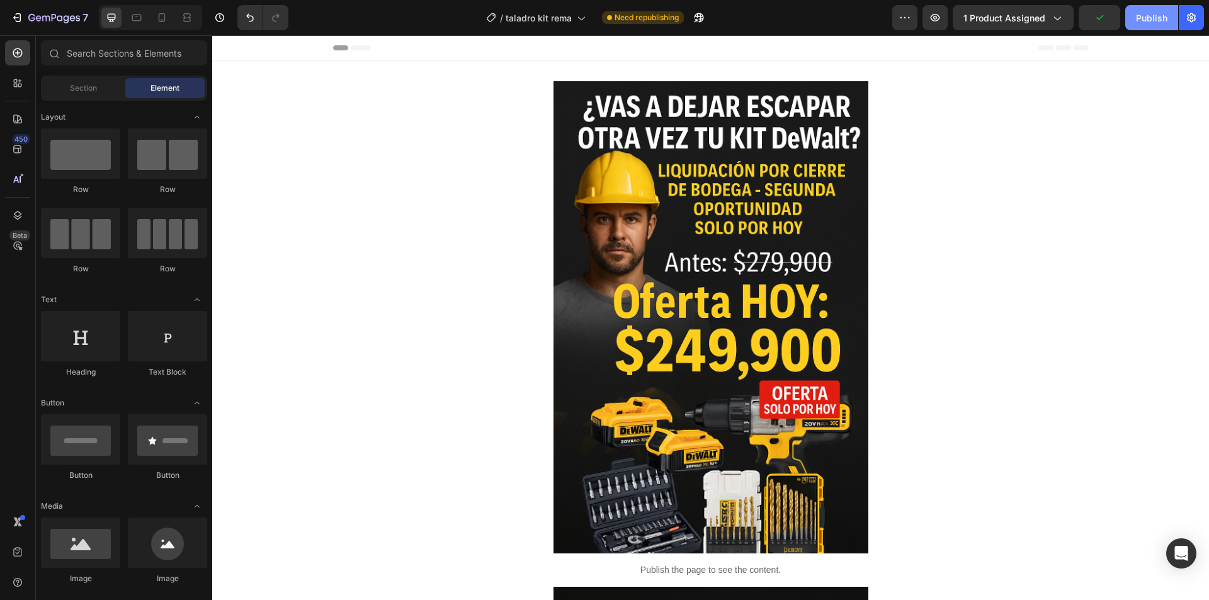
click at [1160, 13] on div "Publish" at bounding box center [1151, 17] width 31 height 13
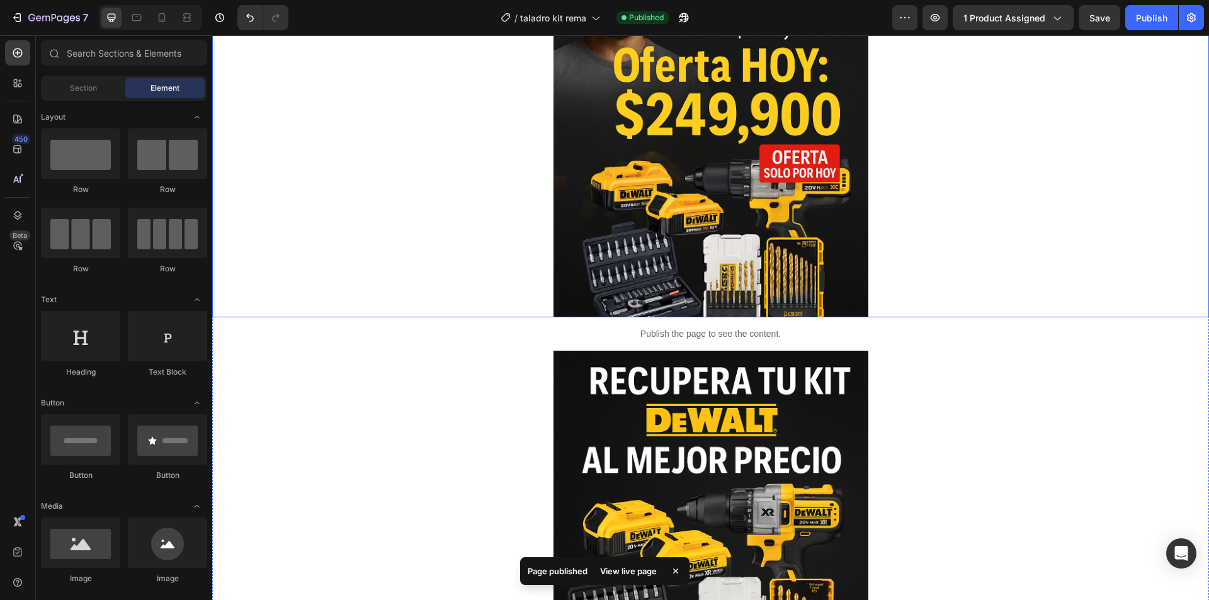
scroll to position [252, 0]
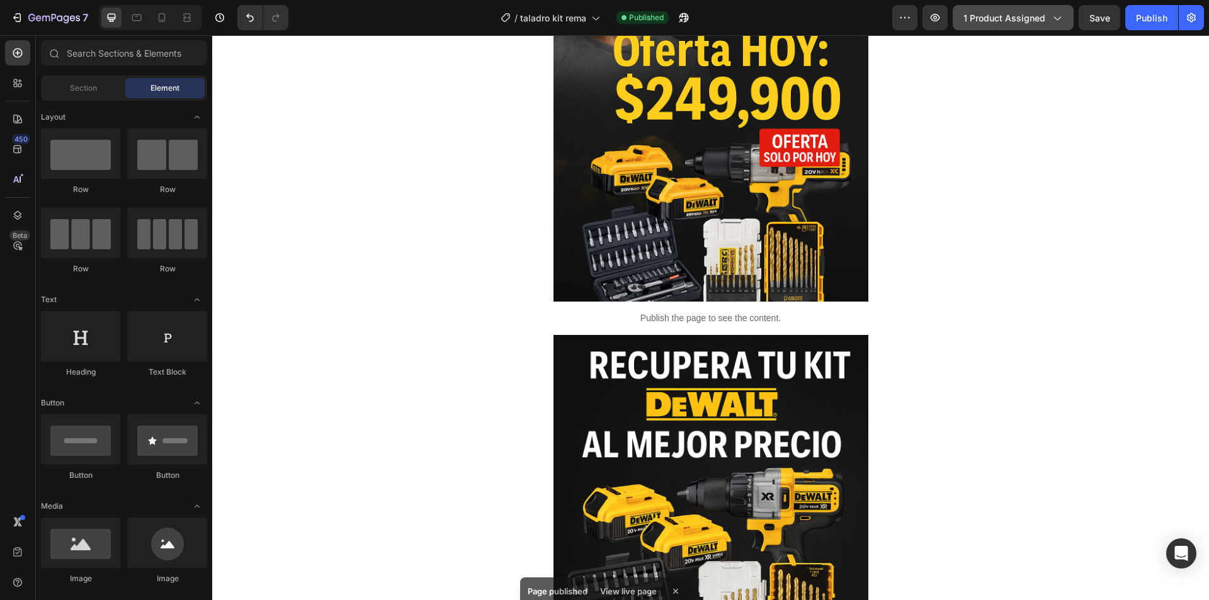
click at [1054, 28] on button "1 product assigned" at bounding box center [1013, 17] width 121 height 25
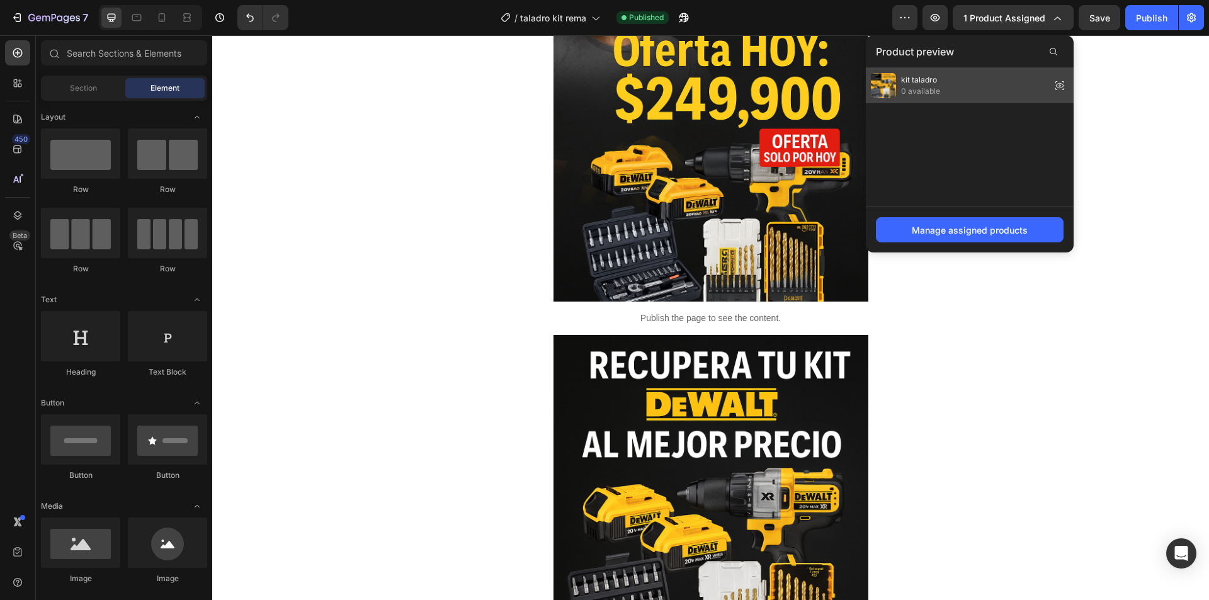
click at [1061, 86] on icon at bounding box center [1060, 85] width 3 height 3
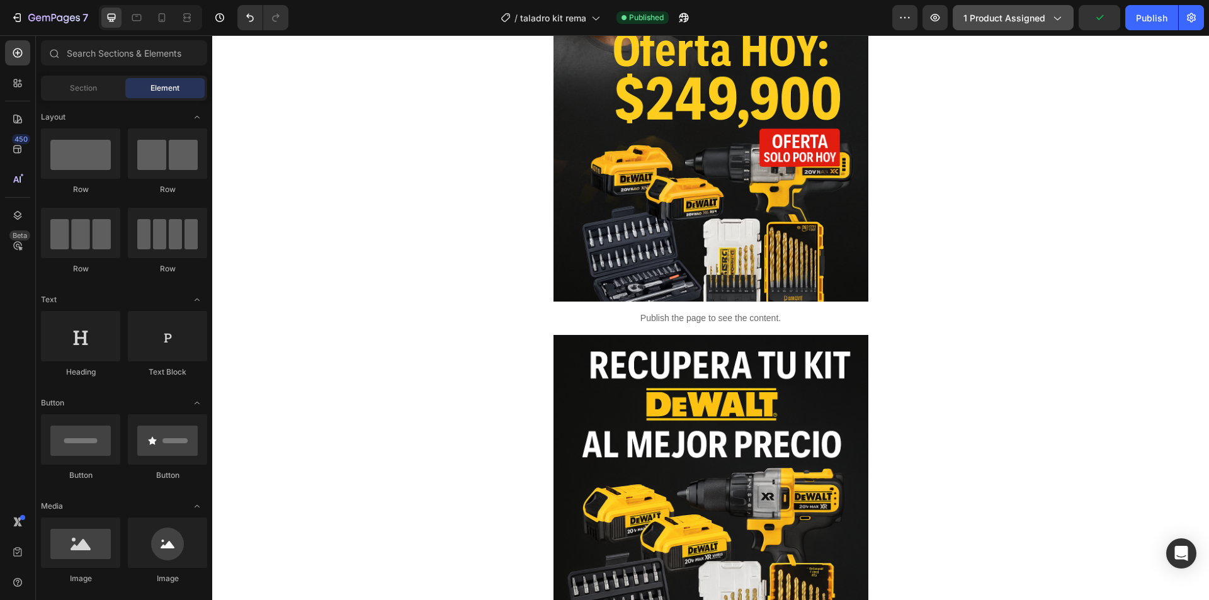
click at [1010, 22] on span "1 product assigned" at bounding box center [1005, 17] width 82 height 13
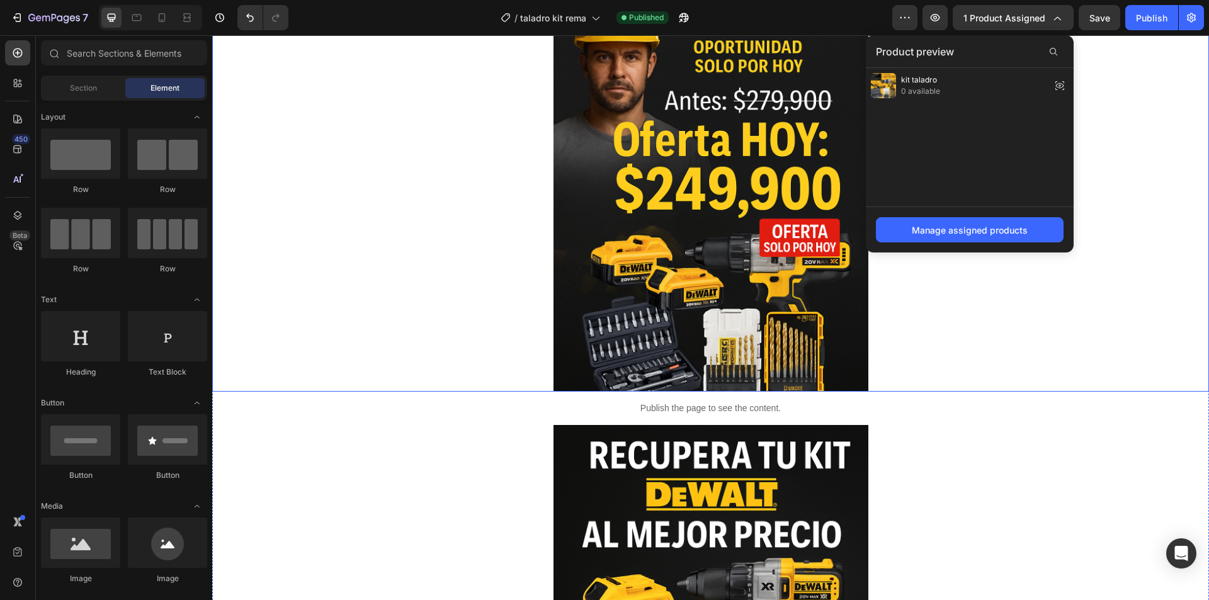
scroll to position [0, 0]
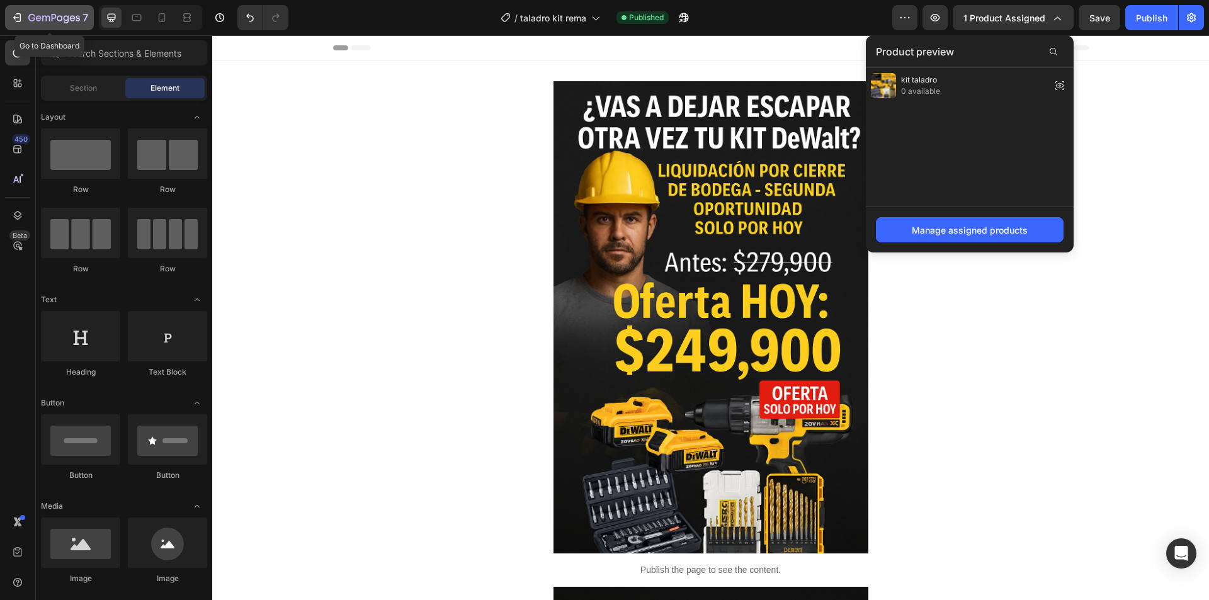
click at [48, 17] on icon "button" at bounding box center [54, 18] width 52 height 11
